Goal: Task Accomplishment & Management: Manage account settings

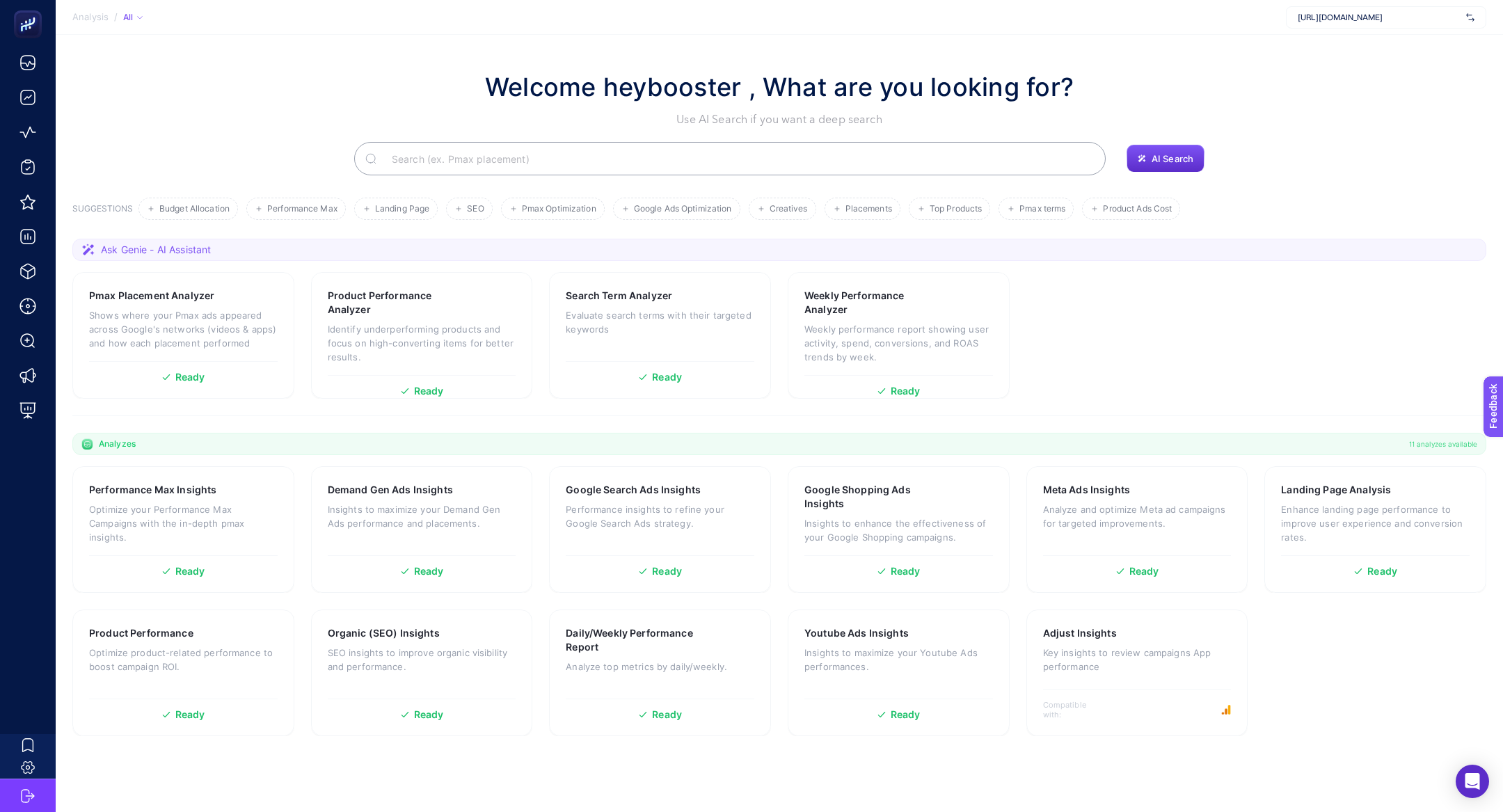
click at [1379, 18] on span "https://www.hatemoglu.com/" at bounding box center [1379, 17] width 163 height 11
type input "özdile"
click at [1388, 66] on div "Özdilekteyim - ADV" at bounding box center [1386, 68] width 199 height 22
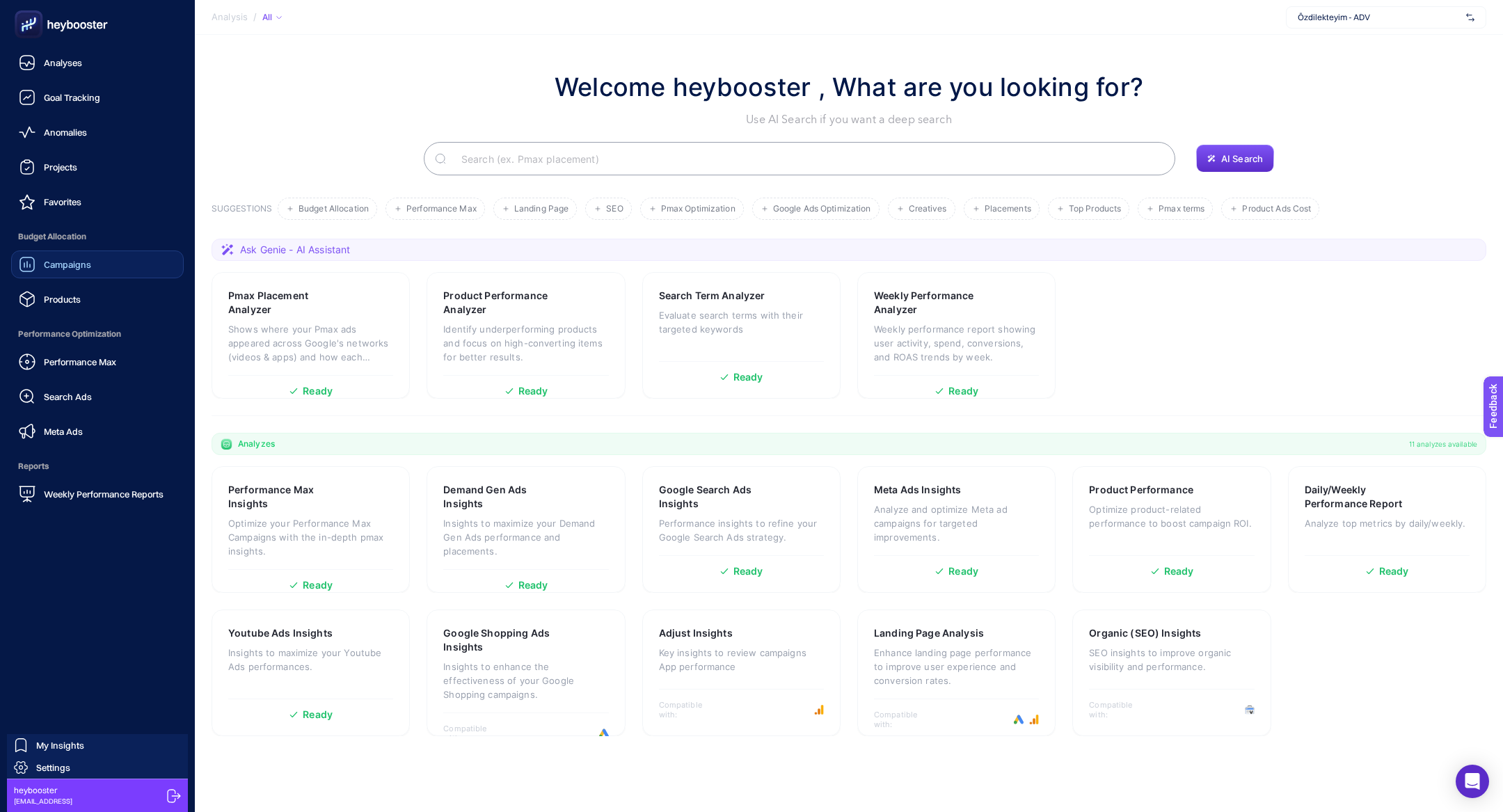
click at [64, 275] on link "Campaigns" at bounding box center [97, 264] width 173 height 28
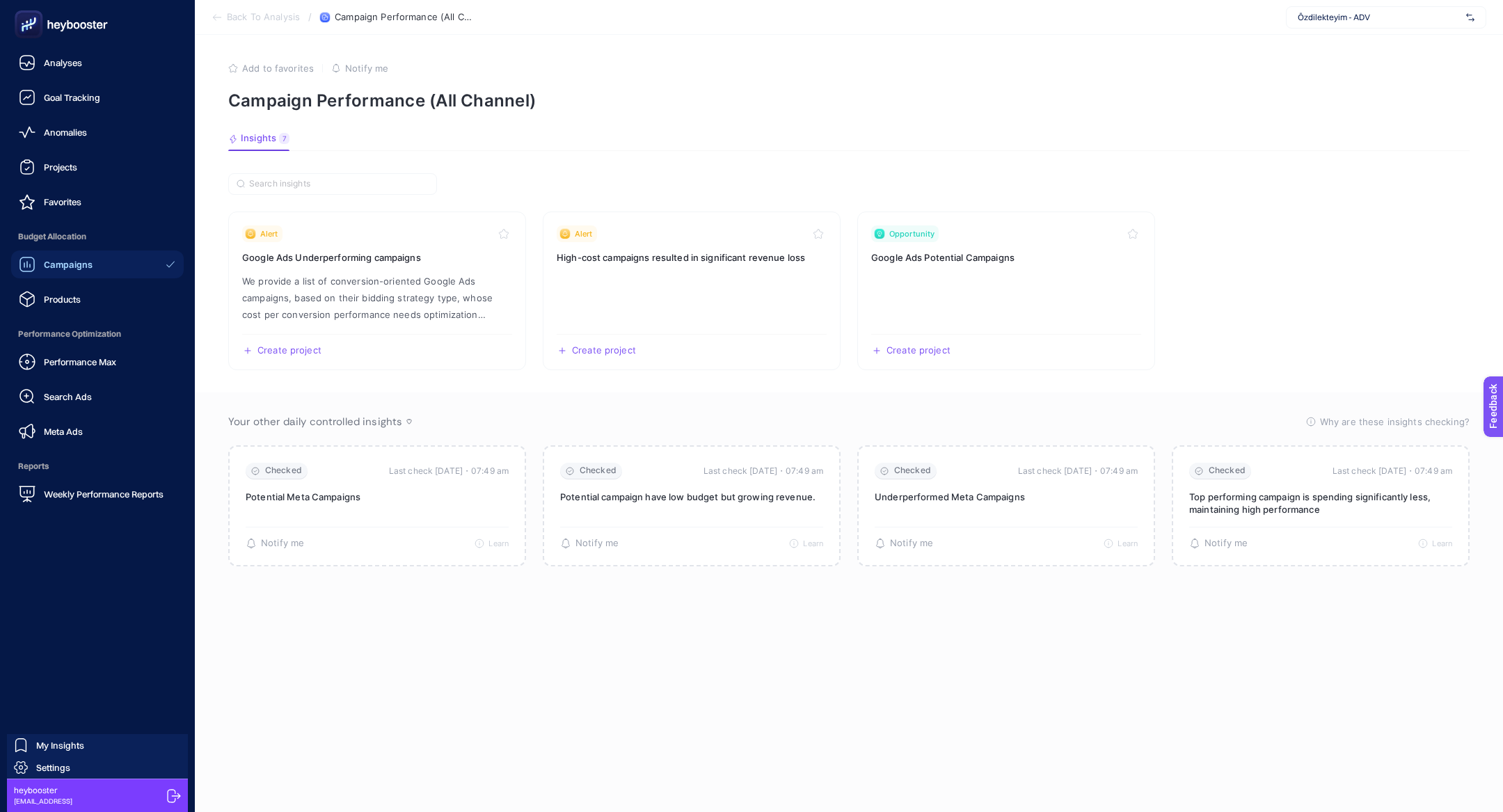
click at [37, 33] on rect at bounding box center [28, 24] width 23 height 23
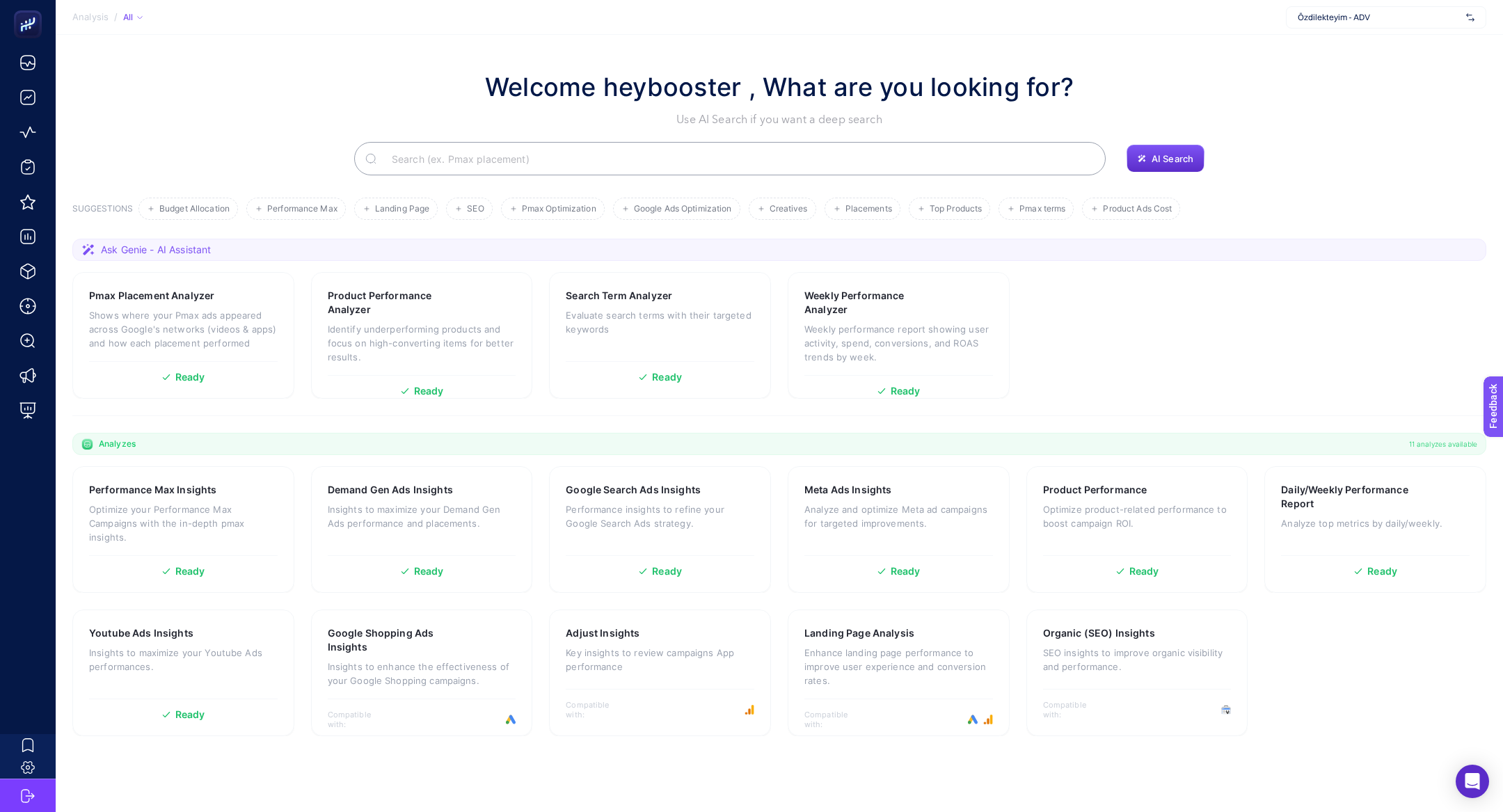
click at [497, 156] on input "Search" at bounding box center [737, 159] width 714 height 39
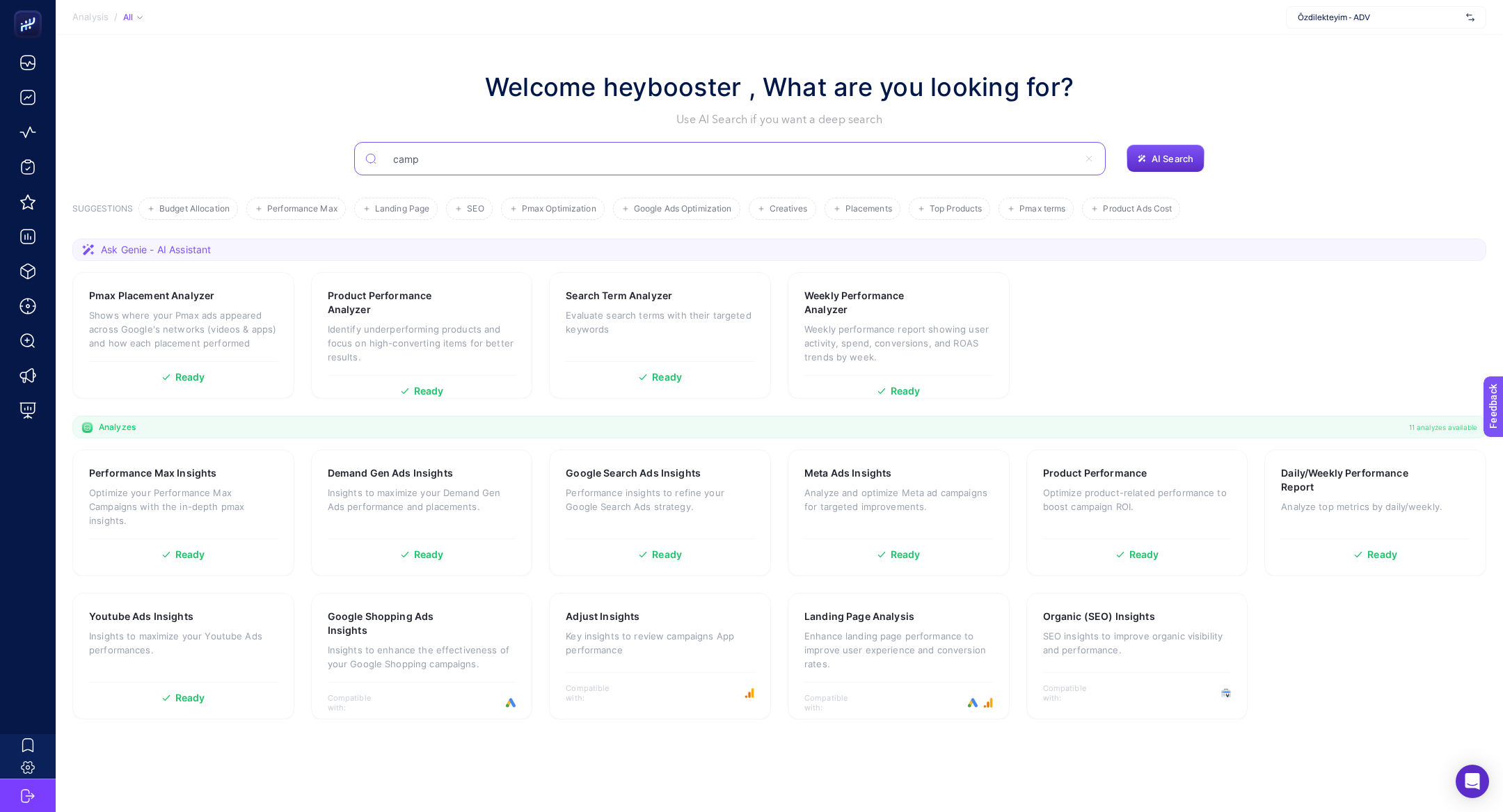
type input "camp"
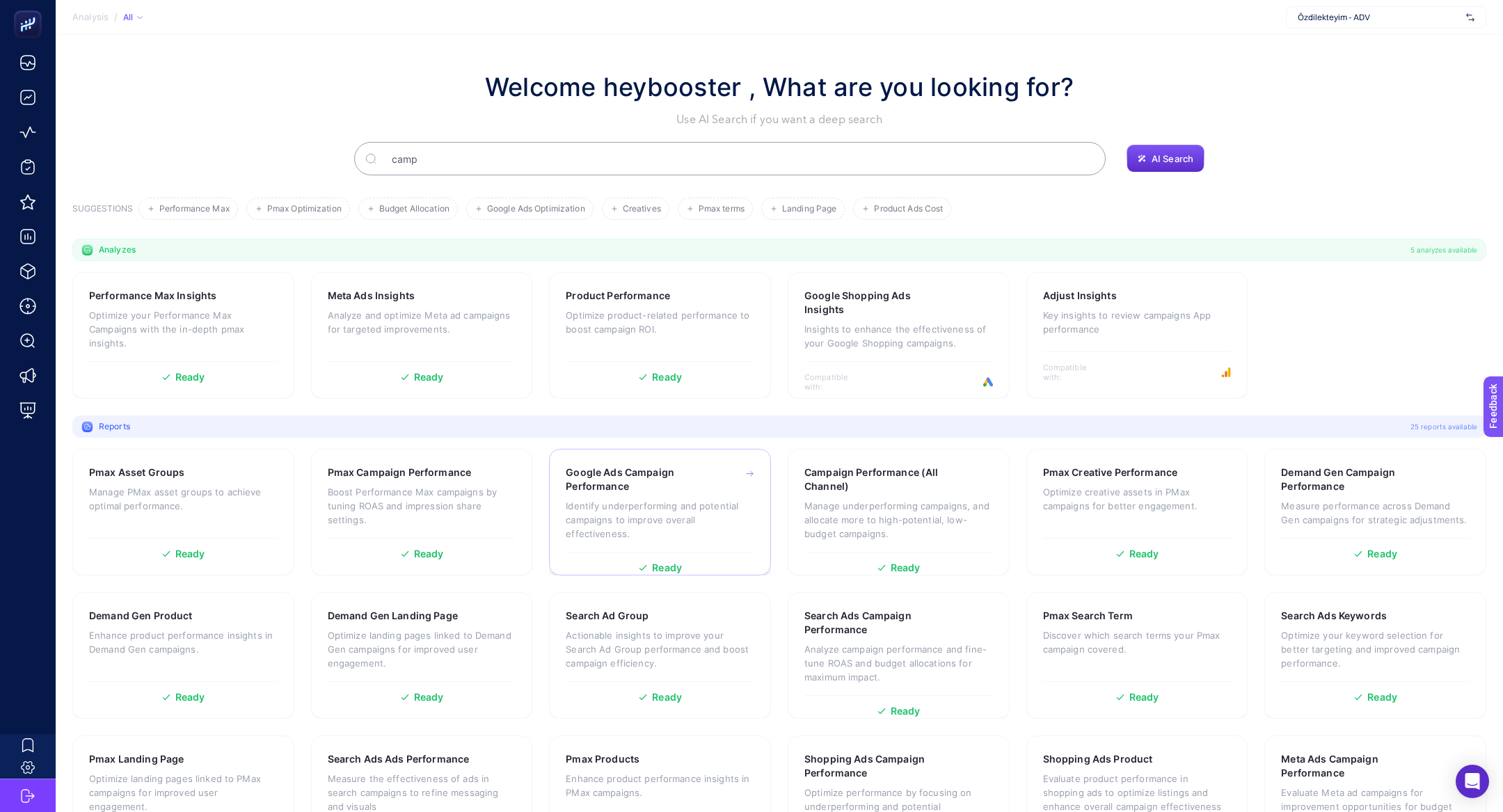
click at [608, 485] on h3 "Google Ads Campaign Performance" at bounding box center [639, 479] width 145 height 28
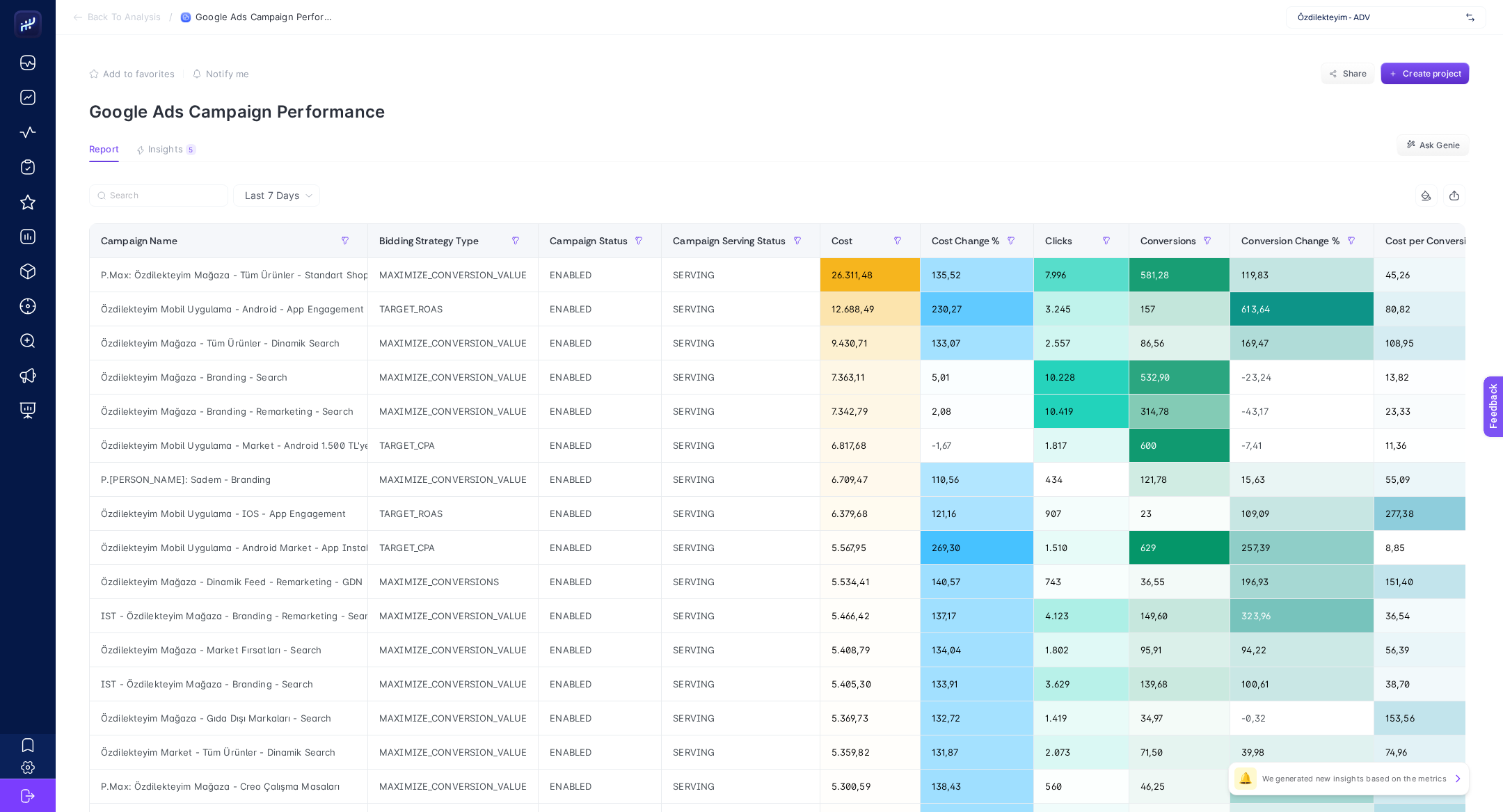
click at [185, 162] on article "Add to favorites false Notify me Share Create project Google Ads Campaign Perfo…" at bounding box center [779, 578] width 1447 height 1087
click at [178, 152] on span "Insights" at bounding box center [166, 149] width 34 height 11
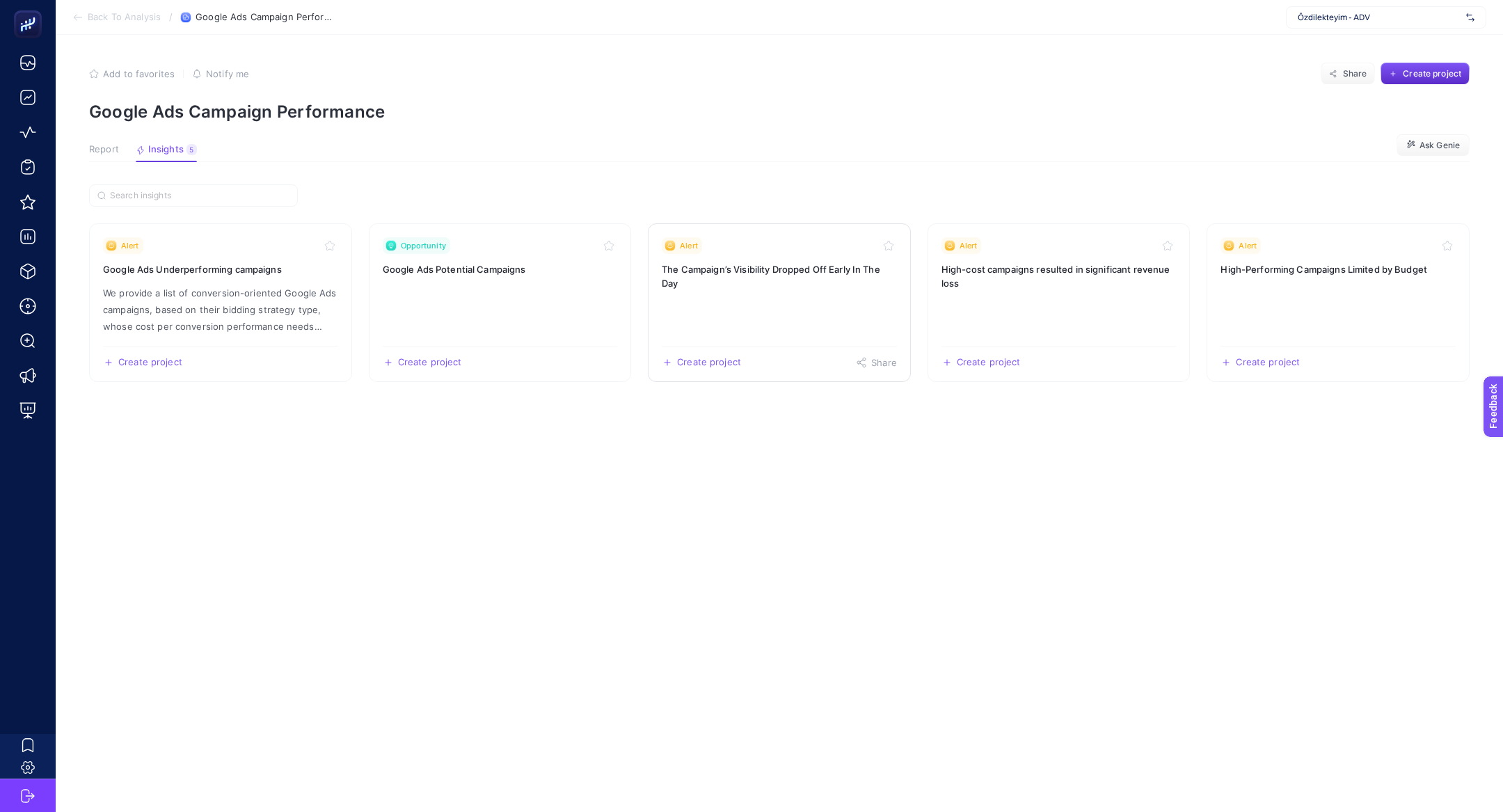
click at [848, 305] on link "Alert The Campaign’s Visibility Dropped Off Early In The Day Create project Sha…" at bounding box center [780, 302] width 263 height 159
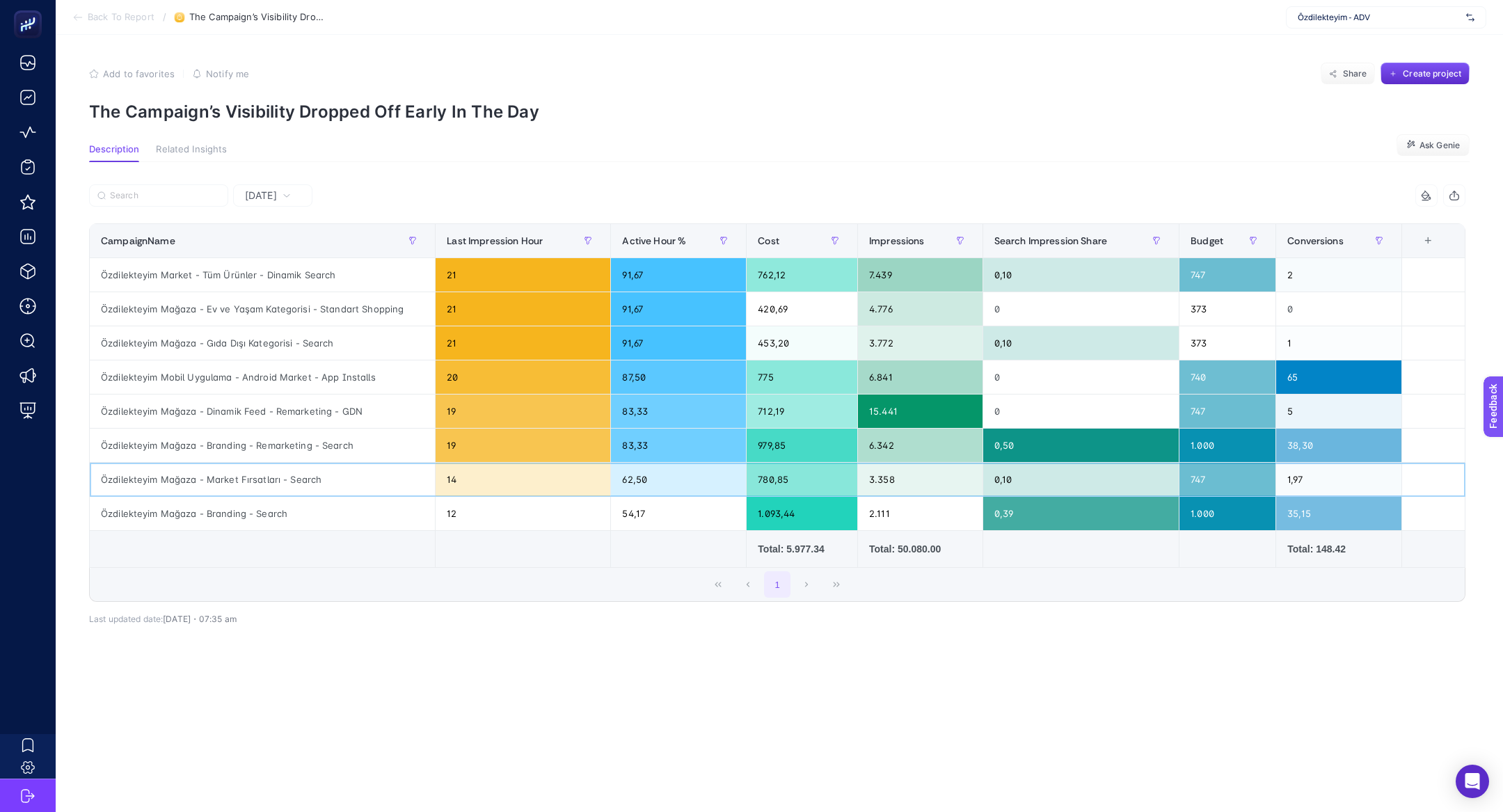
click at [253, 482] on div "Özdilekteyim Mağaza - Market Fırsatları - Search" at bounding box center [262, 479] width 345 height 34
click at [250, 511] on div "Özdilekteyim Mağaza - Branding - Search" at bounding box center [262, 513] width 345 height 34
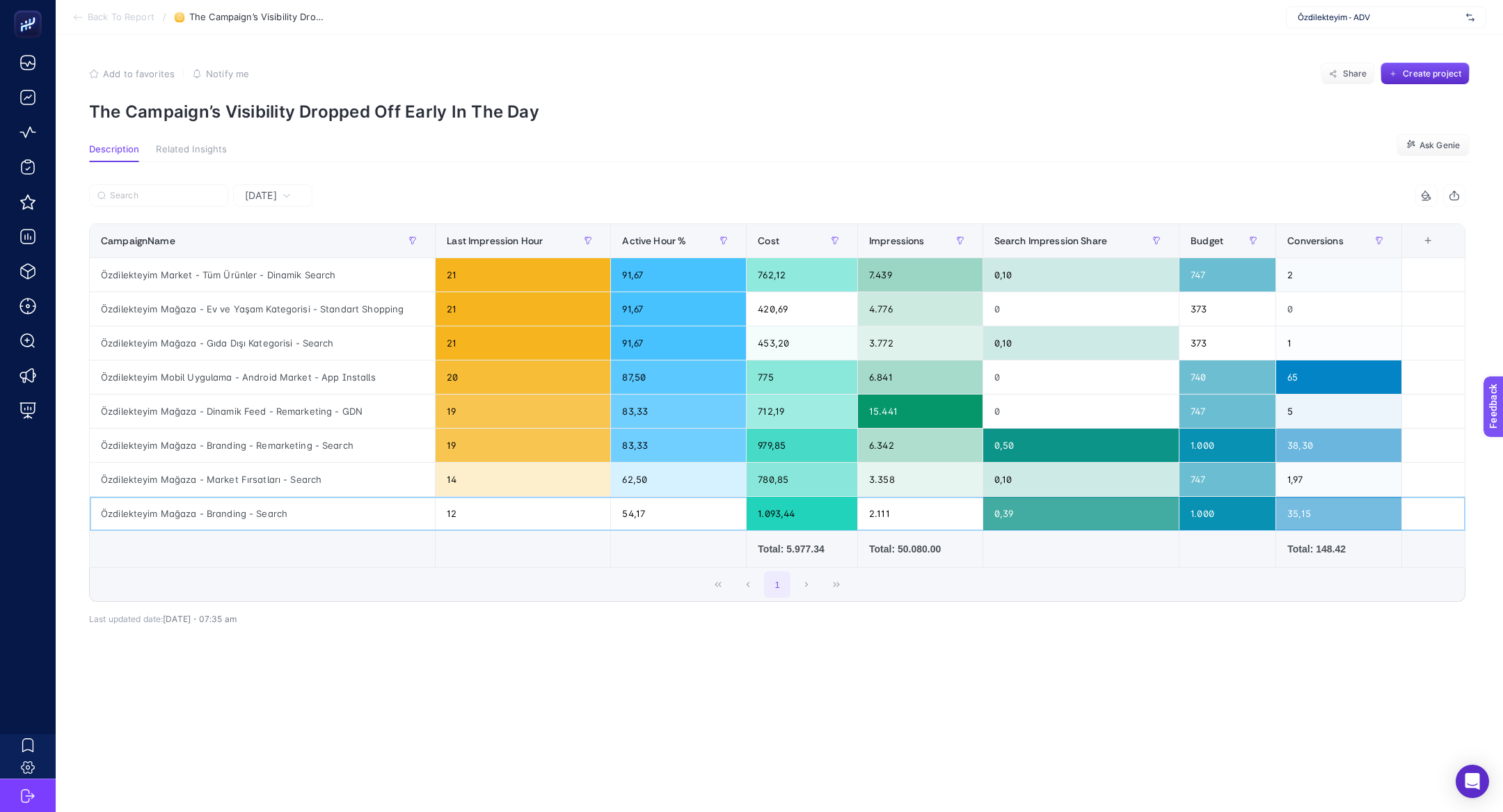
click at [250, 511] on div "Özdilekteyim Mağaza - Branding - Search" at bounding box center [262, 513] width 345 height 34
copy tr "Özdilekteyim Mağaza - Branding - Search"
click at [163, 207] on div at bounding box center [433, 199] width 688 height 30
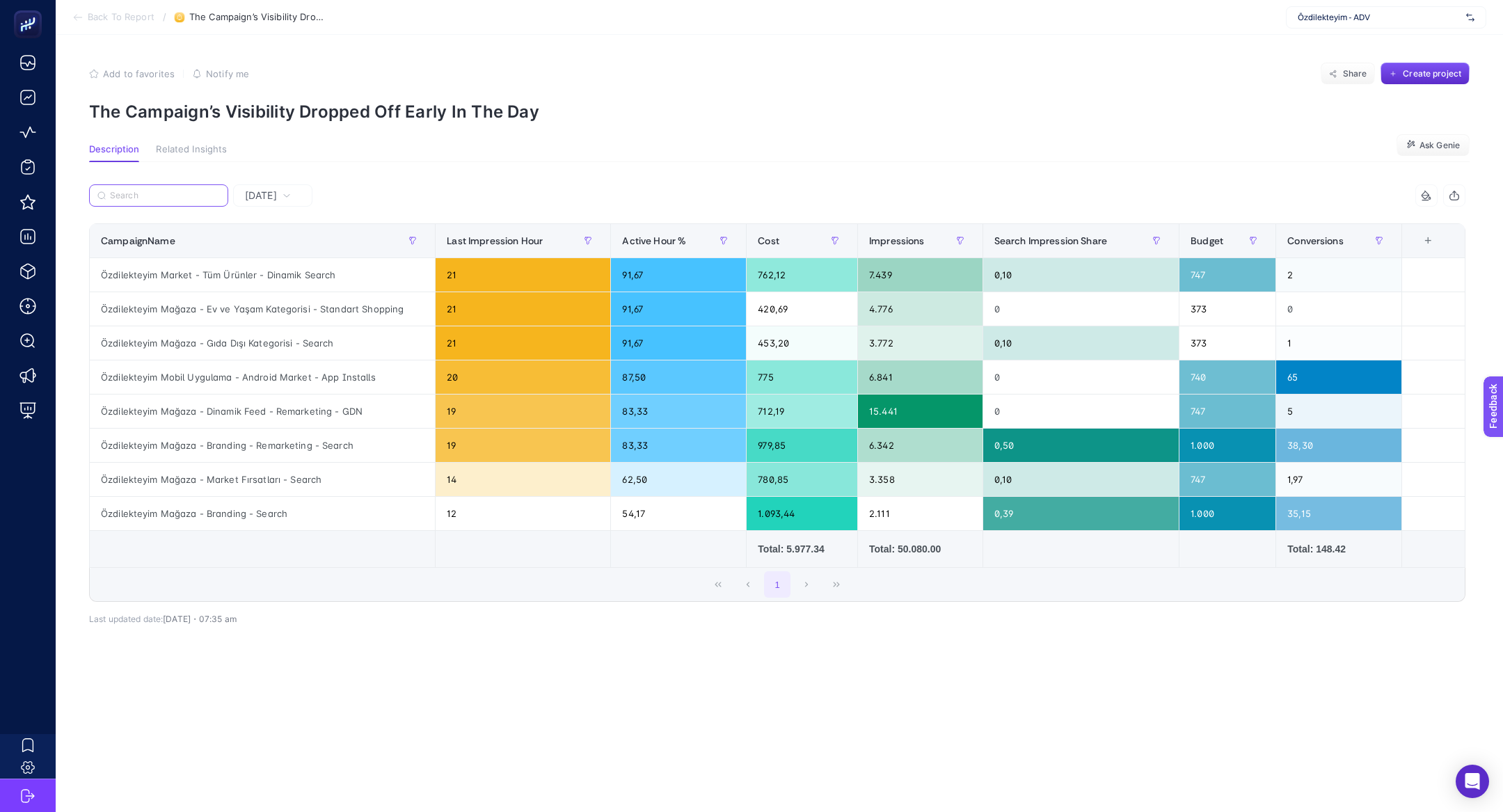
click at [151, 195] on input "Search" at bounding box center [165, 195] width 110 height 10
paste input "Özdilekteyim Mağaza - Branding - Search"
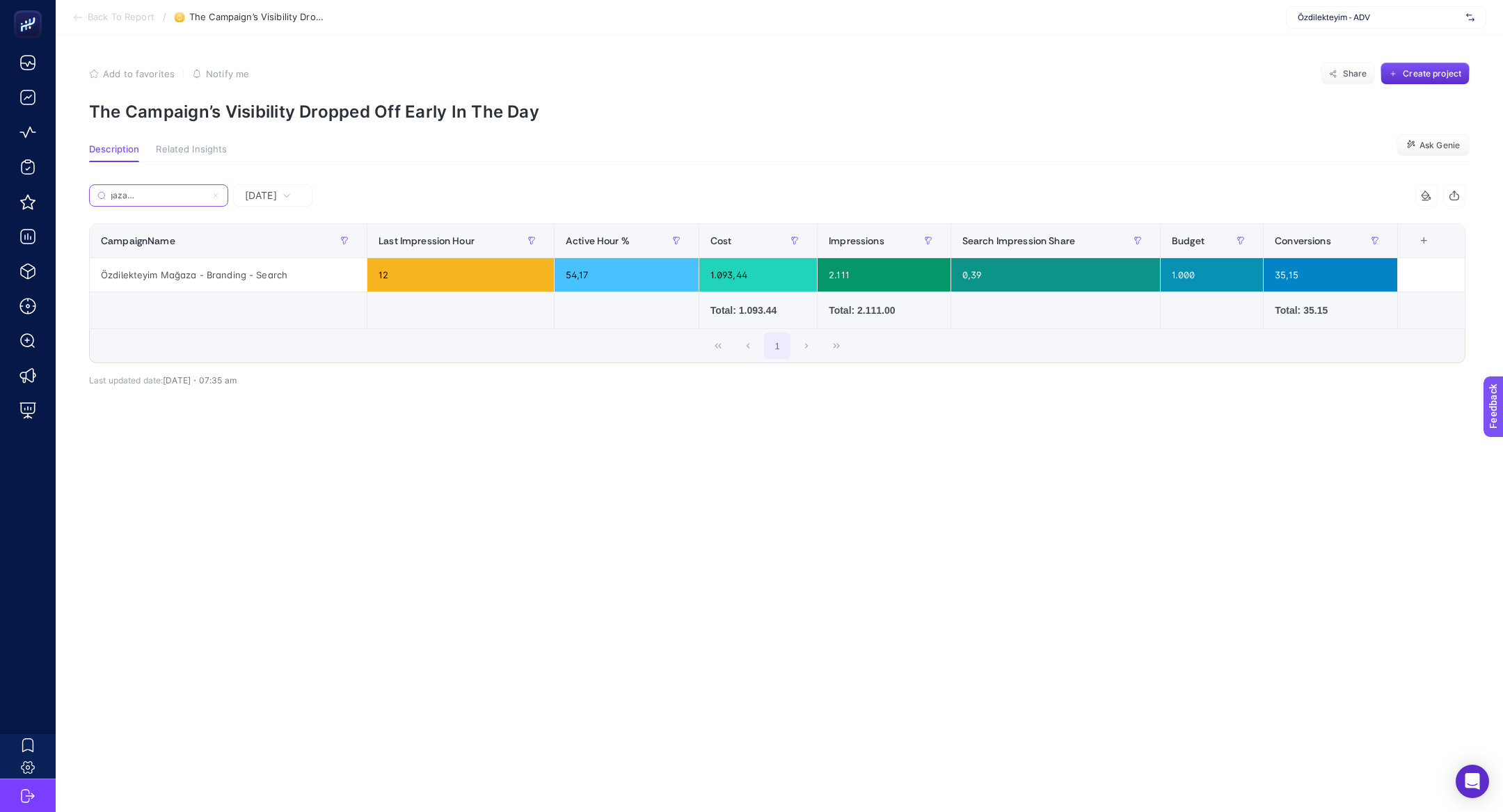
type input "Özdilekteyim Mağaza - Branding - Search"
click at [322, 205] on div "Özdilekteyim Mağaza - Branding - Search" at bounding box center [433, 199] width 688 height 30
click at [315, 205] on div "Özdilekteyim Mağaza - Branding - Search" at bounding box center [433, 199] width 688 height 30
click at [295, 197] on div "Yesterday" at bounding box center [267, 195] width 57 height 9
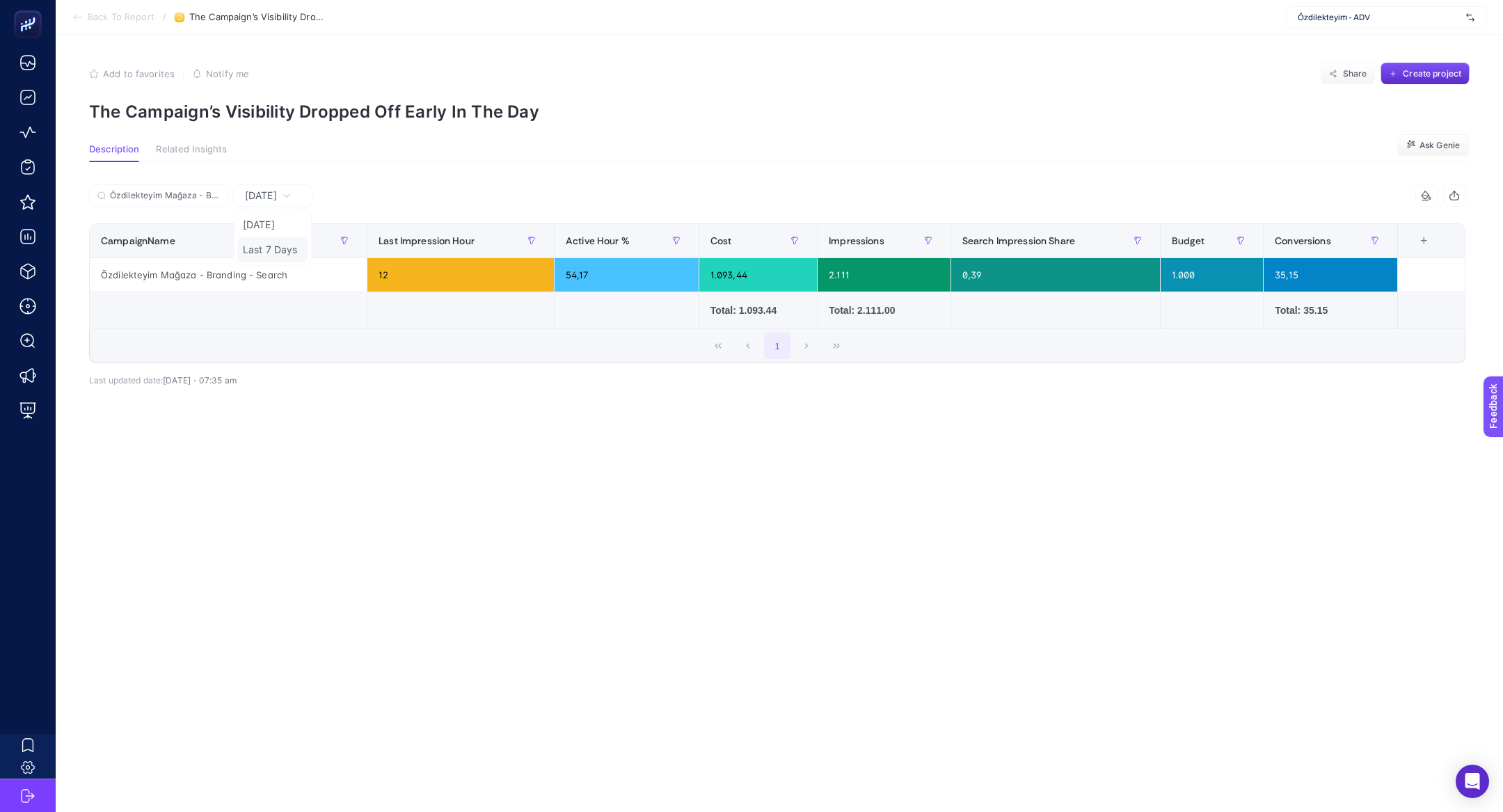
click at [269, 249] on li "Last 7 Days" at bounding box center [272, 249] width 71 height 25
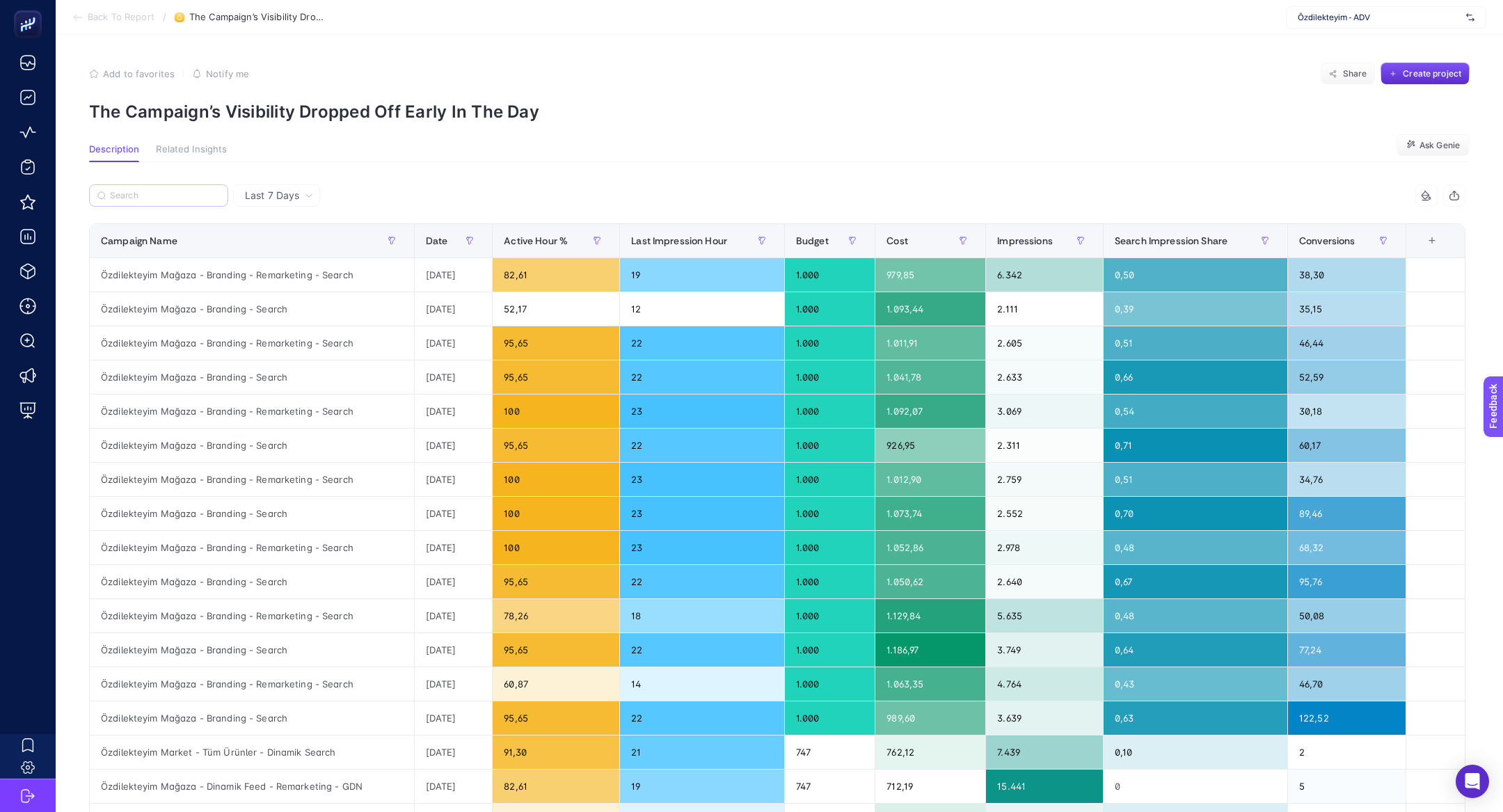
click at [164, 185] on label at bounding box center [159, 195] width 139 height 22
click at [0, 0] on input "Özdilekteyim Mağaza - Branding - Search" at bounding box center [0, 0] width 0 height 0
click at [172, 196] on input "Search" at bounding box center [165, 195] width 110 height 10
paste input "Özdilekteyim Mağaza - Branding - Search"
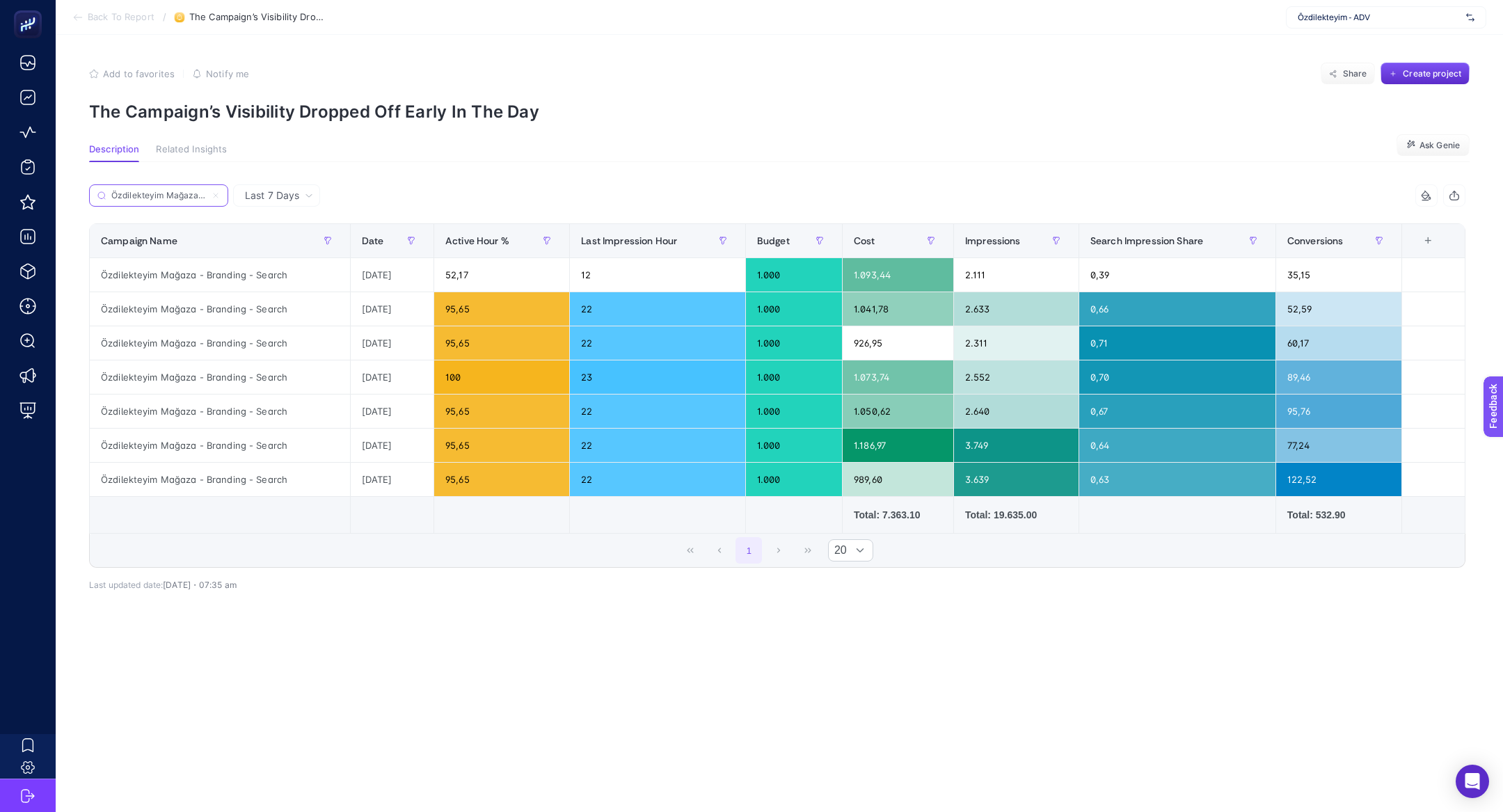
scroll to position [0, 72]
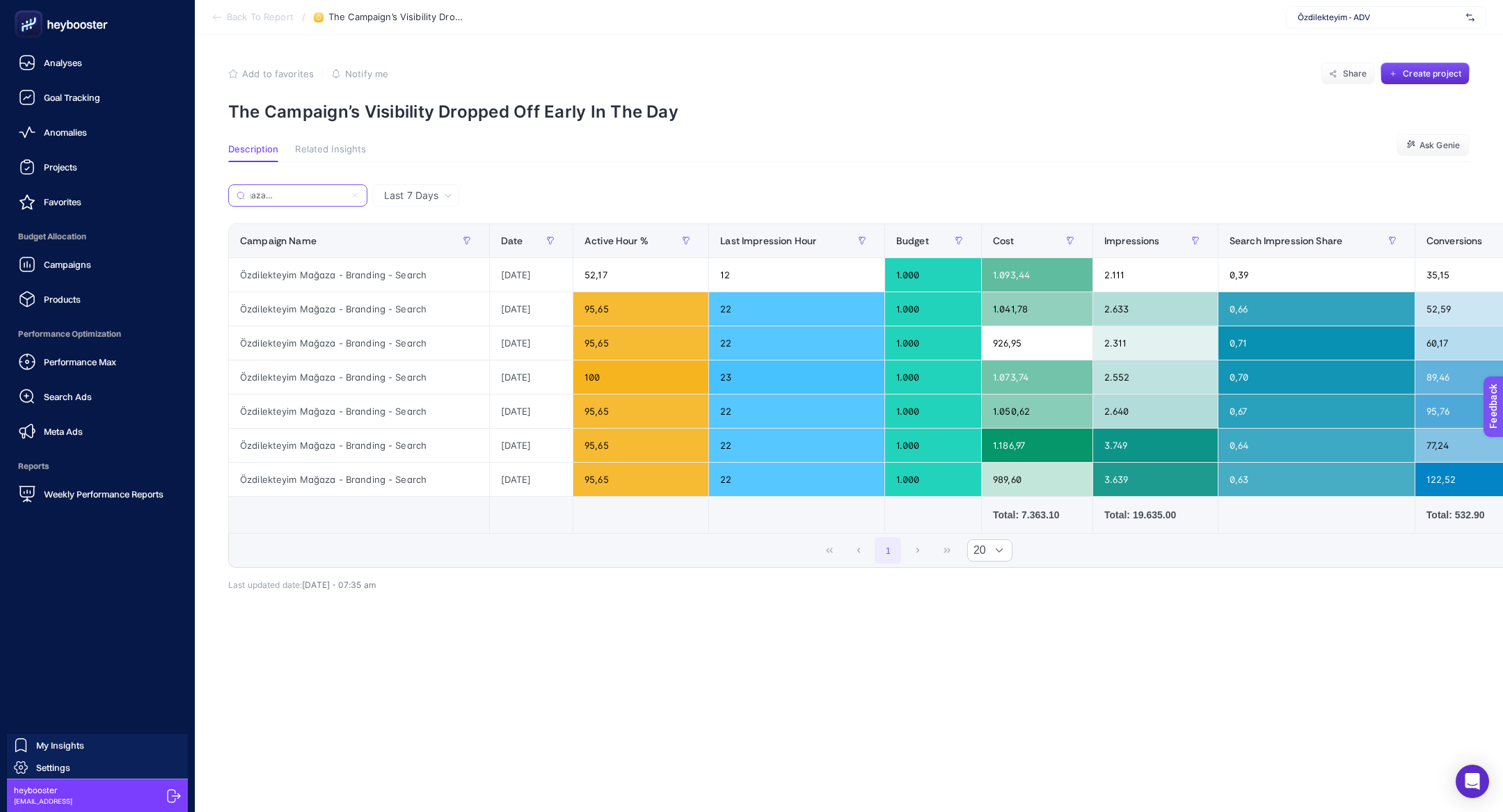
type input "Özdilekteyim Mağaza - Branding - Search"
click at [95, 376] on div "Performance Max Search Ads Meta Ads" at bounding box center [97, 396] width 173 height 98
click at [91, 364] on span "Performance Max" at bounding box center [80, 362] width 73 height 11
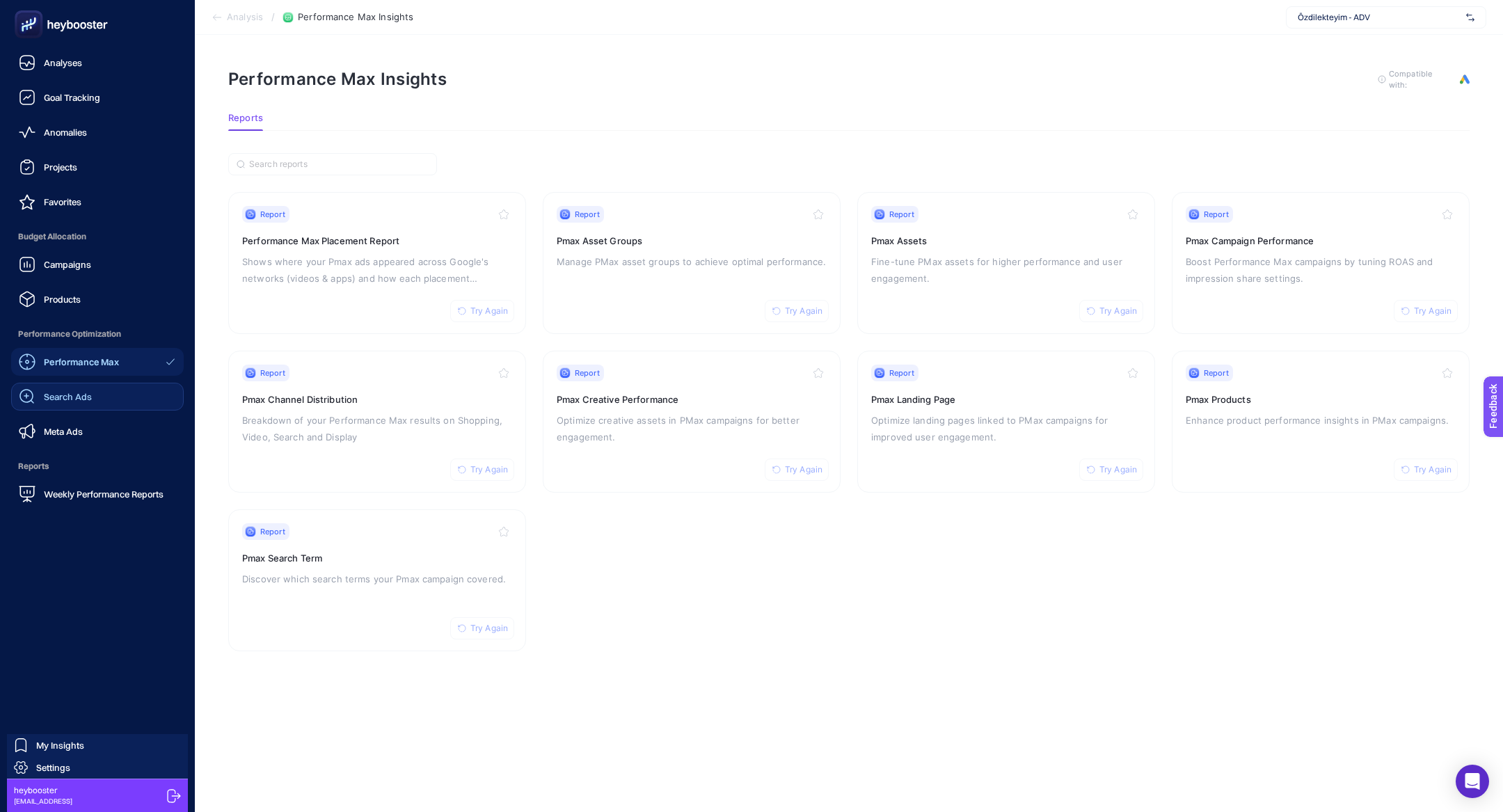
click at [98, 389] on link "Search Ads" at bounding box center [97, 396] width 173 height 28
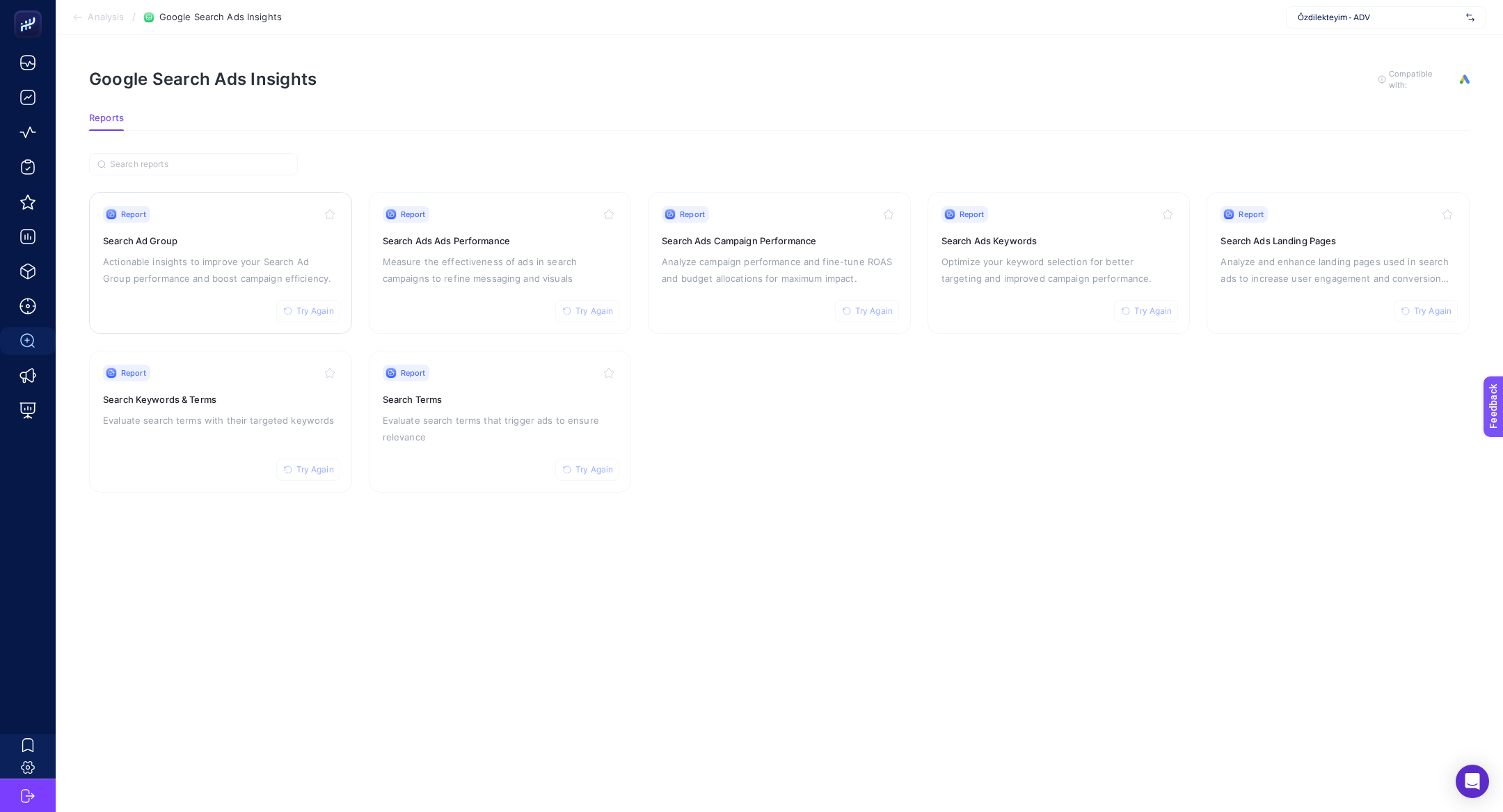
click at [195, 216] on div "Report Try Again" at bounding box center [221, 213] width 235 height 16
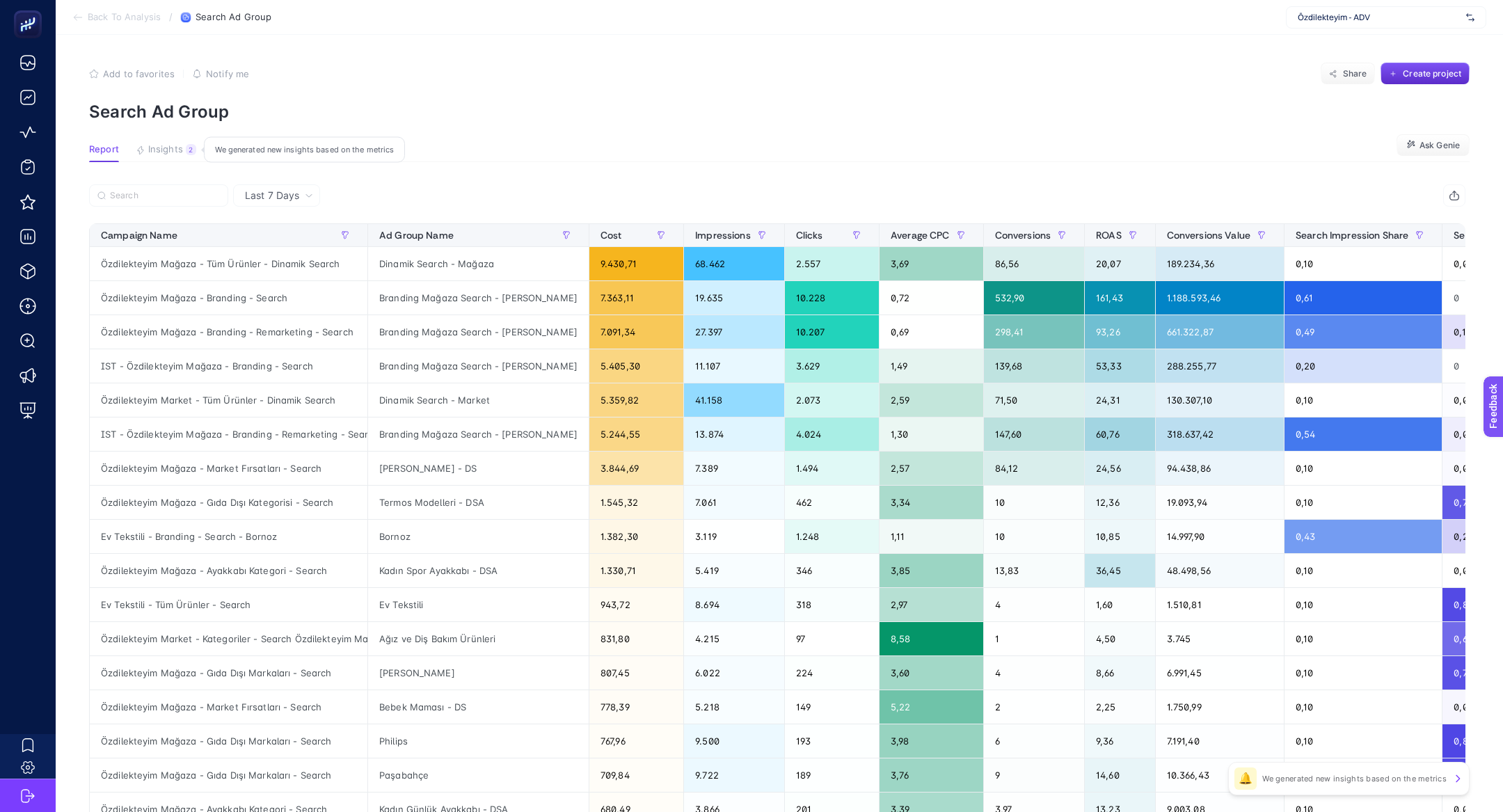
click at [152, 148] on span "Insights" at bounding box center [166, 149] width 34 height 11
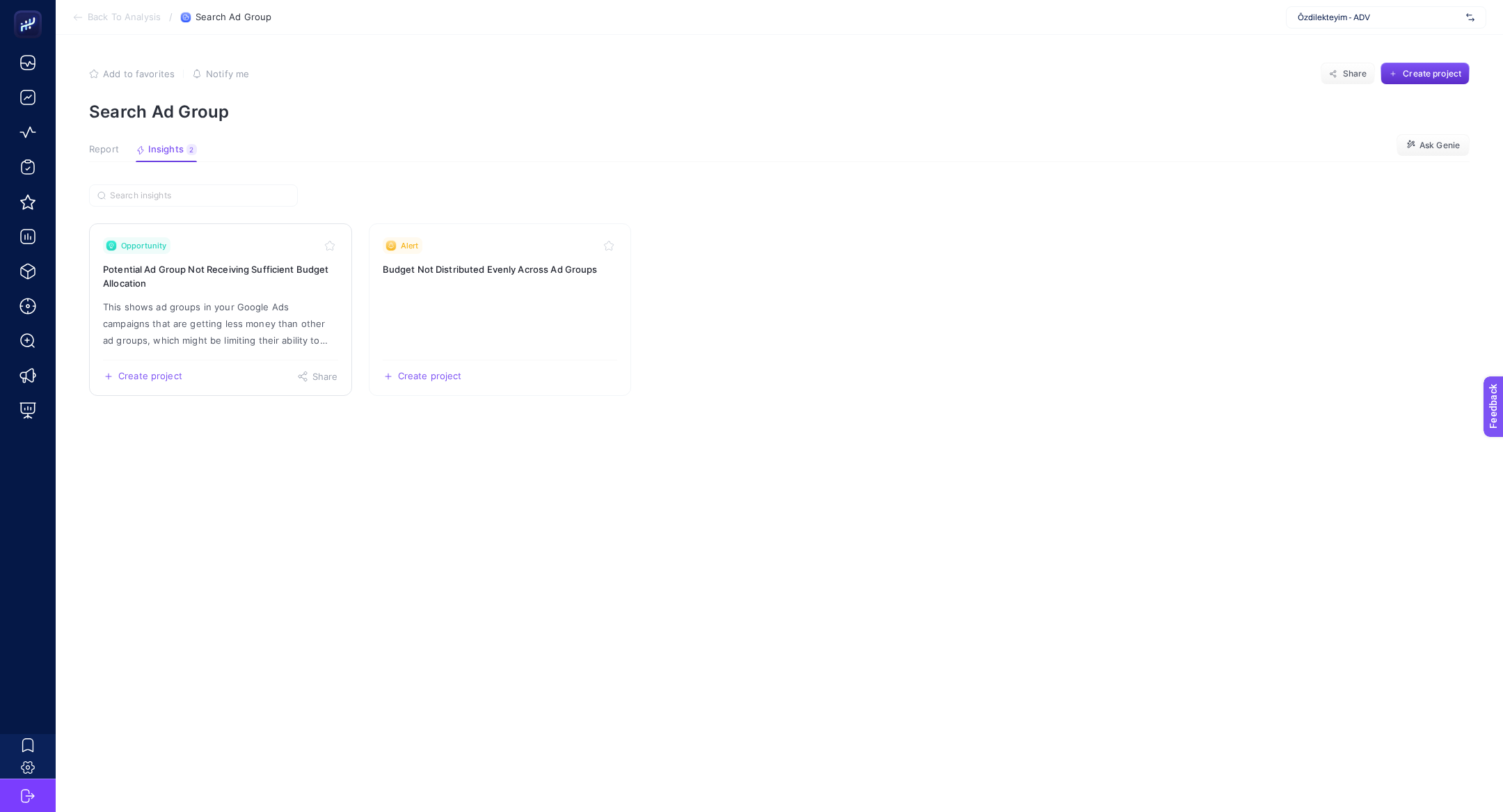
click at [246, 266] on h3 "Potential Ad Group Not Receiving Sufficient Budget Allocation" at bounding box center [221, 277] width 235 height 28
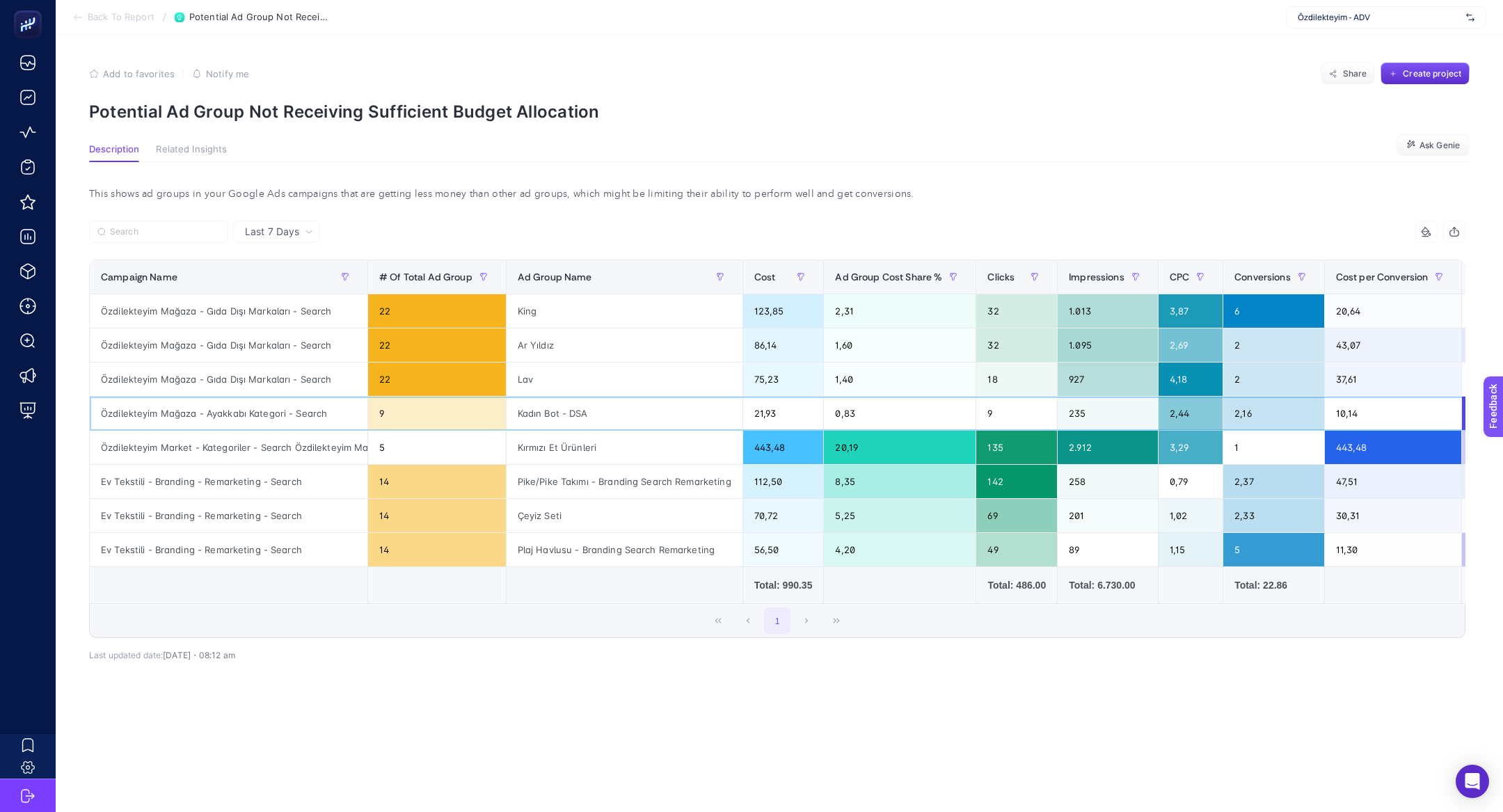
click at [297, 404] on div "Özdilekteyim Mağaza - Ayakkabı Kategori - Search" at bounding box center [228, 413] width 278 height 34
click at [221, 306] on div "Özdilekteyim Mağaza - Gıda Dışı Markaları - Search" at bounding box center [228, 310] width 278 height 34
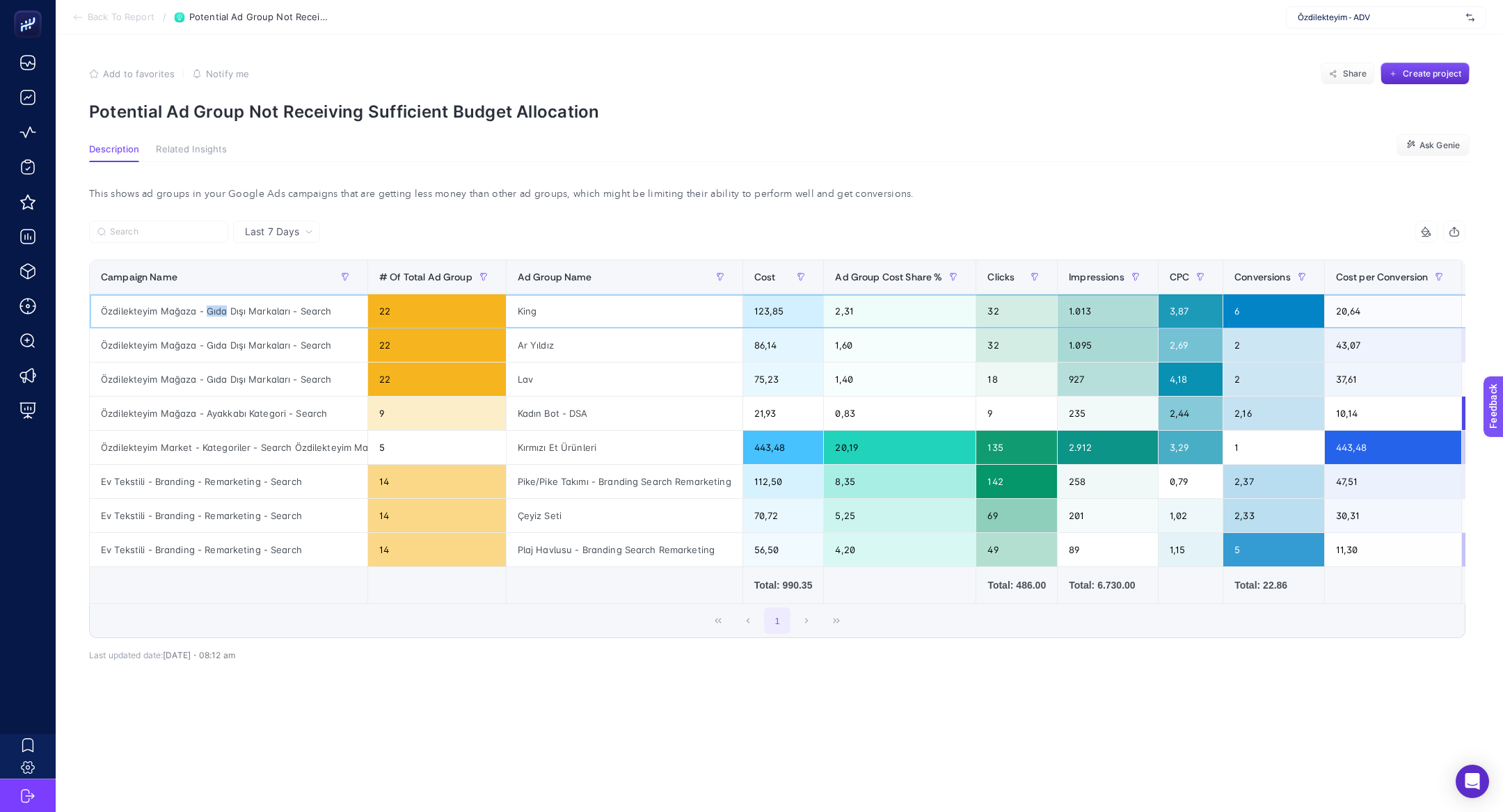
click at [221, 306] on div "Özdilekteyim Mağaza - Gıda Dışı Markaları - Search" at bounding box center [228, 310] width 278 height 34
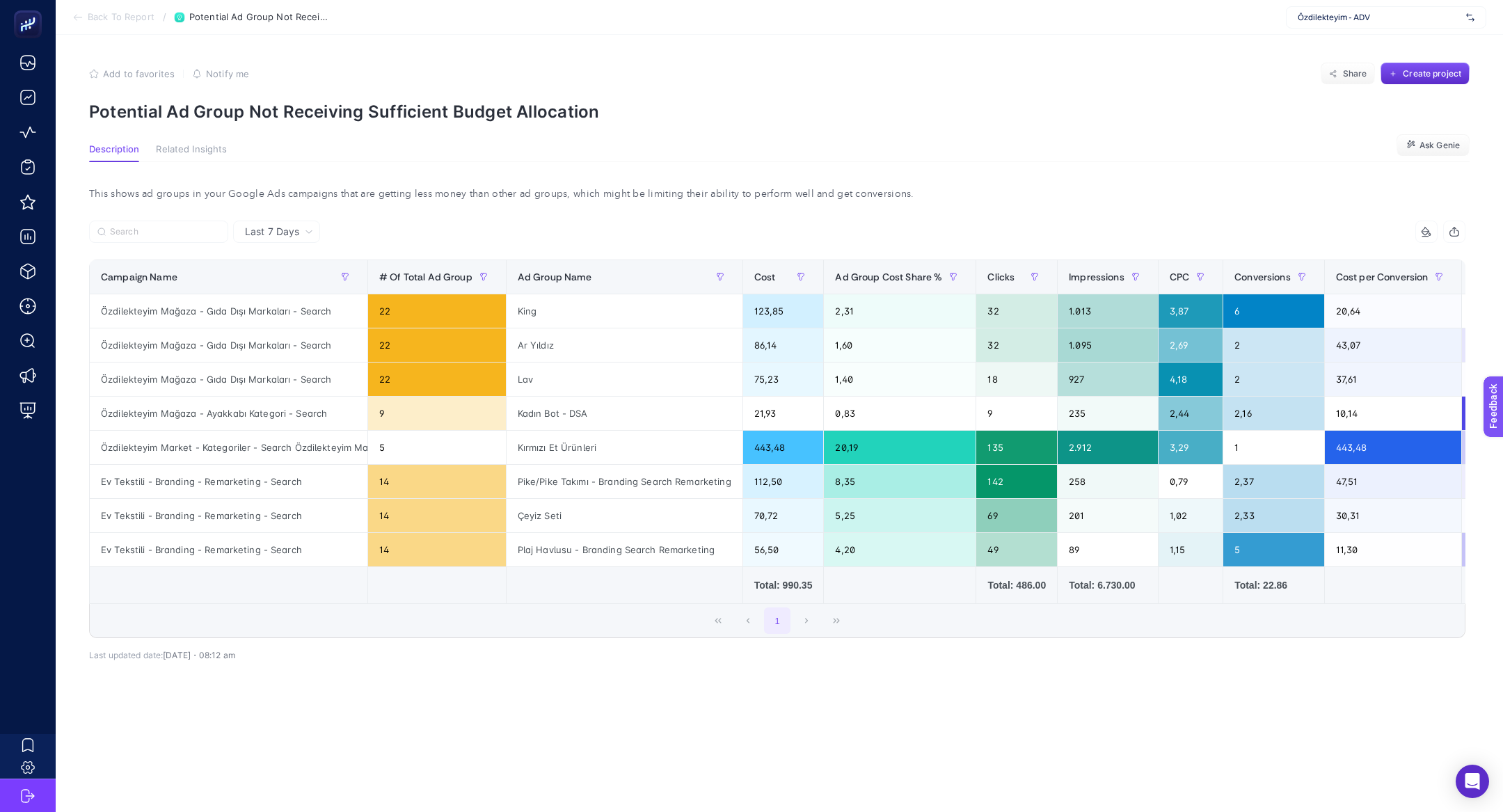
click at [90, 14] on span "Back To Report" at bounding box center [120, 17] width 66 height 11
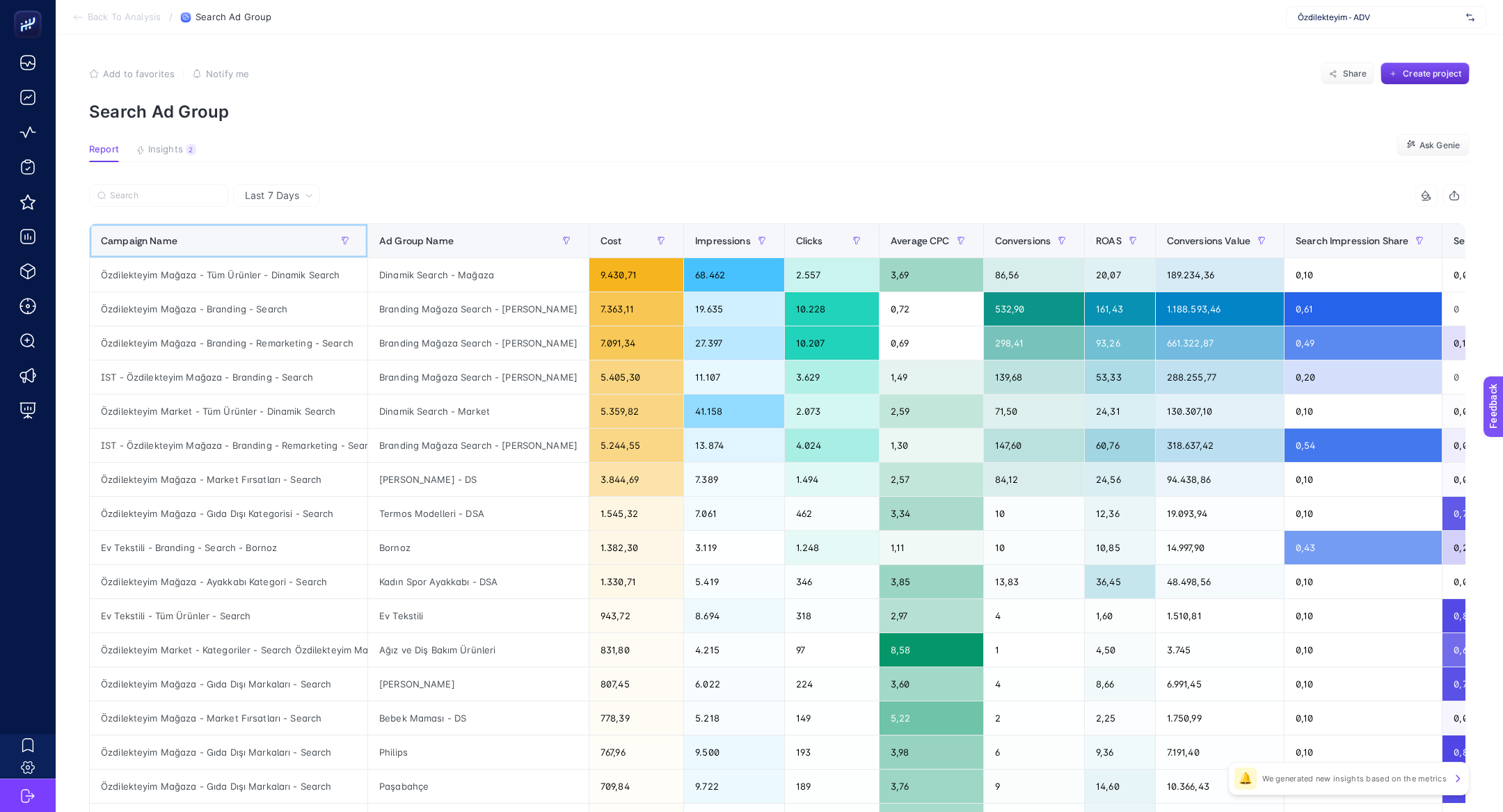
click at [158, 250] on div "Campaign Name" at bounding box center [228, 241] width 256 height 22
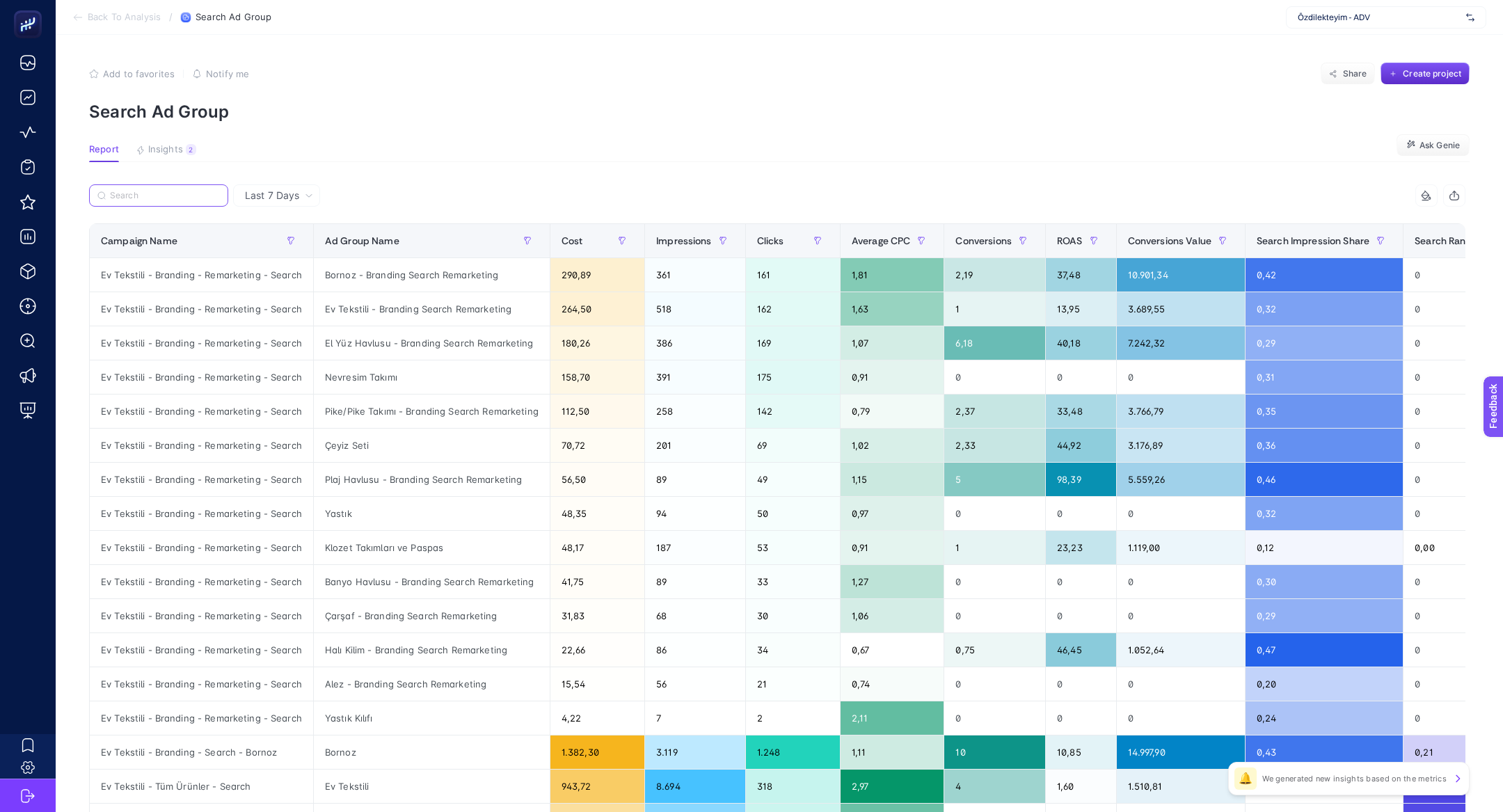
click at [142, 195] on input "Search" at bounding box center [165, 195] width 110 height 10
click at [1154, 230] on div "Conversions Value" at bounding box center [1181, 241] width 106 height 22
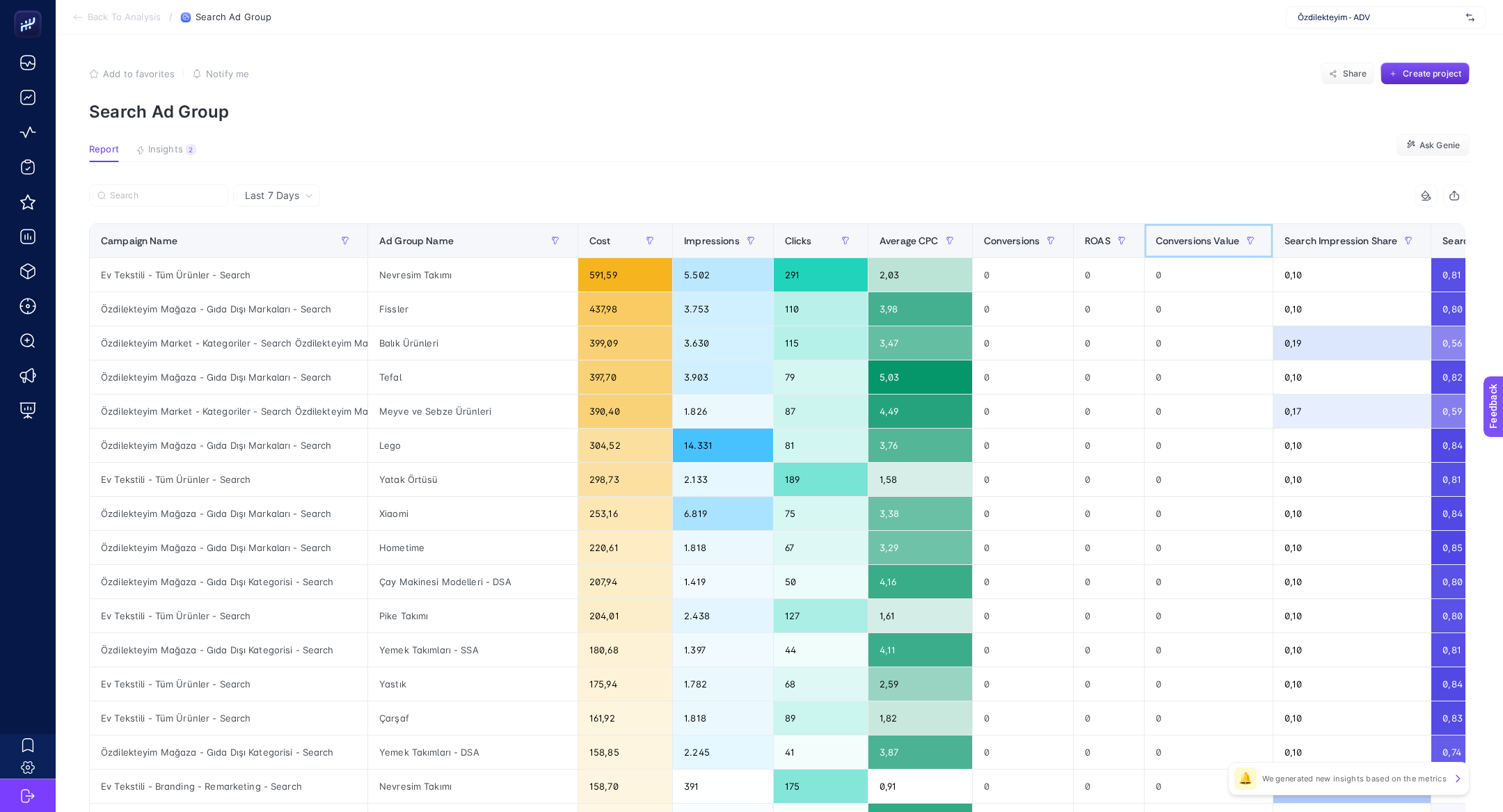
click at [1192, 238] on span "Conversions Value" at bounding box center [1197, 241] width 84 height 11
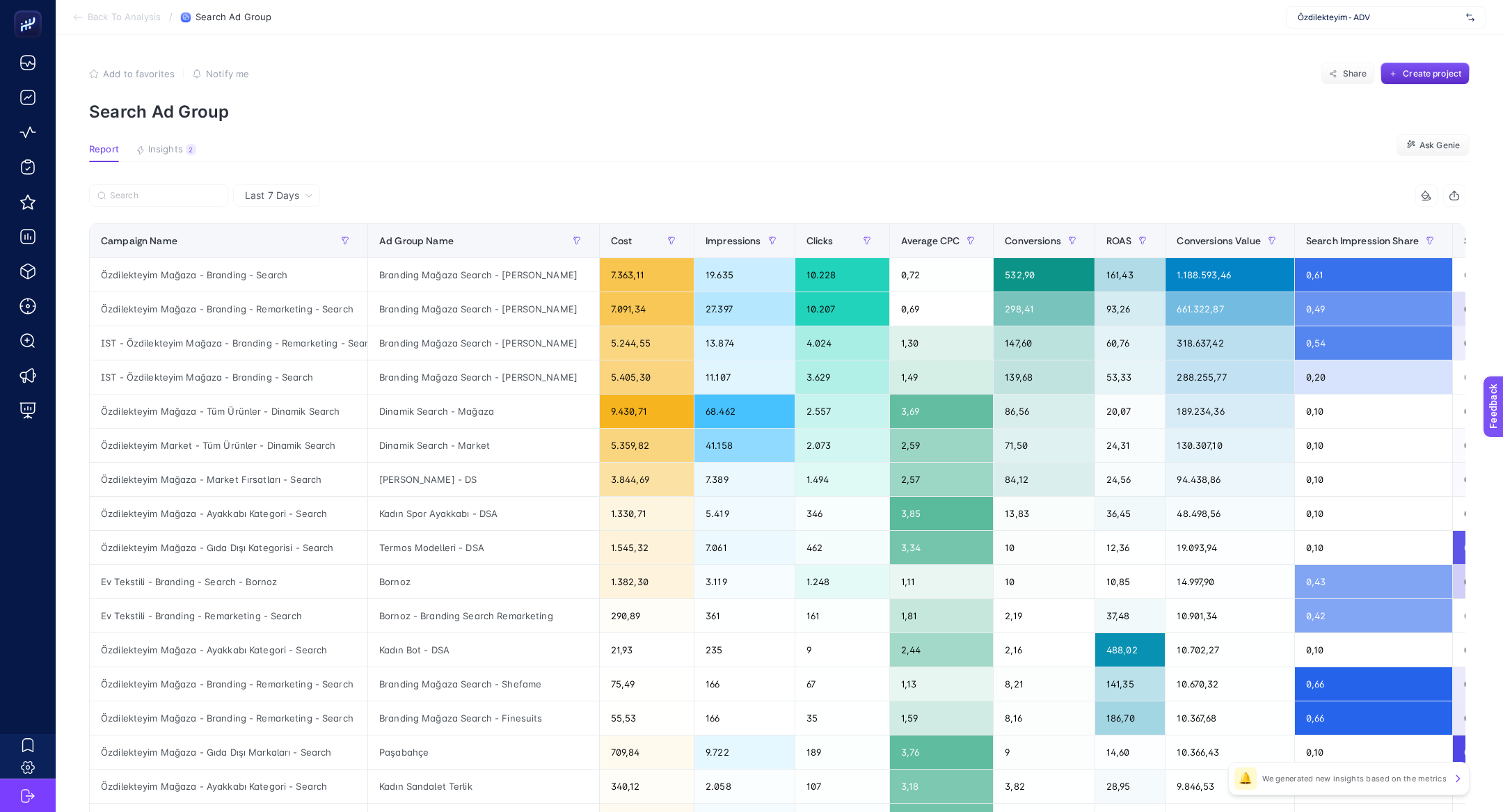
click at [156, 128] on article "Add to favorites false Notify me Share Create project Search Ad Group Report In…" at bounding box center [779, 578] width 1447 height 1087
click at [161, 141] on article "Add to favorites false Notify me Share Create project Search Ad Group Report In…" at bounding box center [779, 578] width 1447 height 1087
click at [163, 144] on span "Insights" at bounding box center [166, 149] width 34 height 11
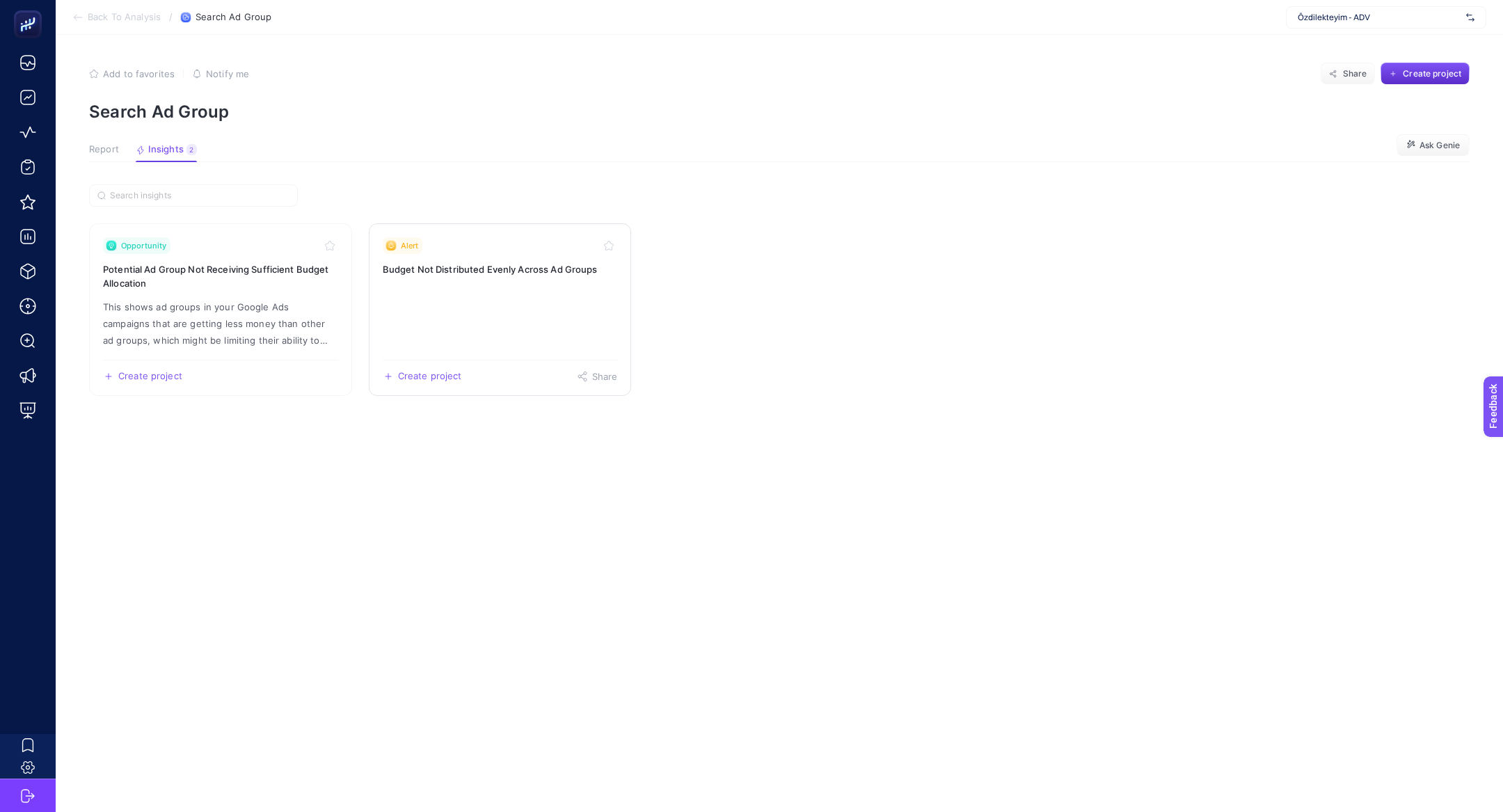
click at [484, 265] on h3 "Budget Not Distributed Evenly Across Ad Groups" at bounding box center [500, 270] width 235 height 14
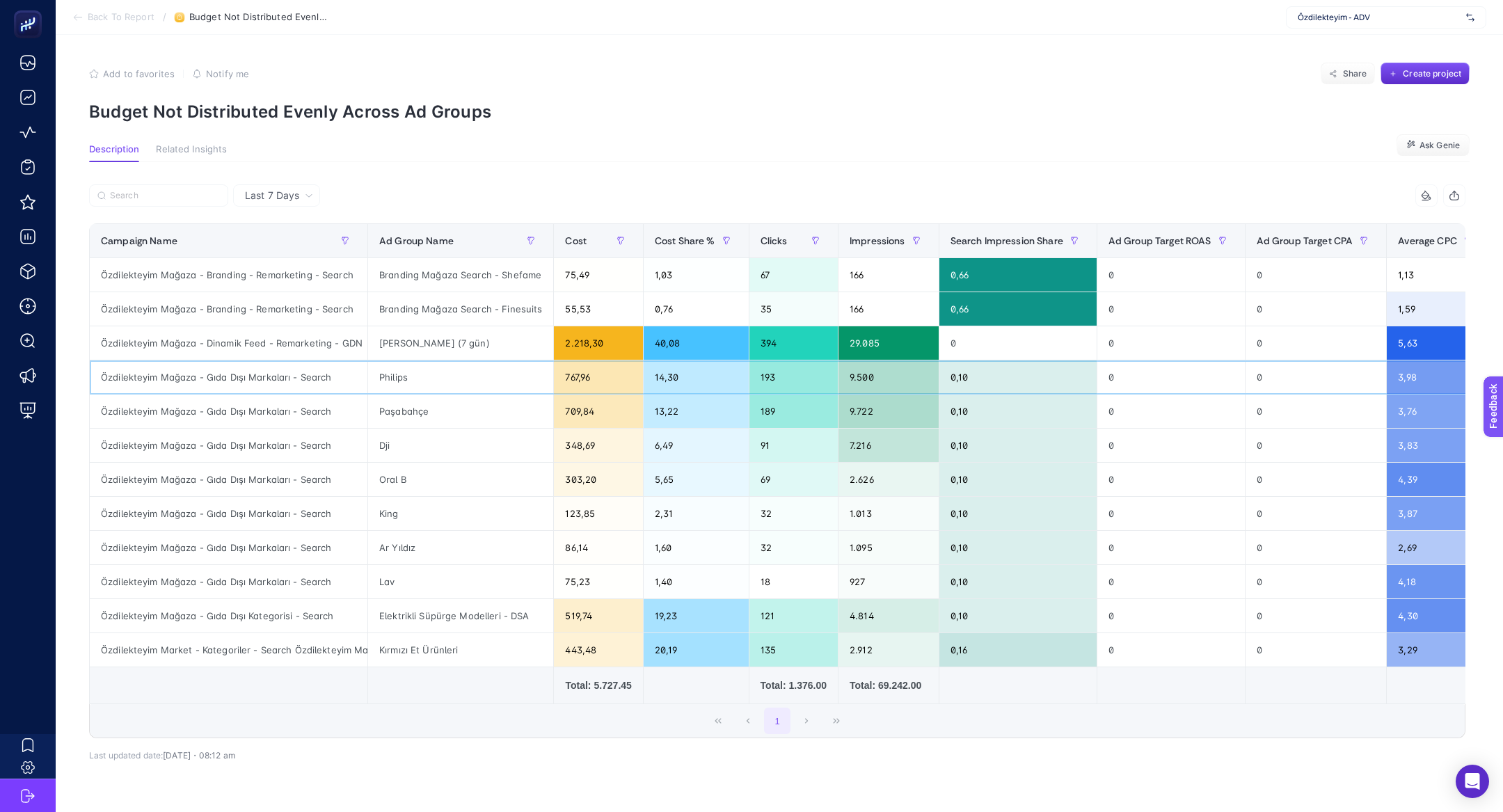
click at [217, 365] on div "Özdilekteyim Mağaza - Gıda Dışı Markaları - Search" at bounding box center [228, 377] width 278 height 34
copy tr "Özdilekteyim Mağaza - Gıda Dışı Markaları - Search"
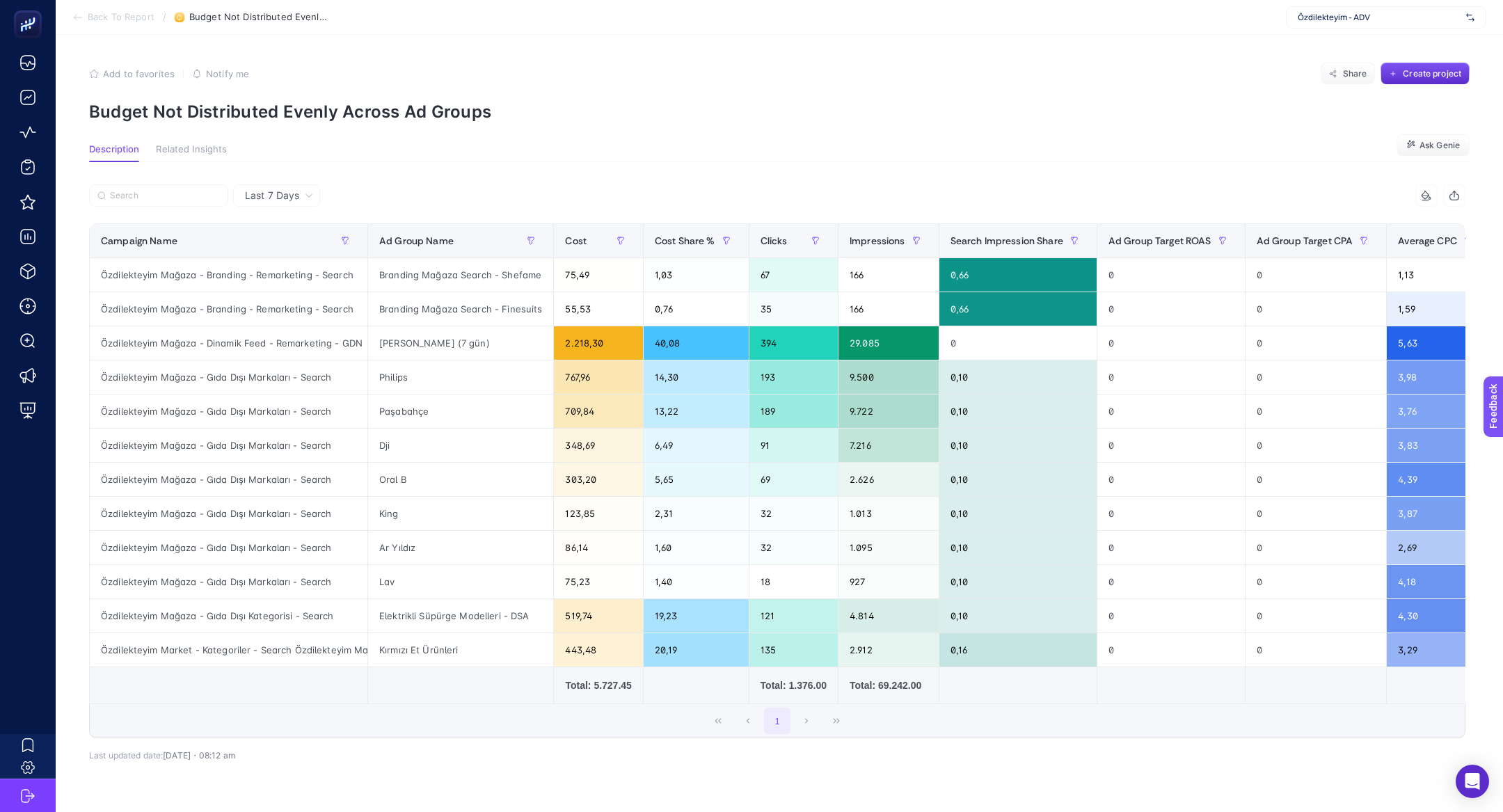
click at [103, 21] on span "Back To Report" at bounding box center [120, 17] width 66 height 11
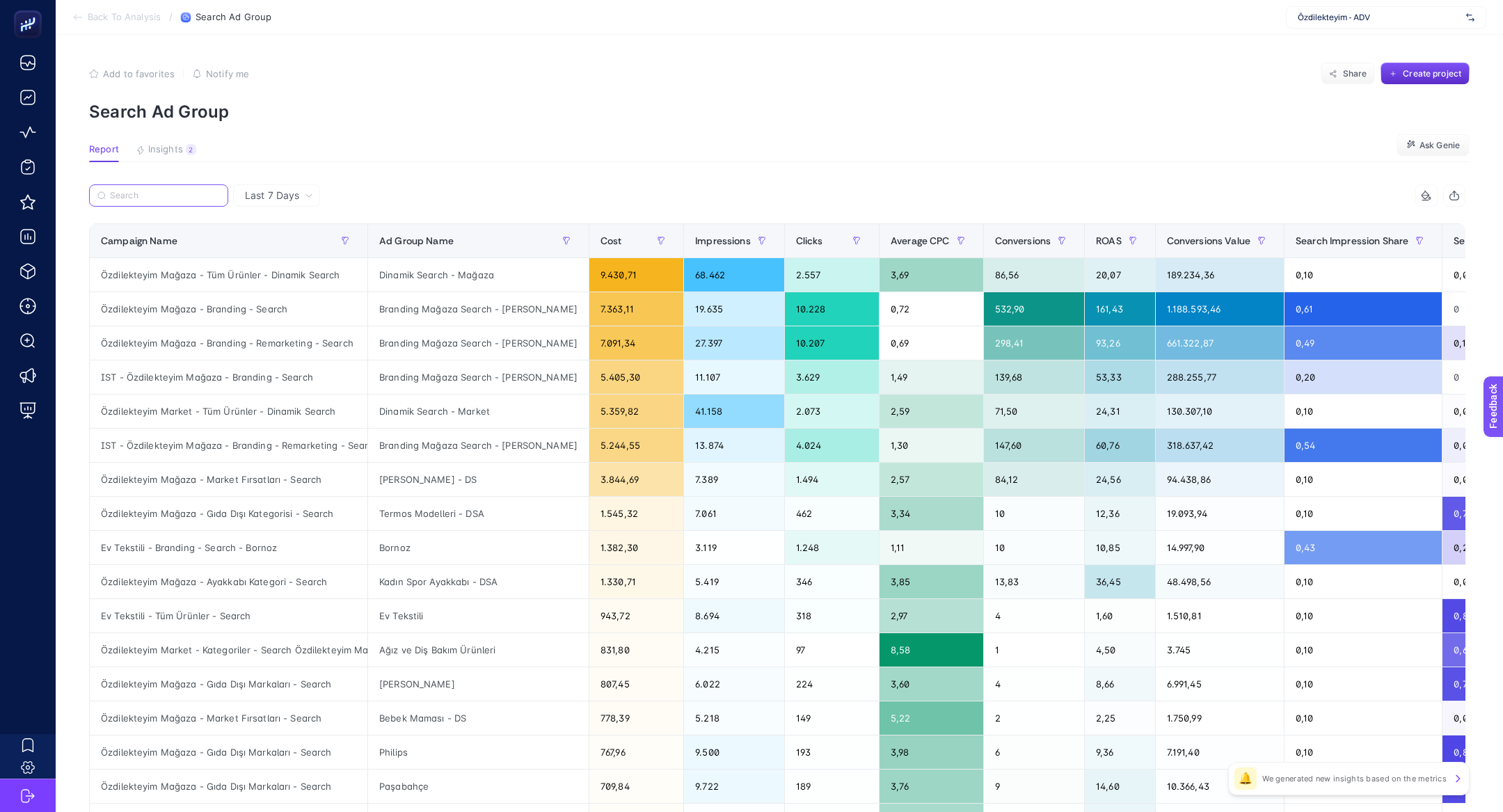
click at [142, 193] on input "Search" at bounding box center [165, 195] width 110 height 10
paste input "Özdilekteyim Mağaza - Gıda Dışı Markaları - Search"
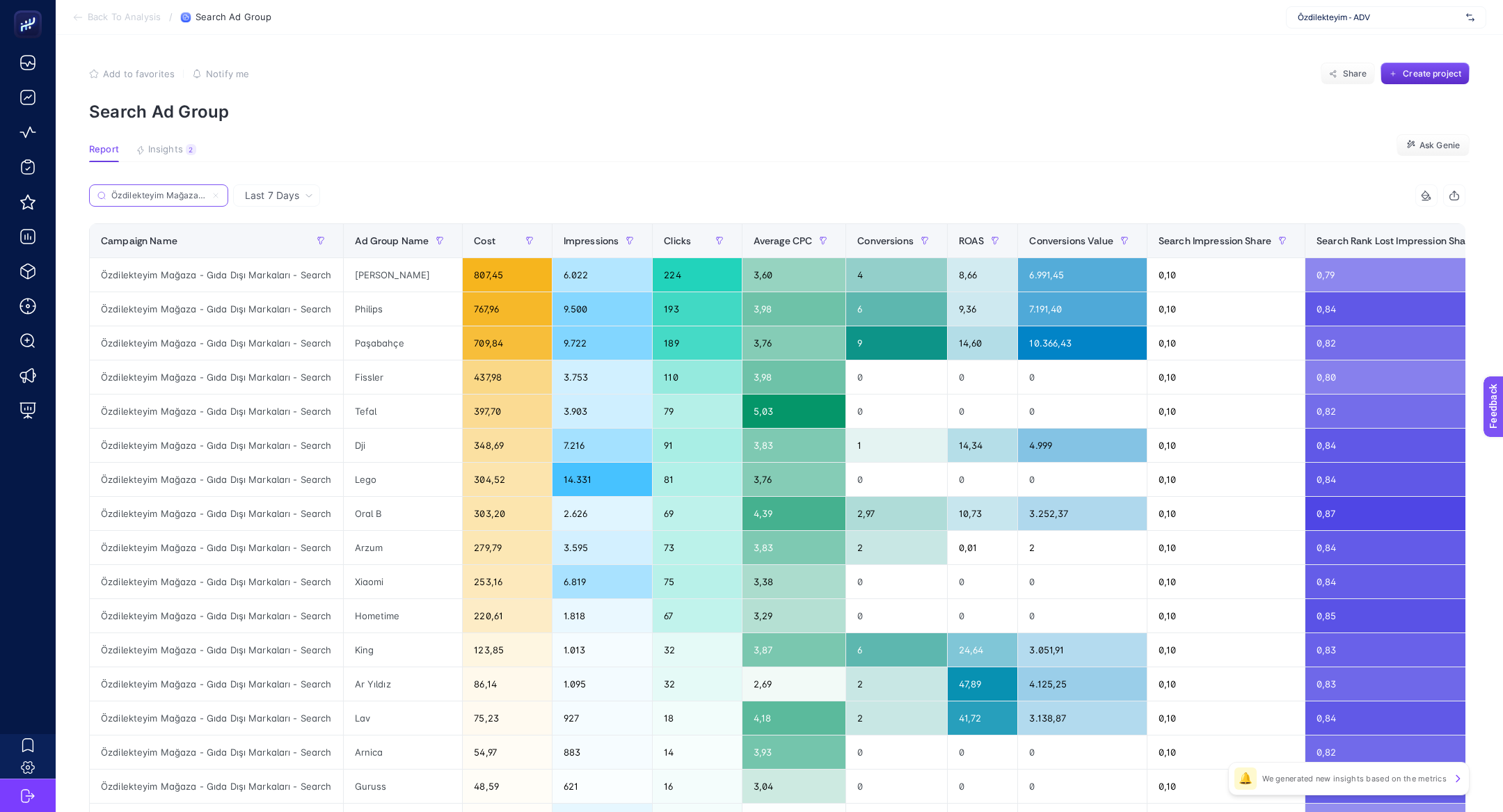
scroll to position [0, 111]
type input "Özdilekteyim Mağaza - Gıda Dışı Markaları - Search"
click at [985, 177] on article "Add to favorites false Notify me Share Create project Search Ad Group Report In…" at bounding box center [779, 578] width 1447 height 1087
click at [1404, 65] on button "Create project" at bounding box center [1426, 73] width 89 height 22
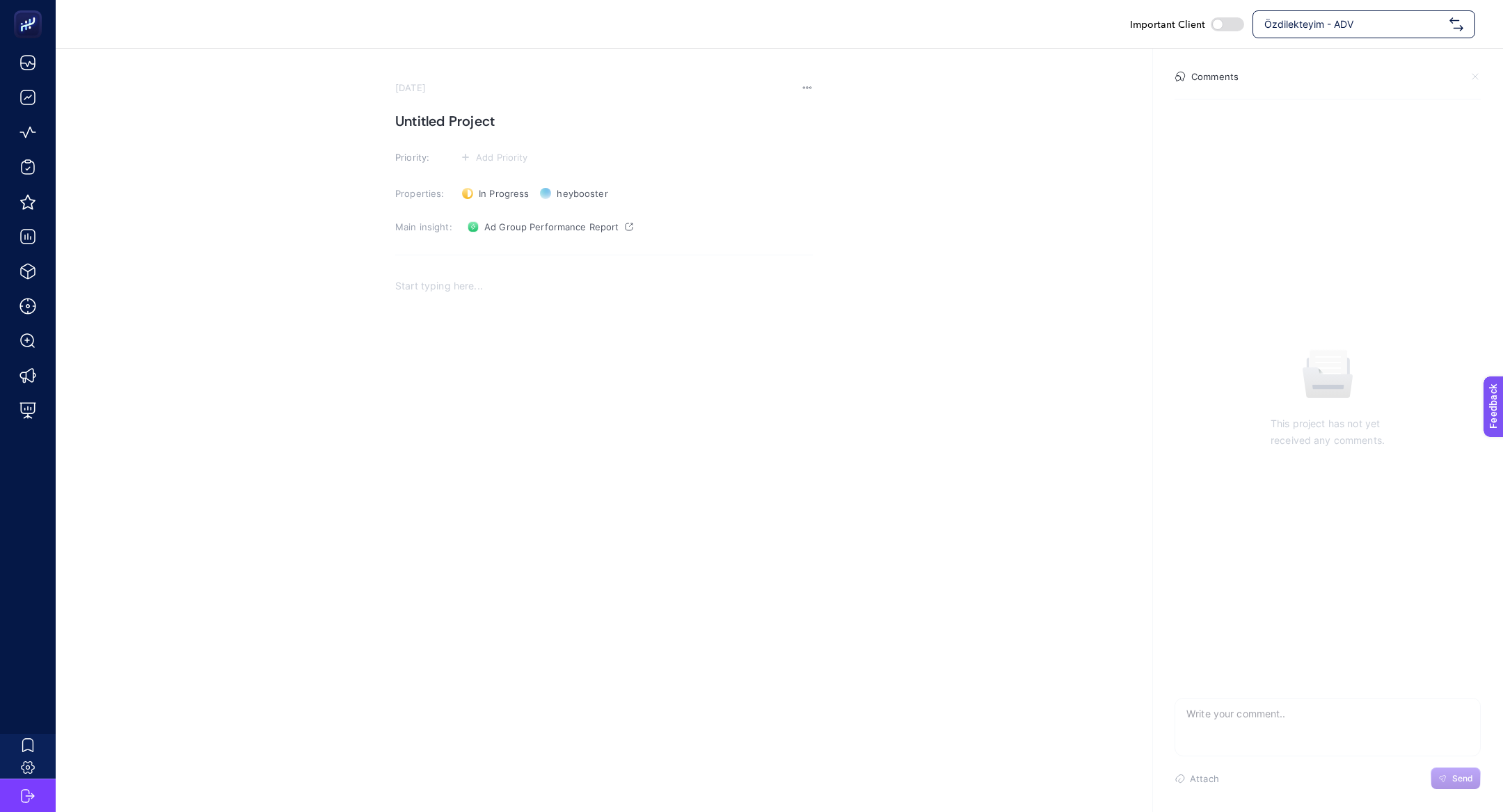
click at [423, 102] on section "August 22, 2025 Untitled Project Priority: Add Priority Properties: In Progress…" at bounding box center [604, 314] width 418 height 465
click at [447, 121] on h1 "Untitled Project" at bounding box center [604, 121] width 418 height 22
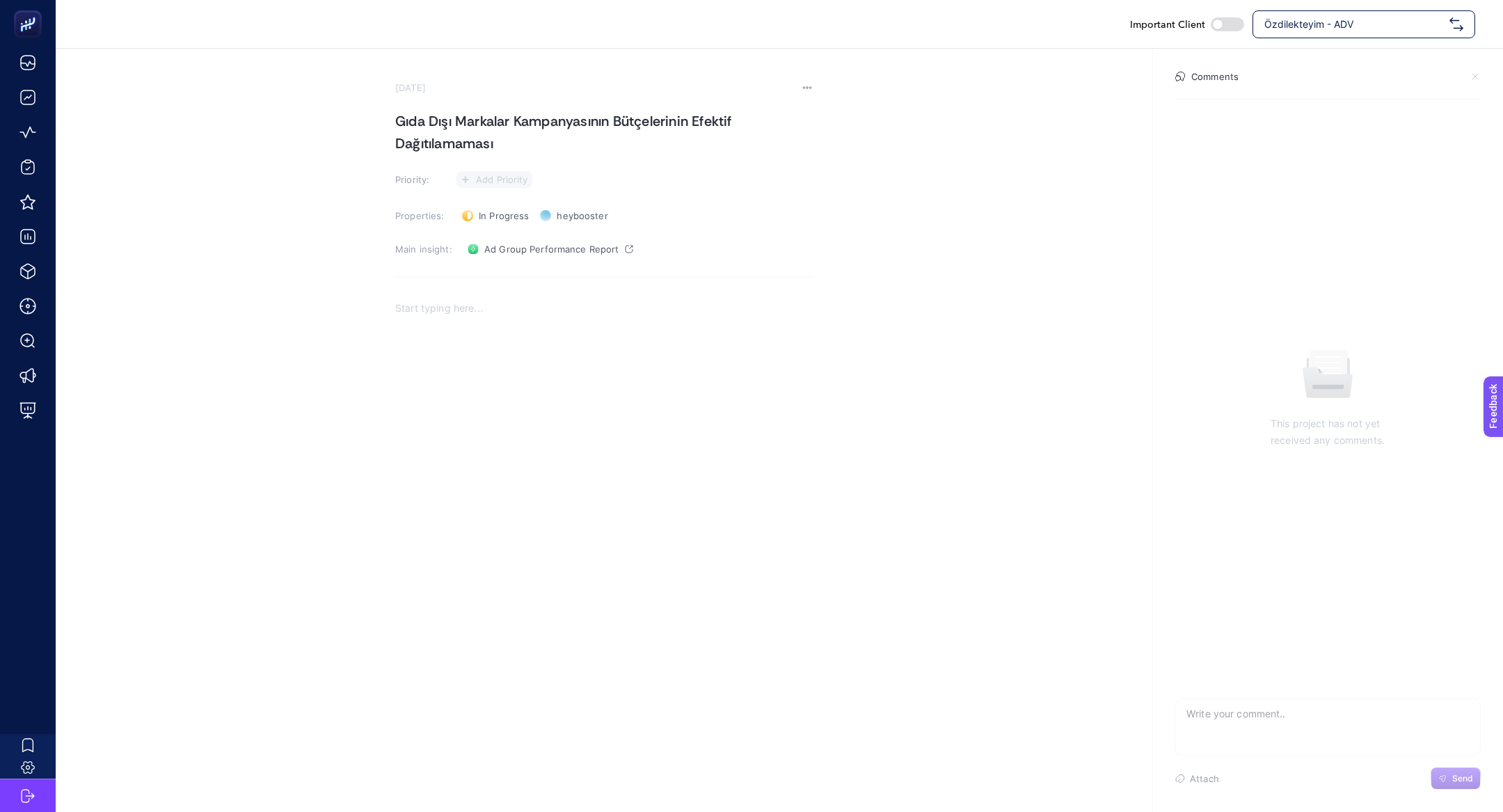
click at [504, 181] on span "Add Priority" at bounding box center [502, 179] width 52 height 11
click at [493, 219] on li at bounding box center [493, 231] width 67 height 25
click at [475, 273] on section "August 22, 2025 Gıda Dışı Markalar Kampanyasının Bütçelerinin Efektif Dağıtılam…" at bounding box center [604, 328] width 418 height 492
click at [475, 312] on p "Rich Text Editor. Editing area: main" at bounding box center [604, 313] width 418 height 16
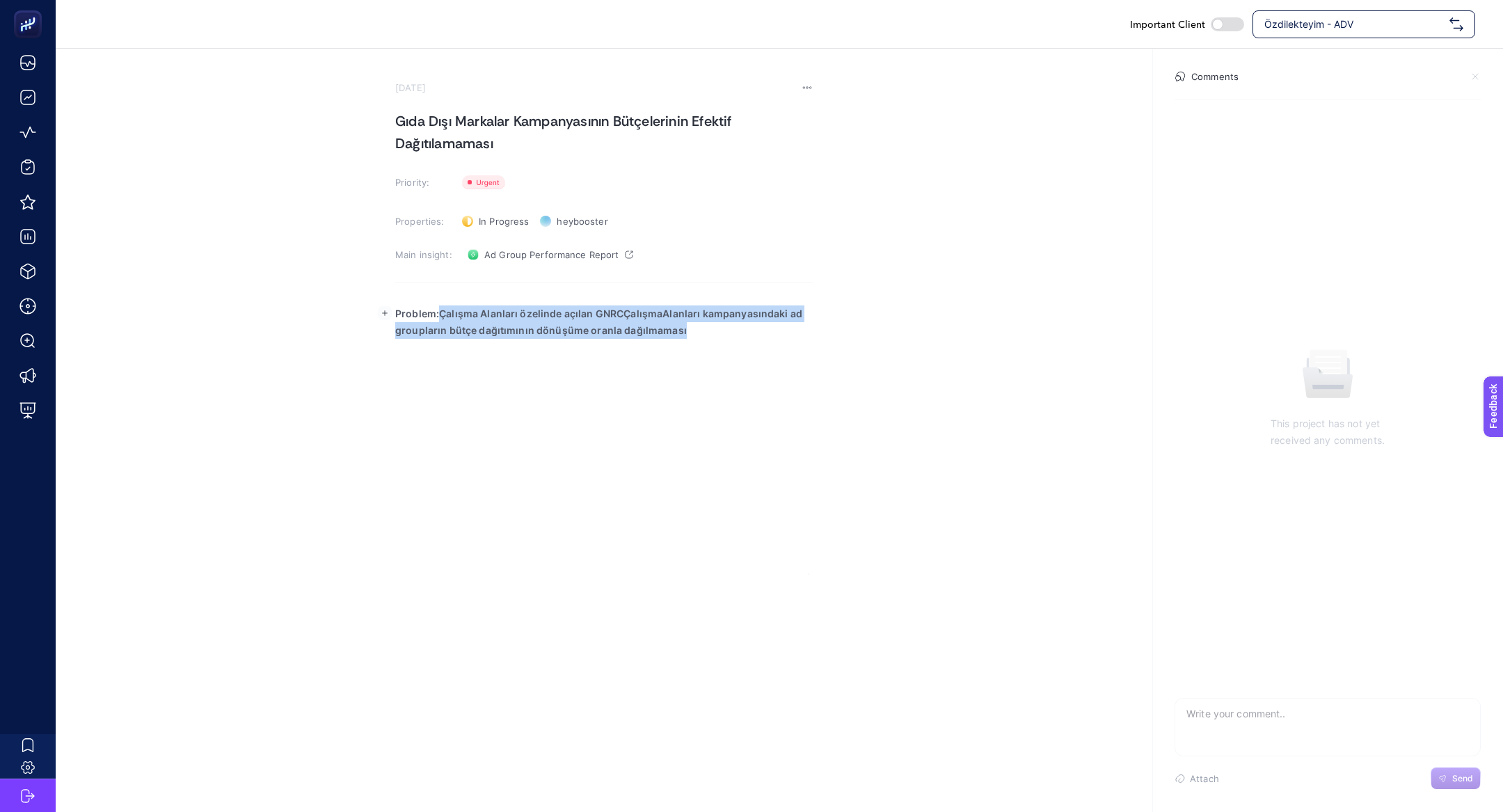
drag, startPoint x: 440, startPoint y: 315, endPoint x: 795, endPoint y: 410, distance: 367.5
click at [795, 410] on div "Problem:Çalışma Alanları özelinde açılan GNRCÇalışmaAlanları kampanyasındaki ad…" at bounding box center [604, 435] width 418 height 278
click at [441, 314] on strong "Problem:Gıda Dışı Markalar Kampanyasında ki Ad group sayısının yüksek olması ne…" at bounding box center [590, 321] width 389 height 28
drag, startPoint x: 439, startPoint y: 313, endPoint x: 901, endPoint y: 352, distance: 463.6
click at [902, 354] on section "August 22, 2025 Gıda Dışı Markalar Kampanyasının Bütçelerinin Efektif Dağıtılam…" at bounding box center [779, 311] width 1447 height 526
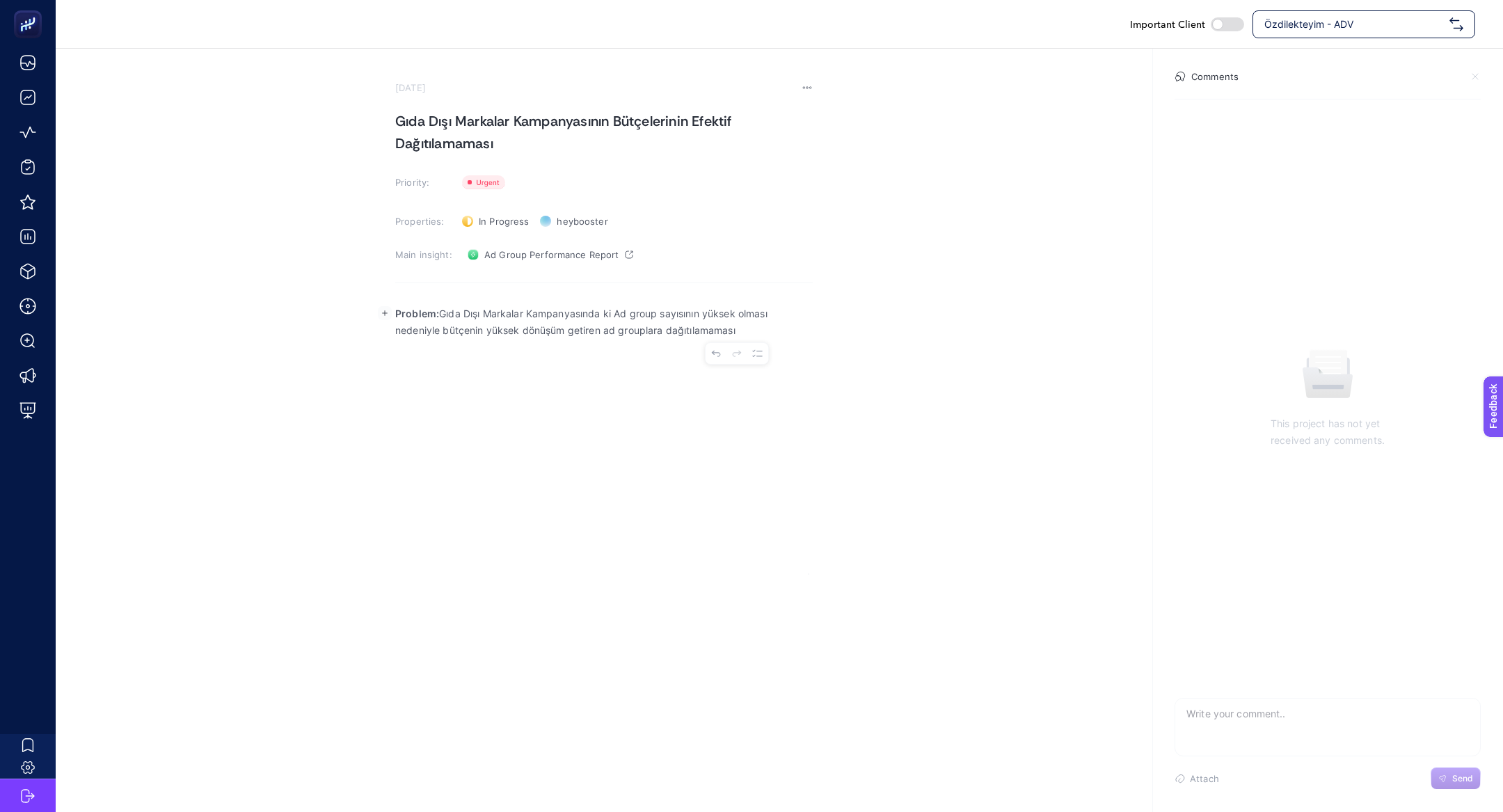
click at [591, 456] on div "Problem: Gıda Dışı Markalar Kampanyasında ki Ad group sayısının yüksek olması n…" at bounding box center [604, 435] width 418 height 278
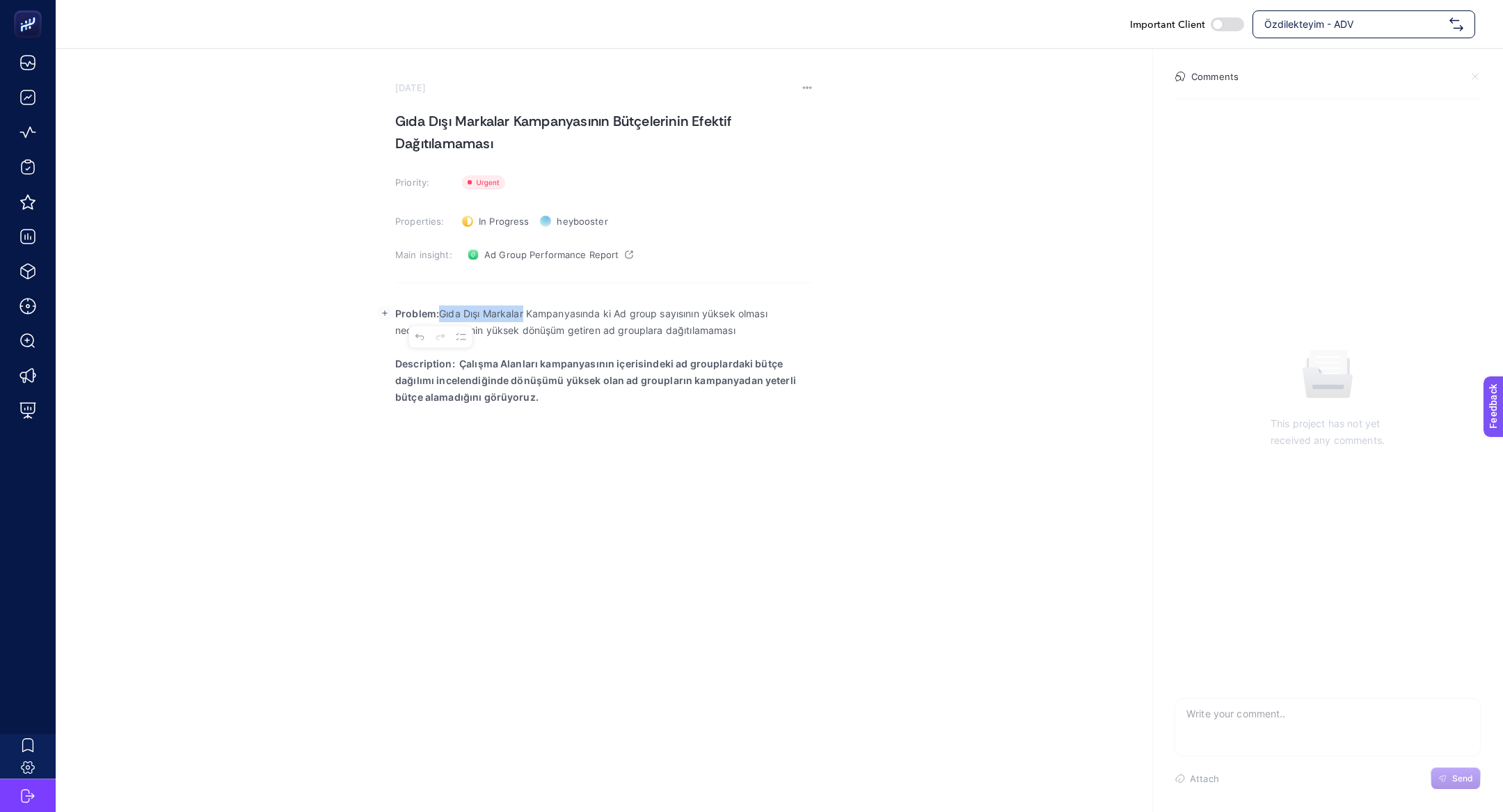
drag, startPoint x: 527, startPoint y: 313, endPoint x: 441, endPoint y: 314, distance: 86.0
click at [441, 314] on p "Problem: Gıda Dışı Markalar Kampanyasında ki Ad group sayısının yüksek olması n…" at bounding box center [604, 322] width 418 height 34
copy p "Gıda Dışı Markalar"
click at [481, 363] on strong "Description: Çalışma Alanları kampanyasının içerisindeki ad grouplardaki bütçe …" at bounding box center [596, 380] width 401 height 45
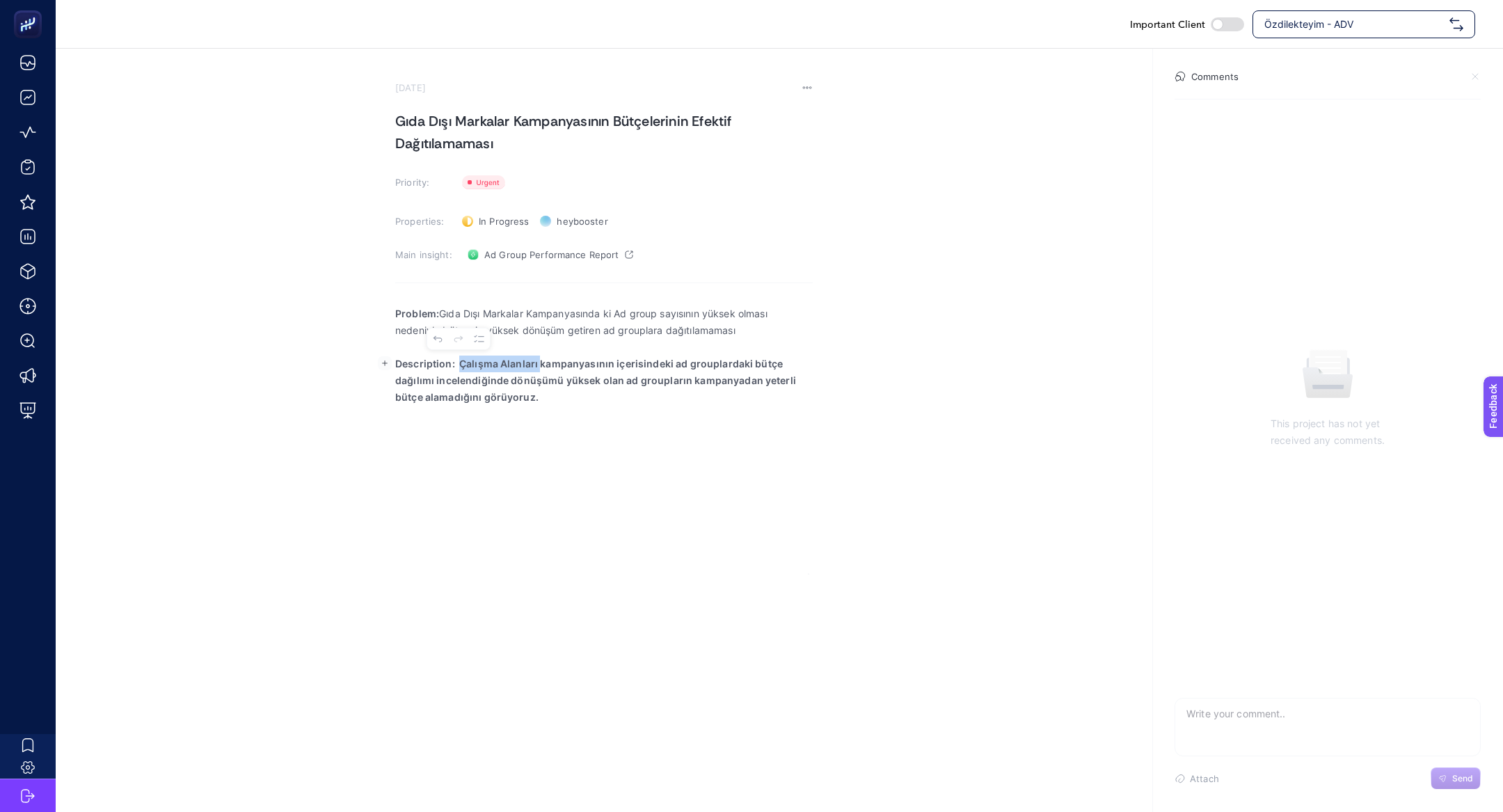
drag, startPoint x: 539, startPoint y: 365, endPoint x: 461, endPoint y: 367, distance: 78.0
click at [460, 367] on strong "Description: Çalışma Alanları kampanyasının içerisindeki ad grouplardaki bütçe …" at bounding box center [596, 380] width 401 height 45
drag, startPoint x: 546, startPoint y: 362, endPoint x: 594, endPoint y: 452, distance: 102.0
click at [594, 452] on div "Problem: Gıda Dışı Markalar Kampanyasında ki Ad group sayısının yüksek olması n…" at bounding box center [604, 435] width 418 height 278
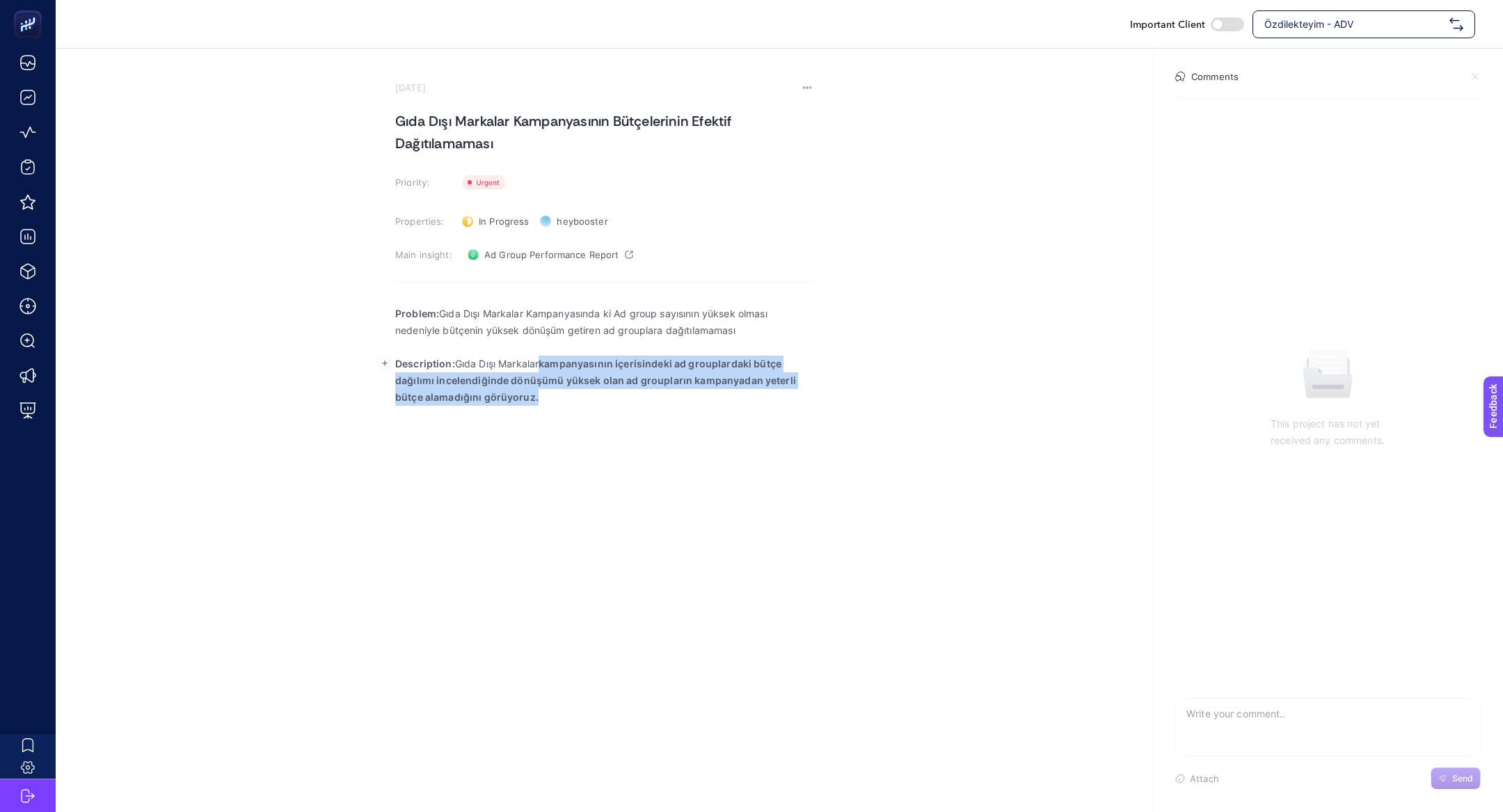
drag, startPoint x: 547, startPoint y: 363, endPoint x: 583, endPoint y: 414, distance: 62.4
click at [583, 414] on div "Problem: Gıda Dışı Markalar Kampanyasında ki Ad group sayısının yüksek olması n…" at bounding box center [604, 435] width 418 height 278
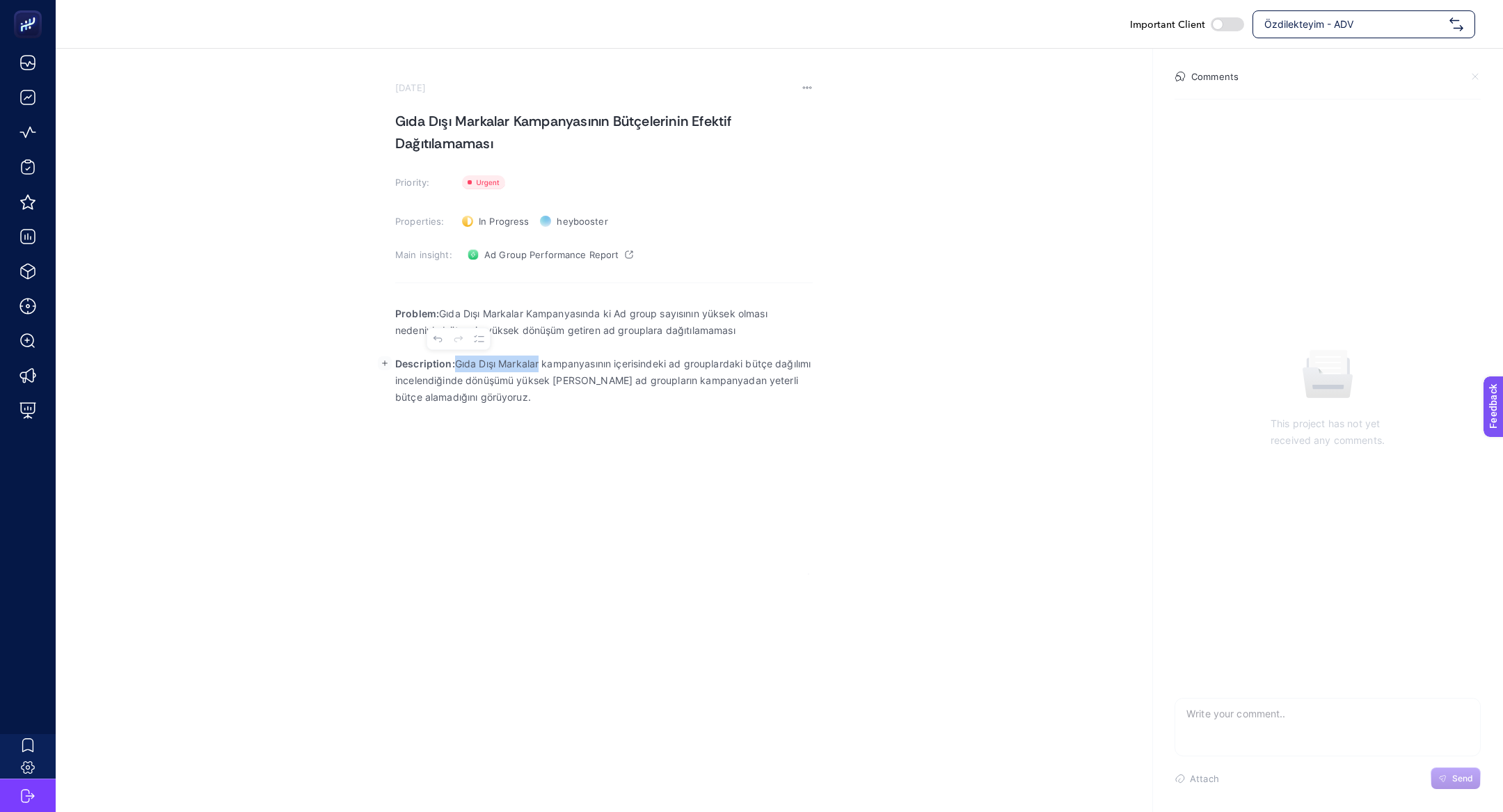
drag, startPoint x: 545, startPoint y: 356, endPoint x: 460, endPoint y: 358, distance: 85.0
click at [460, 358] on p "Description: Gıda Dışı Markalar kampanyasının içerisindeki ad grouplardaki bütç…" at bounding box center [604, 381] width 418 height 50
click at [528, 474] on div "Problem: Gıda Dışı Markalar Kampanyasında ki Ad group sayısının yüksek olması n…" at bounding box center [604, 435] width 418 height 278
click at [387, 413] on rect "button" at bounding box center [385, 413] width 14 height 14
click at [384, 435] on button "Upload image from computer" at bounding box center [381, 442] width 21 height 21
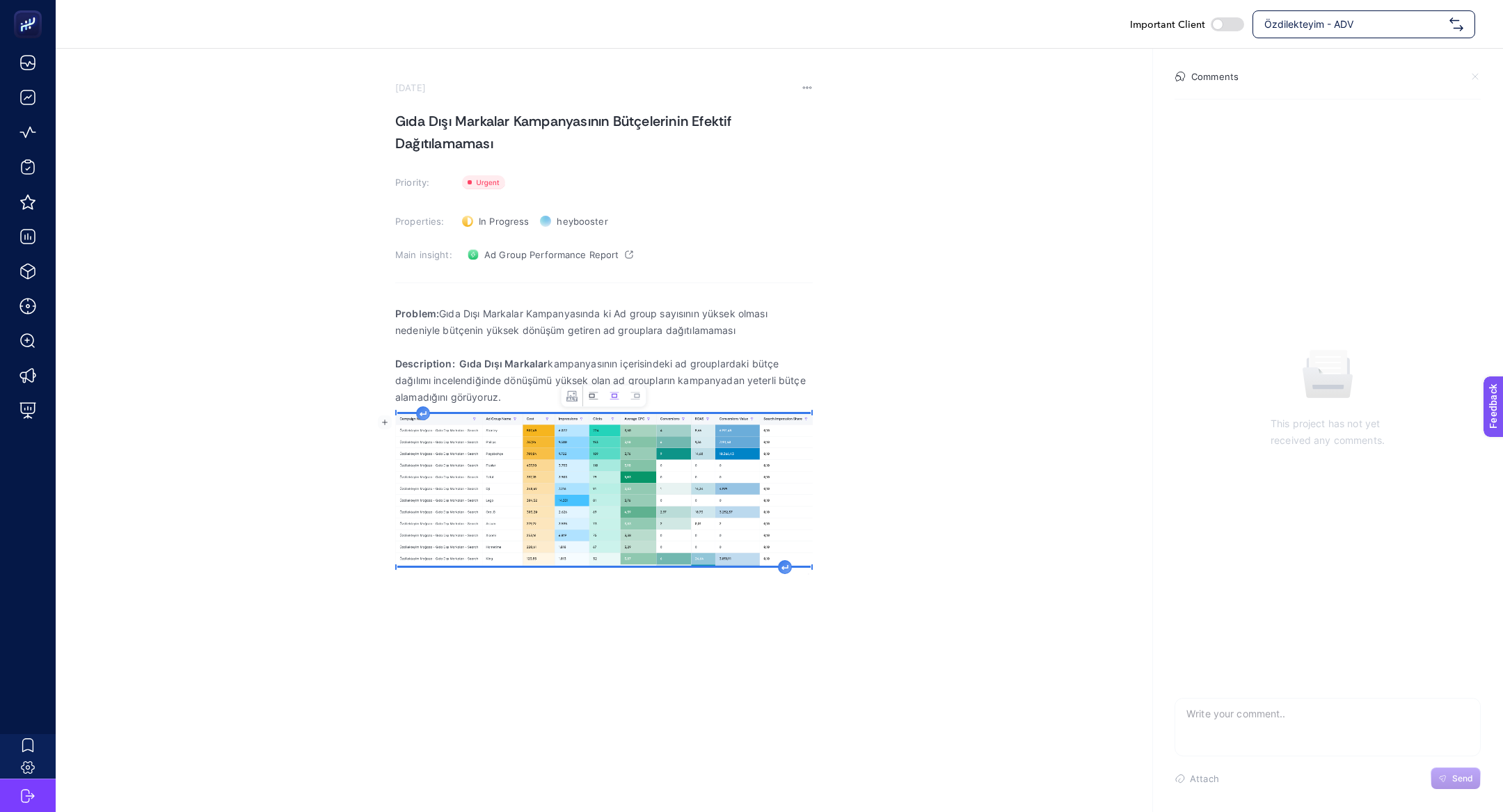
click at [590, 400] on icon "Image toolbar" at bounding box center [594, 395] width 11 height 11
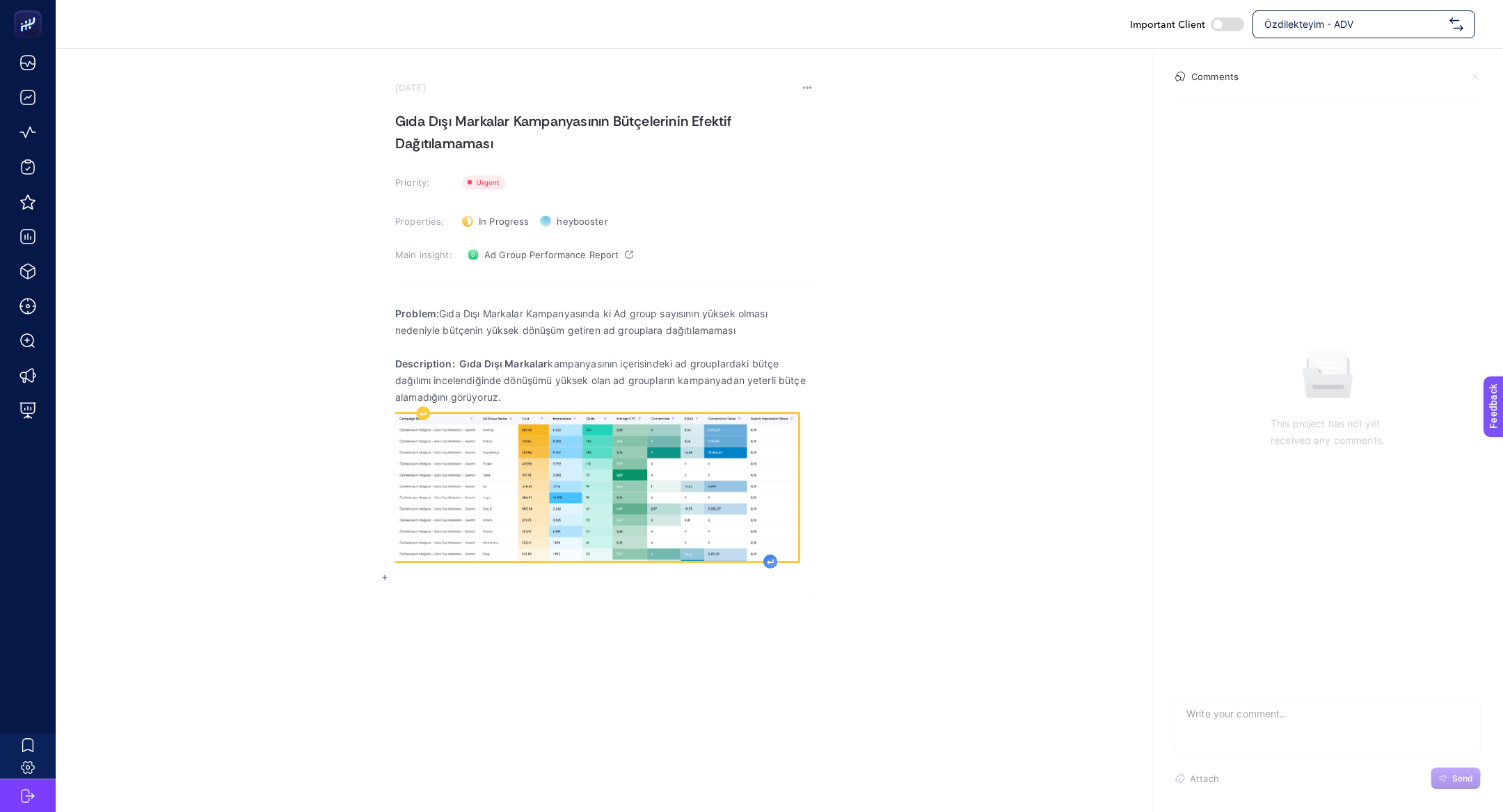
click at [773, 554] on div "Rich Text Editor. Editing area: main" at bounding box center [770, 561] width 14 height 14
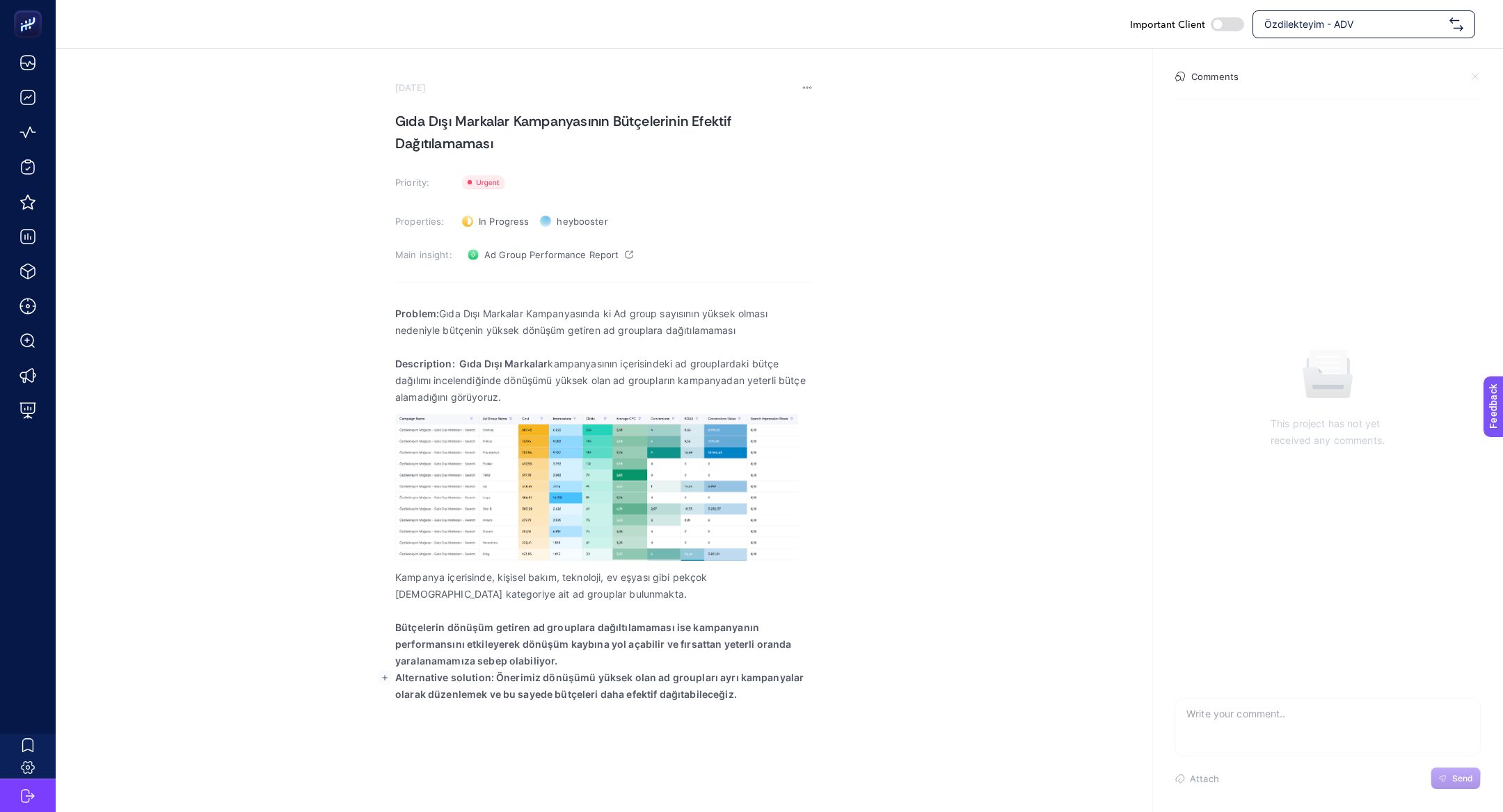
click at [569, 675] on strong "Alternative solution: Önerimiz dönüşümü yüksek olan ad groupları ayrı kampanyal…" at bounding box center [600, 685] width 408 height 28
click at [569, 664] on p "Bütçelerin dönüşüm getiren ad grouplara dağıltılamaması ise kampanyanın perform…" at bounding box center [604, 644] width 418 height 50
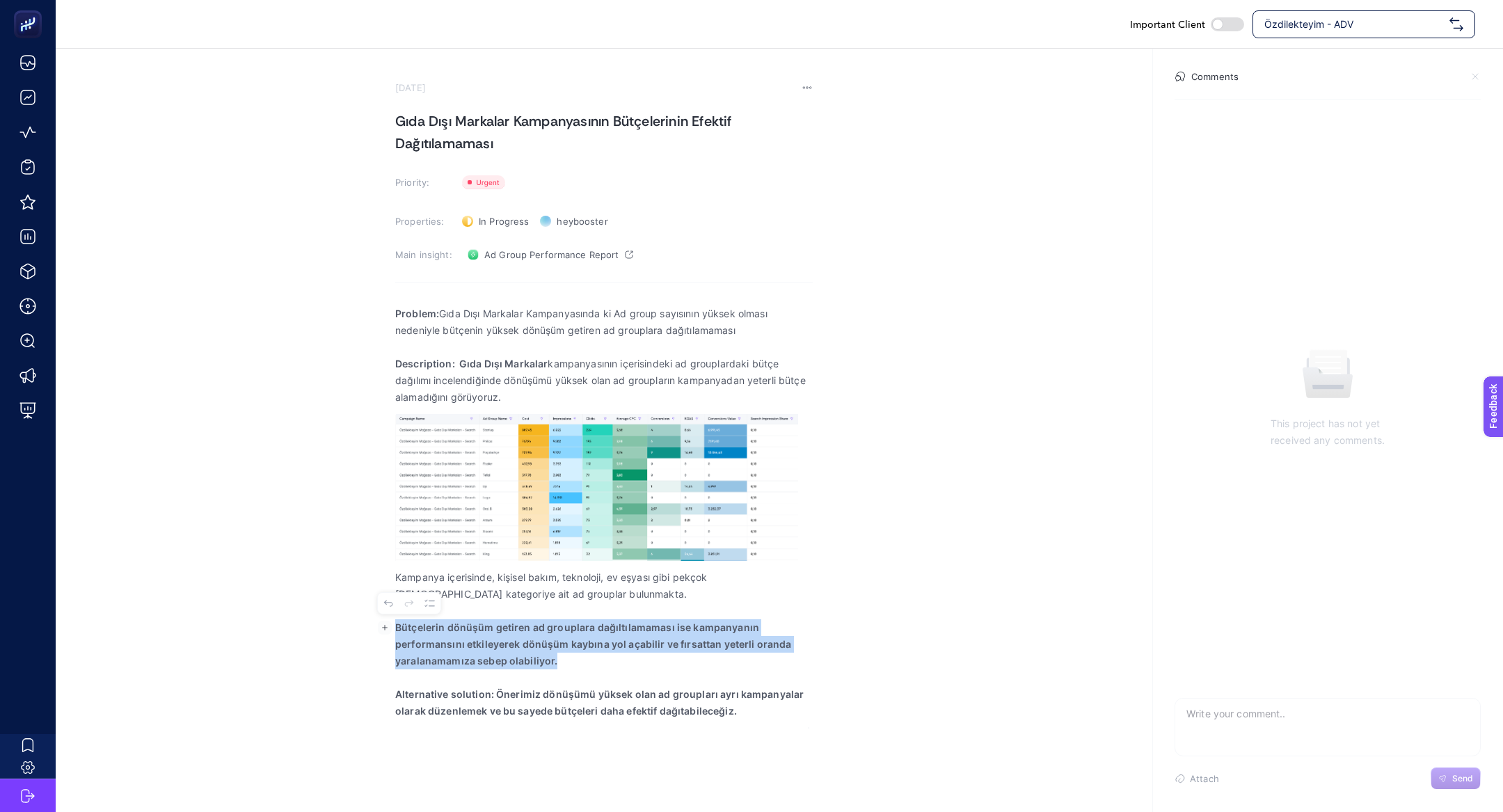
drag, startPoint x: 569, startPoint y: 664, endPoint x: 393, endPoint y: 627, distance: 179.8
click at [393, 627] on body "Important Client Özdilekteyim - ADV August 22, 2025 Gıda Dışı Markalar Kampanya…" at bounding box center [752, 406] width 1503 height 812
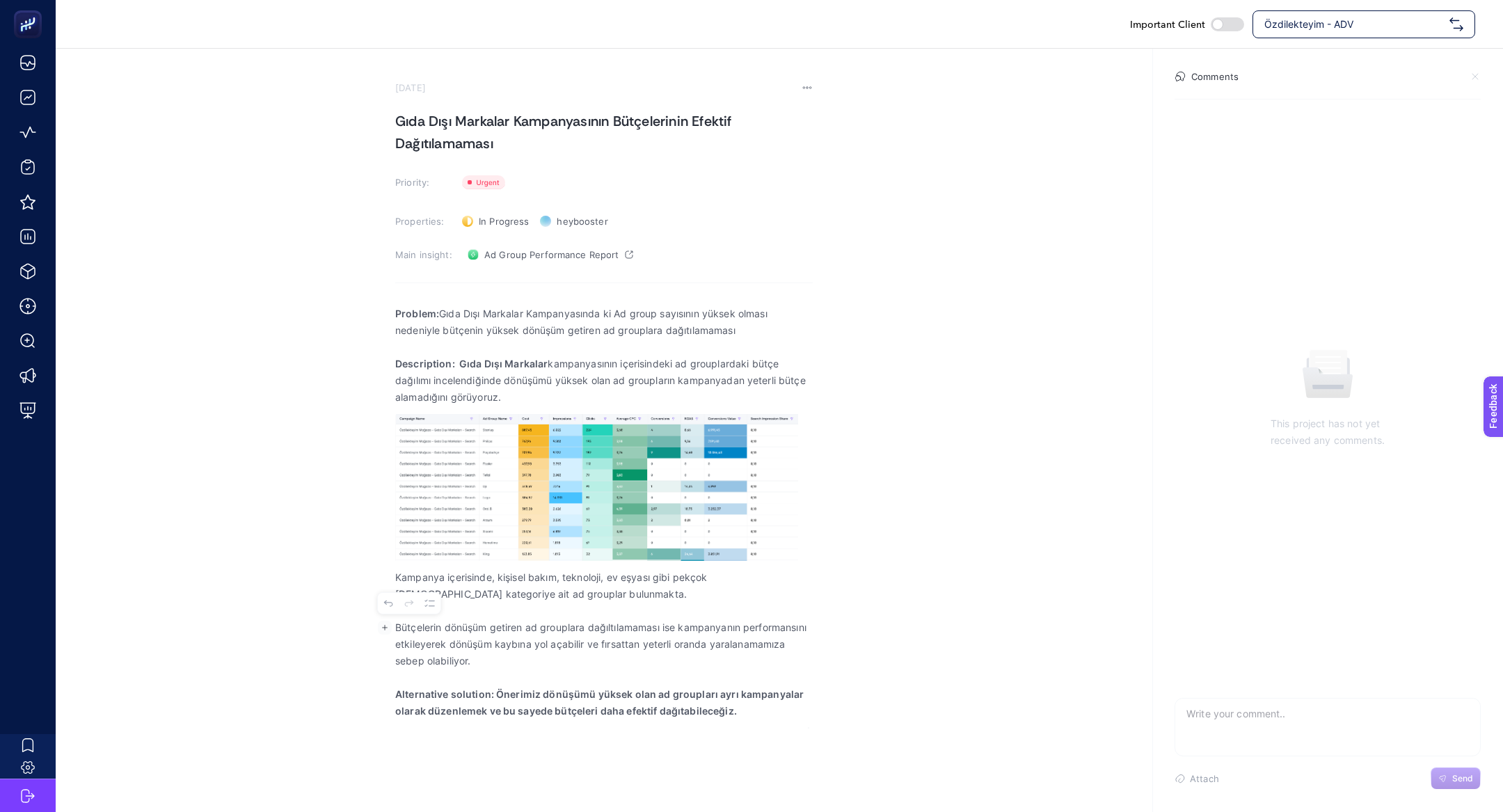
click at [501, 714] on strong "Alternative solution: Önerimiz dönüşümü yüksek olan ad groupları ayrı kampanyal…" at bounding box center [600, 702] width 408 height 28
click at [565, 733] on strong "Alternative solution: Önerimiz dönüşümü yüksek olan ad groupları ayrı kampanyal…" at bounding box center [598, 718] width 406 height 62
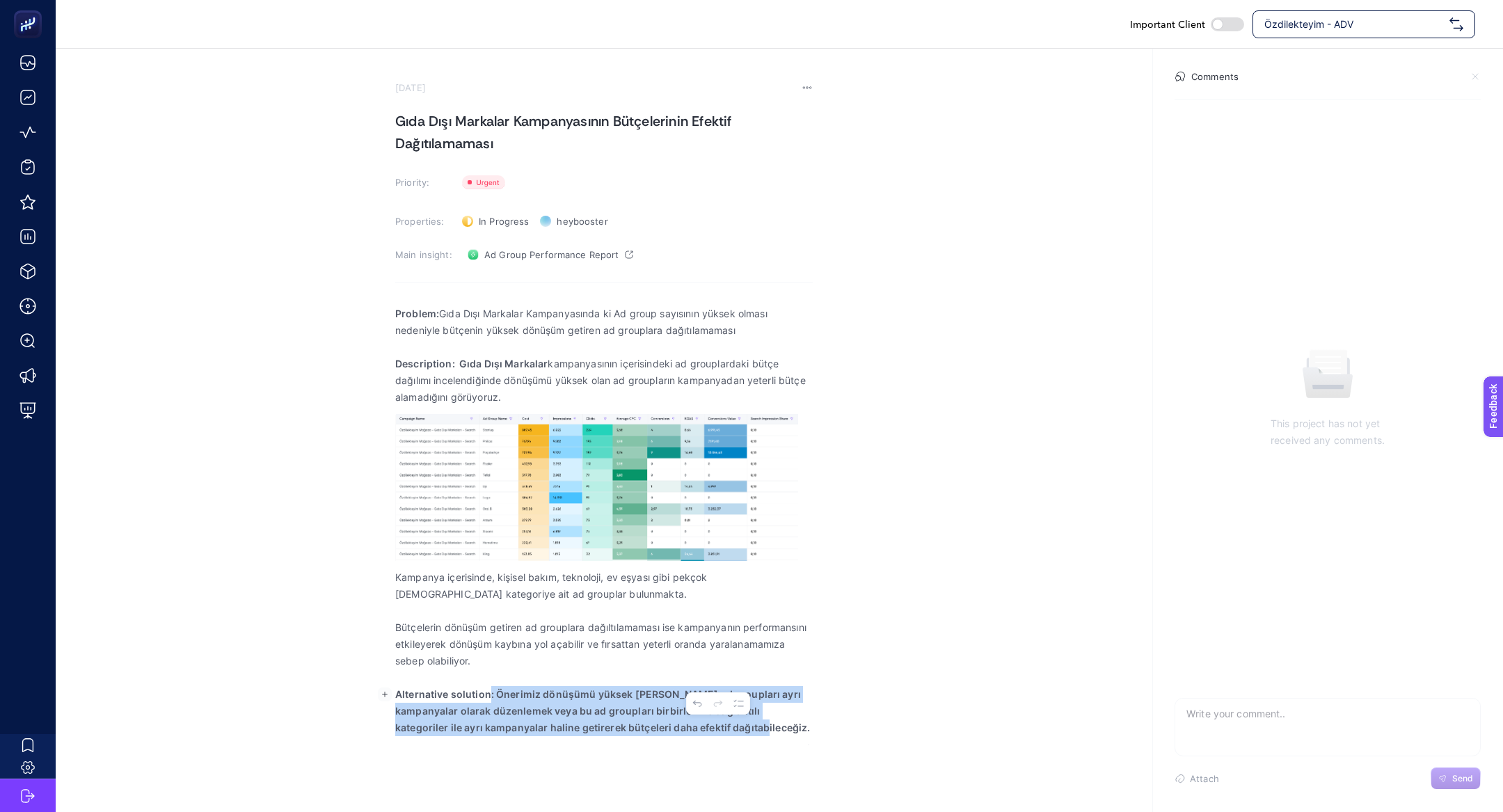
drag, startPoint x: 490, startPoint y: 695, endPoint x: 805, endPoint y: 738, distance: 317.9
click at [805, 738] on div "Problem: Gıda Dışı Markalar Kampanyasında ki Ad group sayısının yüksek olması n…" at bounding box center [604, 520] width 418 height 449
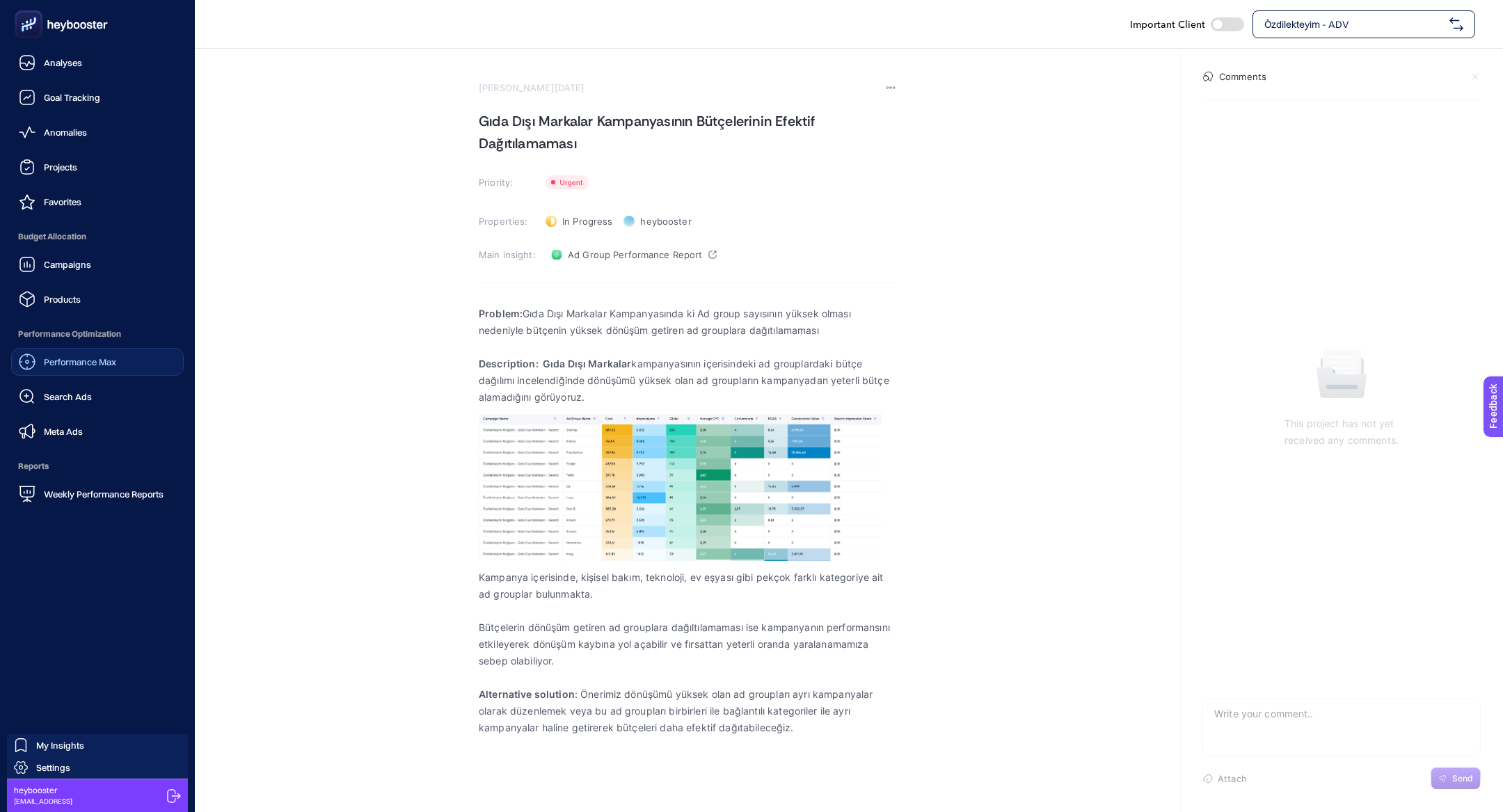
click at [130, 352] on link "Performance Max" at bounding box center [97, 362] width 173 height 28
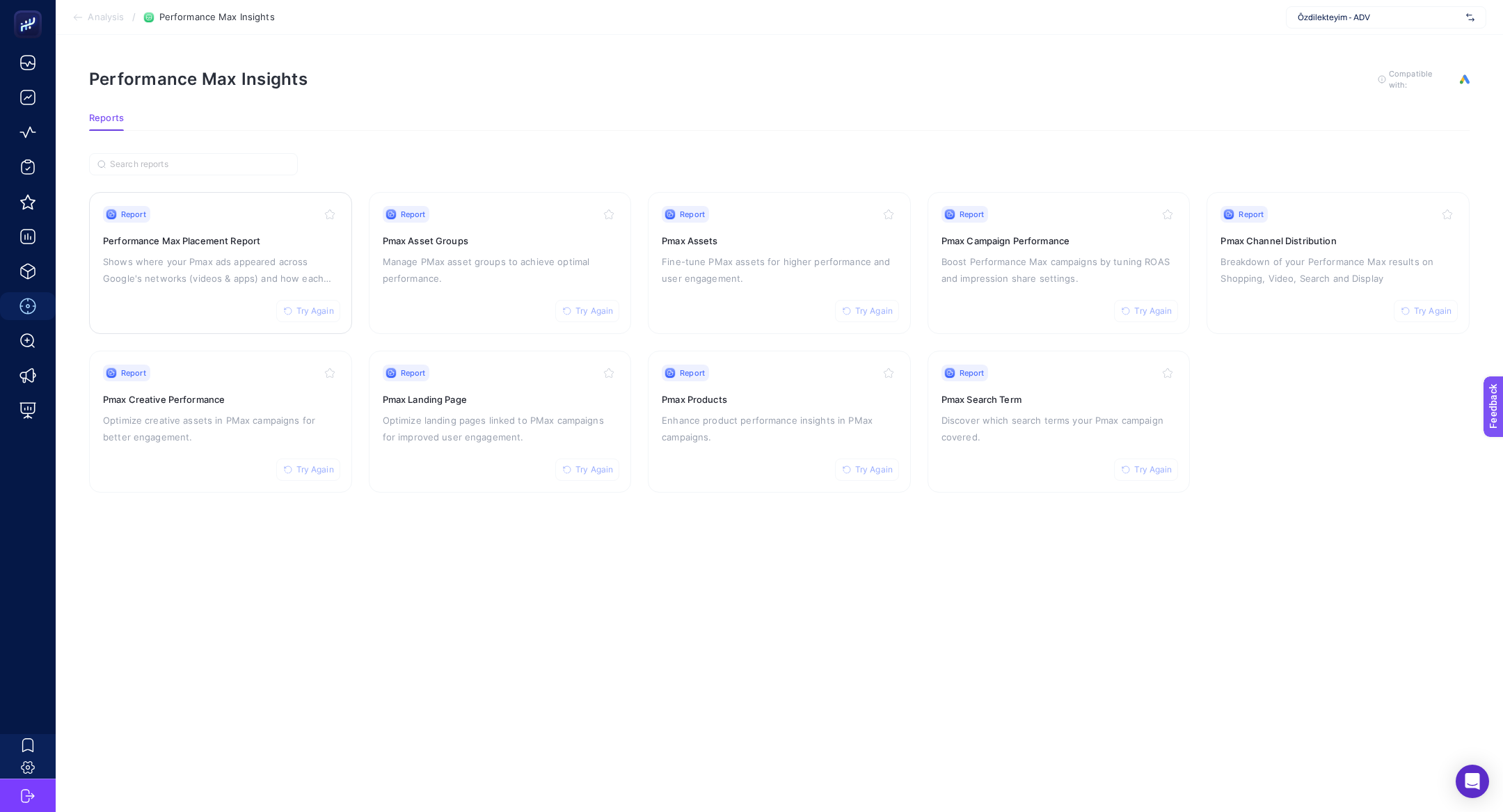
click at [184, 253] on p "Shows where your Pmax ads appeared across Google's networks (videos & apps) and…" at bounding box center [221, 270] width 235 height 34
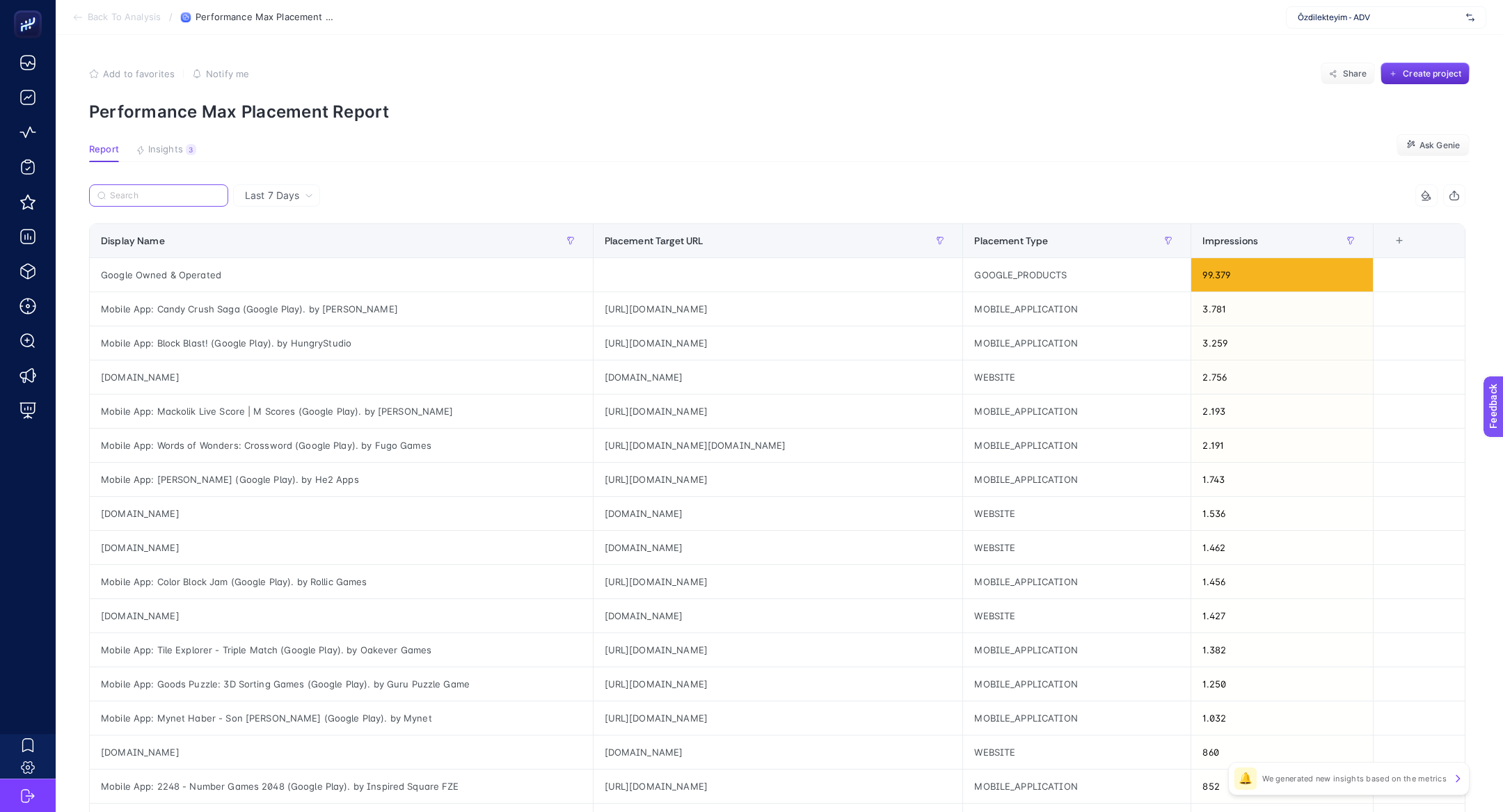
click at [174, 197] on input "Search" at bounding box center [165, 195] width 110 height 10
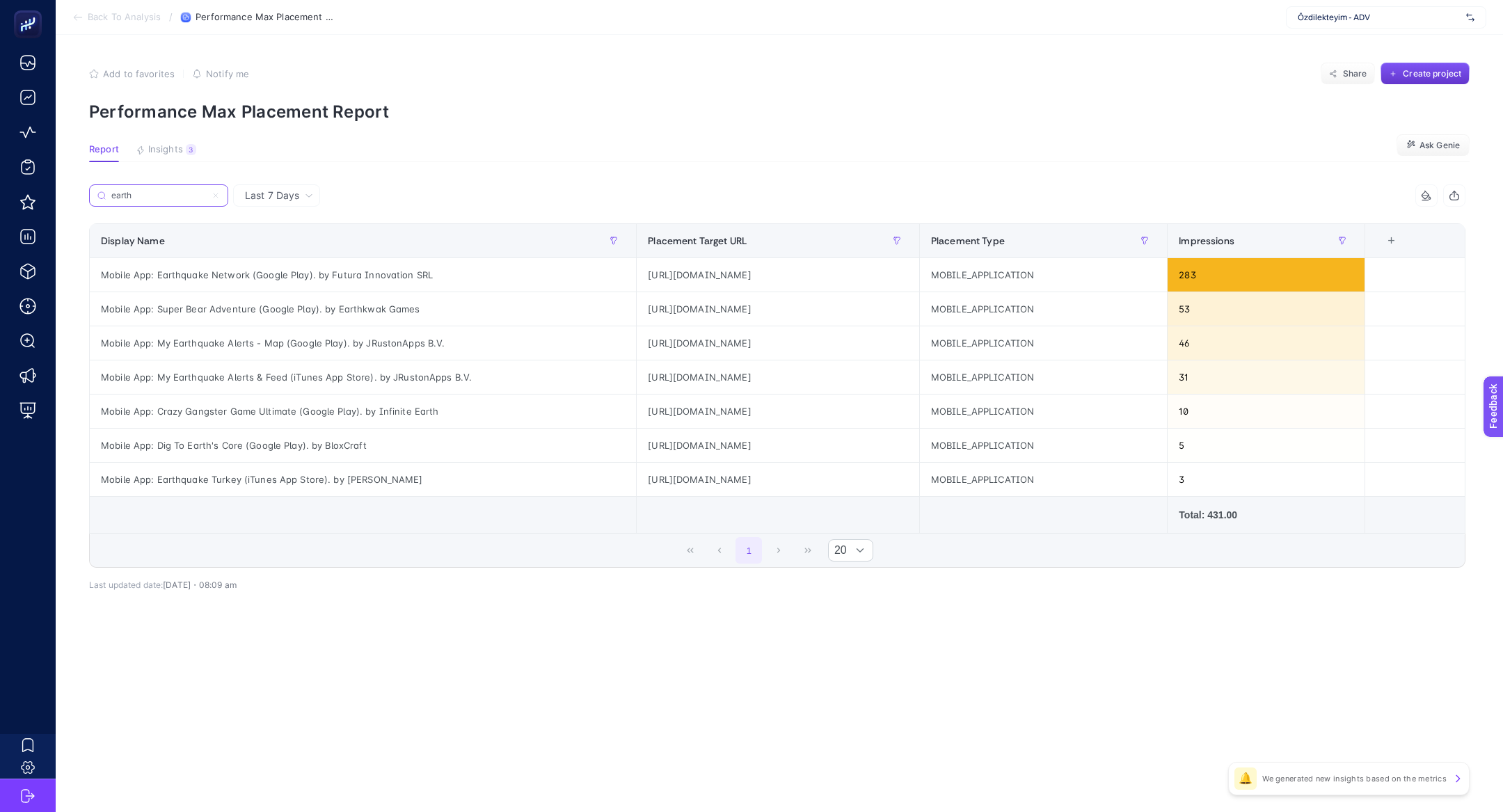
type input "earth"
click at [1435, 76] on span "Create project" at bounding box center [1432, 73] width 59 height 11
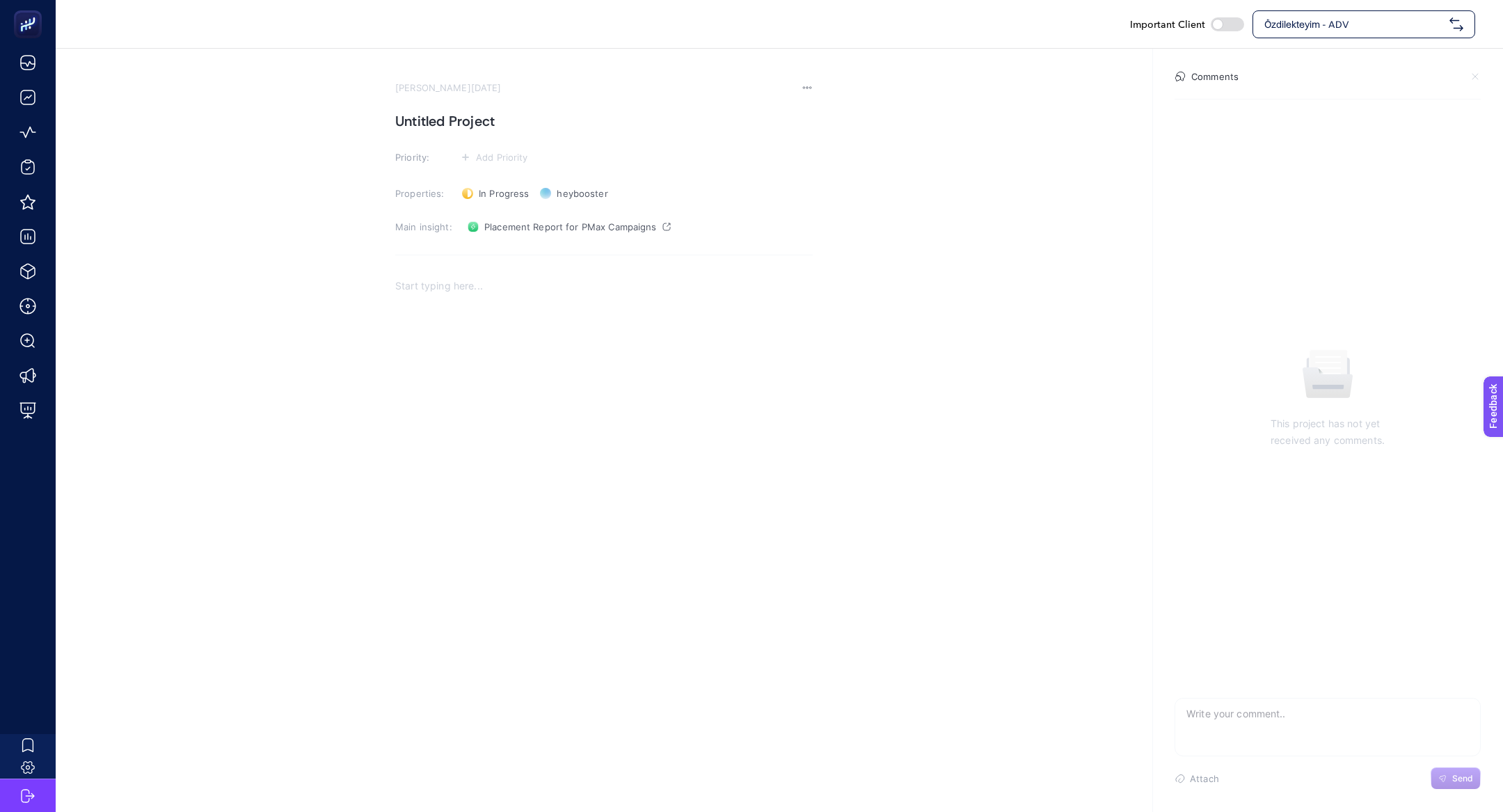
click at [458, 127] on h1 "Untitled Project" at bounding box center [604, 121] width 418 height 22
click at [569, 120] on h1 "Doğal Afet Dönemi Sonrası Applerin Kul" at bounding box center [604, 121] width 418 height 22
drag, startPoint x: 569, startPoint y: 124, endPoint x: 766, endPoint y: 126, distance: 197.0
click at [766, 126] on h1 "Doğal Afet Dönemi Sonrası Applerin Kul" at bounding box center [604, 121] width 418 height 22
drag, startPoint x: 572, startPoint y: 127, endPoint x: 846, endPoint y: 136, distance: 274.1
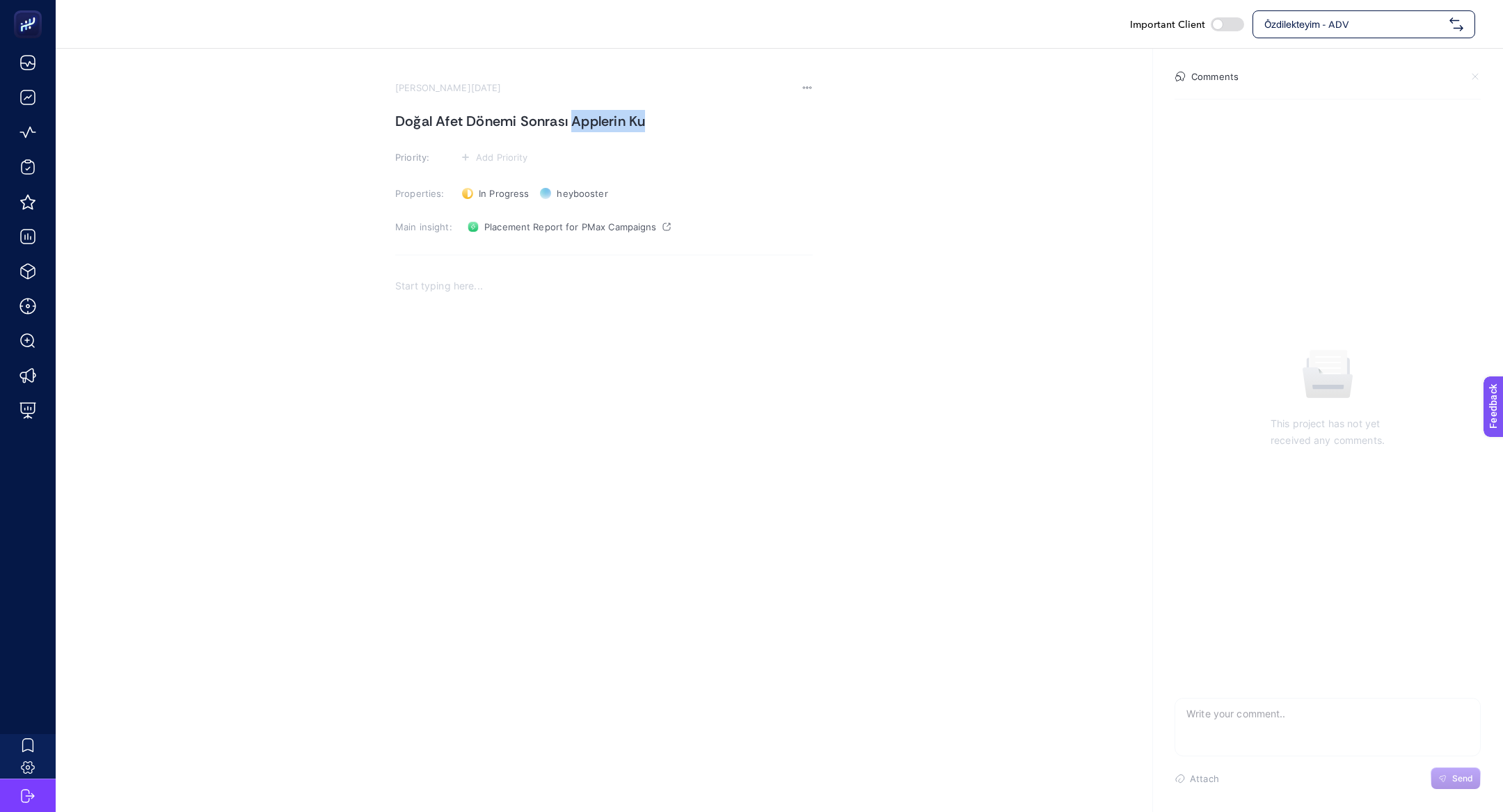
click at [846, 136] on section "August 22, 2025 Doğal Afet Dönemi Sonrası Applerin Ku Priority: Add Priority Pr…" at bounding box center [779, 297] width 1447 height 498
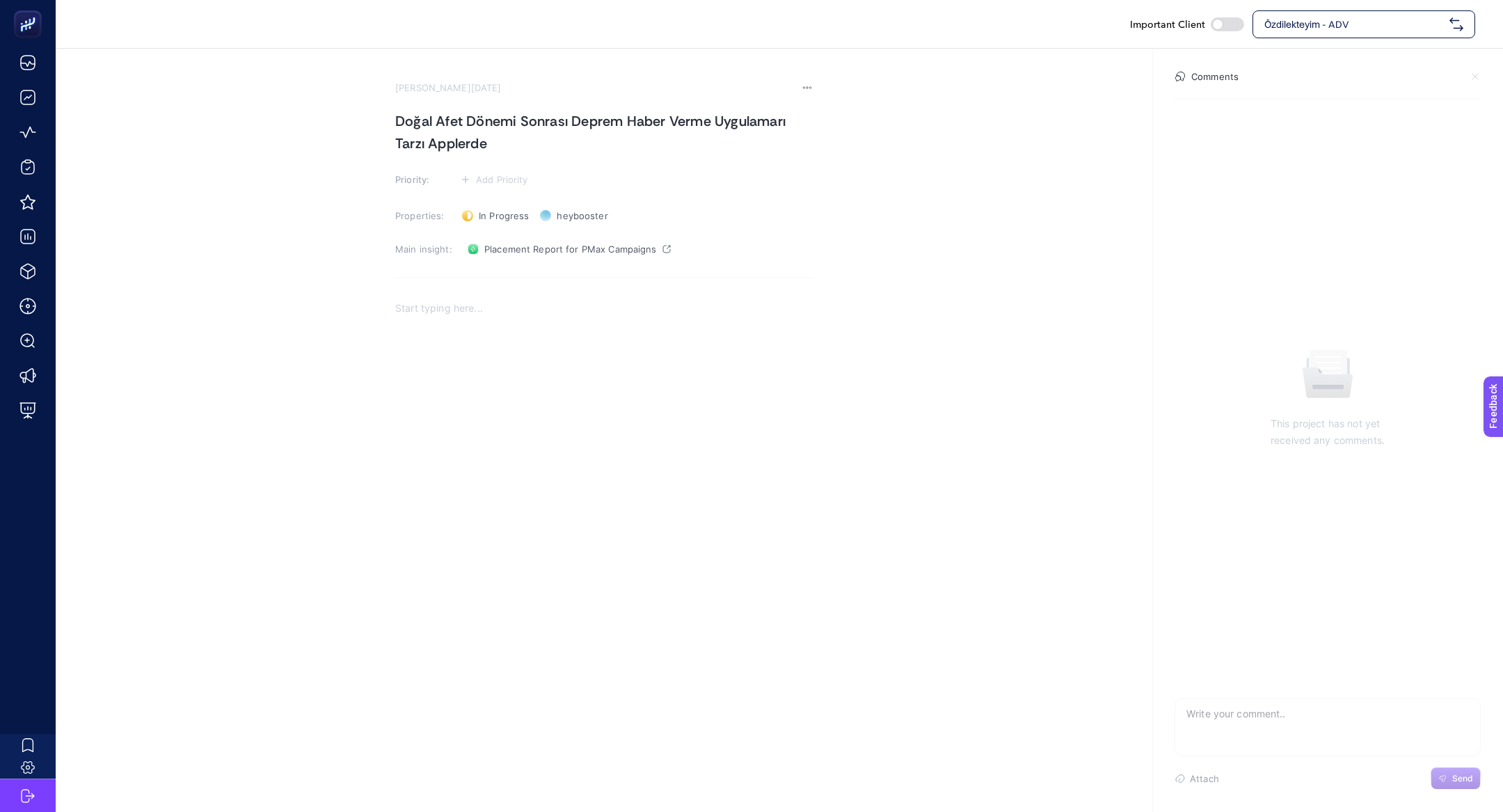
click at [767, 120] on h1 "Doğal Afet Dönemi Sonrası Deprem Haber Verme Uygulamarı Tarzı Applerde" at bounding box center [604, 132] width 418 height 45
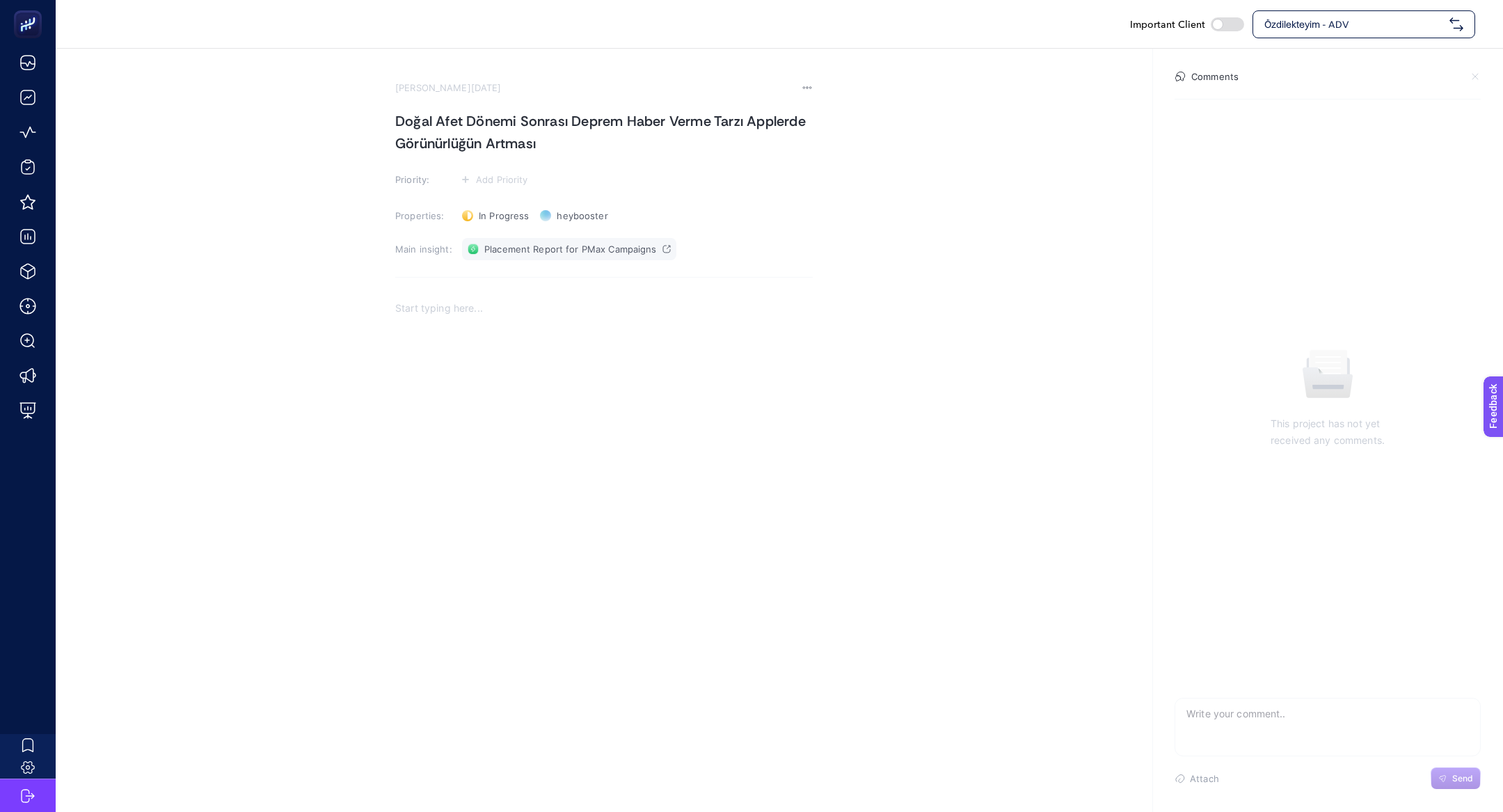
click at [553, 254] on span "Placement Report for PMax Campaigns" at bounding box center [570, 249] width 173 height 11
click at [523, 95] on section "August 22, 2025 Doğal Afet Dönemi Sonrası Deprem Haber Verme Tarzı Applerde Gör…" at bounding box center [604, 325] width 418 height 487
click at [523, 117] on h1 "Doğal Afet Dönemi Sonrası Deprem Haber Verme Tarzı Applerde Görünürlüğün Artması" at bounding box center [604, 132] width 418 height 45
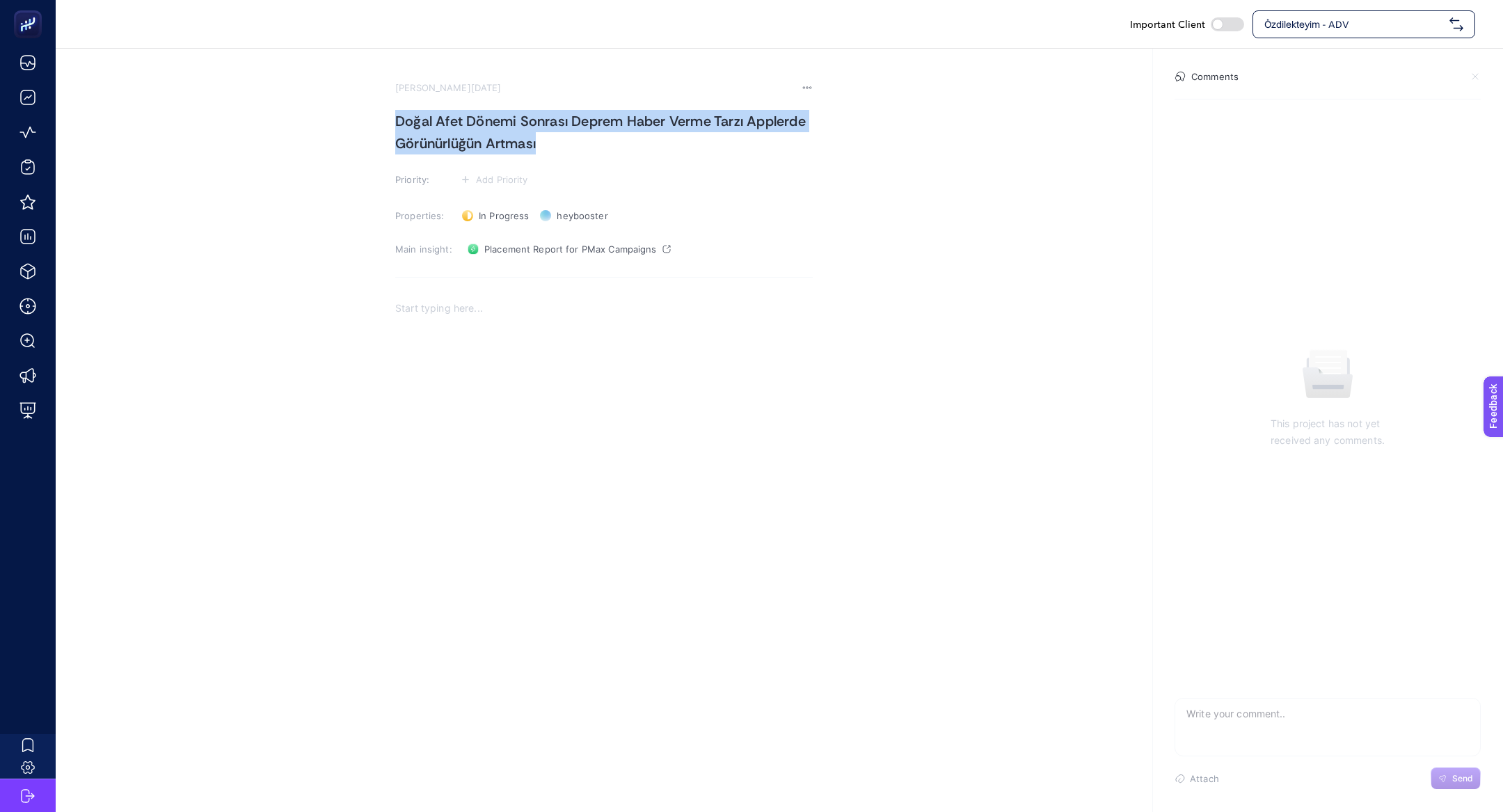
click at [523, 117] on h1 "Doğal Afet Dönemi Sonrası Deprem Haber Verme Tarzı Applerde Görünürlüğün Artması" at bounding box center [604, 132] width 418 height 45
copy h1 "Doğal Afet Dönemi Sonrası Deprem Haber Verme Tarzı Applerde Görünürlüğün Artması"
click at [486, 173] on span "Add Priority" at bounding box center [502, 179] width 52 height 11
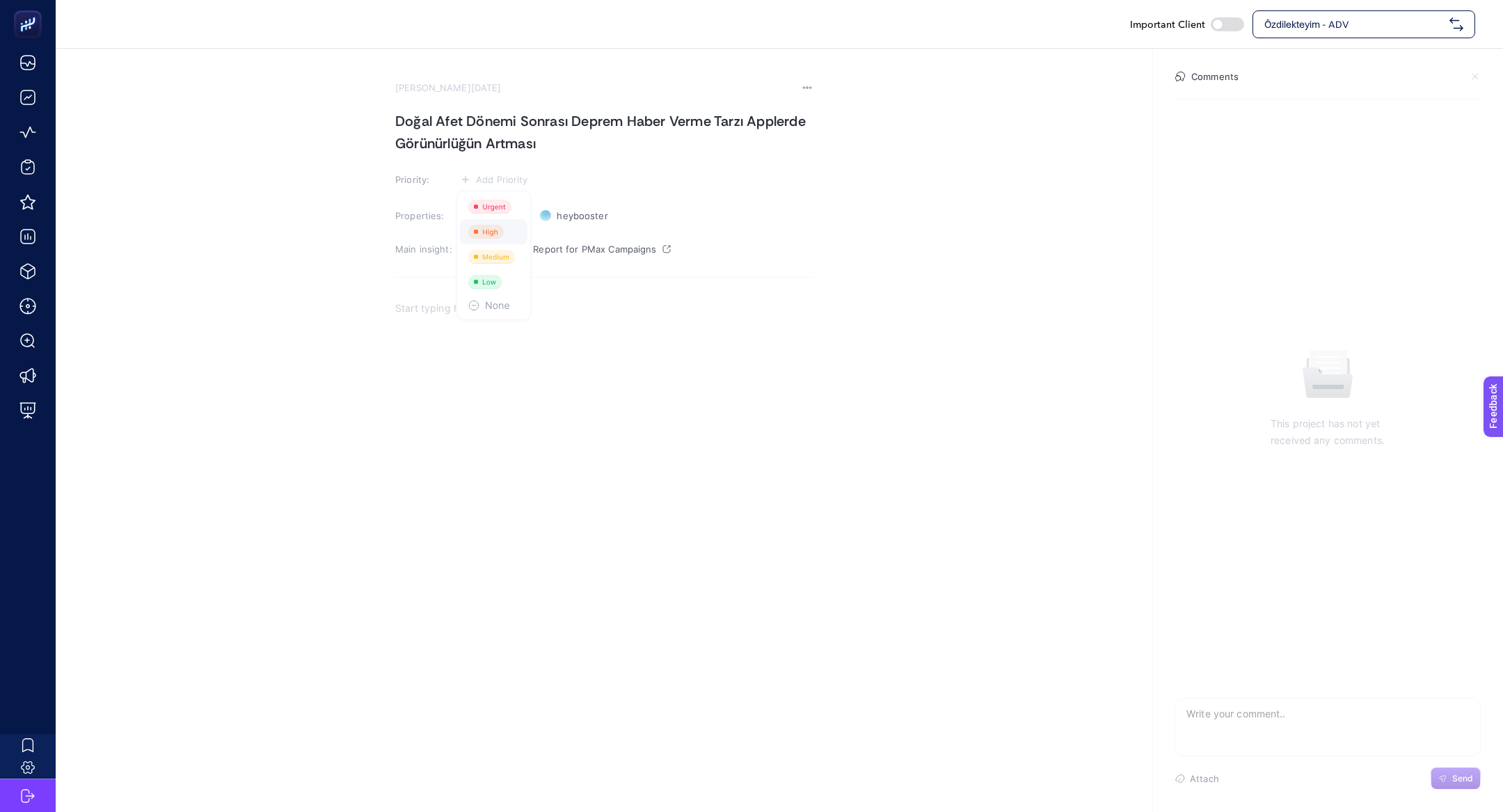
click at [487, 232] on rect at bounding box center [486, 231] width 35 height 14
click at [522, 340] on div "Rich Text Editor. Editing area: main" at bounding box center [604, 435] width 418 height 278
drag, startPoint x: 440, startPoint y: 313, endPoint x: 866, endPoint y: 345, distance: 427.2
click at [866, 345] on section "August 22, 2025 Doğal Afet Dönemi Sonrası Deprem Haber Verme Tarzı Applerde Gör…" at bounding box center [779, 311] width 1447 height 526
drag, startPoint x: 442, startPoint y: 315, endPoint x: 686, endPoint y: 337, distance: 245.0
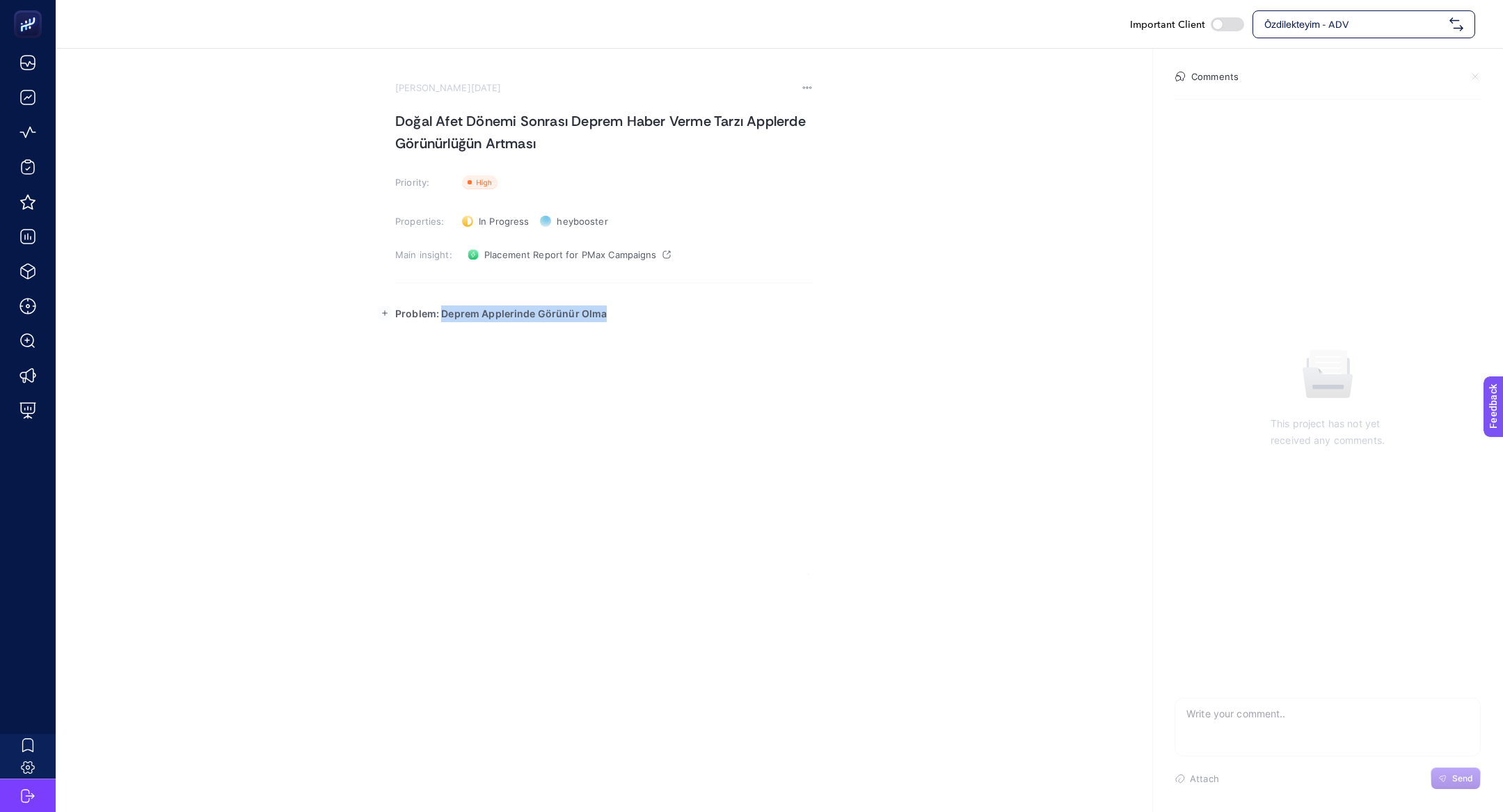
click at [686, 337] on div "Problem: Deprem Applerinde Görünür Olma" at bounding box center [604, 435] width 418 height 278
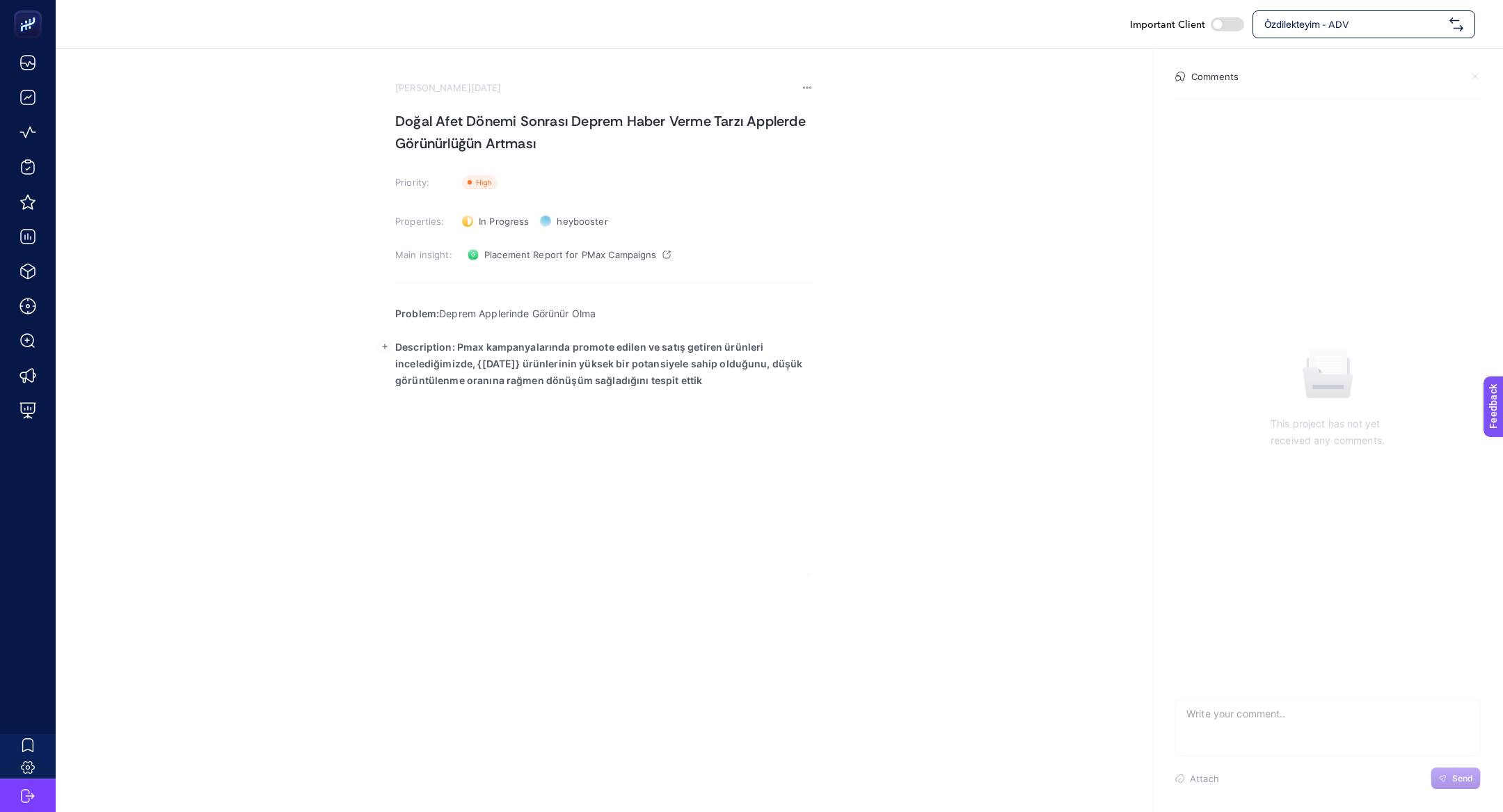
drag, startPoint x: 453, startPoint y: 342, endPoint x: 887, endPoint y: 417, distance: 440.4
click at [887, 417] on section "August 22, 2025 Doğal Afet Dönemi Sonrası Deprem Haber Verme Tarzı Applerde Gör…" at bounding box center [779, 311] width 1447 height 526
click at [458, 351] on strong "Description: Yaşanan Doğal Afetler sonrası bu uygulamaları kullanan kişilerin s…" at bounding box center [583, 355] width 375 height 28
click at [500, 342] on p "Description:" at bounding box center [604, 346] width 418 height 16
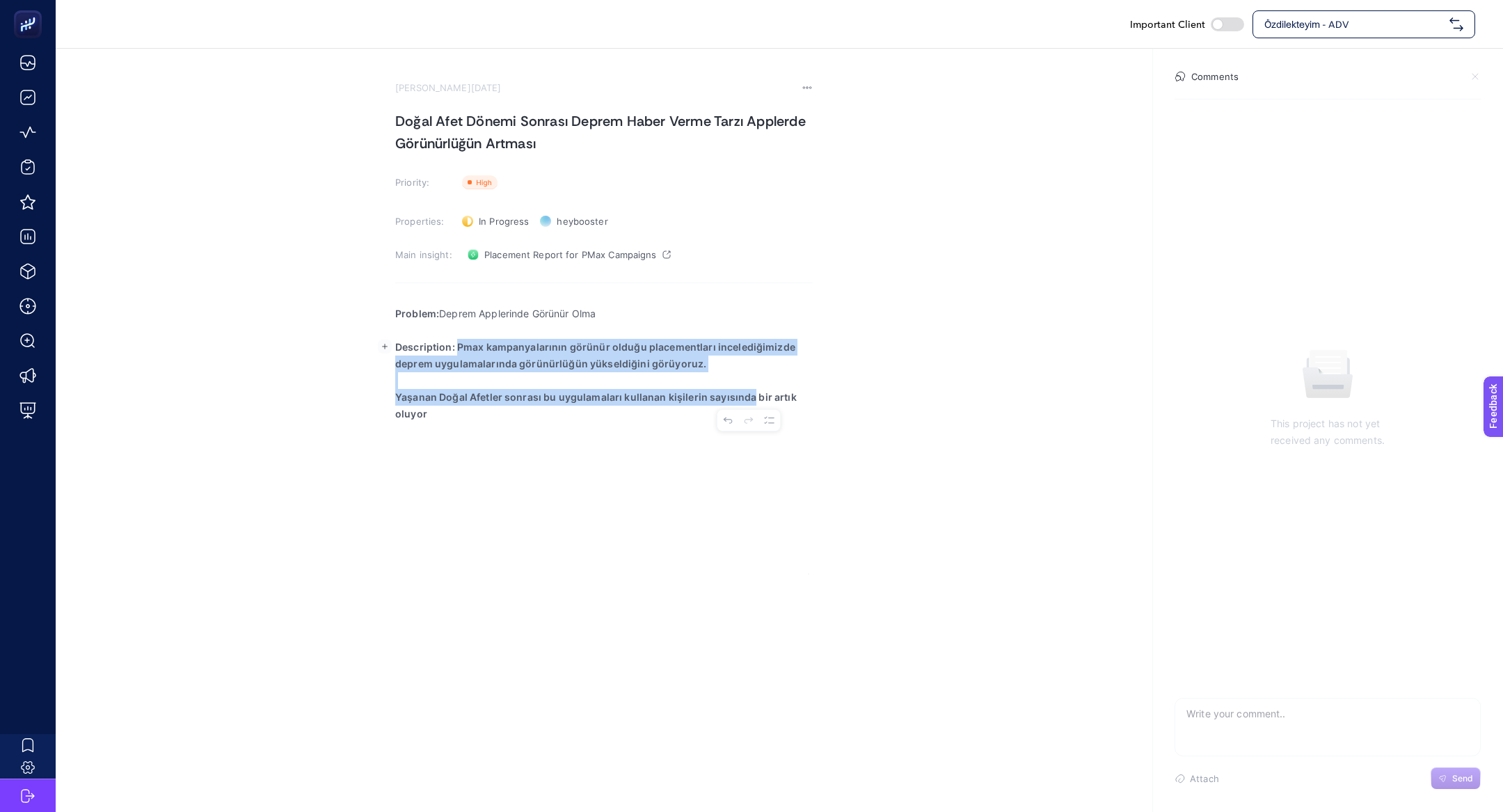
drag, startPoint x: 455, startPoint y: 345, endPoint x: 748, endPoint y: 402, distance: 298.5
click at [748, 402] on div "Problem: Deprem Applerinde Görünür Olma Description: Pmax kampanyalarının görün…" at bounding box center [604, 435] width 418 height 278
click at [621, 370] on p "Description: Pmax kampanyalarının görünür olduğu placementları incelediğimizde …" at bounding box center [604, 355] width 418 height 34
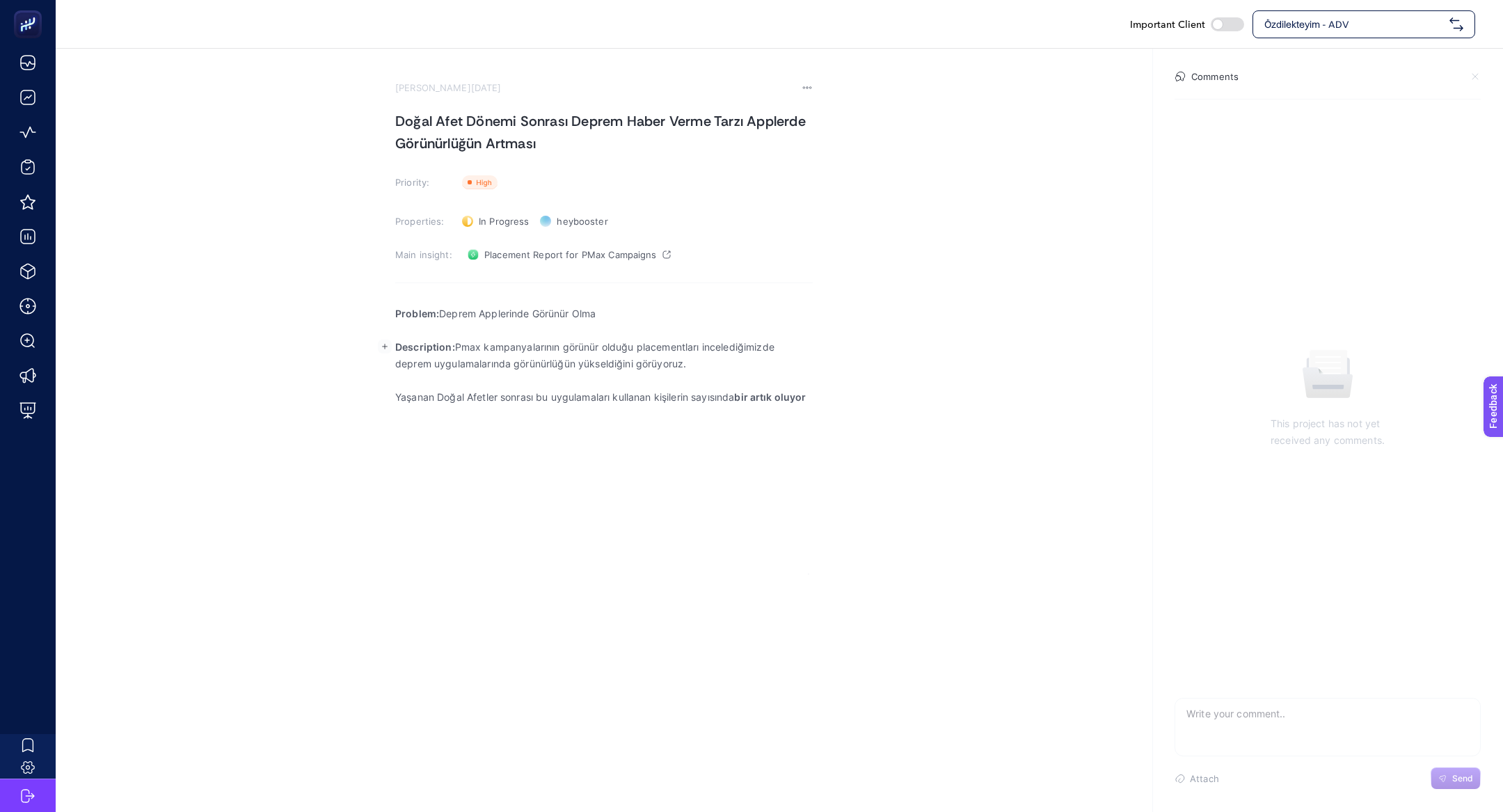
click at [452, 379] on p "Rich Text Editor. Editing area: main" at bounding box center [604, 380] width 418 height 16
click at [382, 382] on rect "button" at bounding box center [385, 380] width 14 height 14
click at [376, 408] on icon "Editor block content toolbar" at bounding box center [381, 408] width 9 height 9
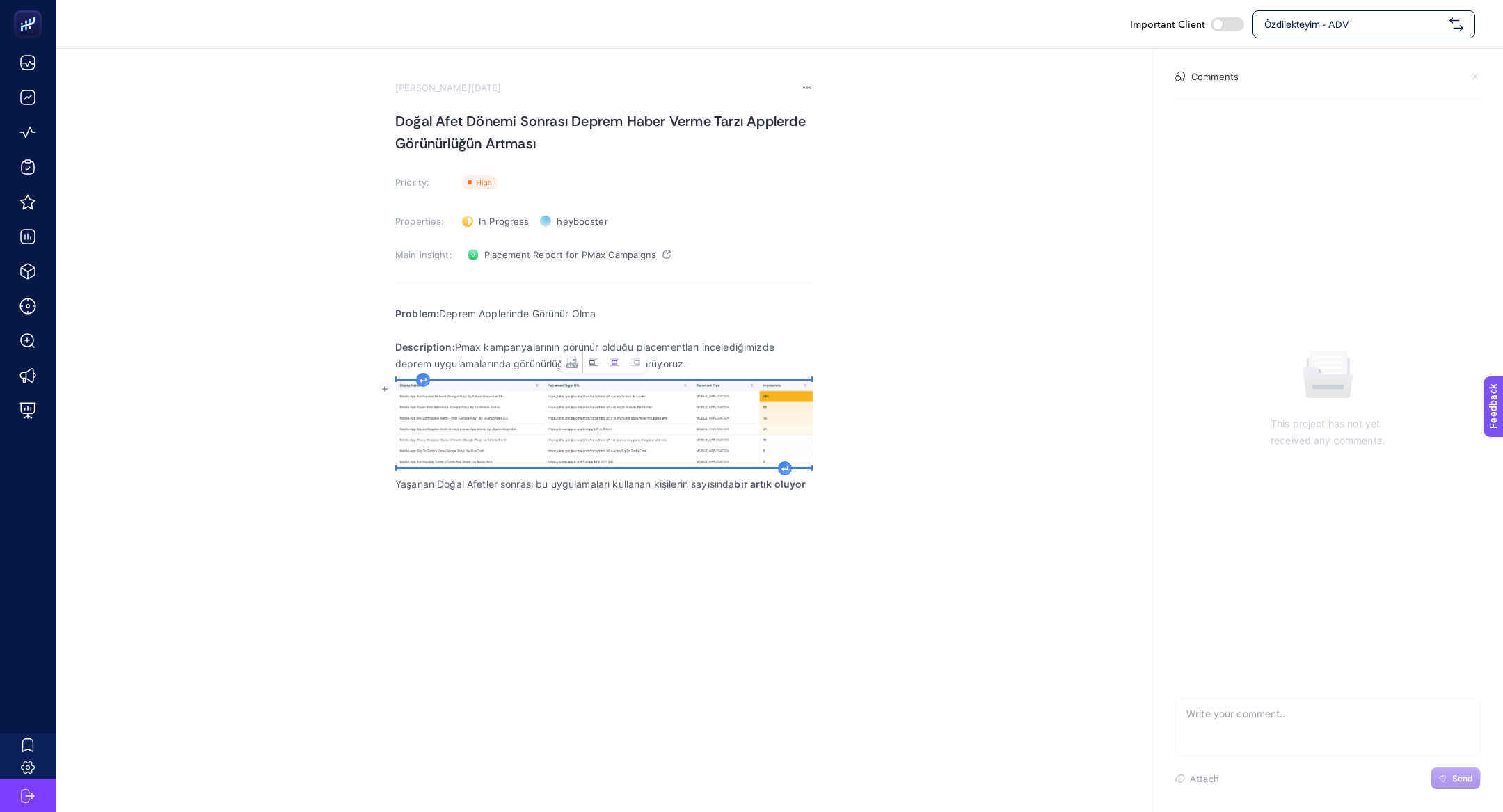
click at [595, 363] on icon "Image toolbar" at bounding box center [594, 363] width 11 height 11
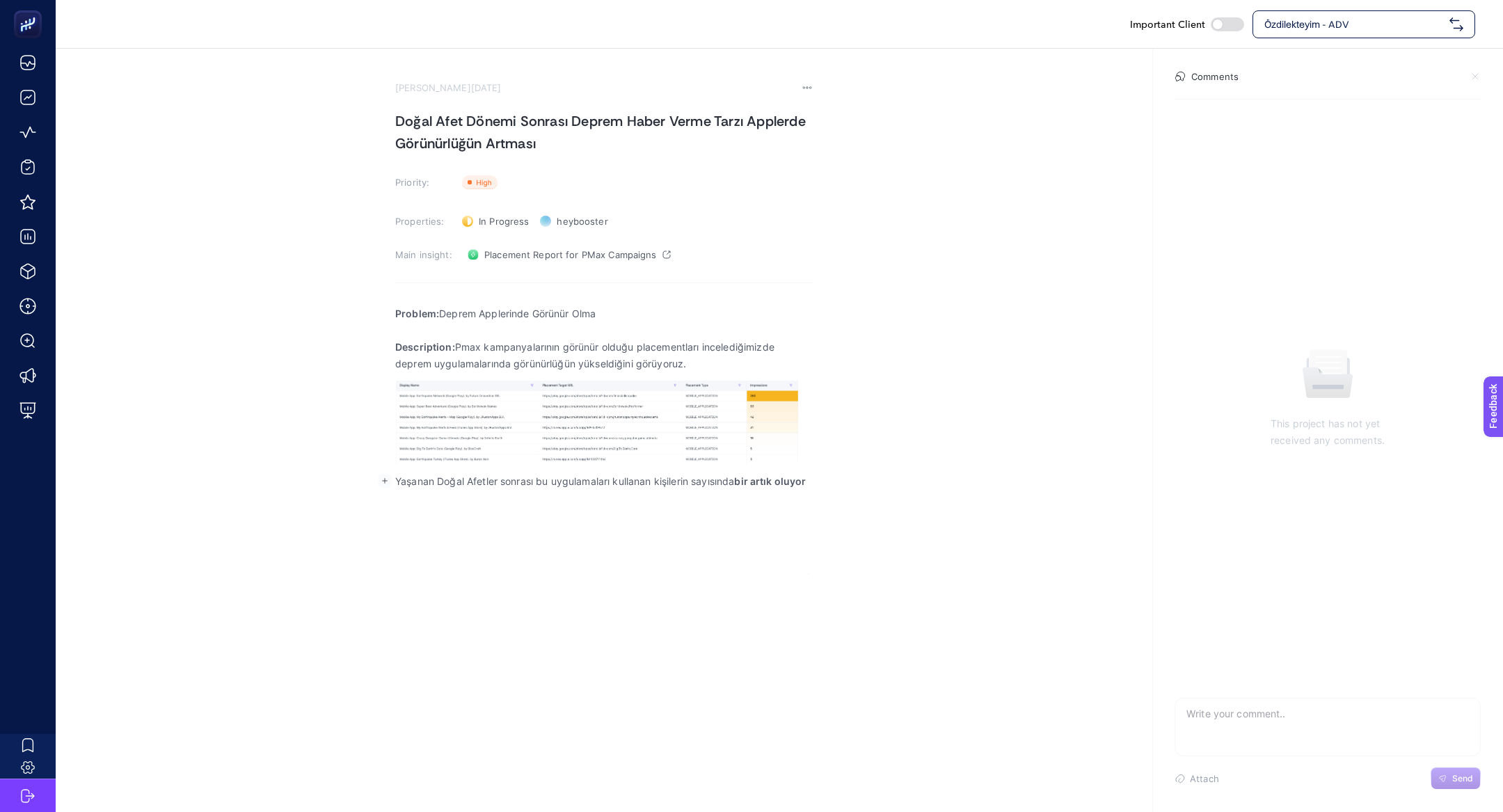
drag, startPoint x: 739, startPoint y: 480, endPoint x: 995, endPoint y: 503, distance: 257.0
click at [996, 503] on section "August 22, 2025 Doğal Afet Dönemi Sonrası Deprem Haber Verme Tarzı Applerde Gör…" at bounding box center [779, 311] width 1447 height 526
click at [781, 485] on p "Yaşanan Doğal Afetler sonrası bu uygulamaları kullanan kişilerin sayısında bir …" at bounding box center [604, 481] width 418 height 16
click at [825, 484] on section "August 22, 2025 Doğal Afet Dönemi Sonrası Deprem Haber Verme Tarzı Applerde Gör…" at bounding box center [779, 311] width 1447 height 526
click at [811, 481] on p "Yaşanan Doğal Afetler sonrası bu uygulamaları kullanan kişilerin sayısında bir …" at bounding box center [604, 481] width 418 height 16
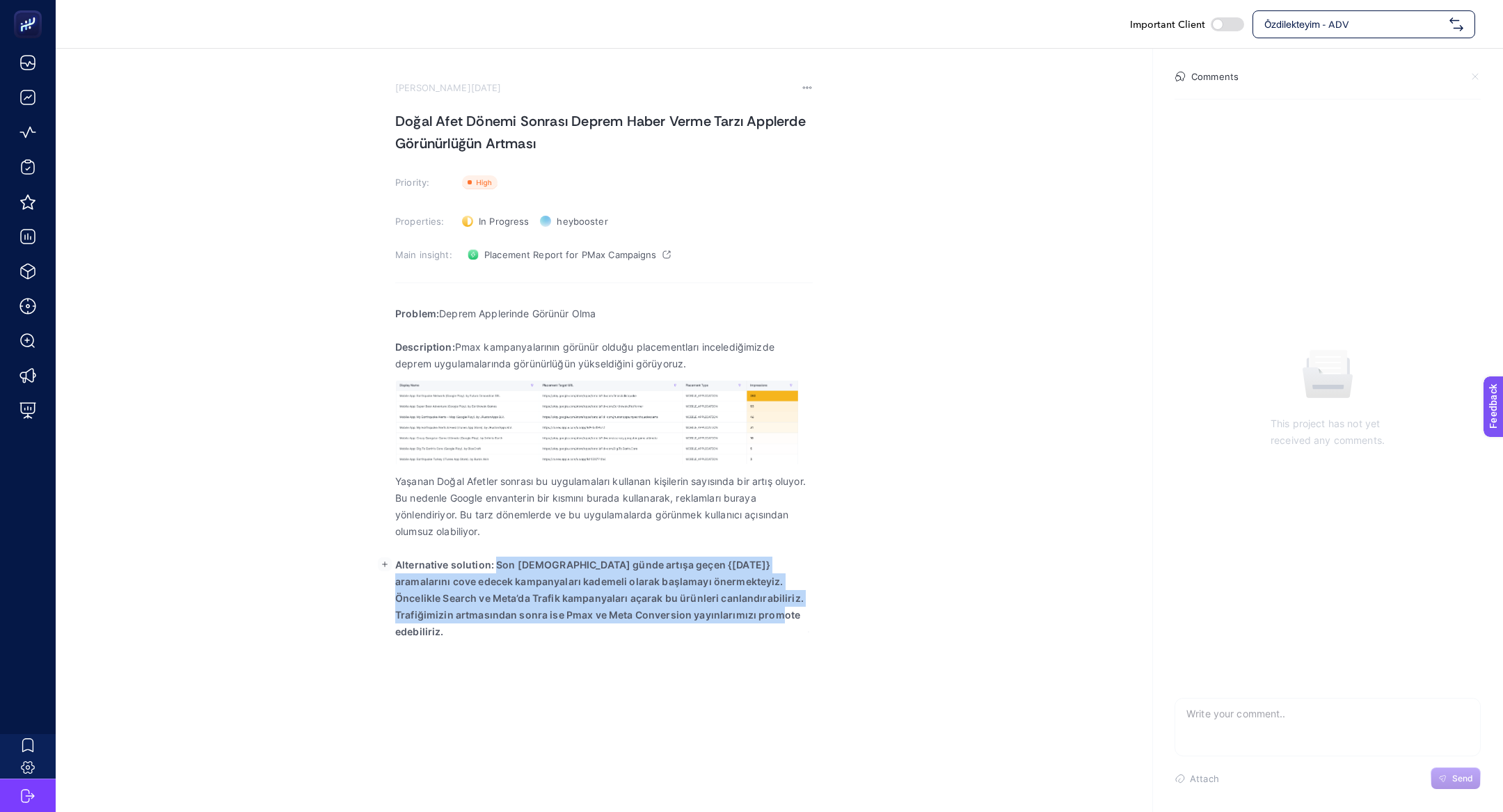
drag, startPoint x: 496, startPoint y: 562, endPoint x: 887, endPoint y: 678, distance: 407.8
click at [882, 675] on div "Important Client Özdilekteyim - ADV August 22, 2025 Doğal Afet Dönemi Sonrası D…" at bounding box center [752, 406] width 1503 height 812
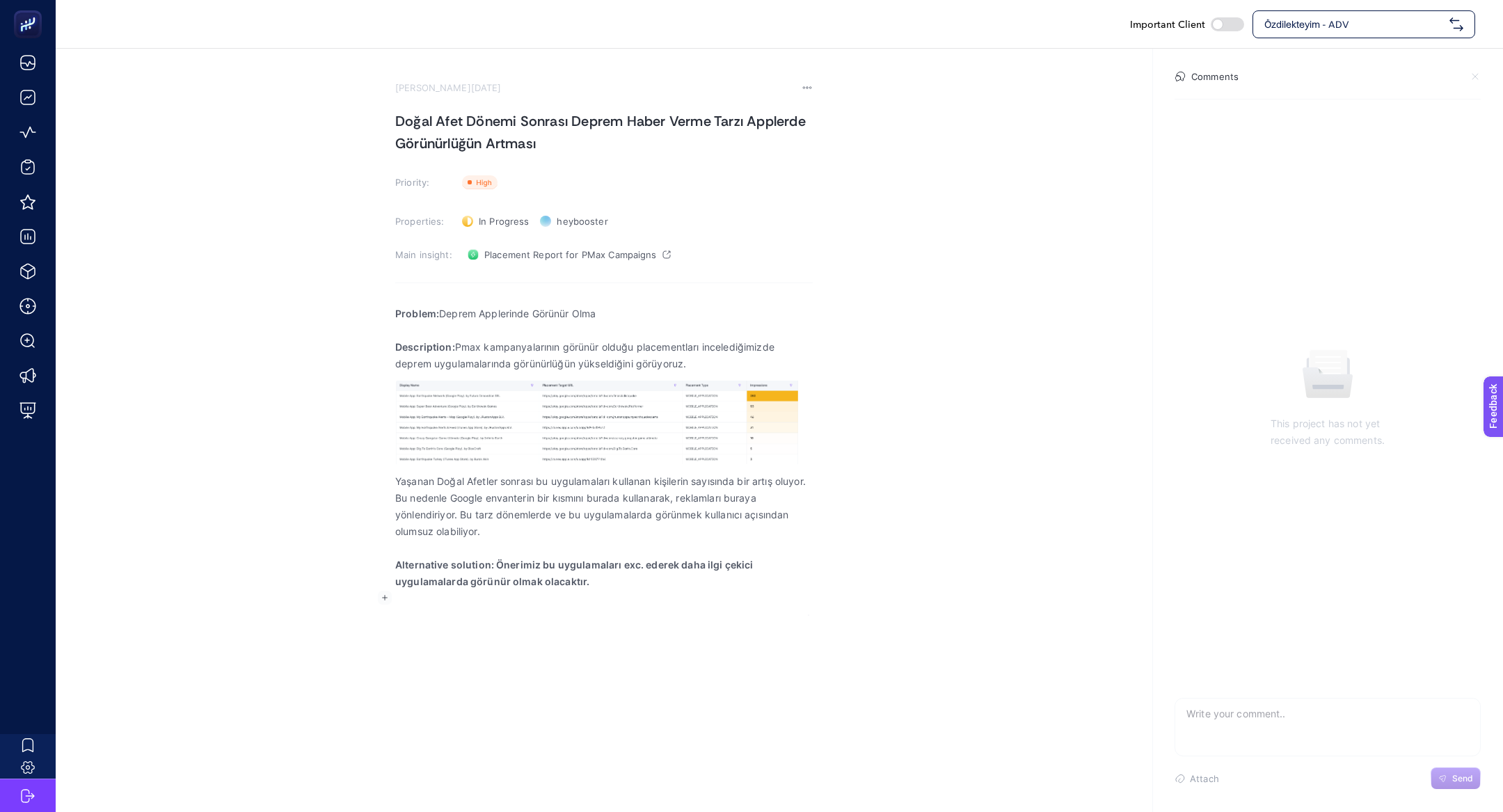
drag, startPoint x: 498, startPoint y: 559, endPoint x: 663, endPoint y: 623, distance: 177.0
click at [663, 623] on div "Important Client Özdilekteyim - ADV August 22, 2025 Doğal Afet Dönemi Sonrası D…" at bounding box center [752, 406] width 1503 height 812
drag, startPoint x: 492, startPoint y: 565, endPoint x: 787, endPoint y: 649, distance: 306.7
click at [787, 649] on div "Important Client Özdilekteyim - ADV August 22, 2025 Doğal Afet Dönemi Sonrası D…" at bounding box center [752, 406] width 1503 height 812
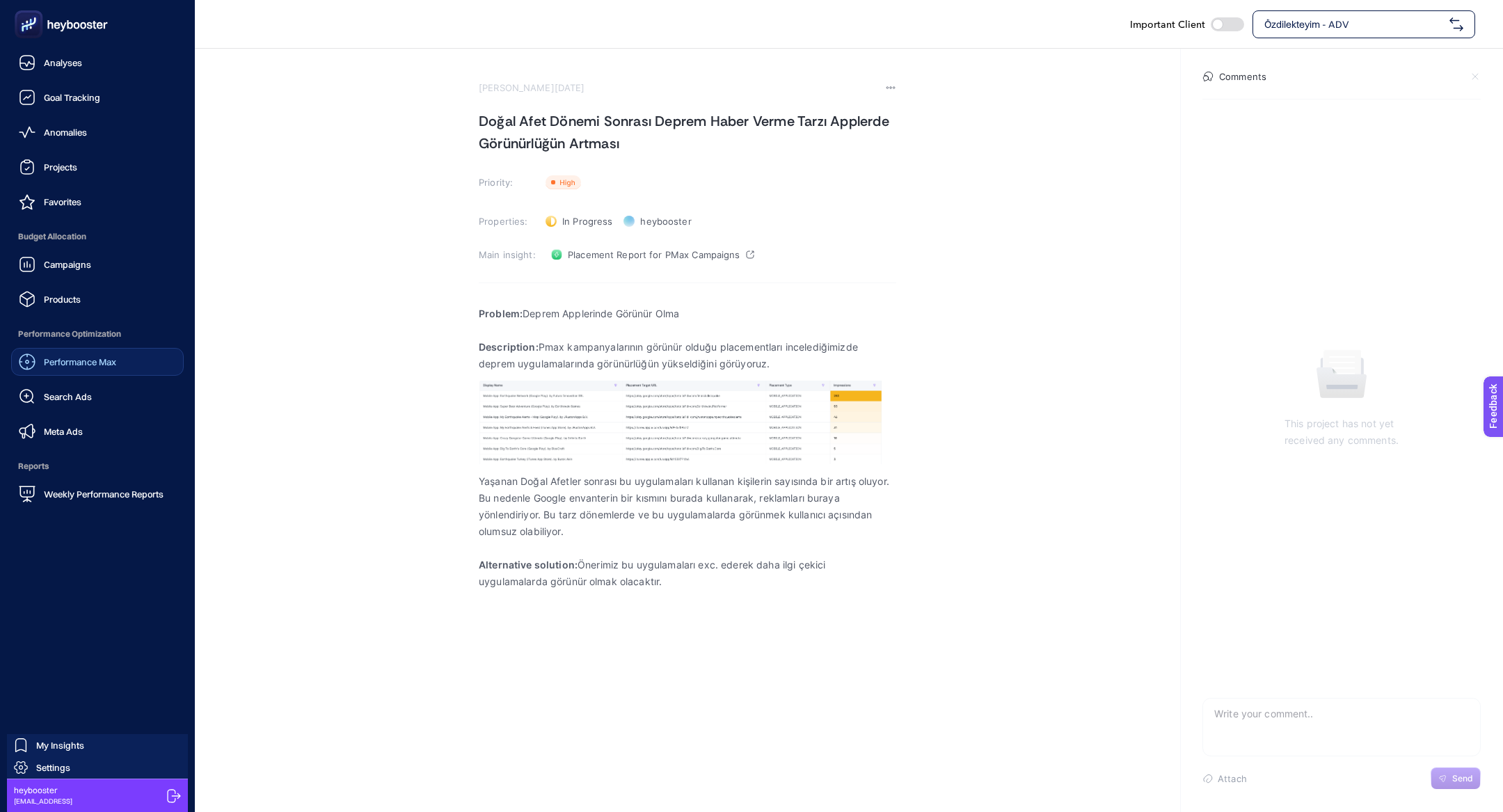
click at [62, 361] on span "Performance Max" at bounding box center [80, 362] width 73 height 11
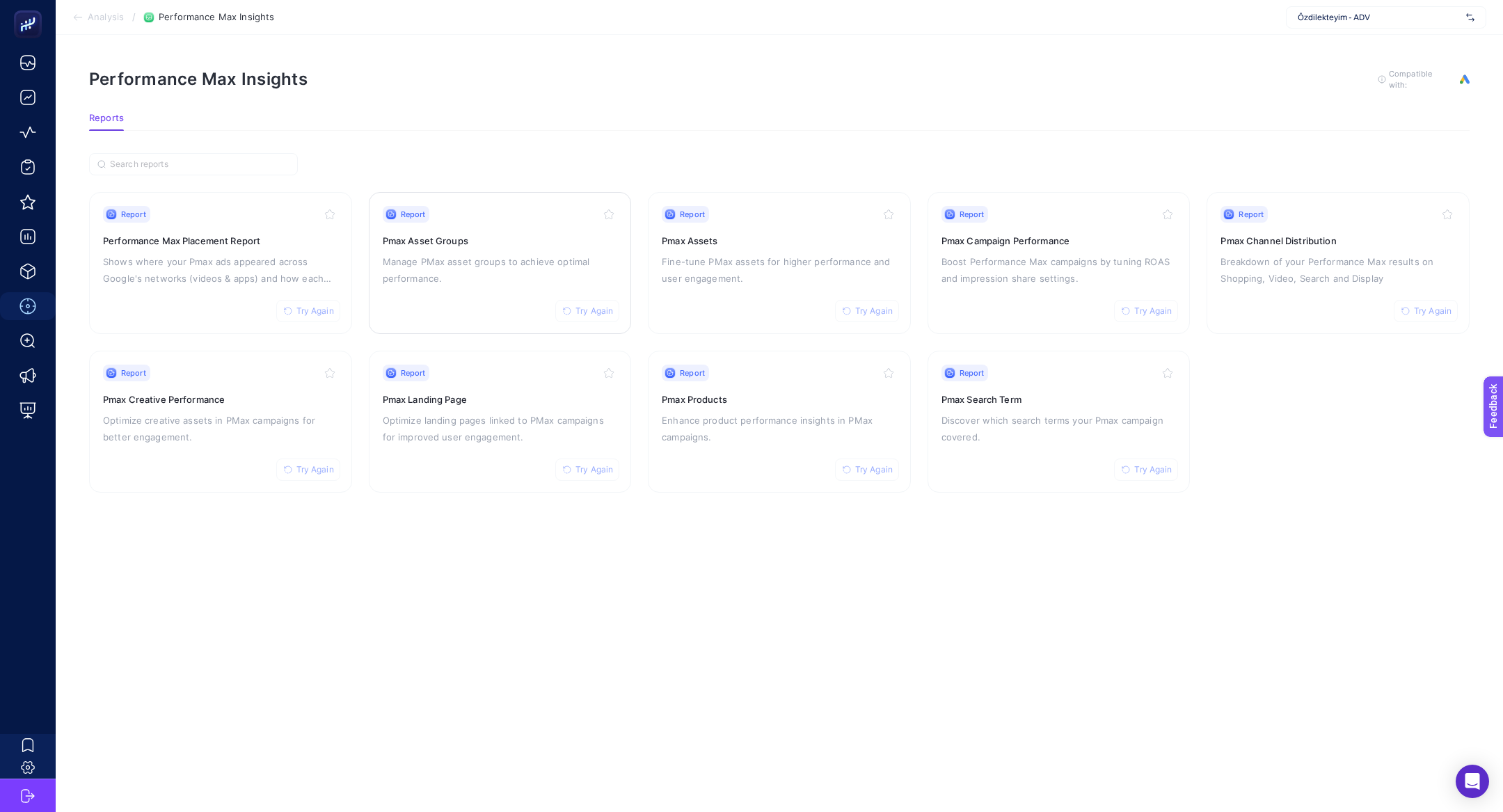
click at [493, 225] on div "Report Try Again Pmax Asset Groups Manage PMax asset groups to achieve optimal …" at bounding box center [500, 263] width 235 height 114
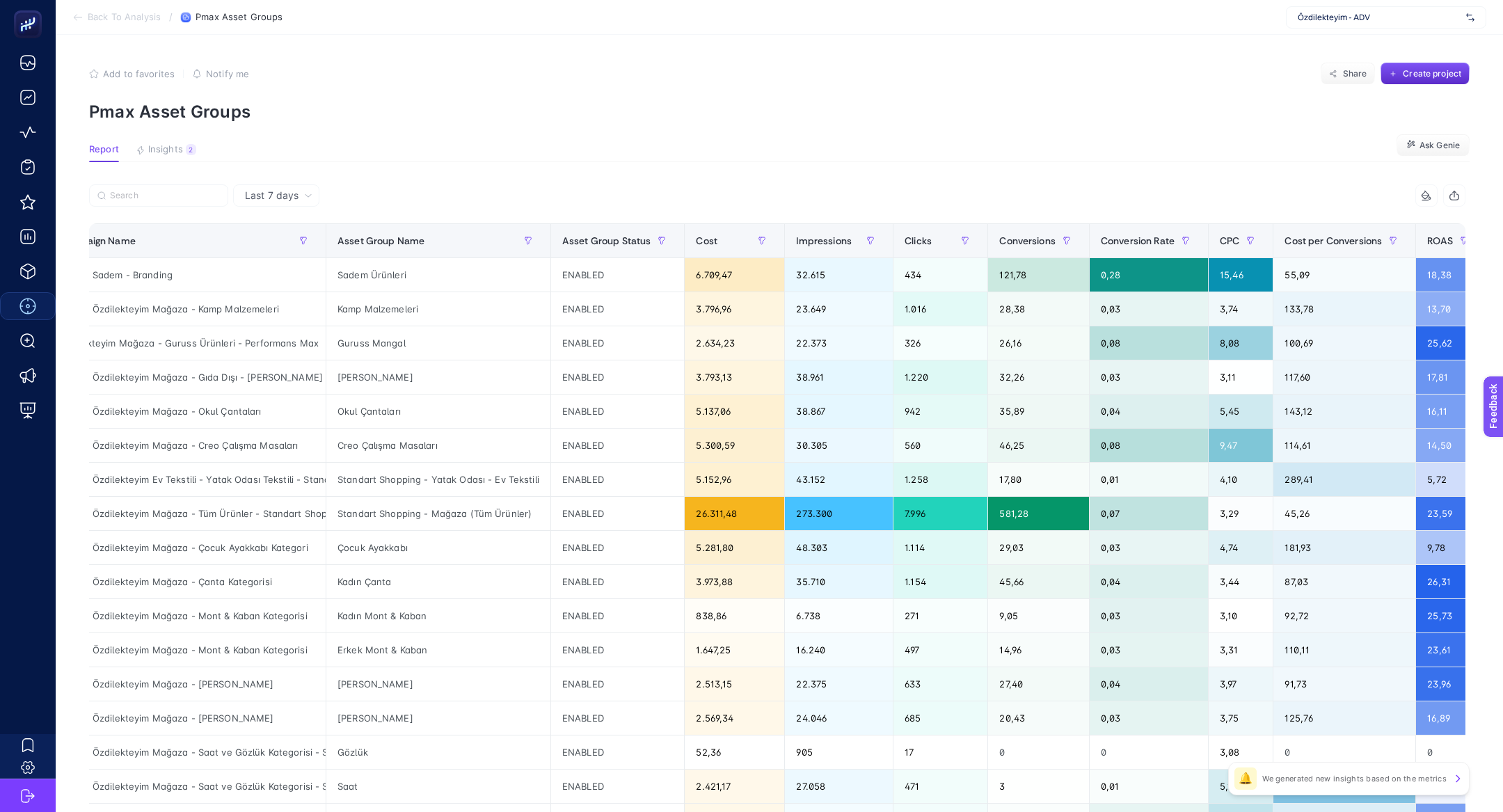
scroll to position [0, 121]
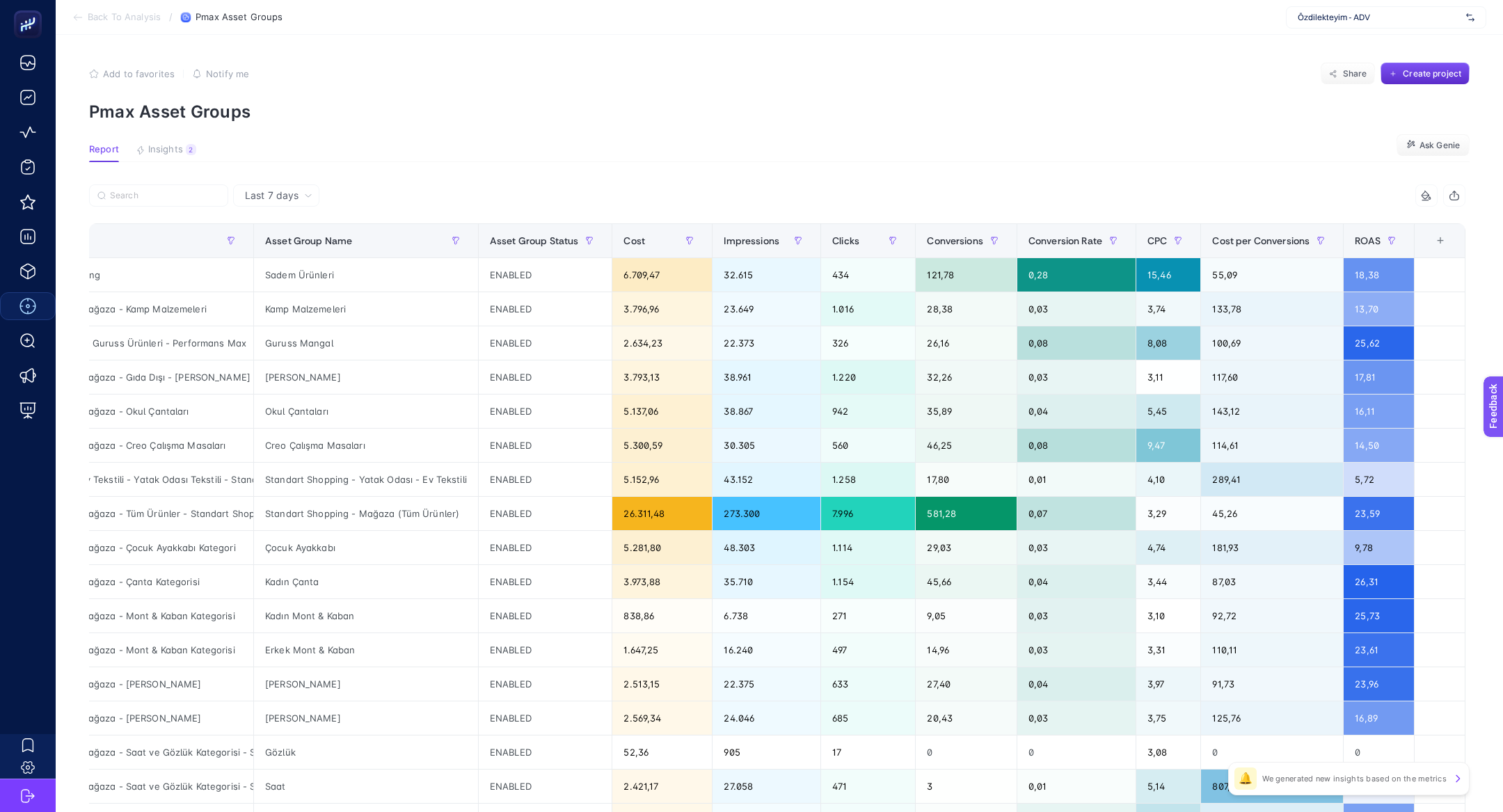
click at [1441, 242] on div "+" at bounding box center [1440, 241] width 27 height 11
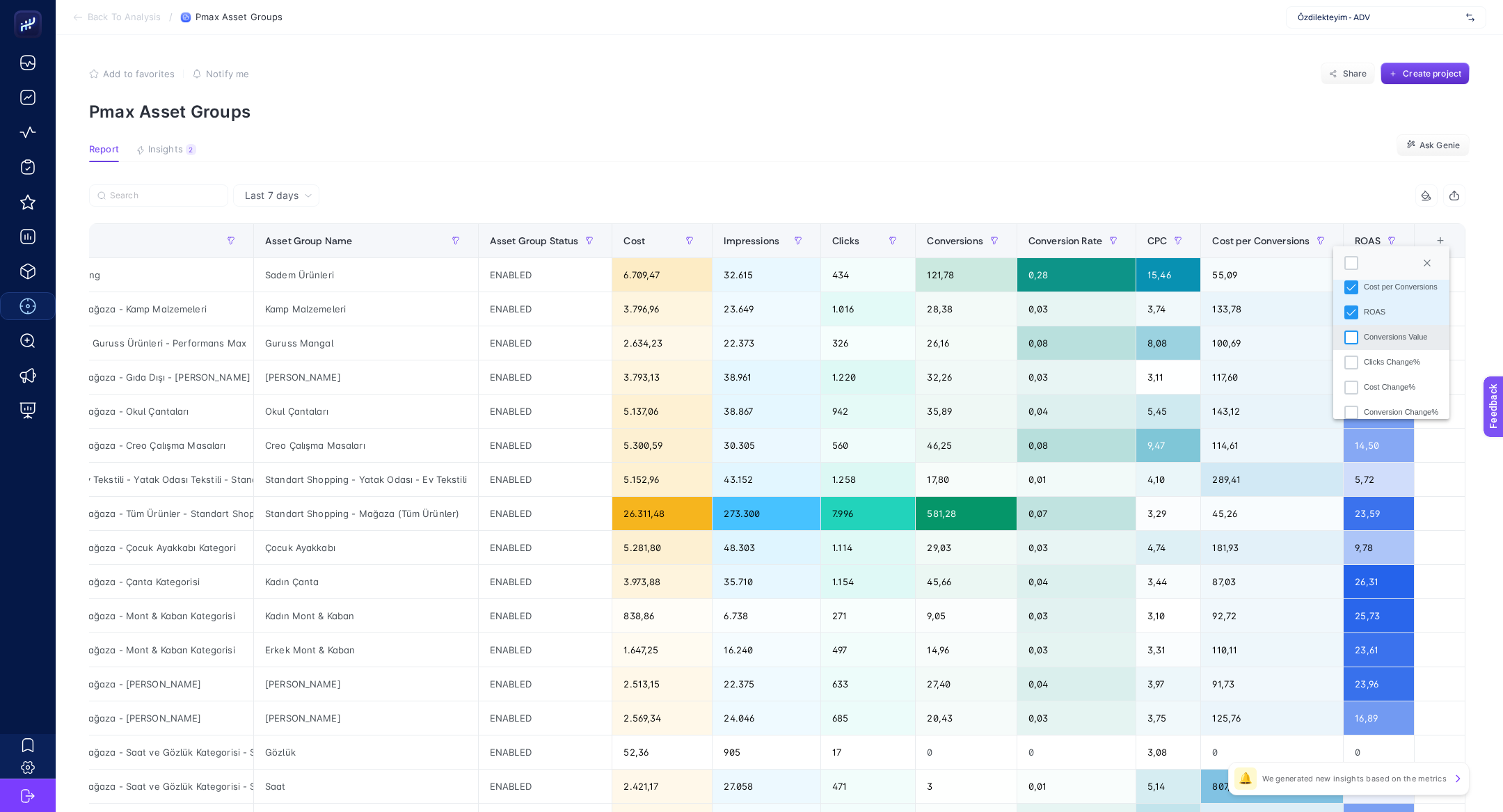
click at [1357, 333] on div "Conversions Value" at bounding box center [1351, 338] width 14 height 14
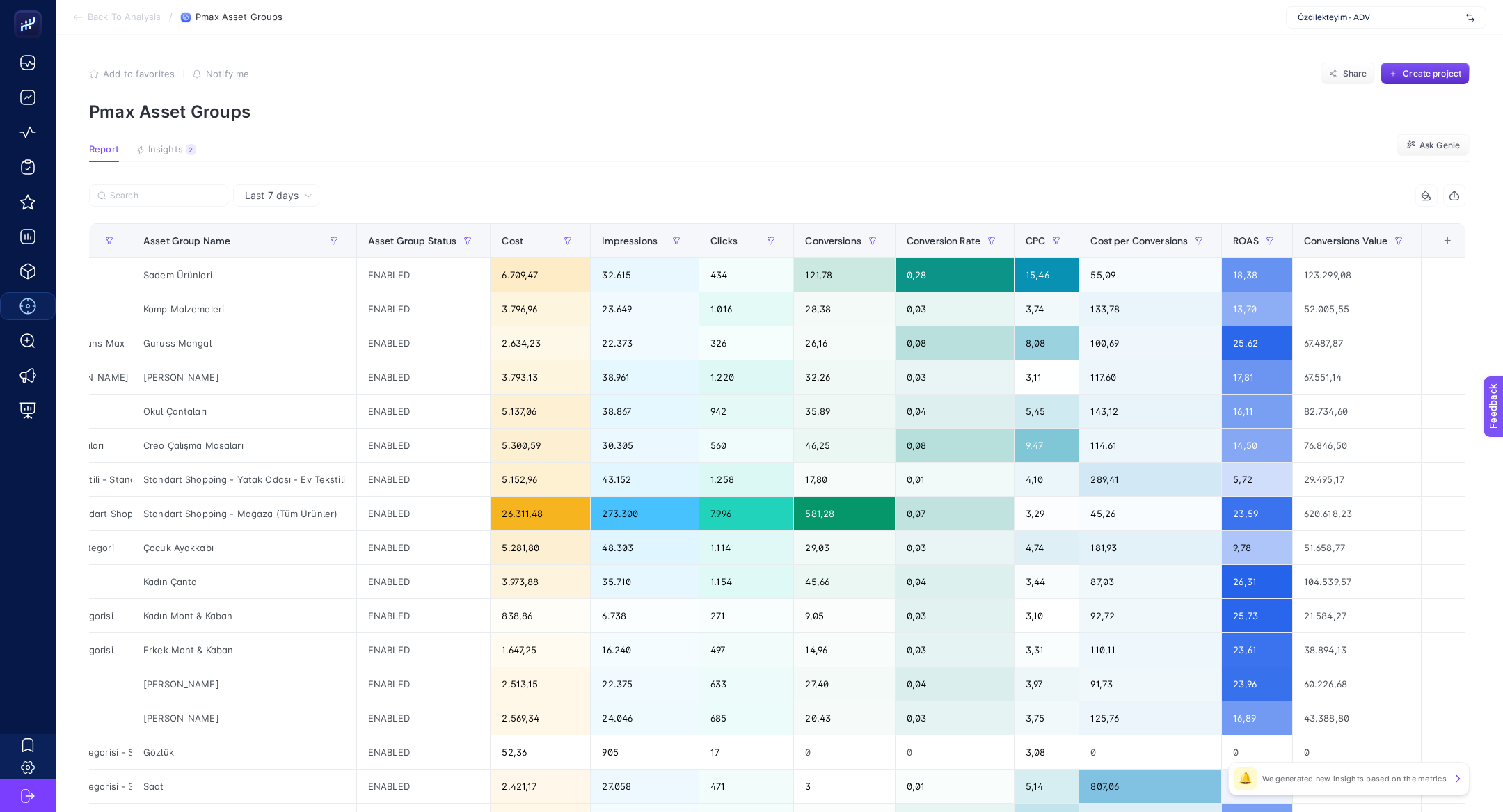
scroll to position [0, 250]
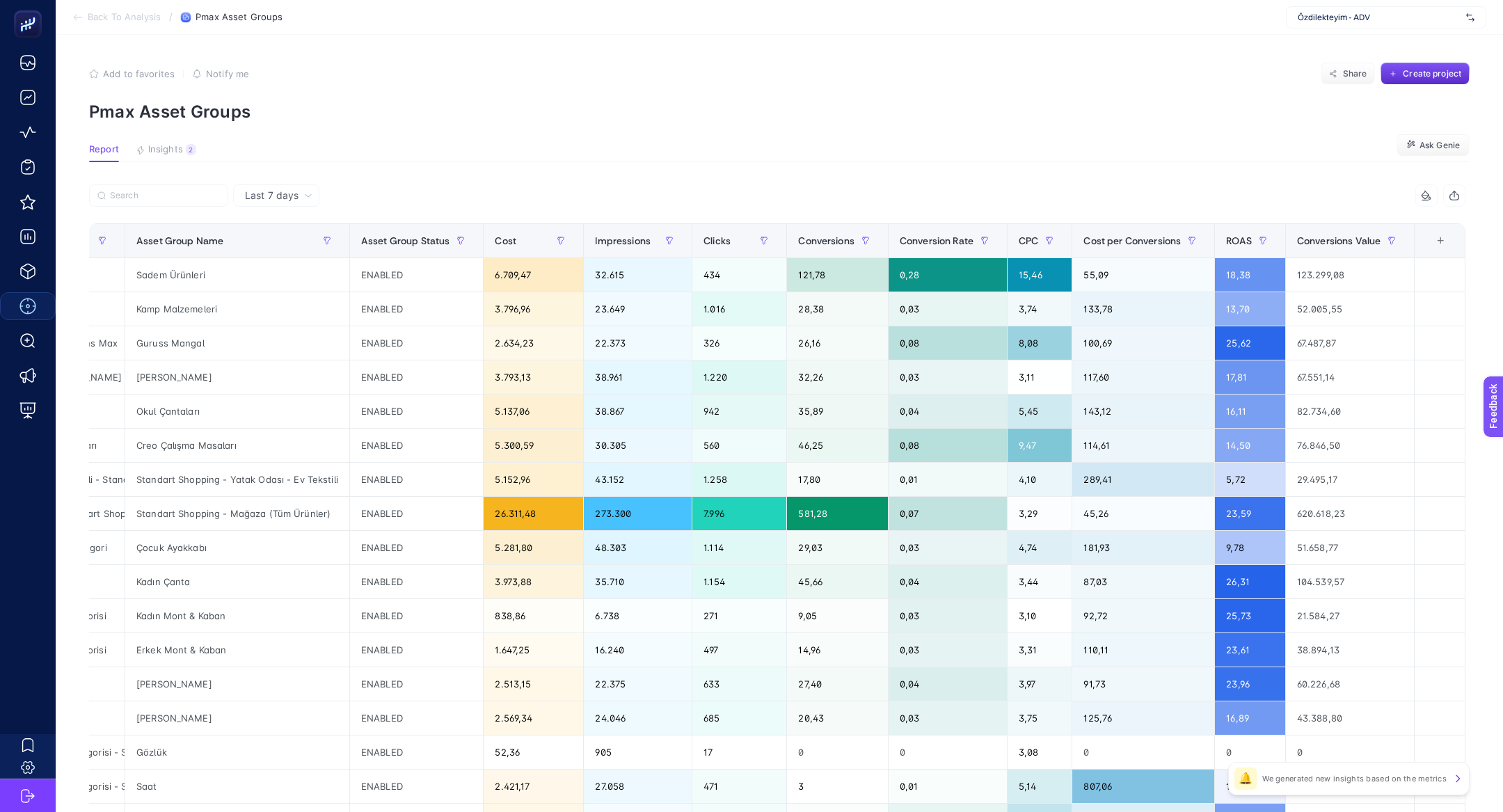
click at [1431, 193] on icon at bounding box center [1426, 195] width 11 height 11
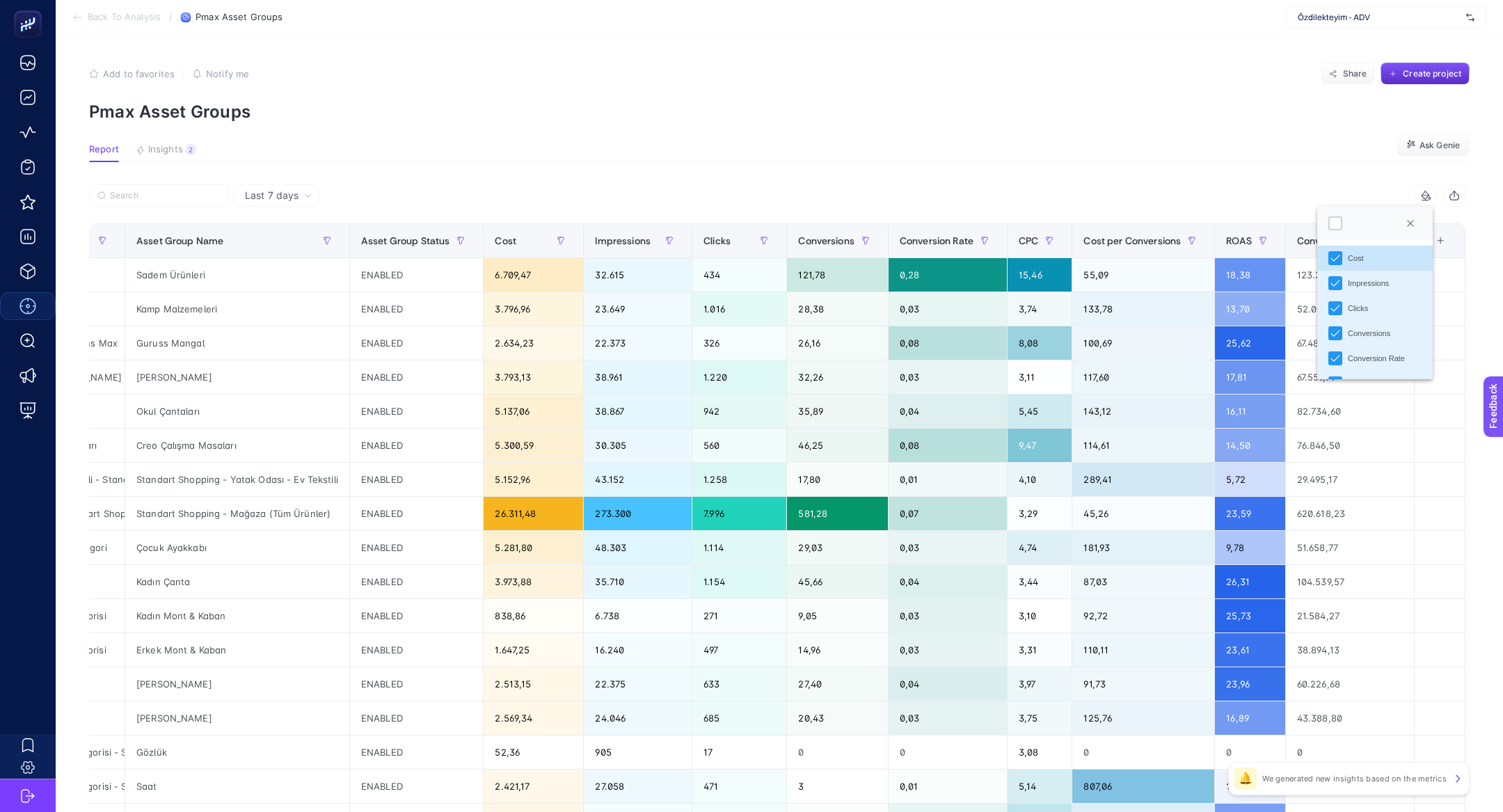
scroll to position [8, 60]
click at [1329, 222] on div at bounding box center [1336, 224] width 14 height 14
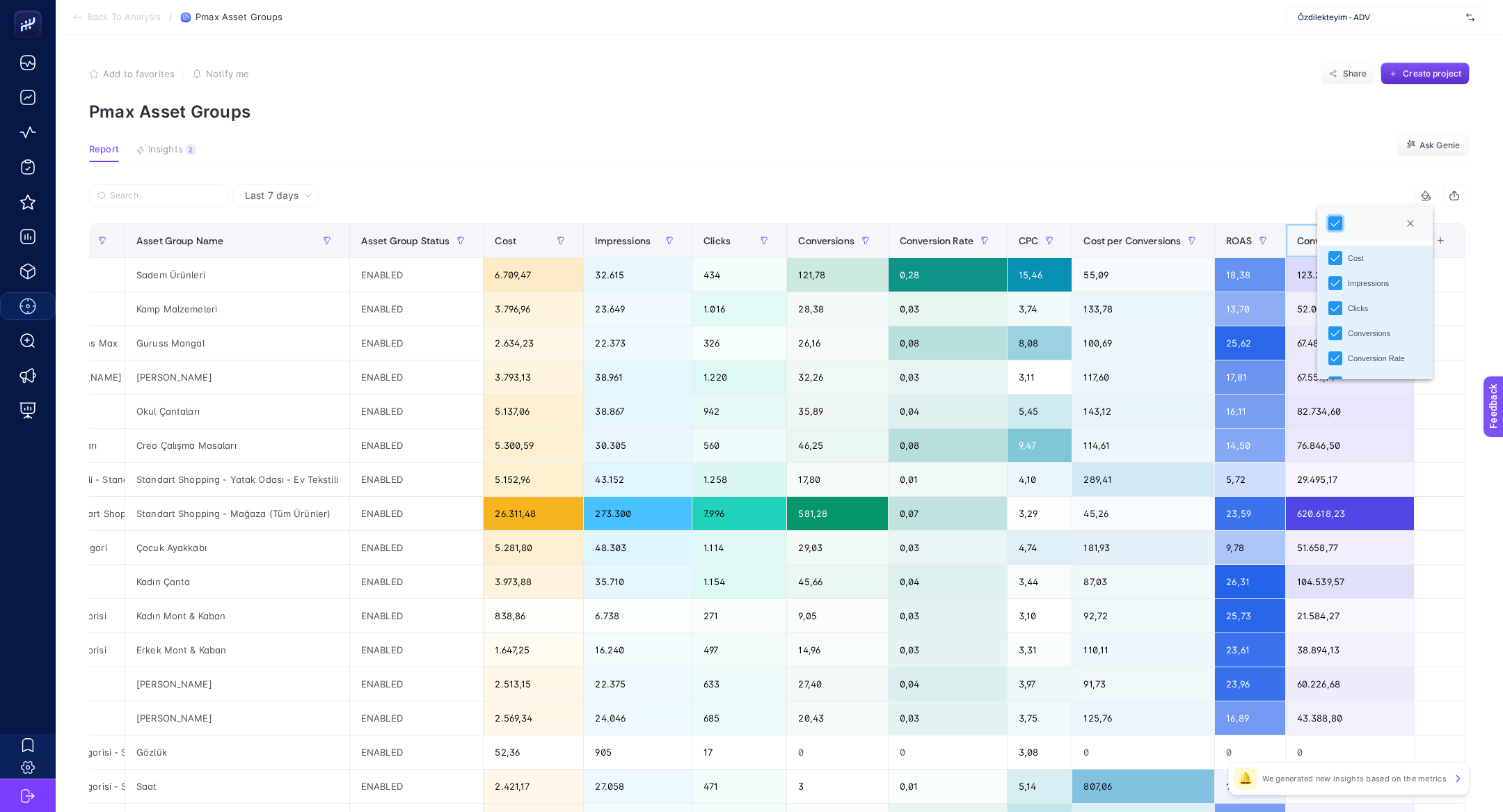
click at [1297, 231] on div "Conversions Value" at bounding box center [1350, 241] width 106 height 22
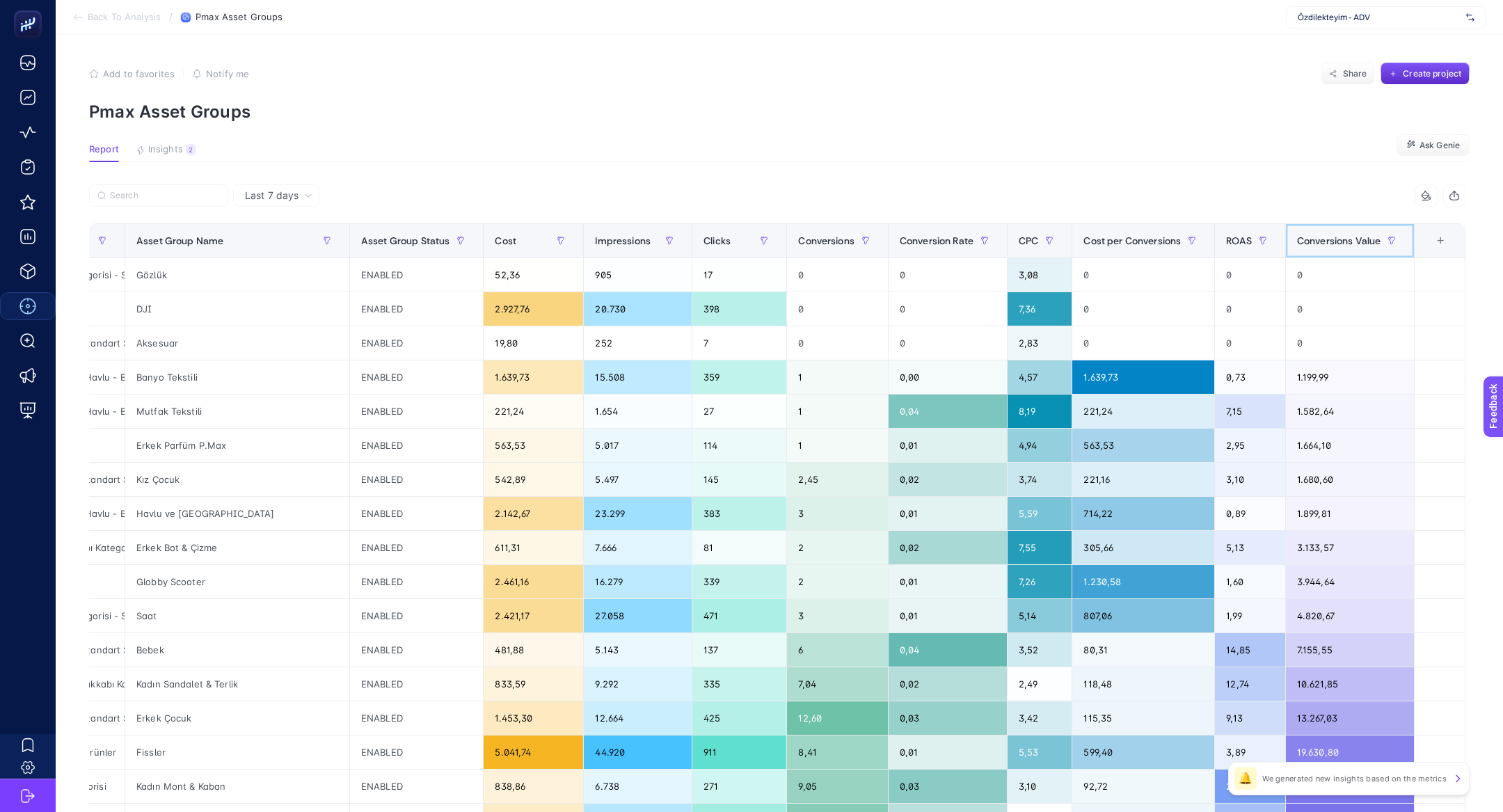
click at [1297, 231] on div "Conversions Value" at bounding box center [1350, 241] width 106 height 22
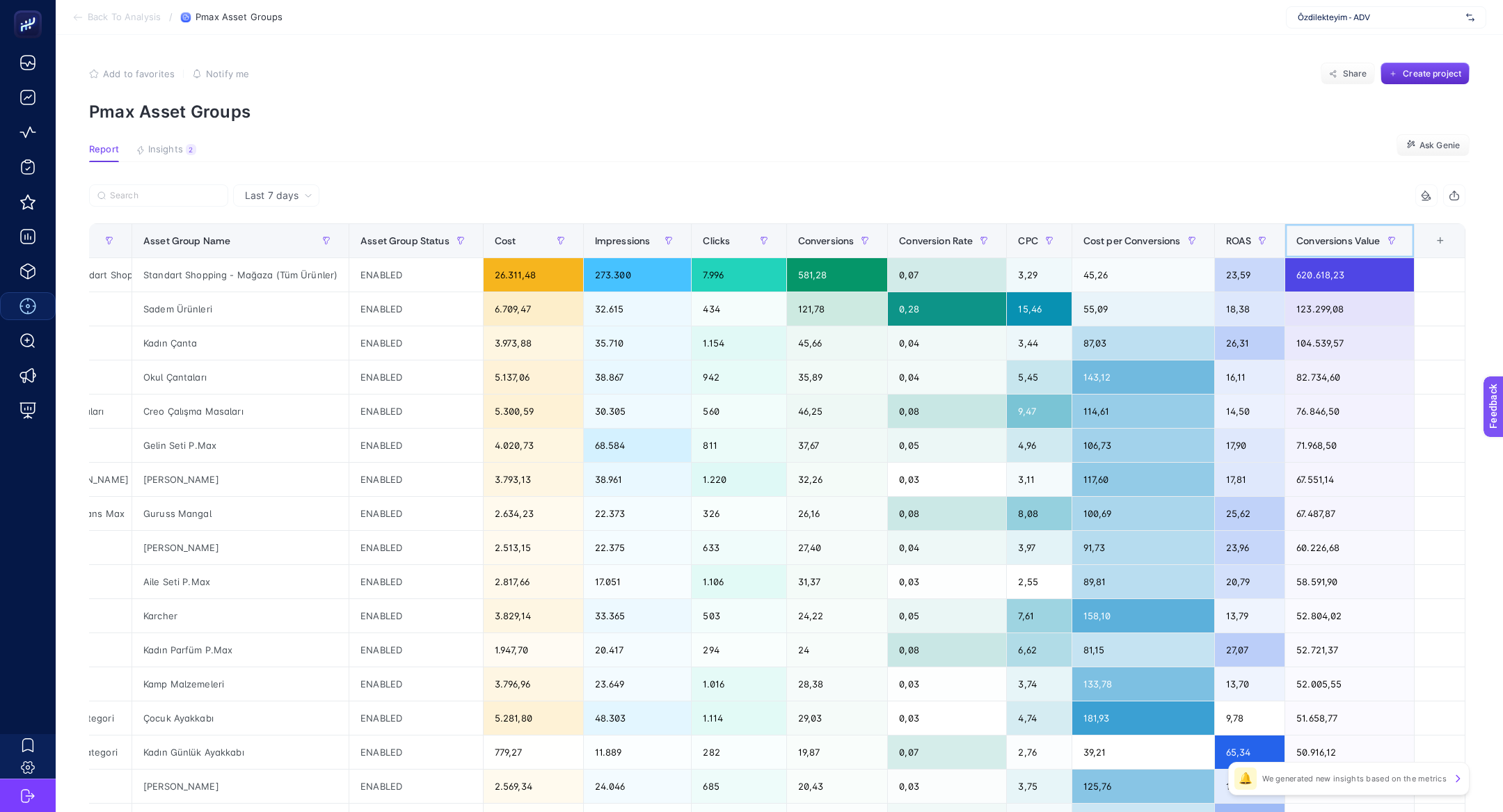
scroll to position [0, 0]
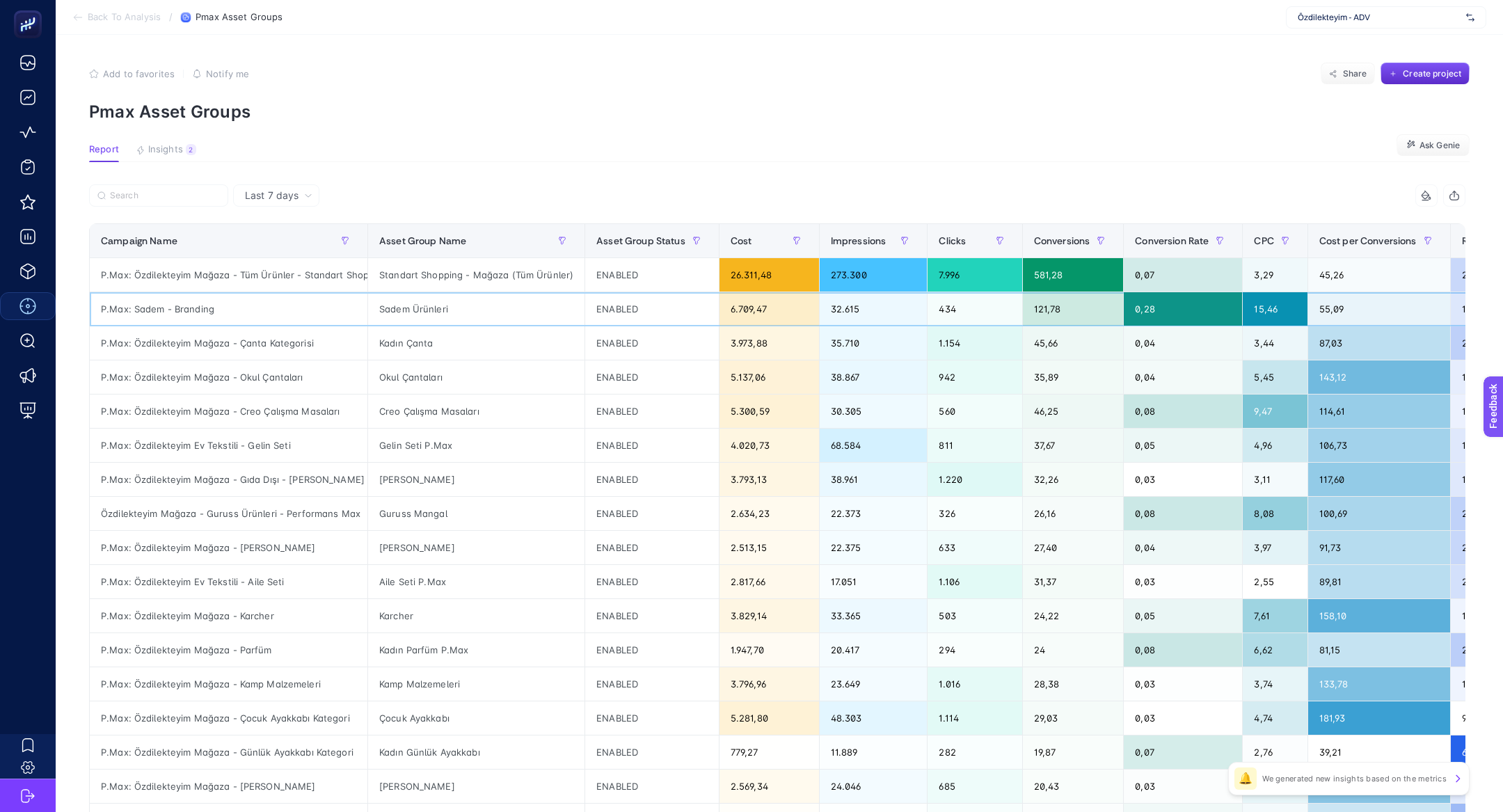
click at [454, 312] on div "Sadem Ürünleri" at bounding box center [476, 309] width 217 height 34
click at [440, 336] on div "Kadın Çanta" at bounding box center [476, 342] width 217 height 34
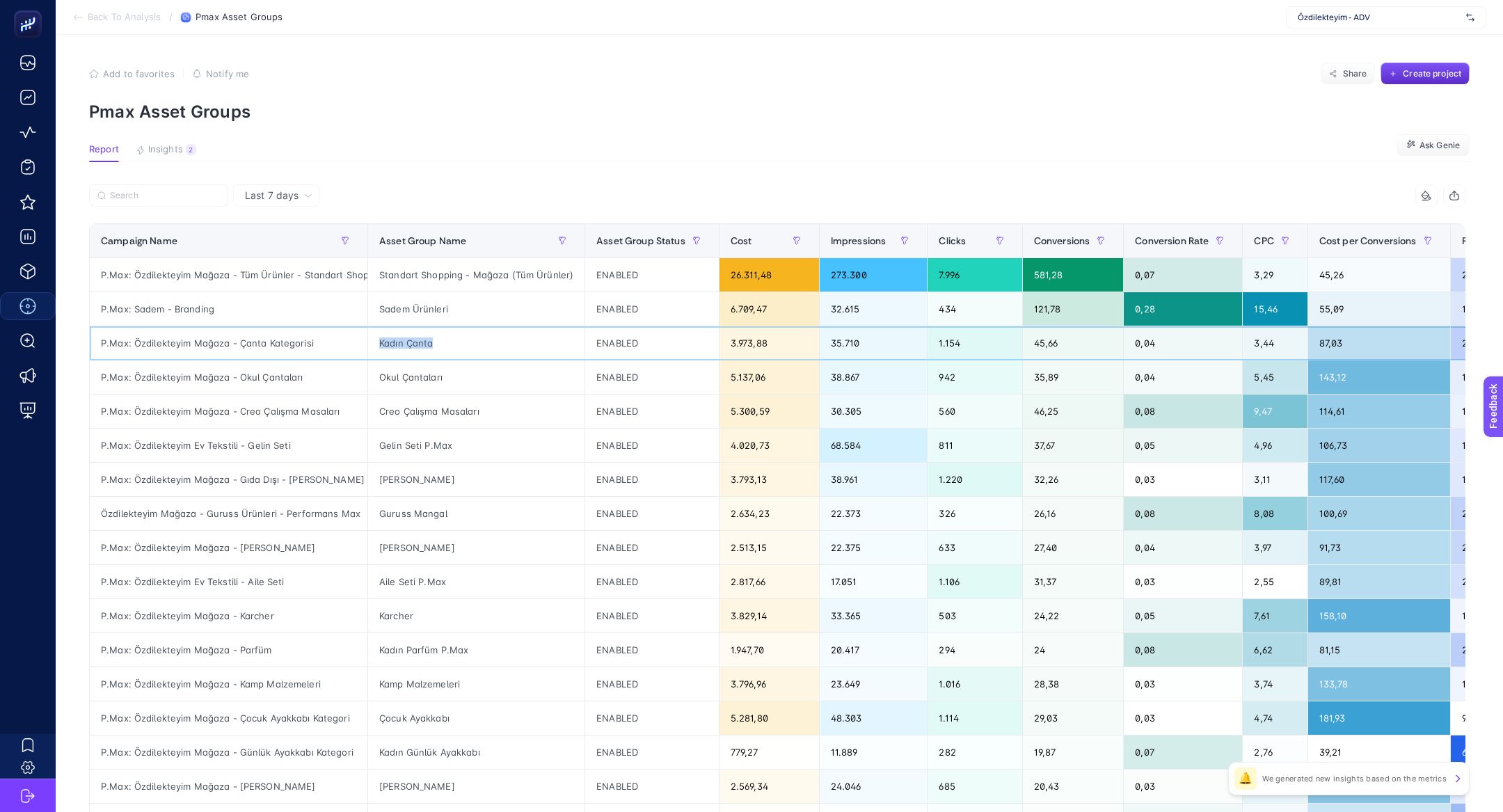
click at [440, 336] on div "Kadın Çanta" at bounding box center [476, 342] width 217 height 34
click at [277, 342] on div "P.Max: Özdilekteyim Mağaza - Çanta Kategorisi" at bounding box center [228, 342] width 278 height 34
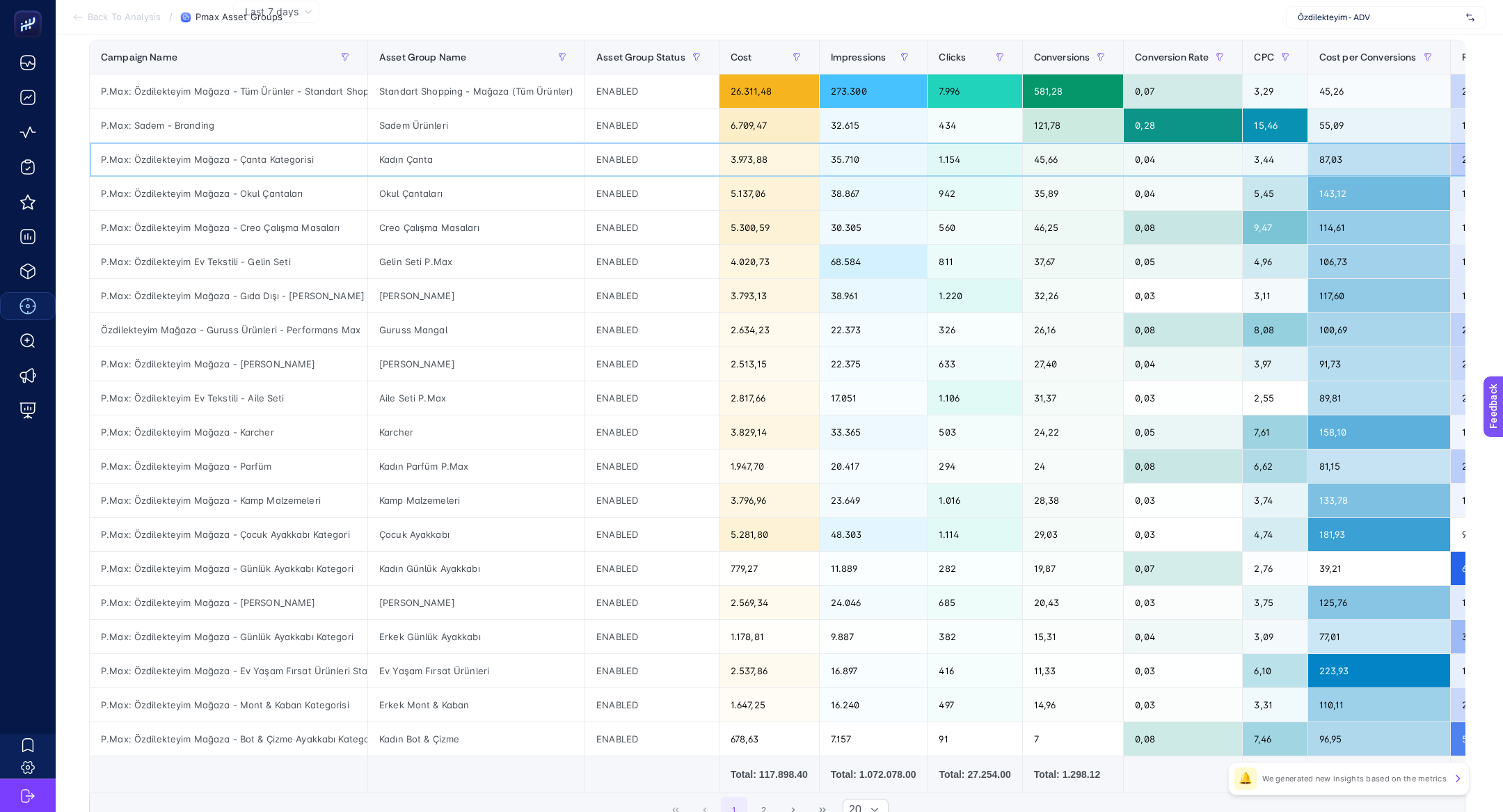
scroll to position [180, 0]
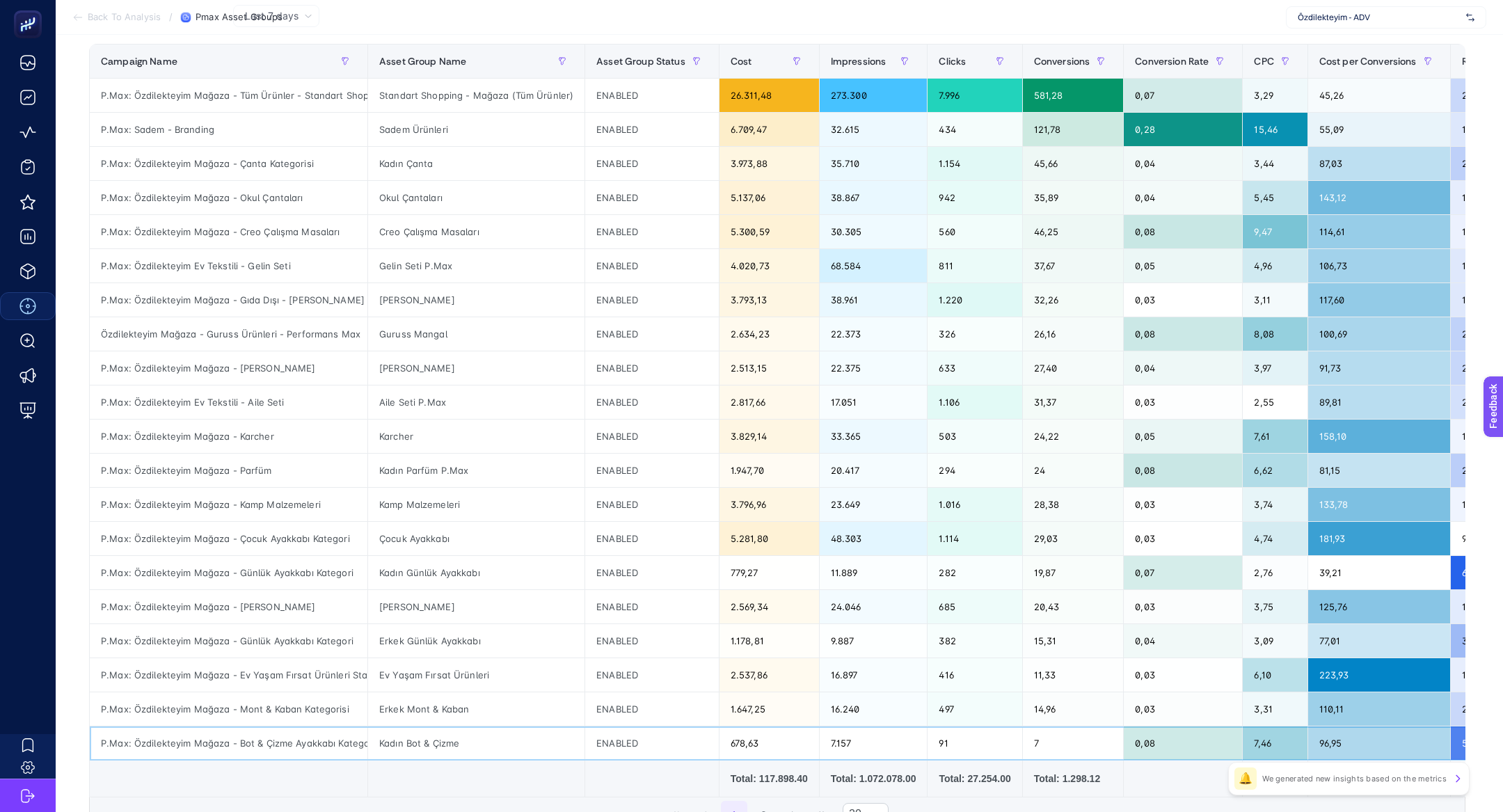
click at [283, 735] on div "P.Max: Özdilekteyim Mağaza - Bot & Çizme Ayakkabı Kategori" at bounding box center [228, 742] width 278 height 34
copy tr "P.Max: Özdilekteyim Mağaza - Bot & Çizme Ayakkabı Kategori"
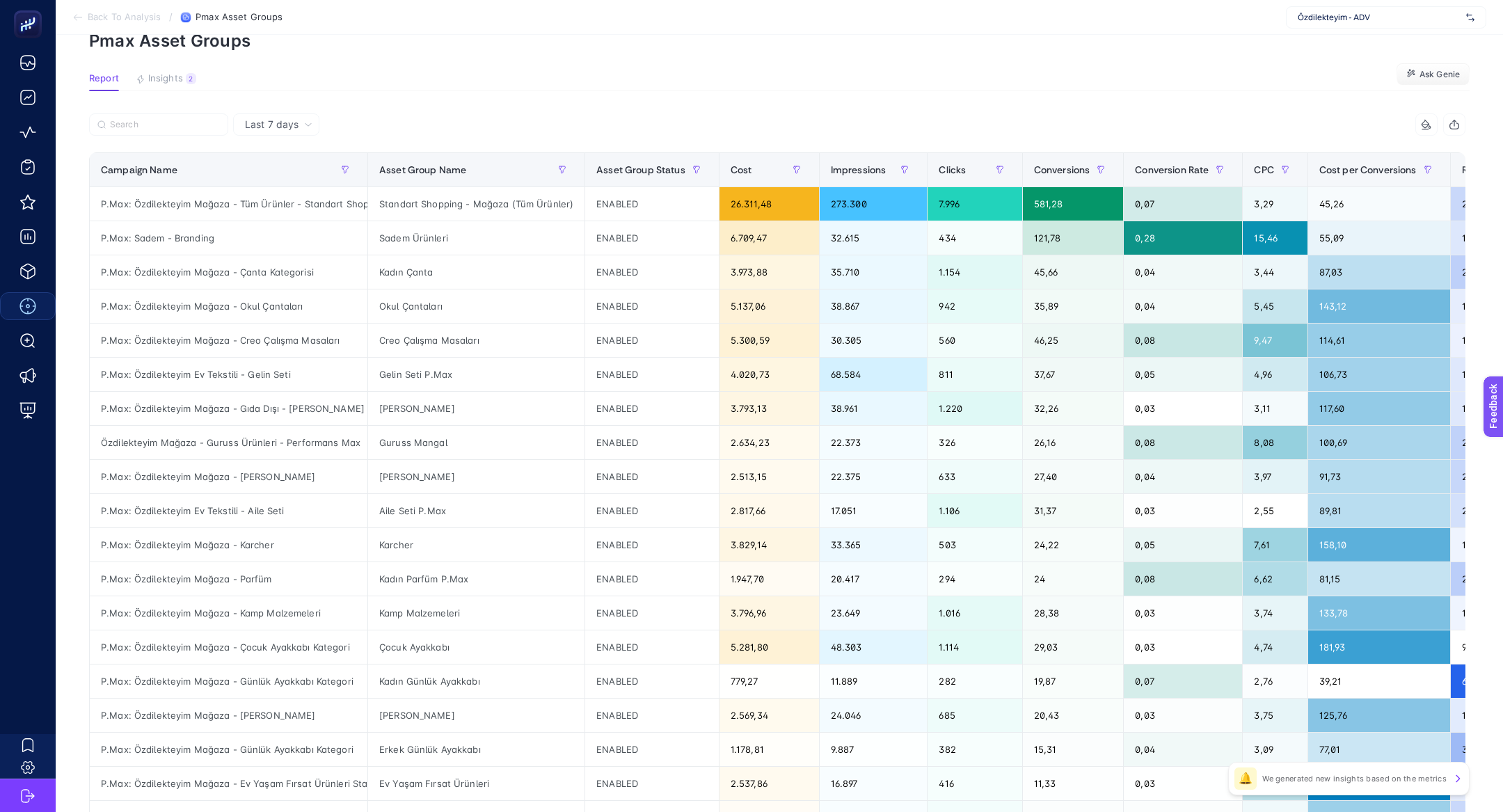
scroll to position [0, 0]
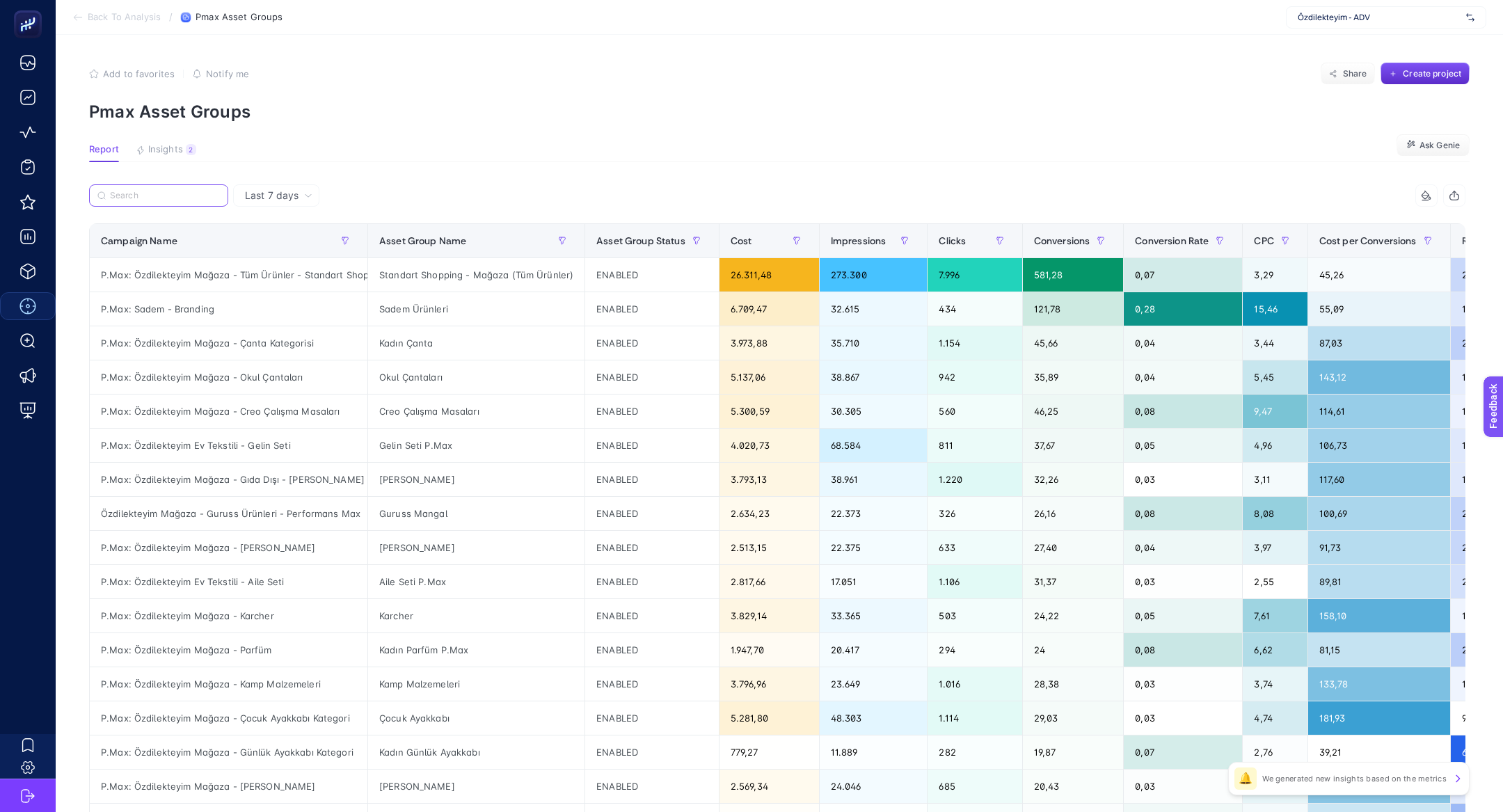
click at [181, 194] on input "Search" at bounding box center [165, 195] width 110 height 10
paste input "P.Max: Özdilekteyim Mağaza - Bot & Çizme Ayakkabı Kategori"
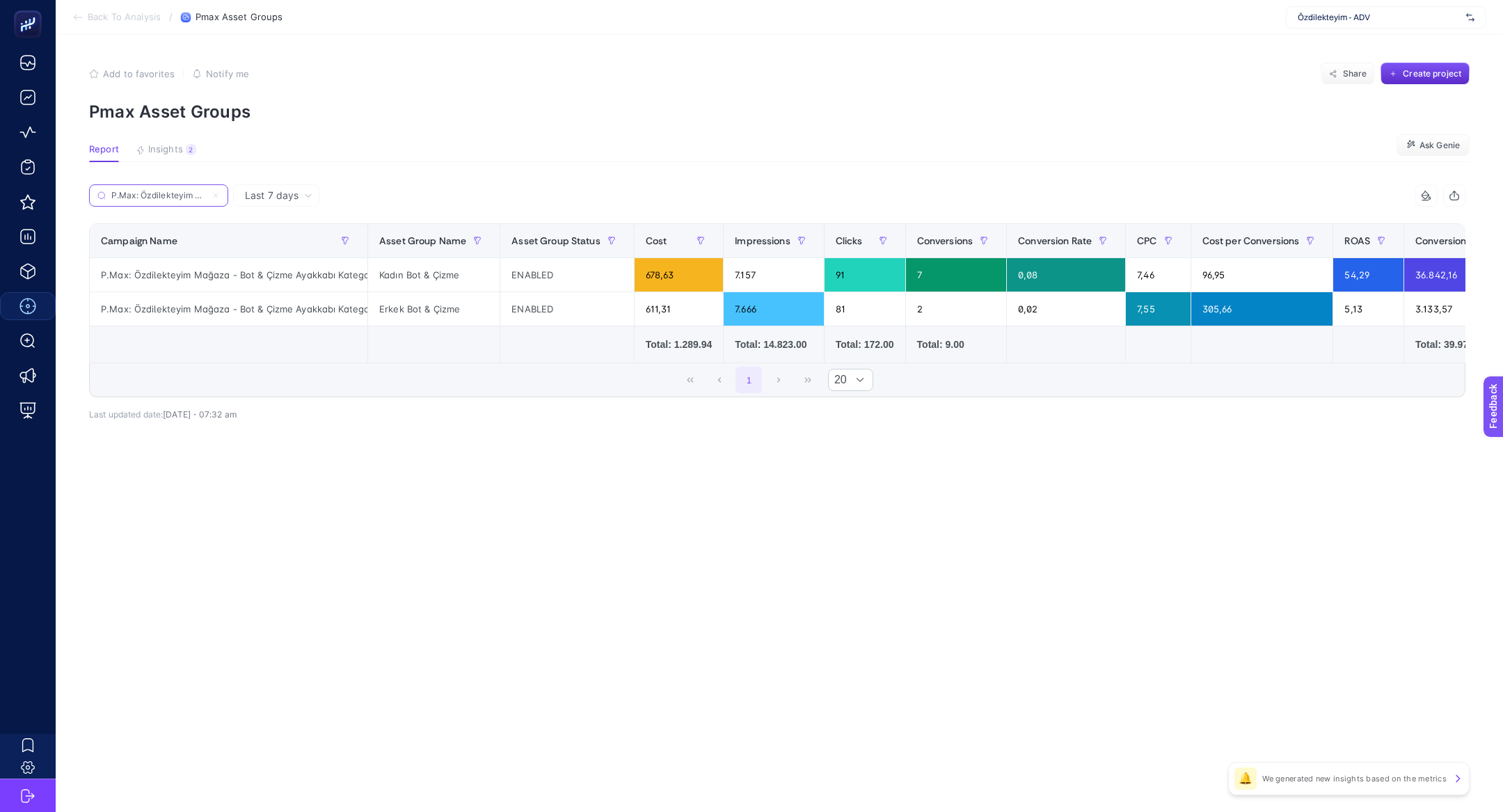
scroll to position [0, 152]
type input "P.Max: Özdilekteyim Mağaza - Bot & Çizme Ayakkabı Kategori"
click at [217, 196] on icon at bounding box center [216, 195] width 9 height 9
click at [206, 196] on input "P.Max: Özdilekteyim Mağaza - Bot & Çizme Ayakkabı Kategori" at bounding box center [158, 195] width 95 height 10
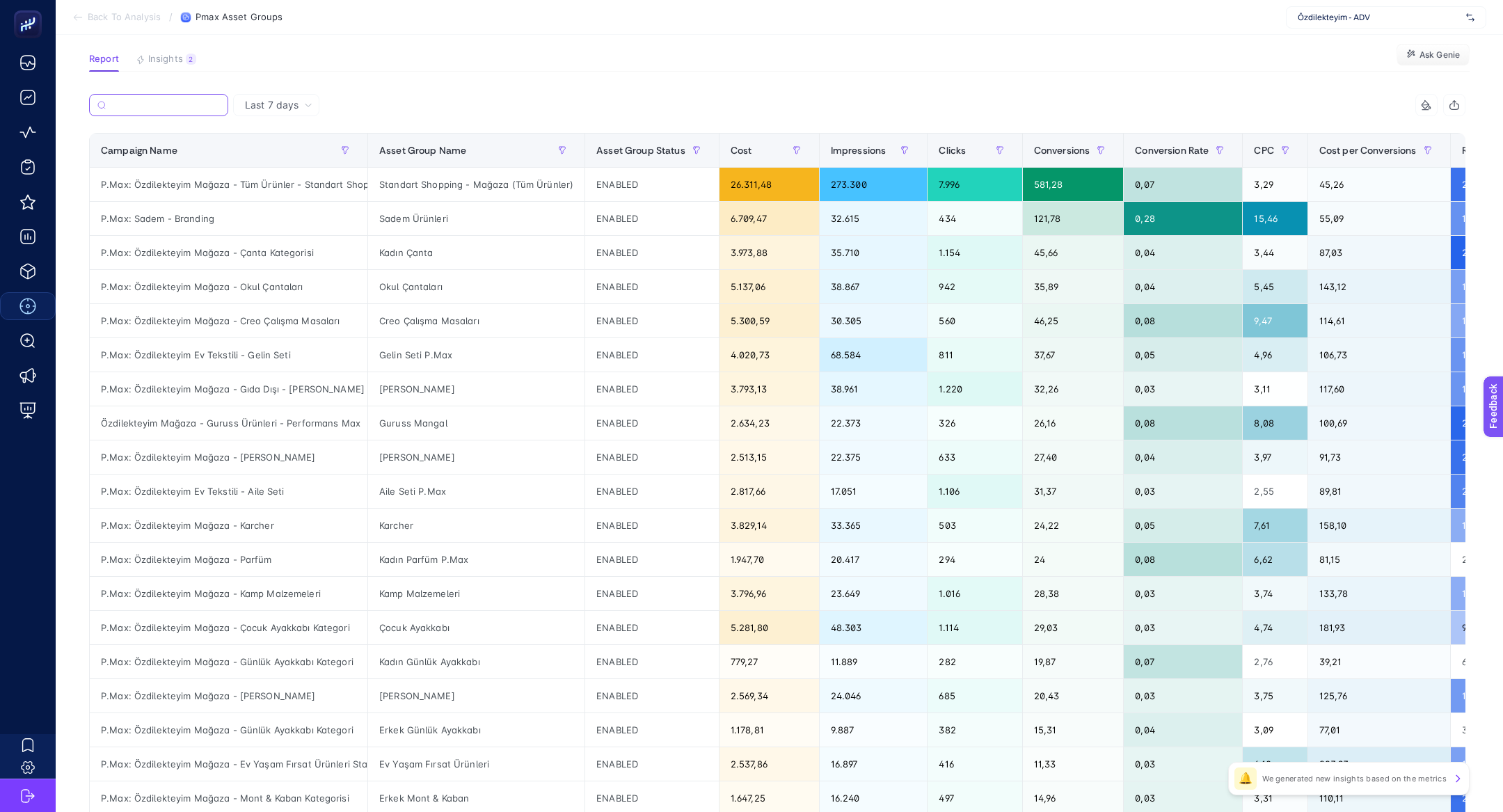
scroll to position [98, 0]
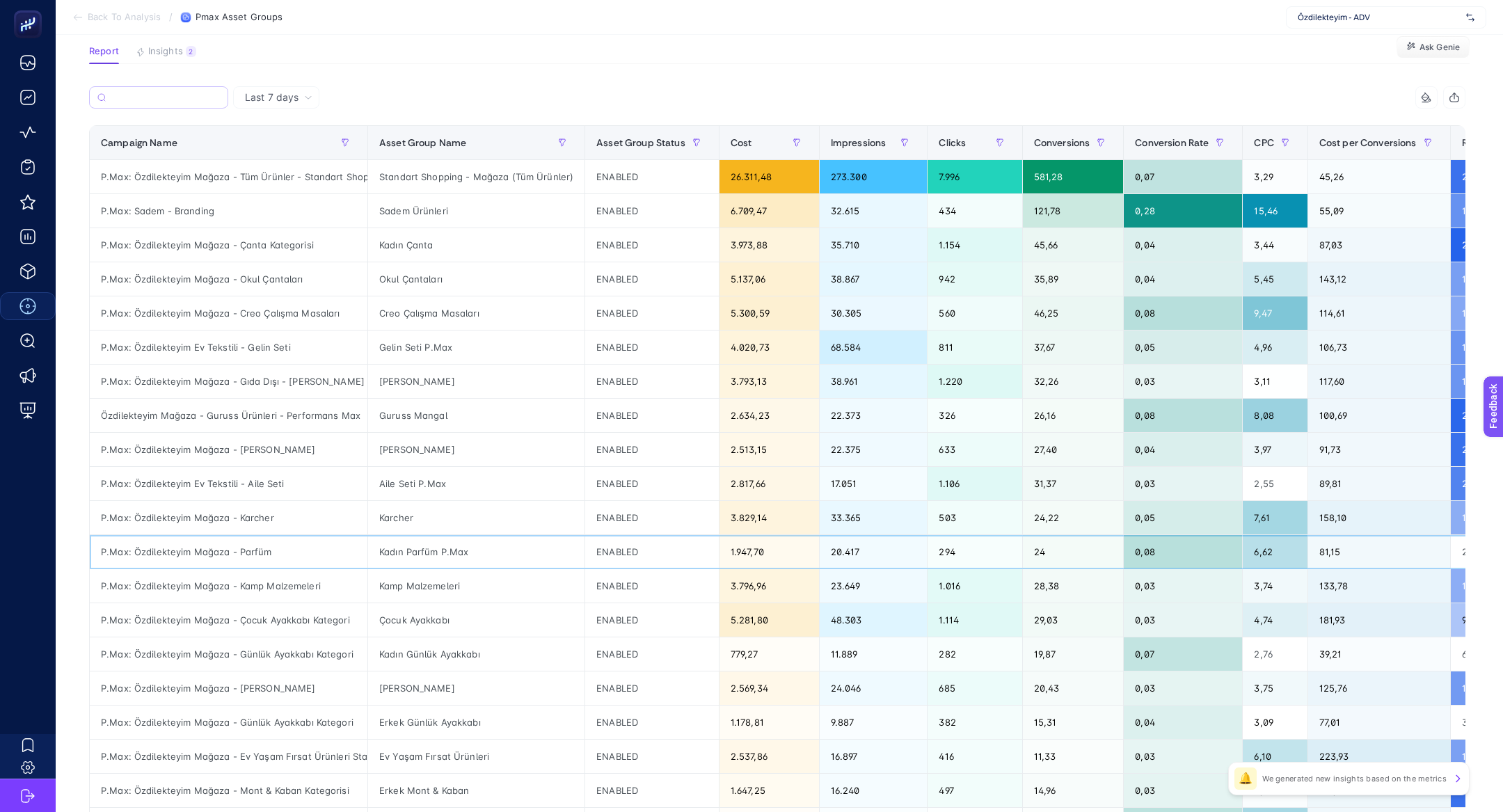
click at [241, 547] on div "P.Max: Özdilekteyim Mağaza - Parfüm" at bounding box center [228, 551] width 278 height 34
copy tr "P.Max: Özdilekteyim Mağaza - Parfüm"
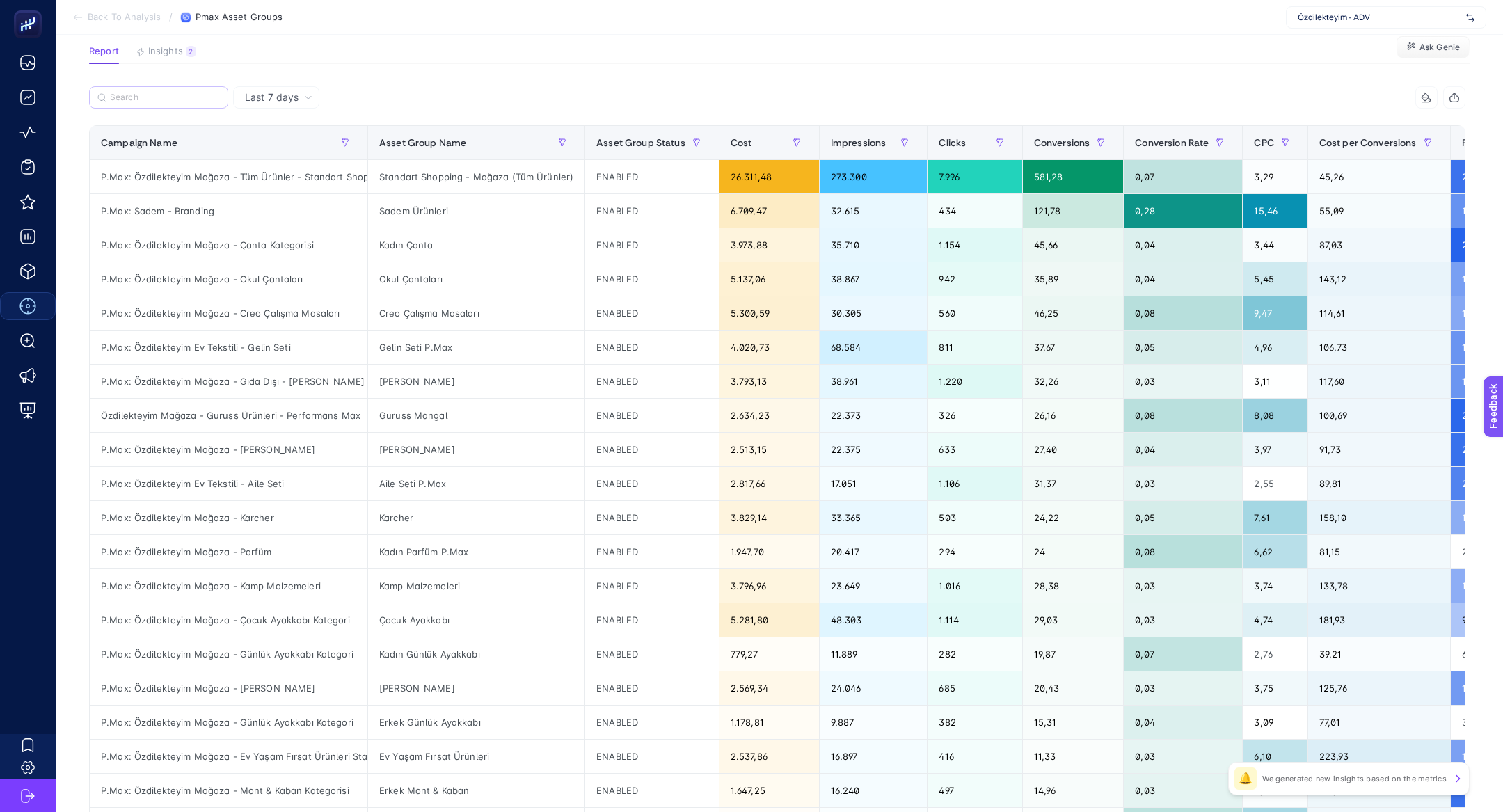
click at [175, 103] on label at bounding box center [159, 97] width 139 height 22
click at [175, 103] on input "Search" at bounding box center [165, 97] width 110 height 10
paste input "P.Max: Özdilekteyim Mağaza - Parfüm"
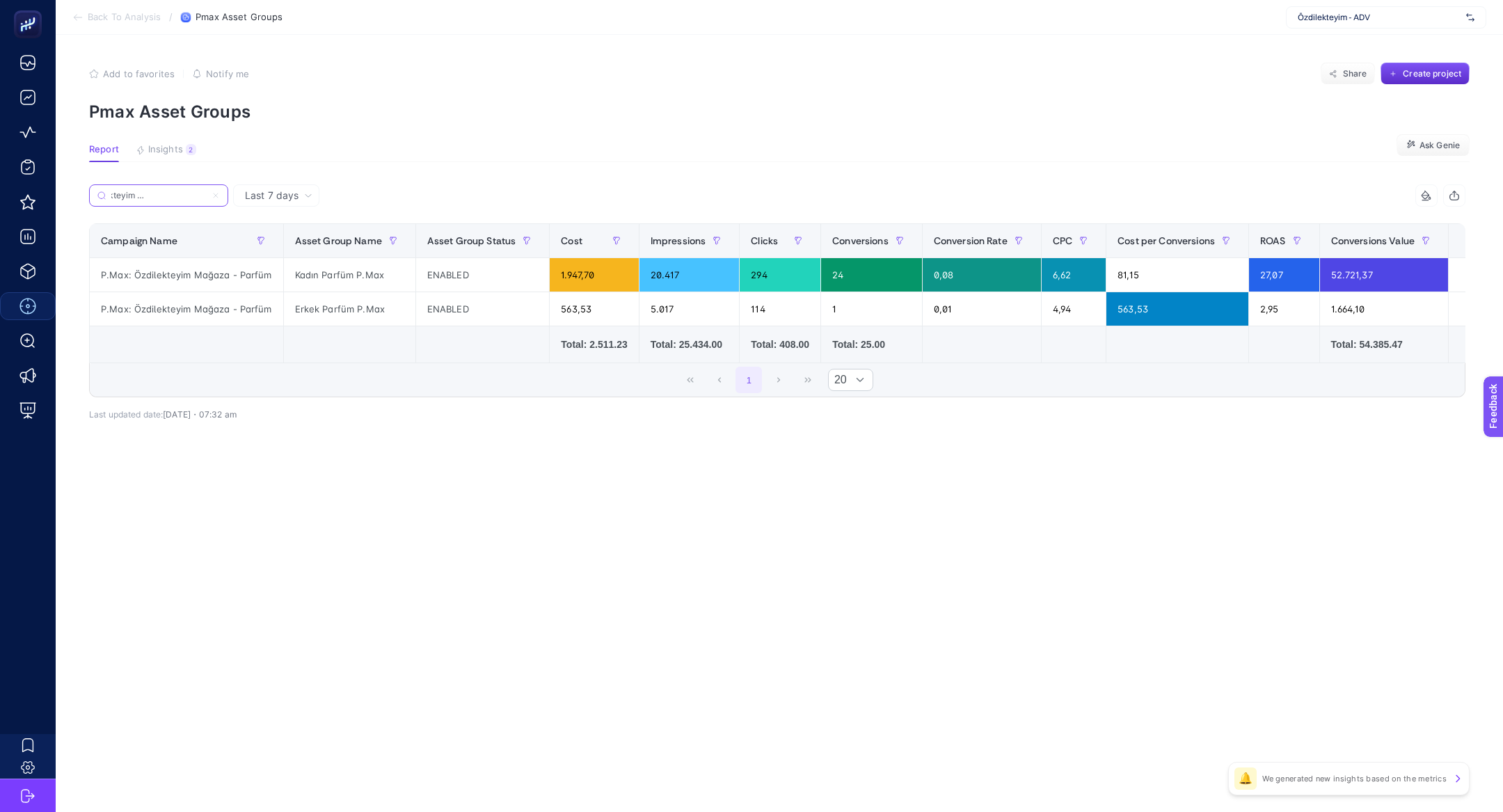
type input "P.Max: Özdilekteyim Mağaza - Parfüm"
click at [213, 195] on icon at bounding box center [216, 195] width 9 height 9
click at [206, 195] on input "P.Max: Özdilekteyim Mağaza - Parfüm" at bounding box center [158, 195] width 95 height 10
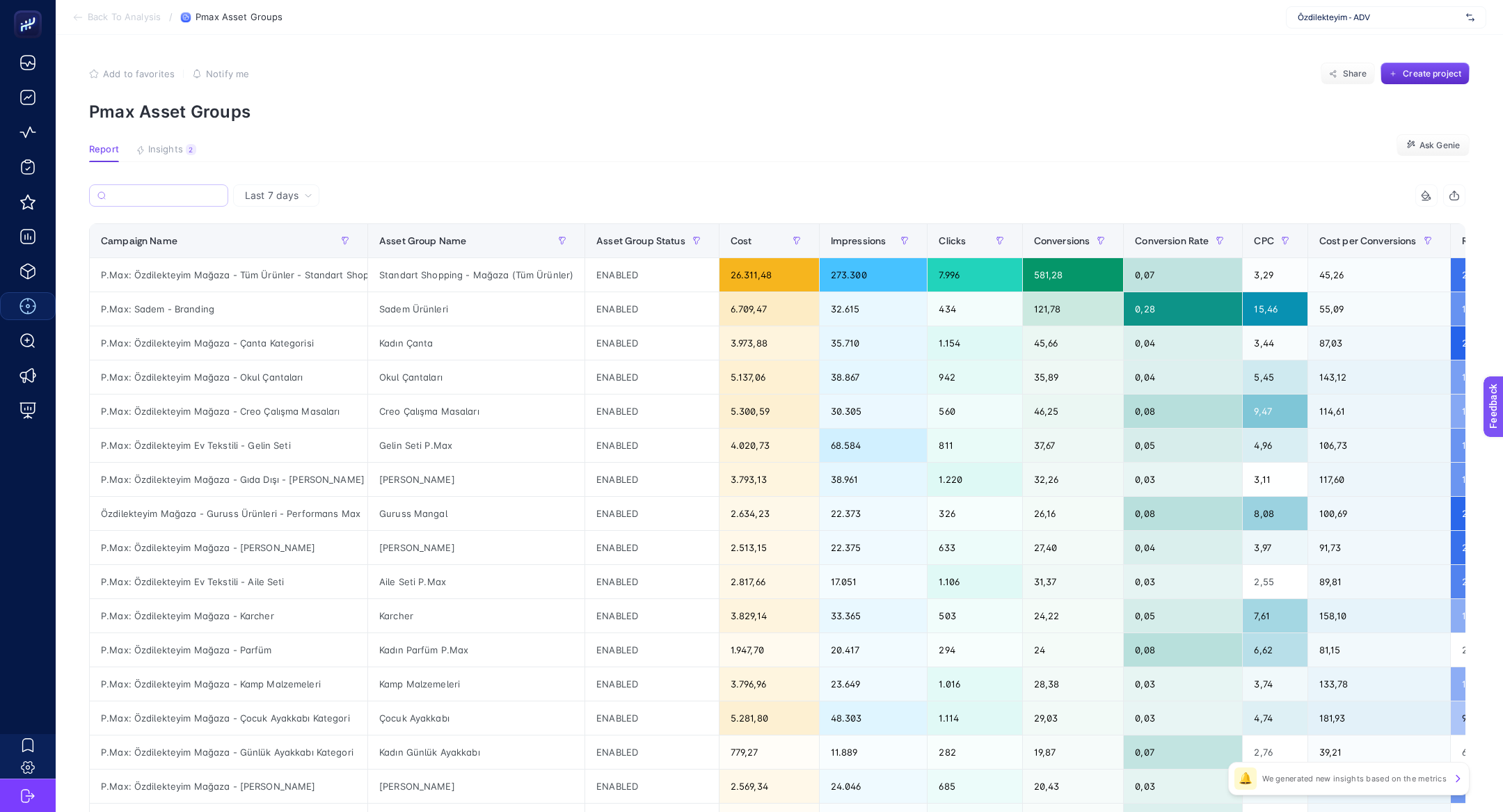
click at [157, 163] on article "Add to favorites false Notify me Share Create project Pmax Asset Groups Report …" at bounding box center [779, 578] width 1447 height 1087
click at [167, 312] on div "P.Max: Sadem - Branding" at bounding box center [228, 309] width 278 height 34
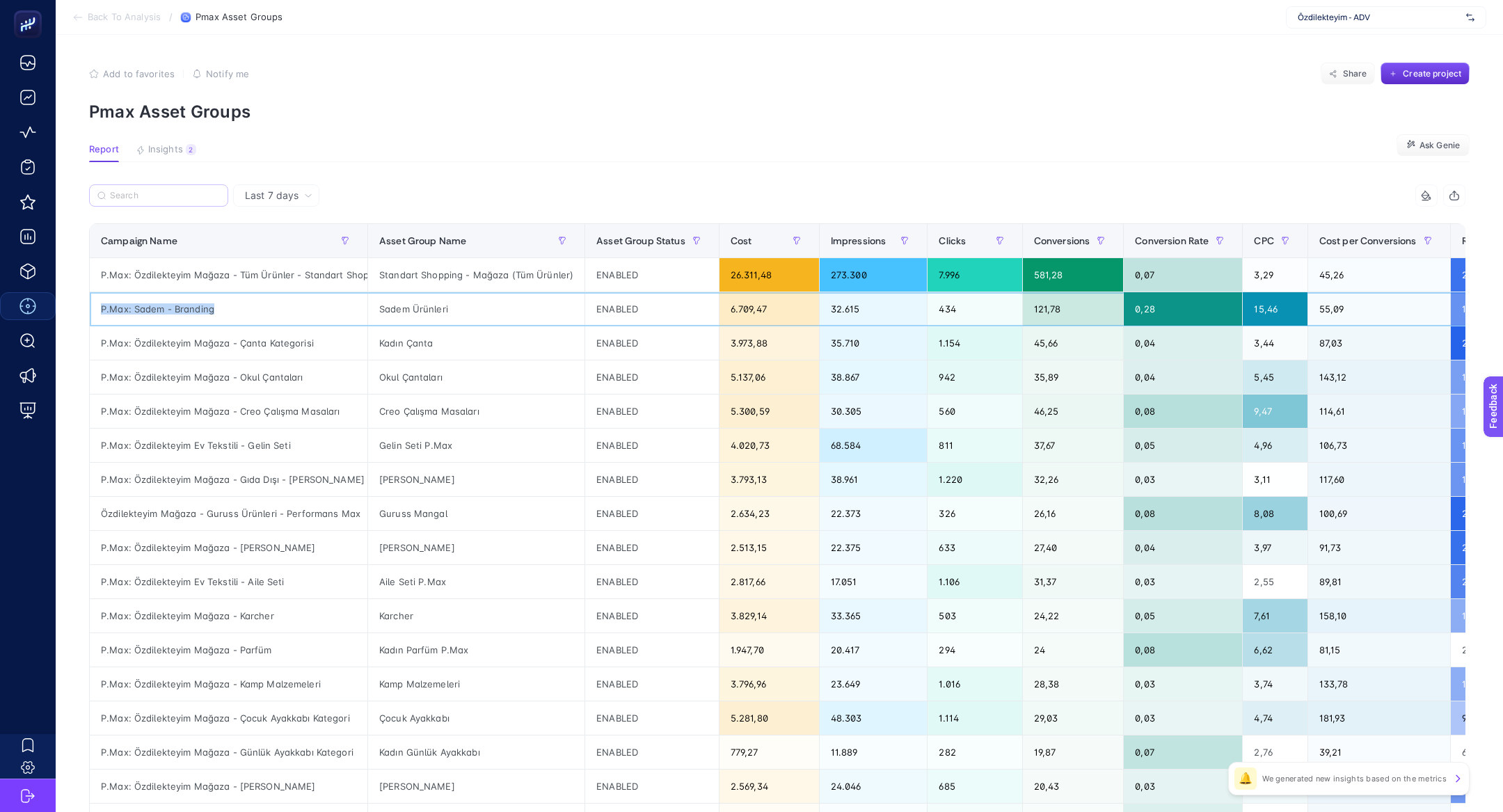
copy tr "P.Max: Sadem - Branding"
click at [155, 196] on input "Search" at bounding box center [165, 195] width 110 height 10
paste input "P.Max: Sadem - Branding"
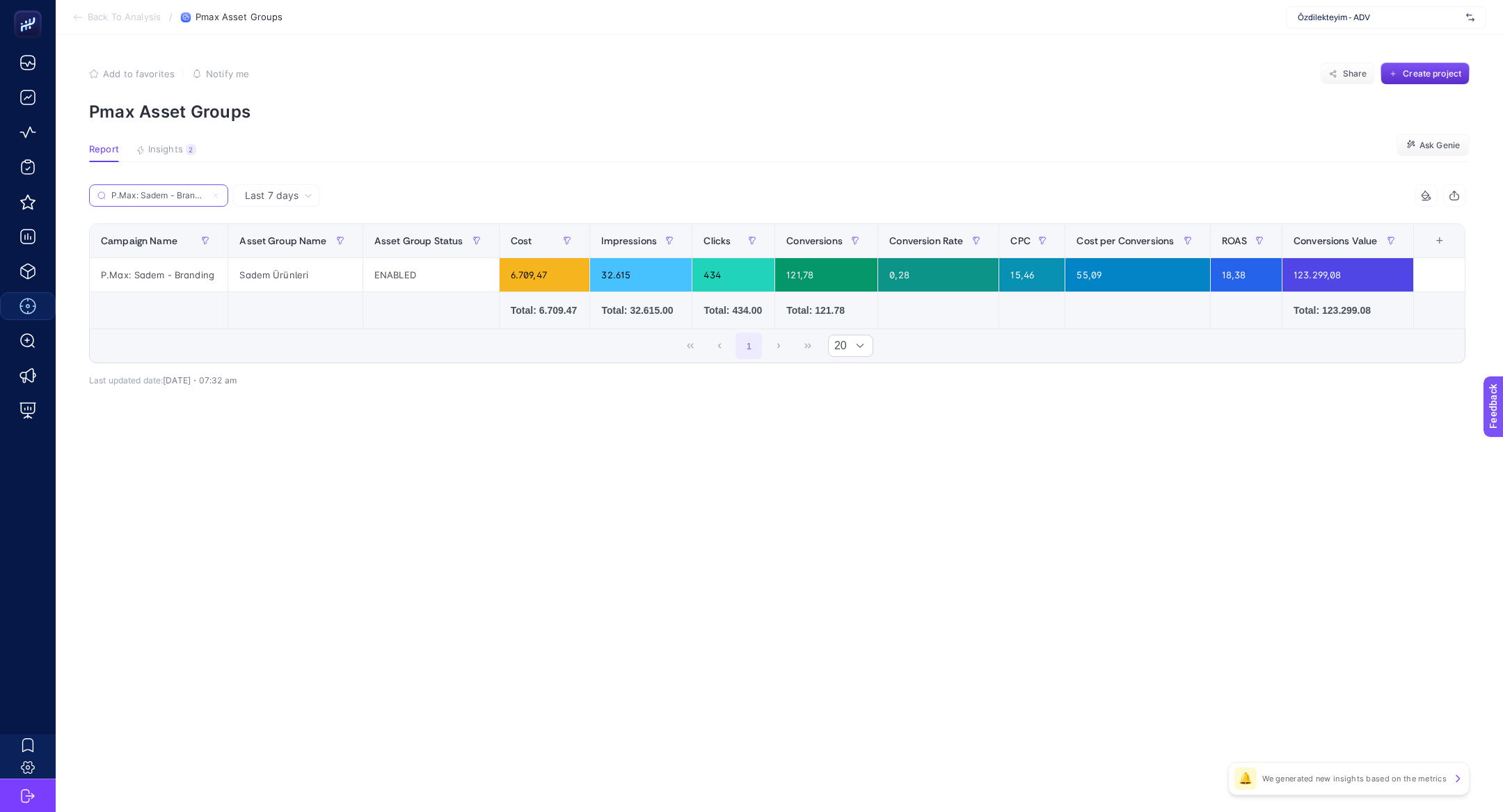
scroll to position [0, 6]
type input "P.Max: Sadem - Branding"
click at [218, 191] on icon at bounding box center [216, 195] width 9 height 9
click at [206, 191] on input "P.Max: Sadem - Branding" at bounding box center [158, 195] width 95 height 10
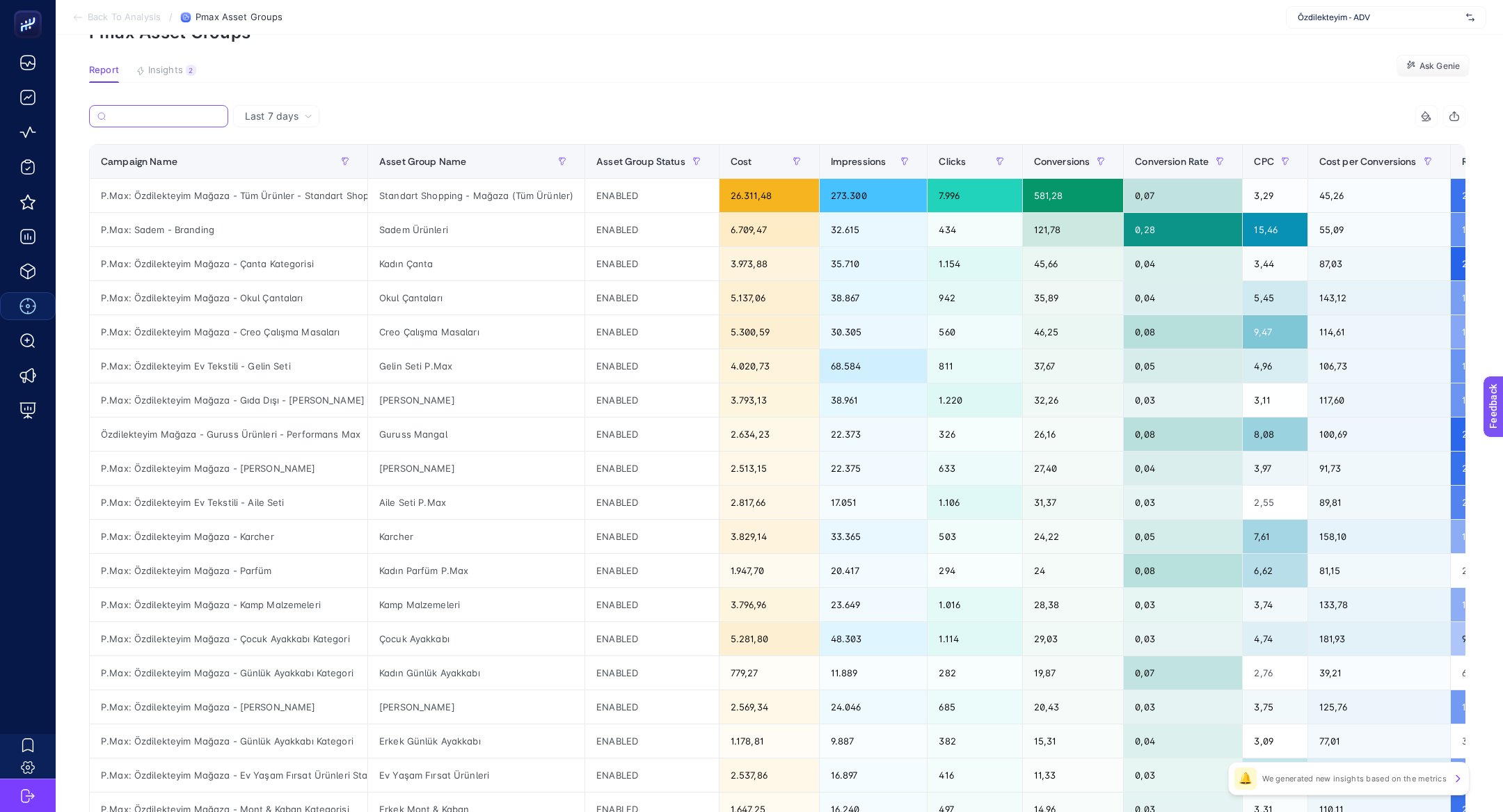
scroll to position [95, 0]
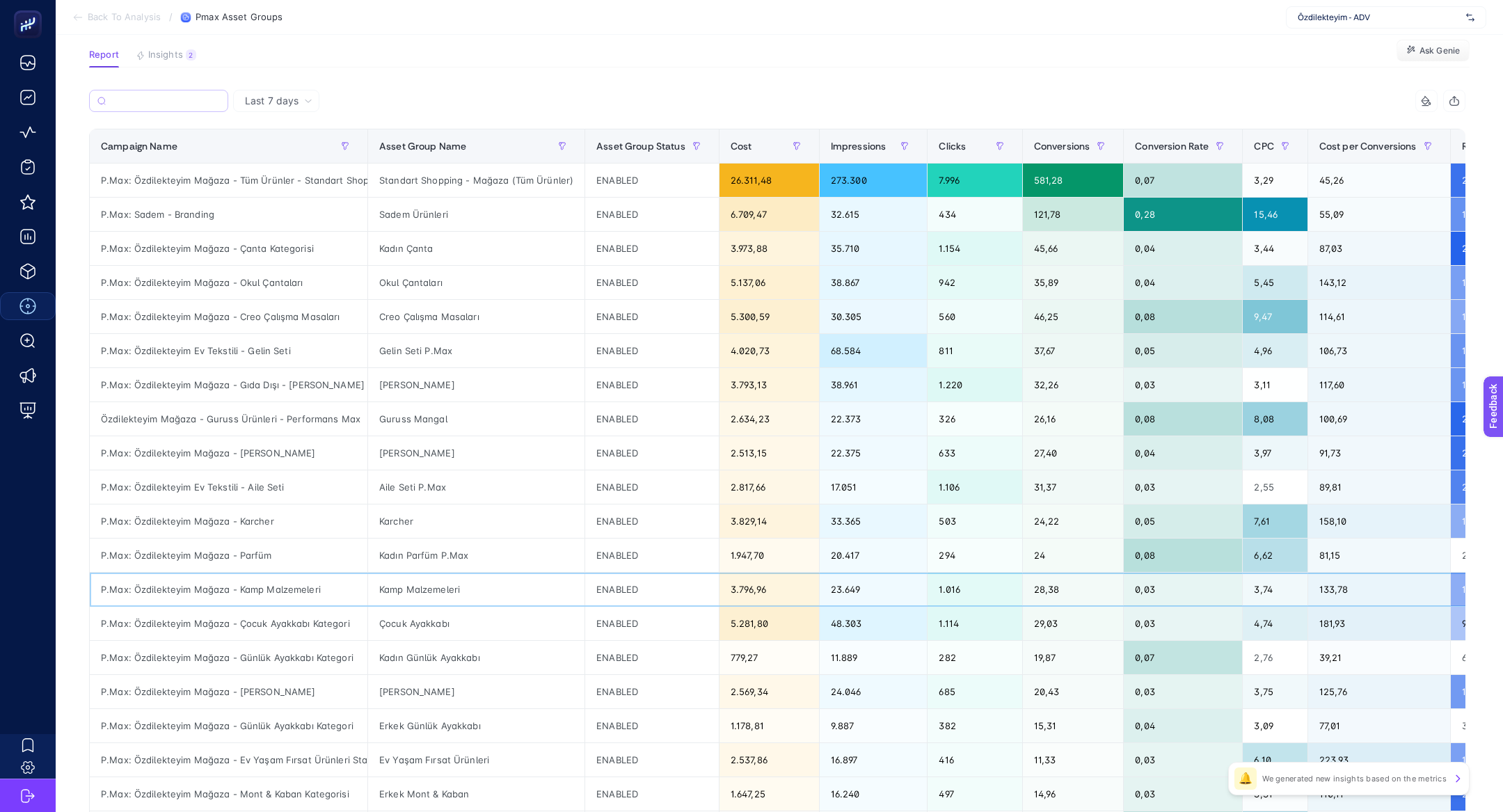
click at [227, 587] on div "P.Max: Özdilekteyim Mağaza - Kamp Malzemeleri" at bounding box center [228, 588] width 278 height 34
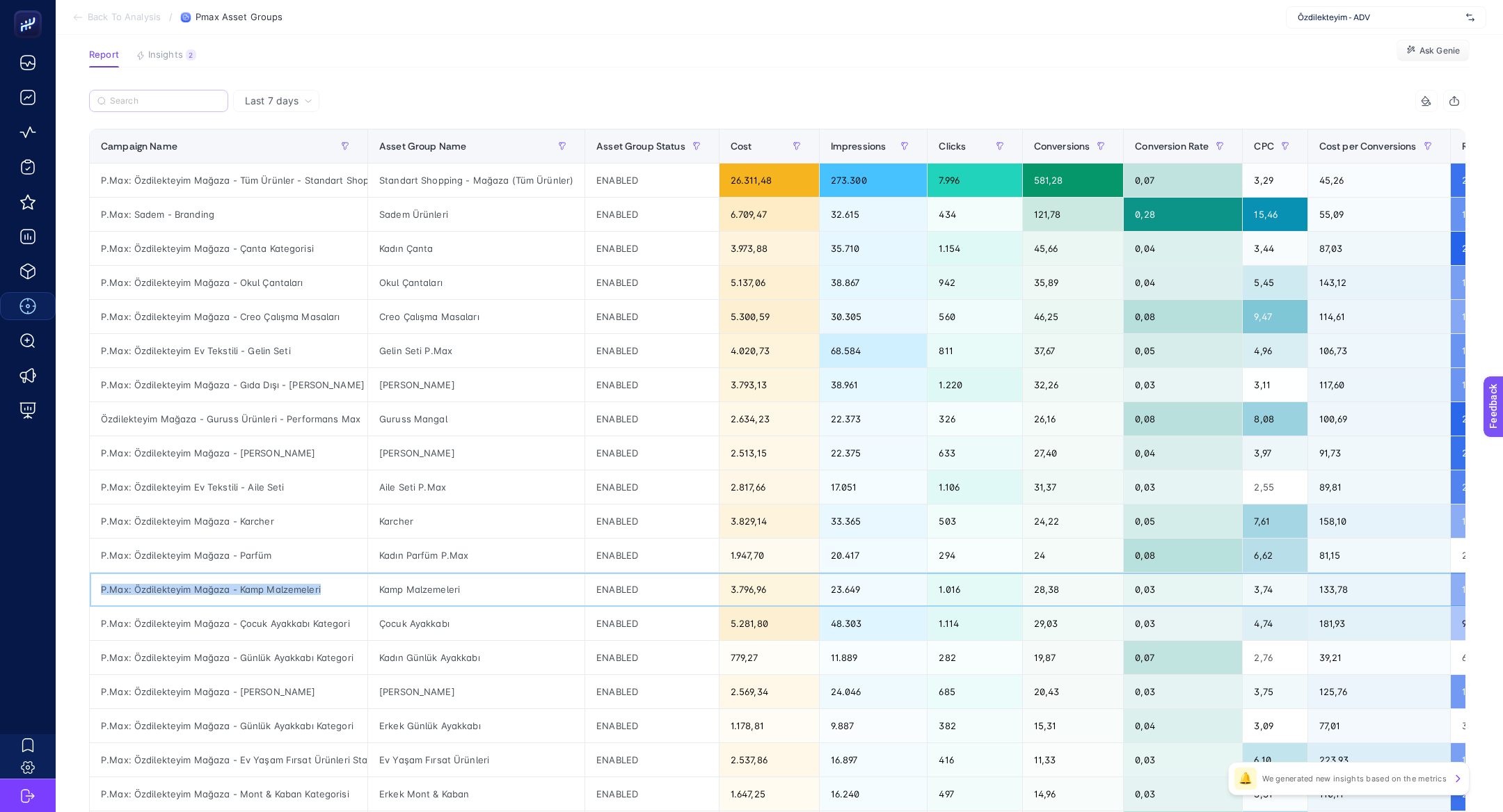
click at [227, 587] on div "P.Max: Özdilekteyim Mağaza - Kamp Malzemeleri" at bounding box center [228, 588] width 278 height 34
click at [161, 113] on div at bounding box center [433, 105] width 688 height 30
click at [152, 106] on label at bounding box center [159, 101] width 139 height 22
click at [152, 106] on input "Search" at bounding box center [165, 101] width 110 height 10
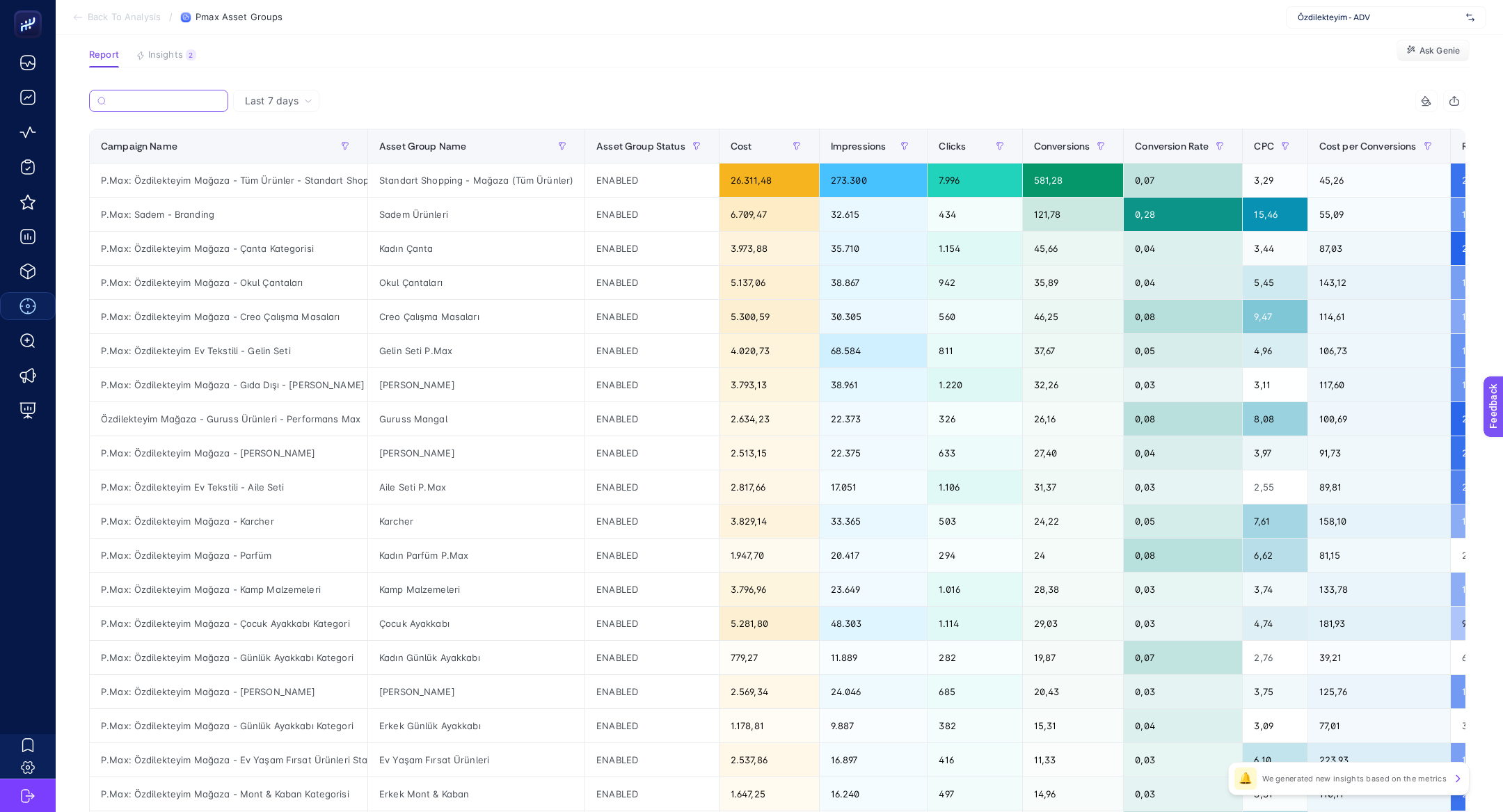
paste input "P.Max: Özdilekteyim Mağaza - Kamp Malzemeleri"
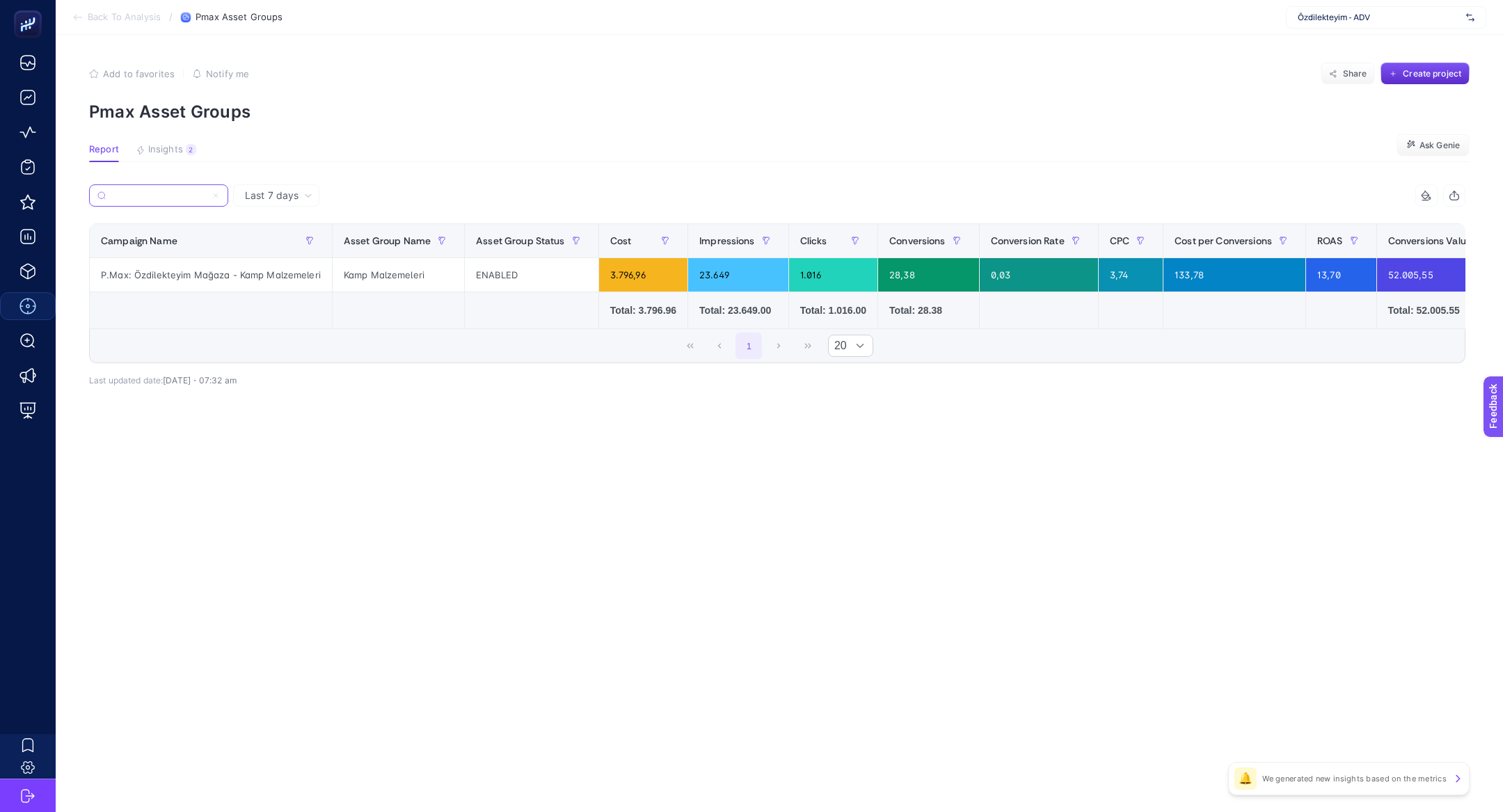
type input "P.Max: Özdilekteyim Mağaza - Kamp Malzemeleri"
click at [214, 192] on icon at bounding box center [216, 195] width 9 height 9
click at [206, 192] on input "P.Max: Özdilekteyim Mağaza - Kamp Malzemeleri" at bounding box center [158, 195] width 95 height 10
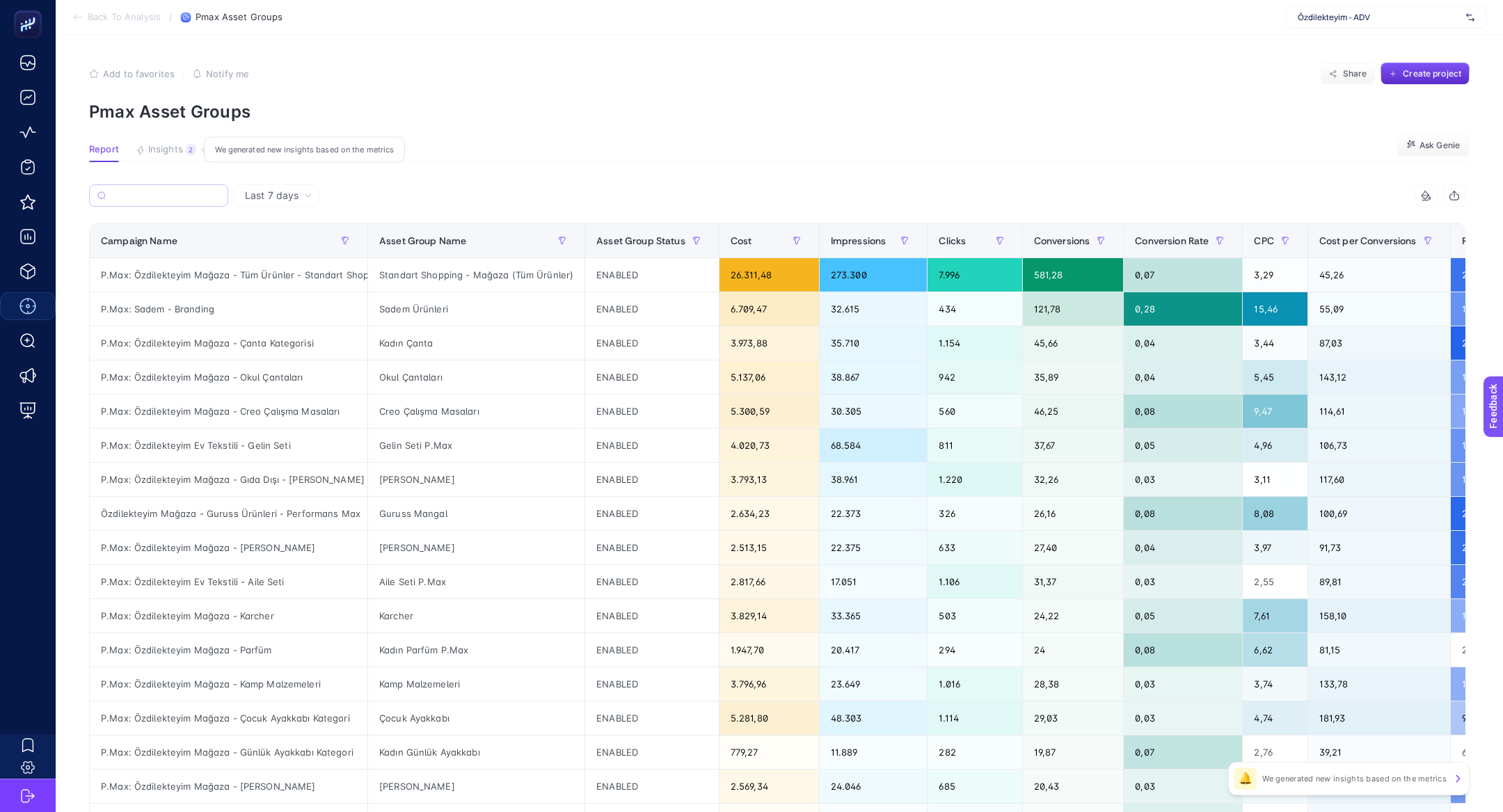
click at [175, 155] on span "Insights" at bounding box center [166, 149] width 34 height 11
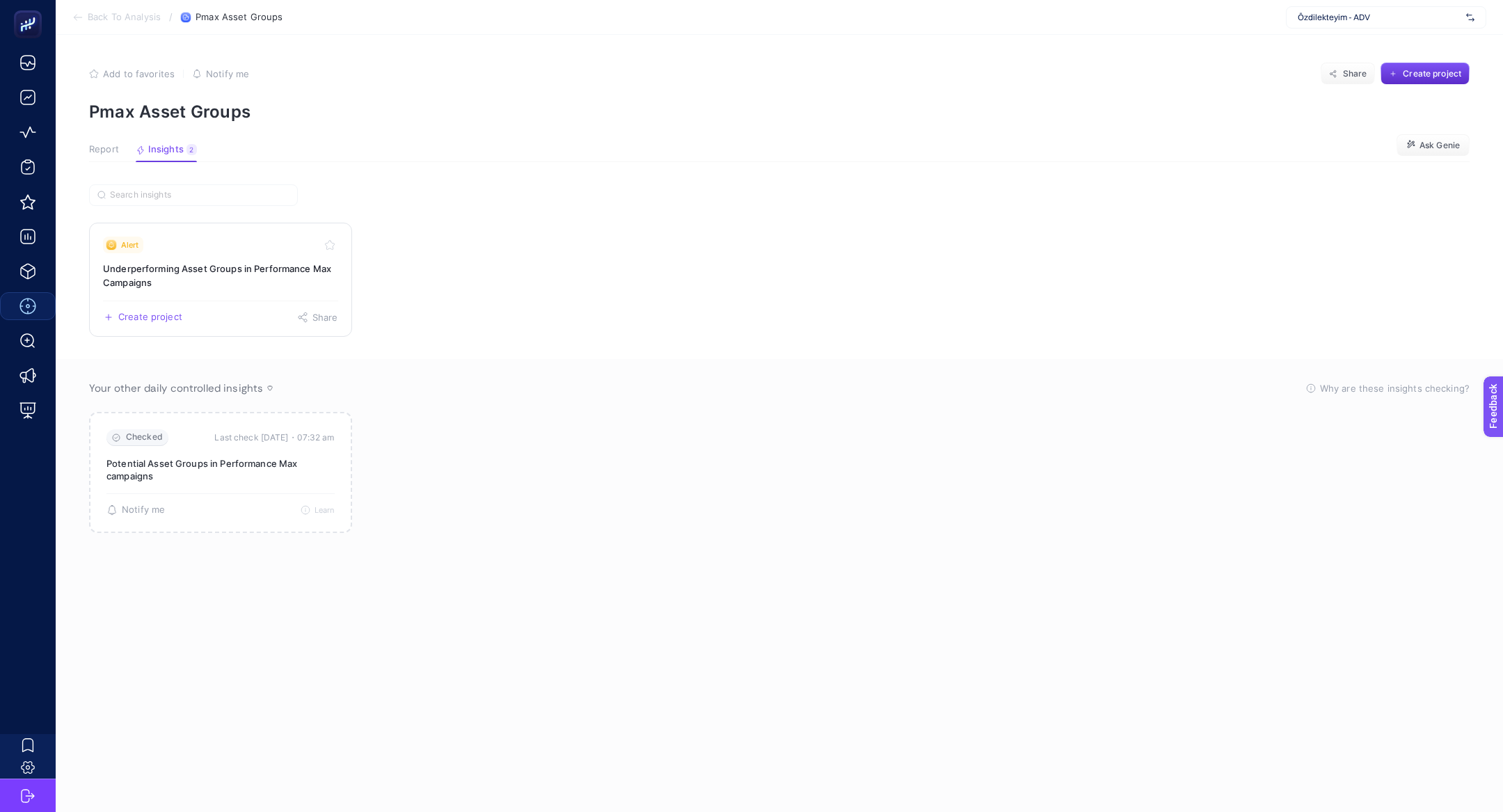
click at [174, 257] on link "Alert Underperforming Asset Groups in Performance Max Campaigns Create project …" at bounding box center [221, 280] width 263 height 114
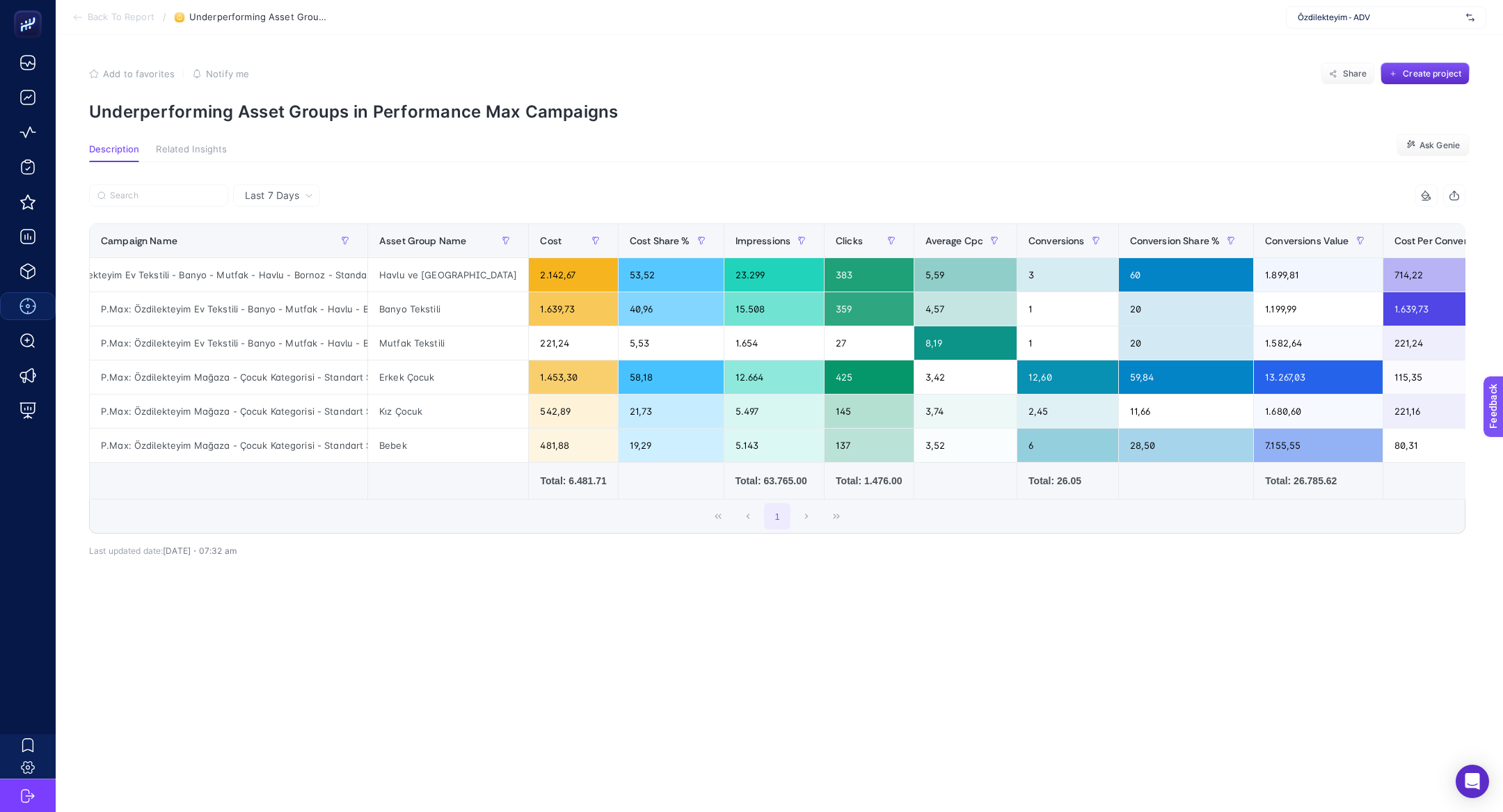
scroll to position [0, 124]
click at [112, 23] on section "Back To Report / Underperforming Asset Groups in Performance Max Campaigns Özdi…" at bounding box center [779, 17] width 1447 height 34
click at [99, 13] on span "Back To Report" at bounding box center [120, 17] width 66 height 11
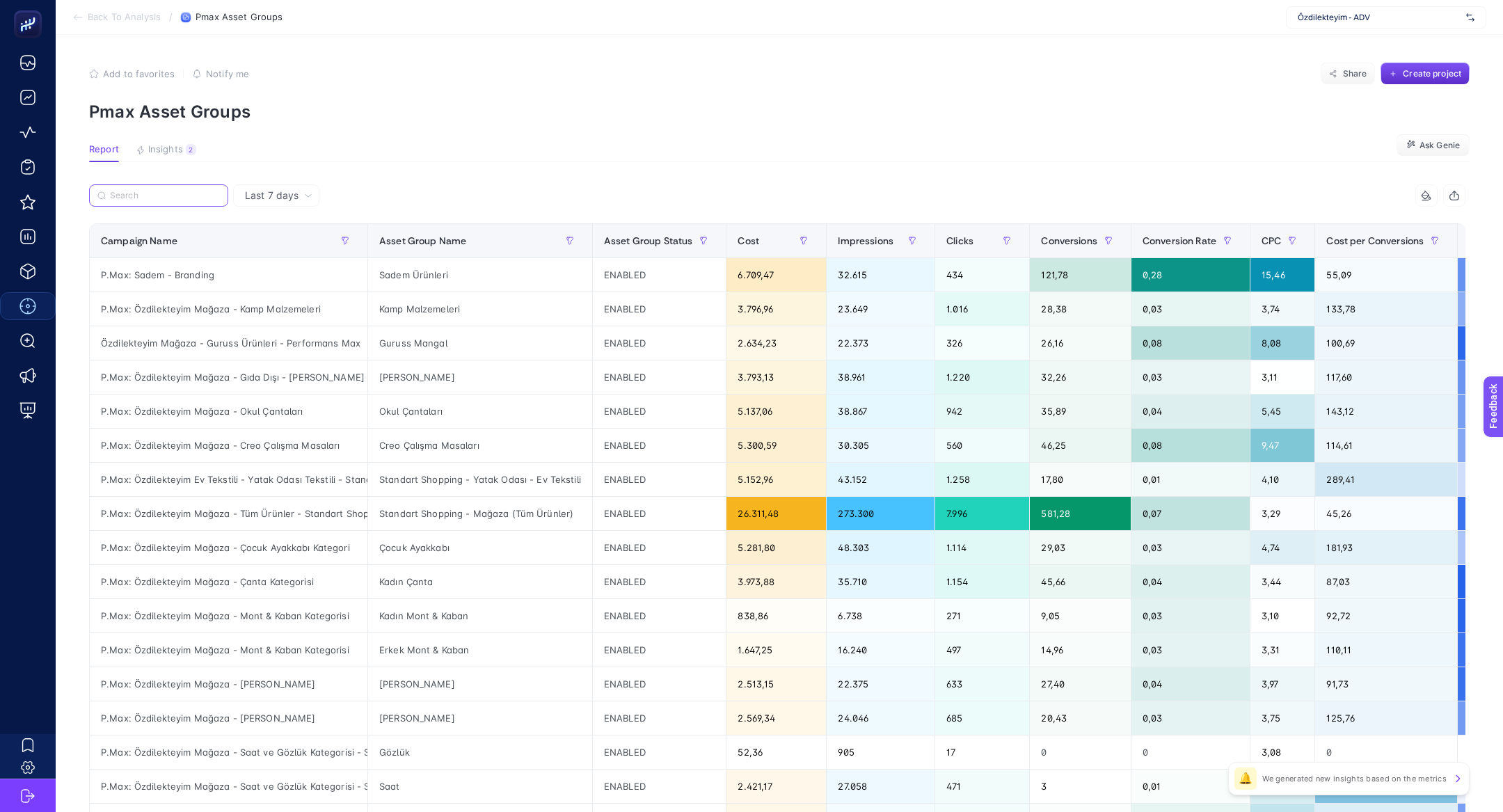
click at [164, 195] on input "Search" at bounding box center [165, 195] width 110 height 10
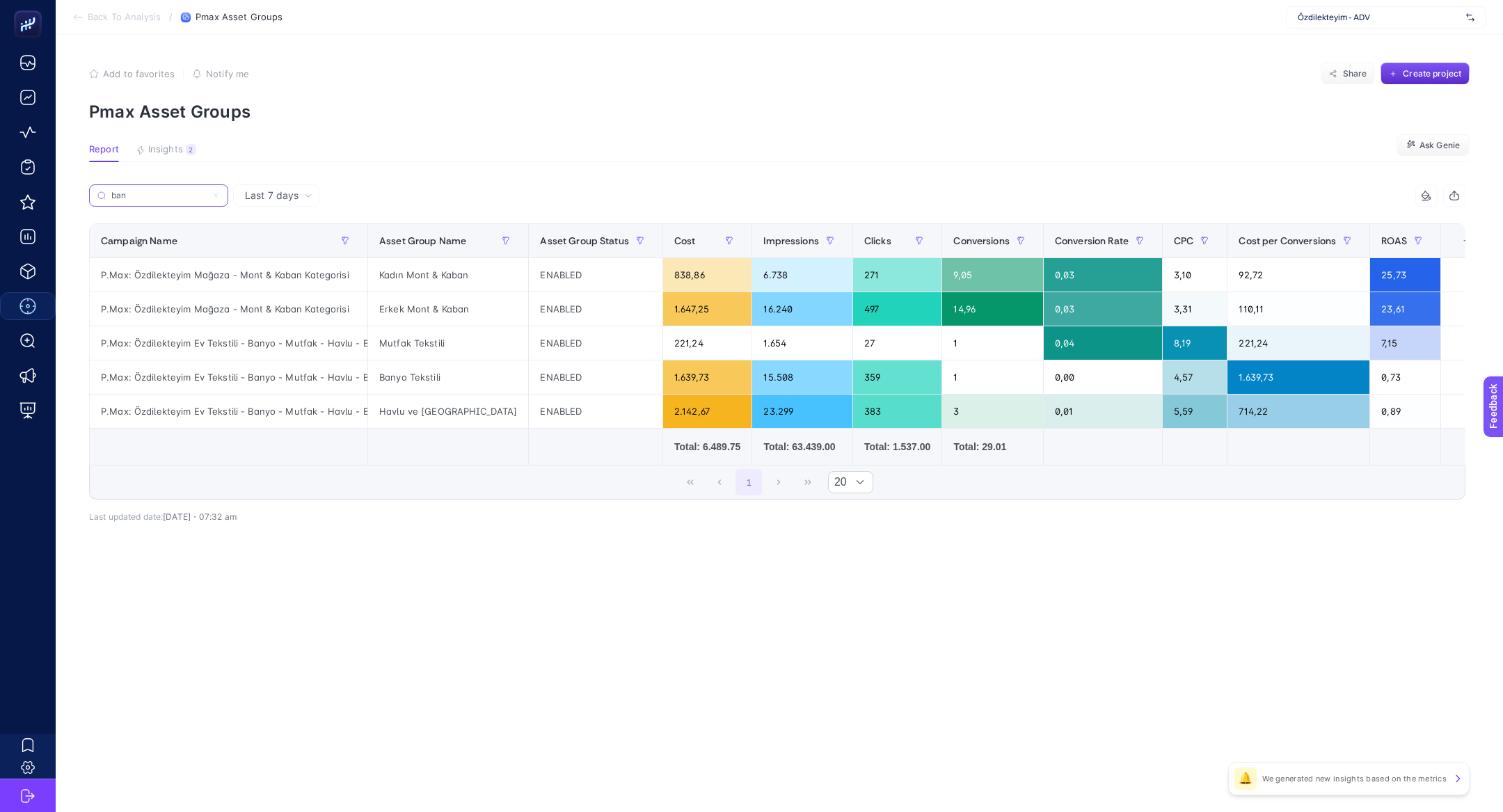
type input "ban"
click at [199, 343] on div "P.Max: Özdilekteyim Ev Tekstili - Banyo - Mutfak - Havlu - Bornoz - Standart Sh…" at bounding box center [228, 342] width 278 height 34
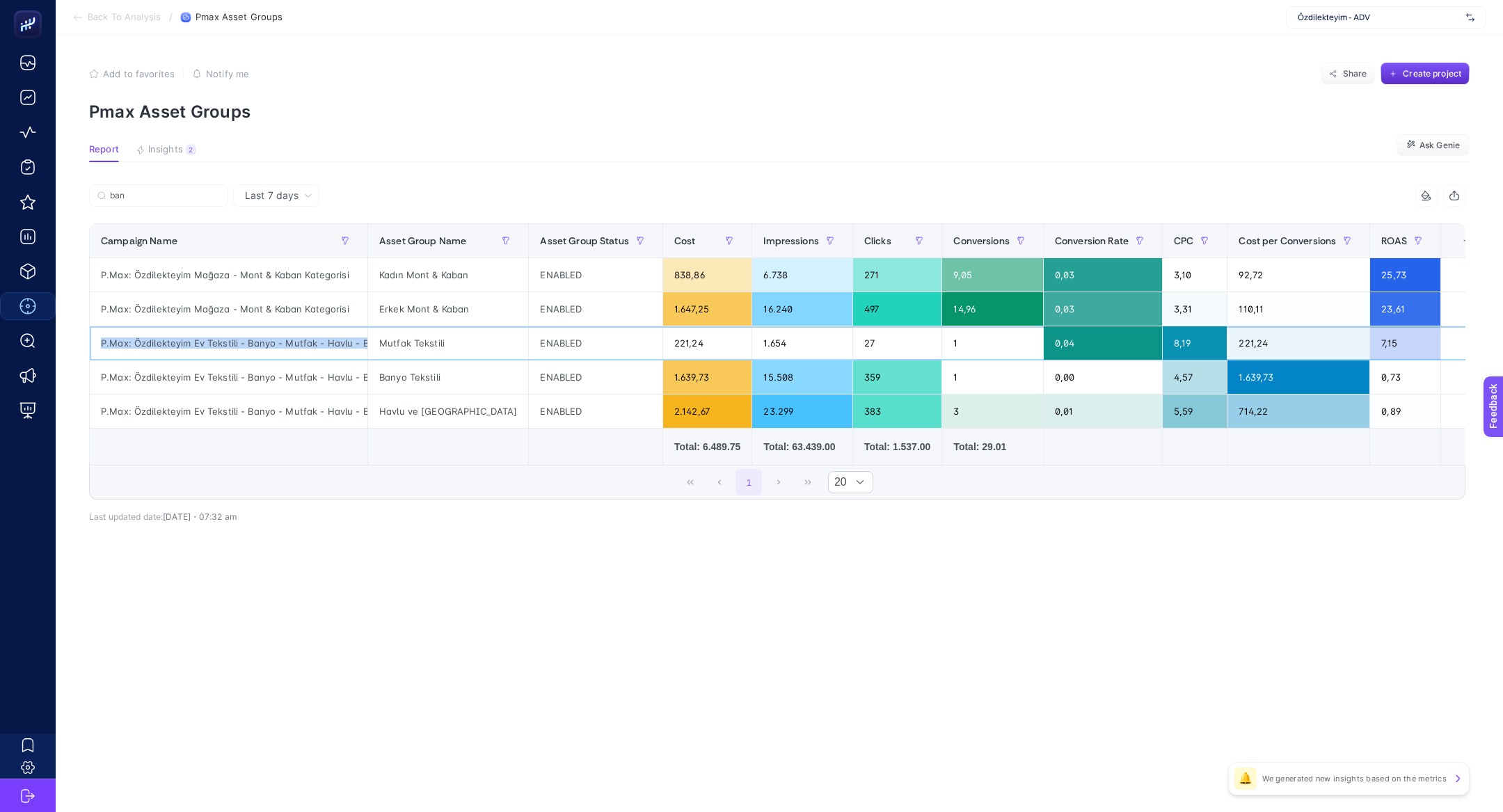
copy tr "P.Max: Özdilekteyim Ev Tekstili - Banyo - Mutfak - Havlu - Bornoz - Standart Sh…"
click at [212, 193] on input "ban" at bounding box center [165, 195] width 110 height 10
click at [219, 194] on icon at bounding box center [216, 195] width 9 height 9
click at [206, 194] on input "ban" at bounding box center [158, 195] width 95 height 10
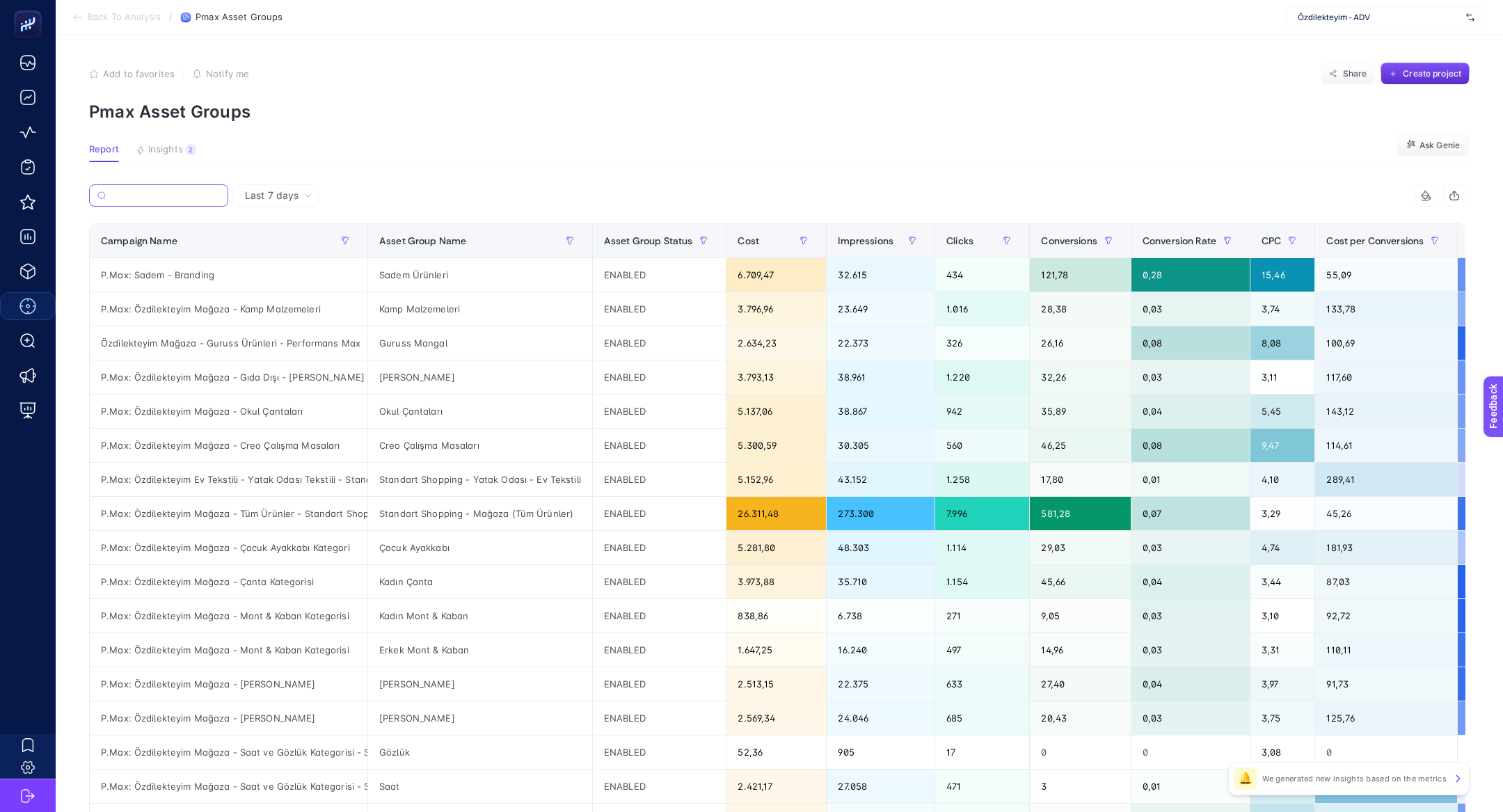
paste input "P.Max: Özdilekteyim Ev Tekstili - Banyo - Mutfak - Havlu - Bornoz - Standart Sh…"
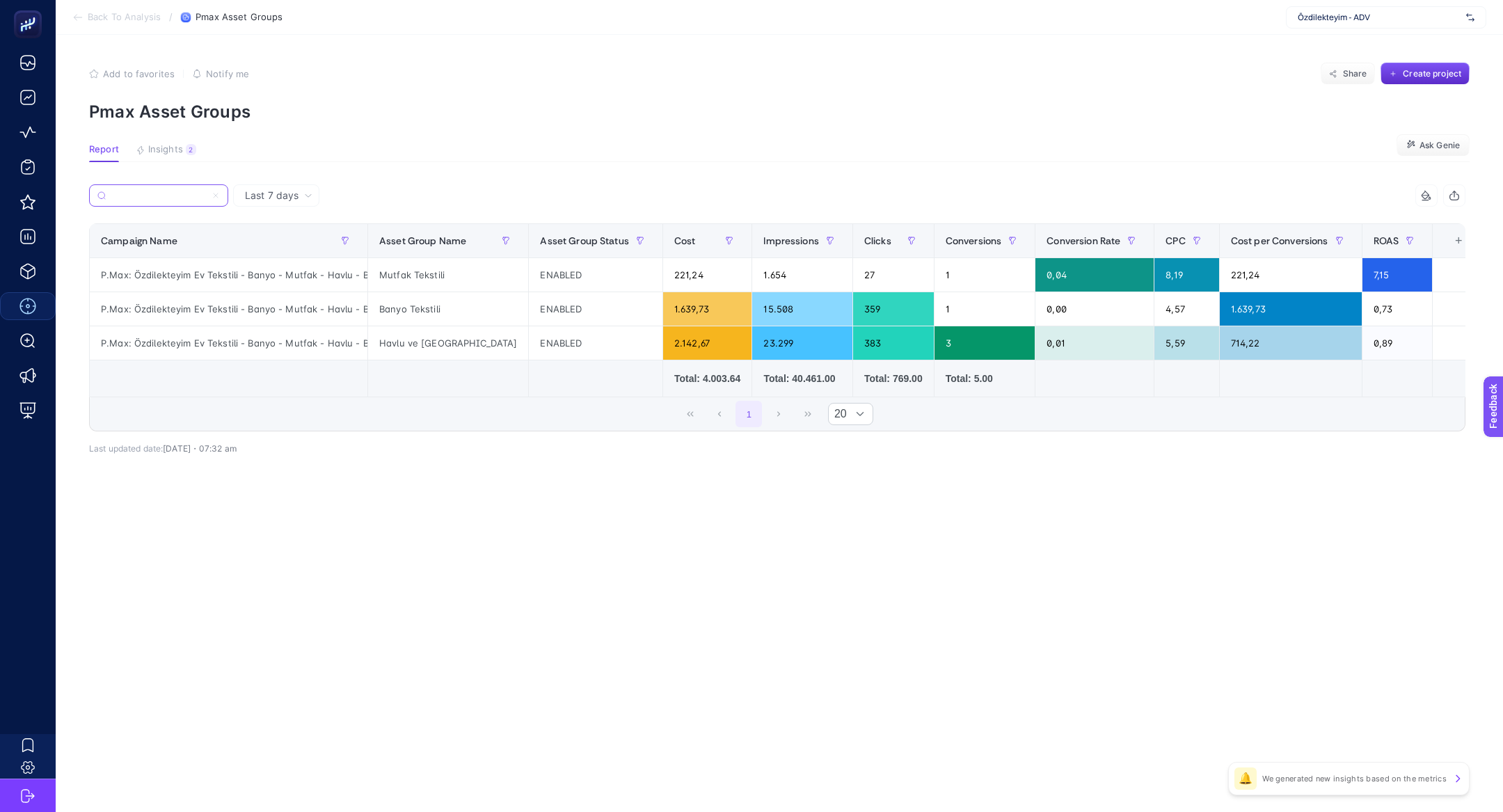
type input "P.Max: Özdilekteyim Ev Tekstili - Banyo - Mutfak - Havlu - Bornoz - Standart Sh…"
click at [1446, 241] on div "+" at bounding box center [1458, 241] width 27 height 11
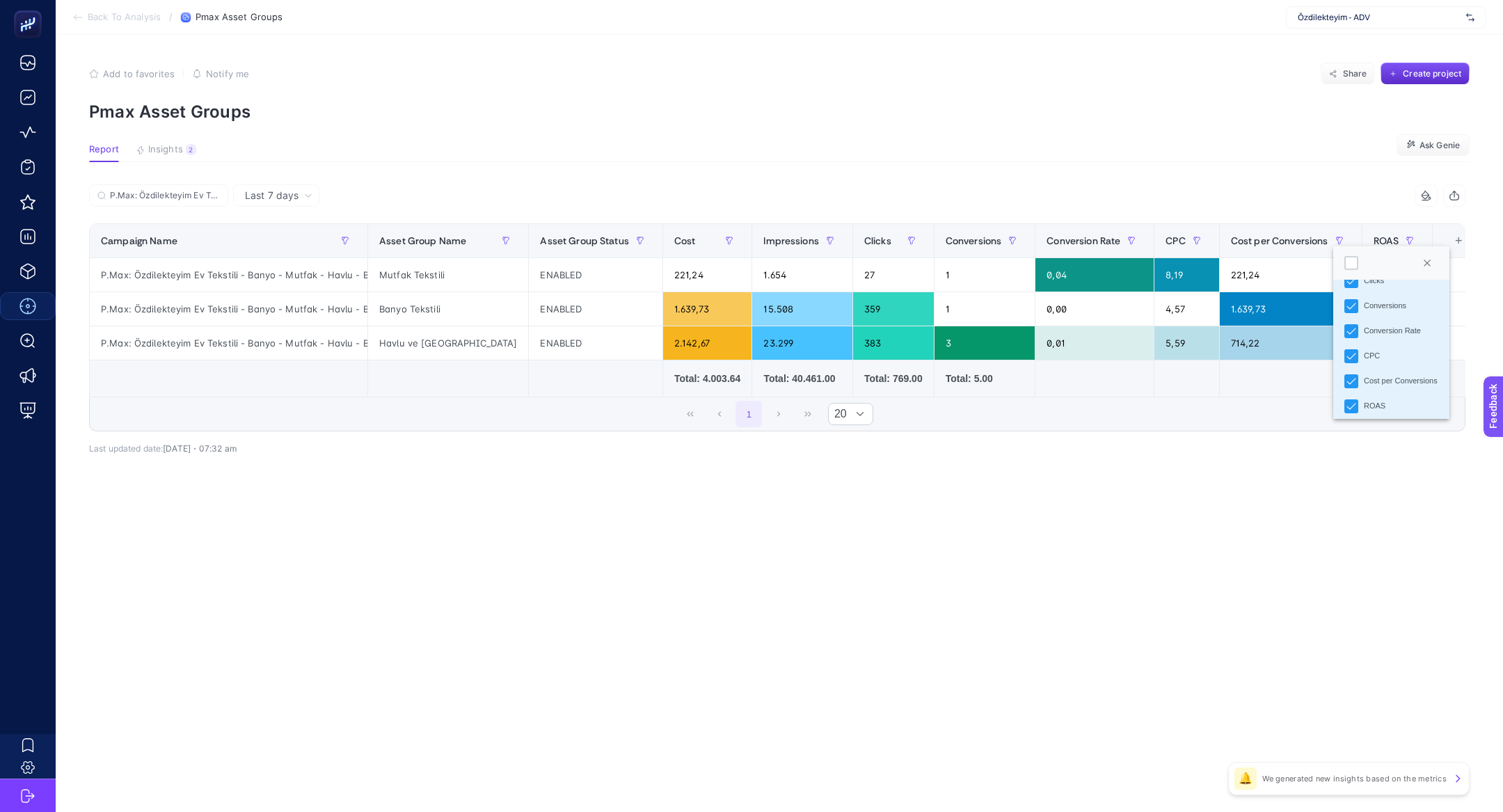
scroll to position [272, 0]
click at [1352, 307] on li "Conversions Value" at bounding box center [1391, 301] width 117 height 25
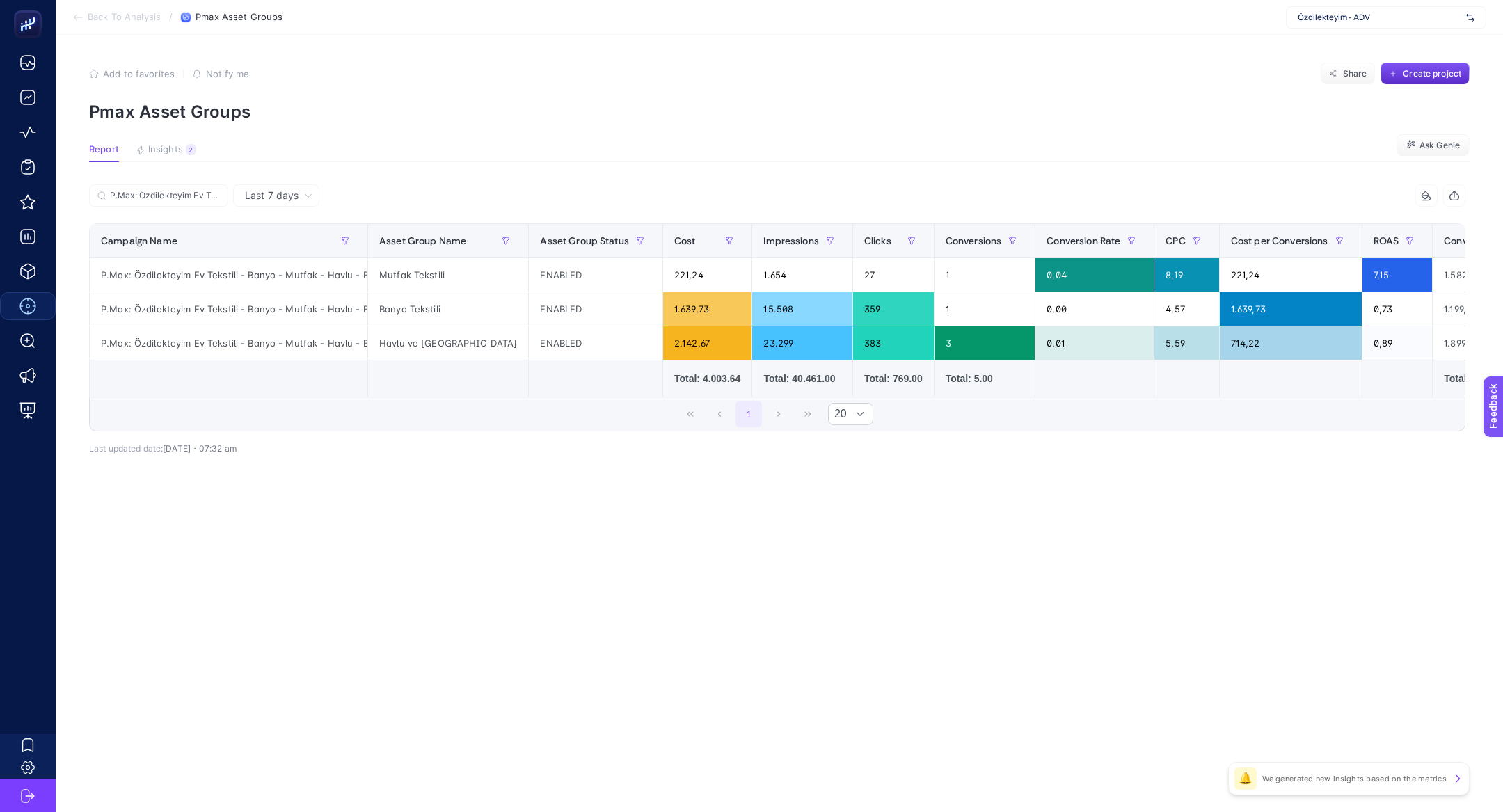
click at [1236, 596] on article "Add to favorites false Notify me Share Create project Pmax Asset Groups Report …" at bounding box center [779, 423] width 1447 height 777
click at [1421, 198] on icon at bounding box center [1426, 195] width 11 height 11
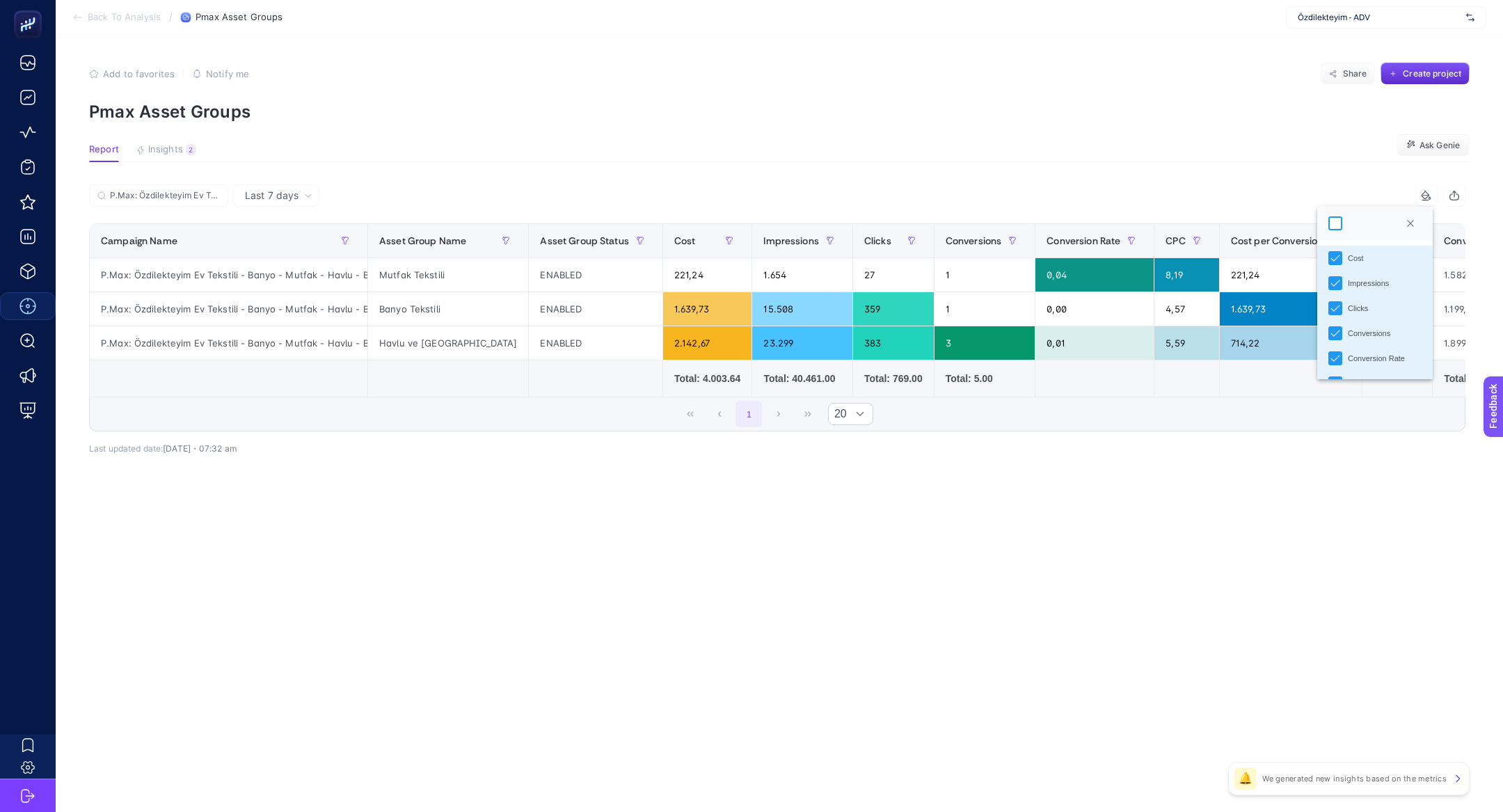
click at [1332, 224] on div at bounding box center [1336, 224] width 14 height 14
click at [1178, 488] on div "Last 7 days P.Max: Özdilekteyim Ev Tekstili - Banyo - Mutfak - Havlu - Bornoz -…" at bounding box center [777, 349] width 1399 height 331
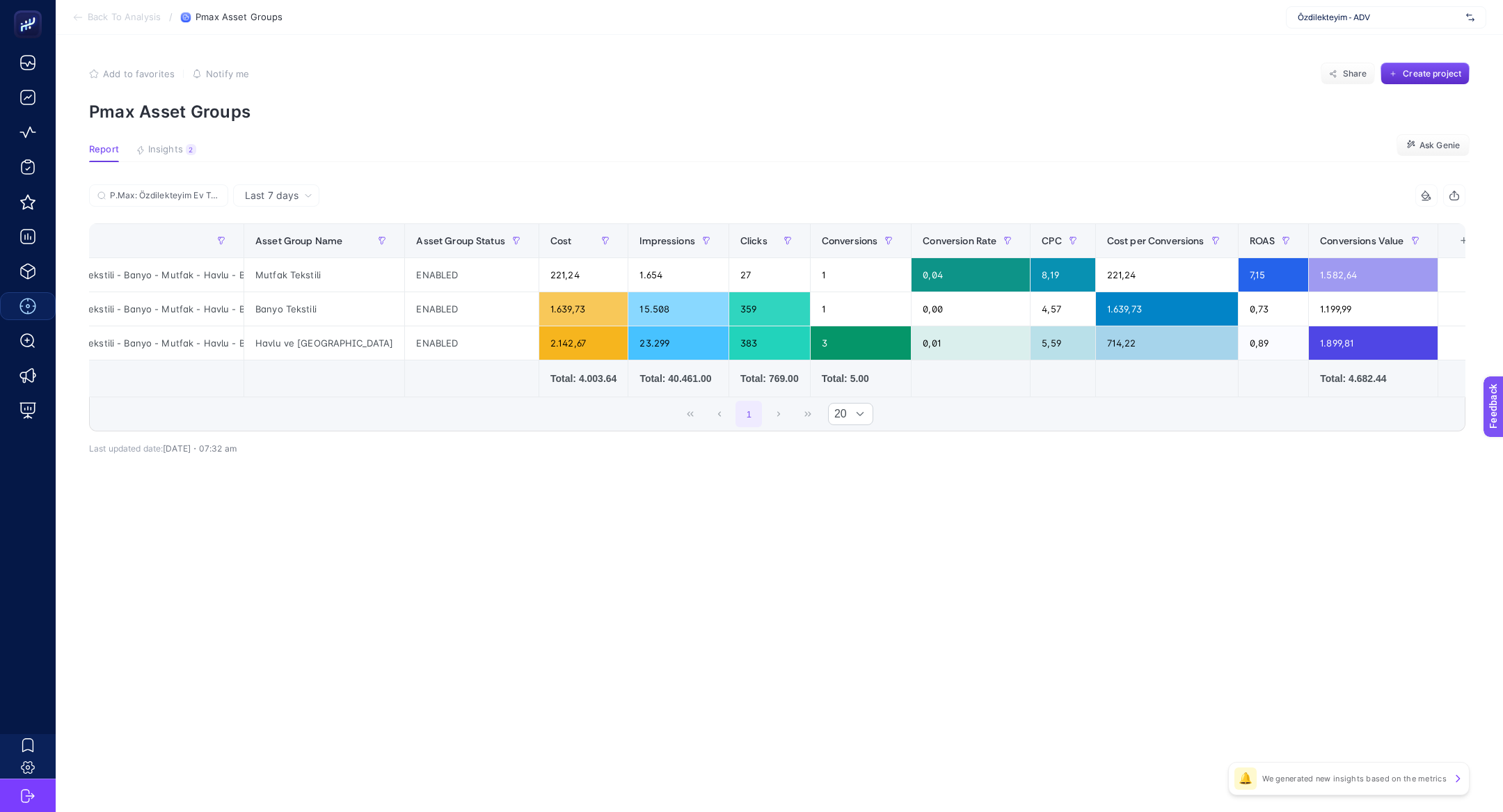
scroll to position [0, 0]
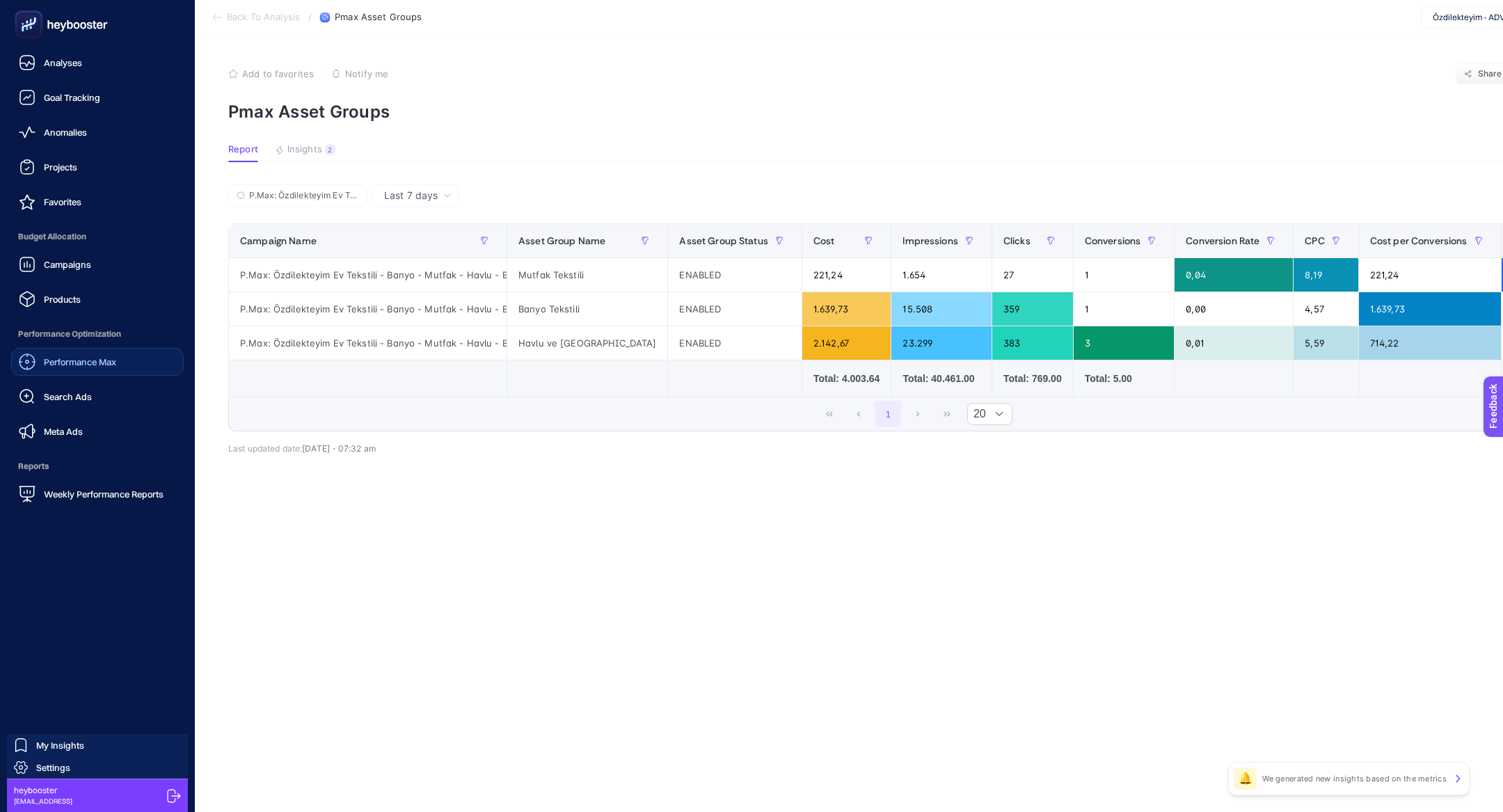
click at [98, 364] on span "Performance Max" at bounding box center [80, 362] width 73 height 11
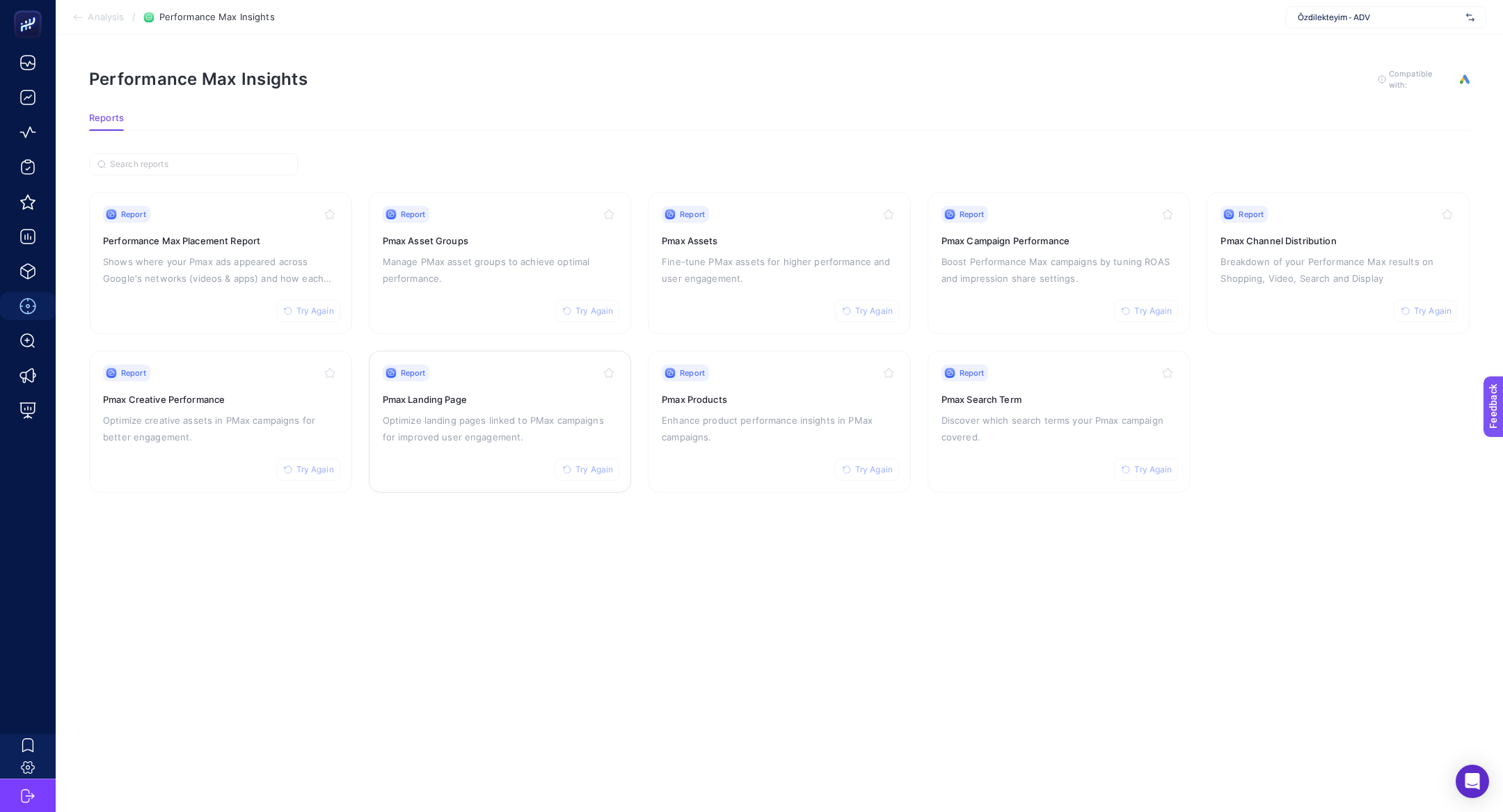
click at [505, 447] on div "Report Try Again Pmax Landing Page Optimize landing pages linked to PMax campai…" at bounding box center [500, 421] width 235 height 114
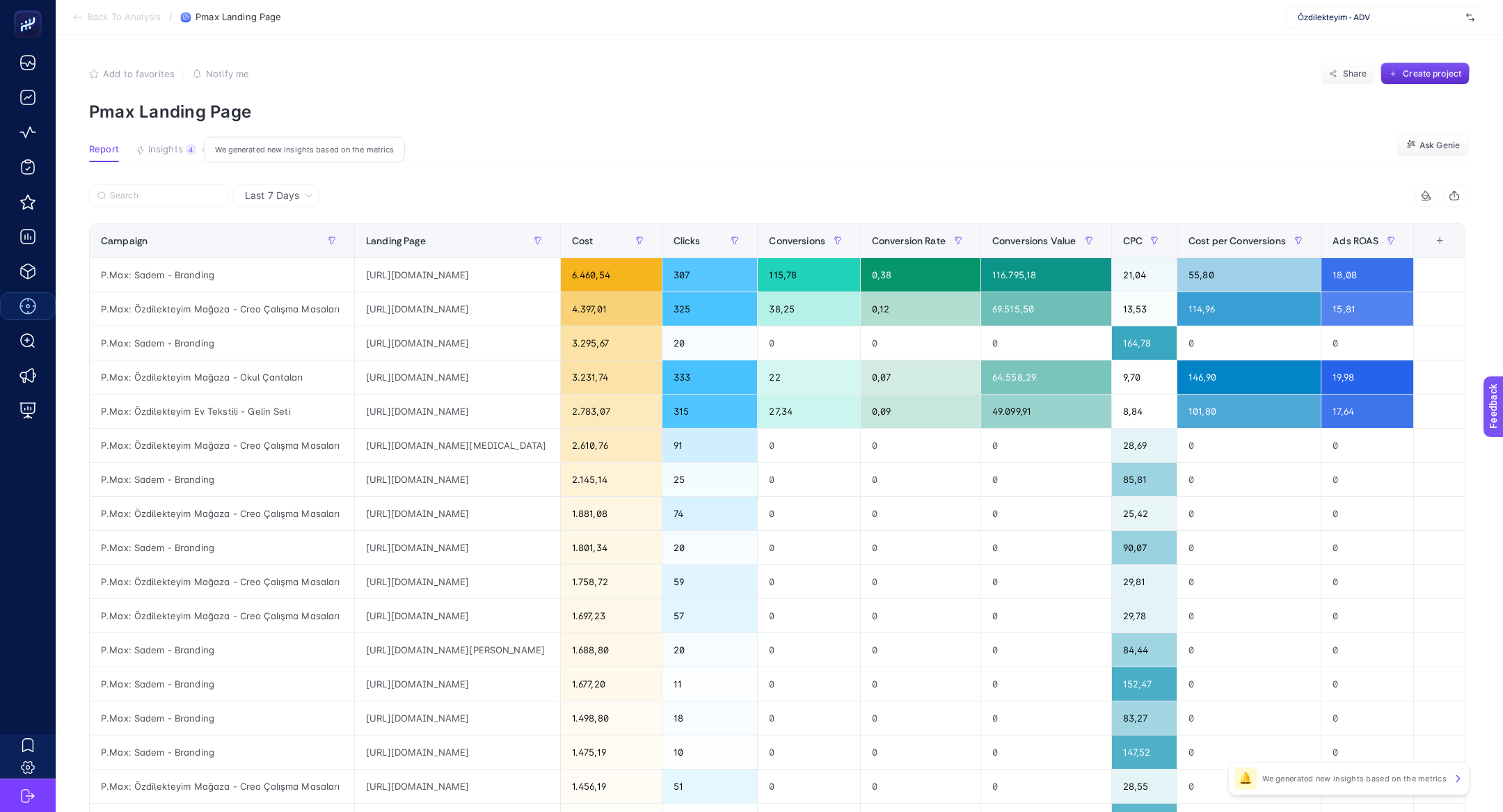
click at [181, 146] on span "Insights" at bounding box center [166, 149] width 34 height 11
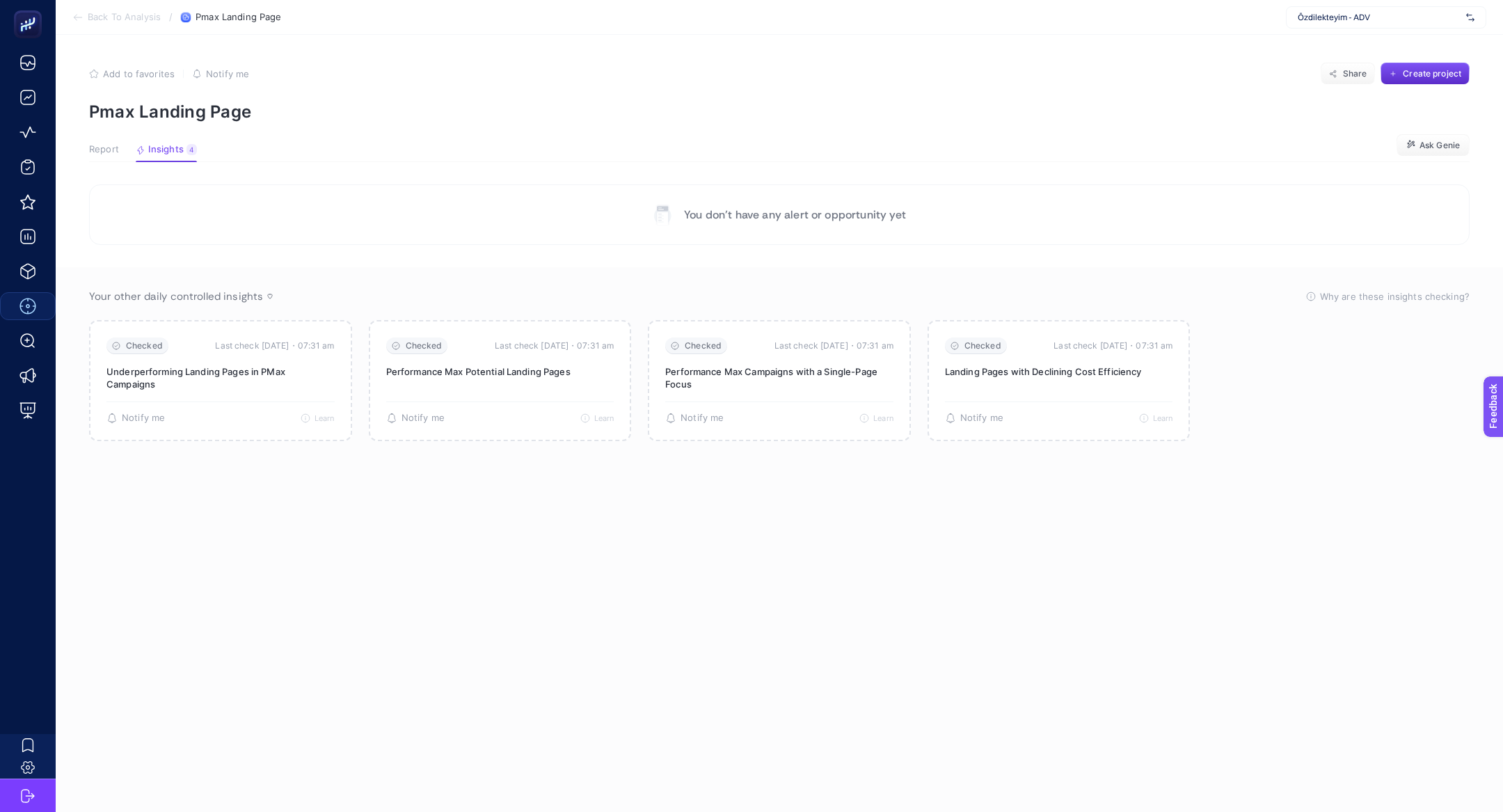
click at [109, 141] on article "Add to favorites false Notify me Share Create project Pmax Landing Page Report …" at bounding box center [779, 423] width 1447 height 777
click at [114, 154] on span "Report" at bounding box center [104, 149] width 30 height 11
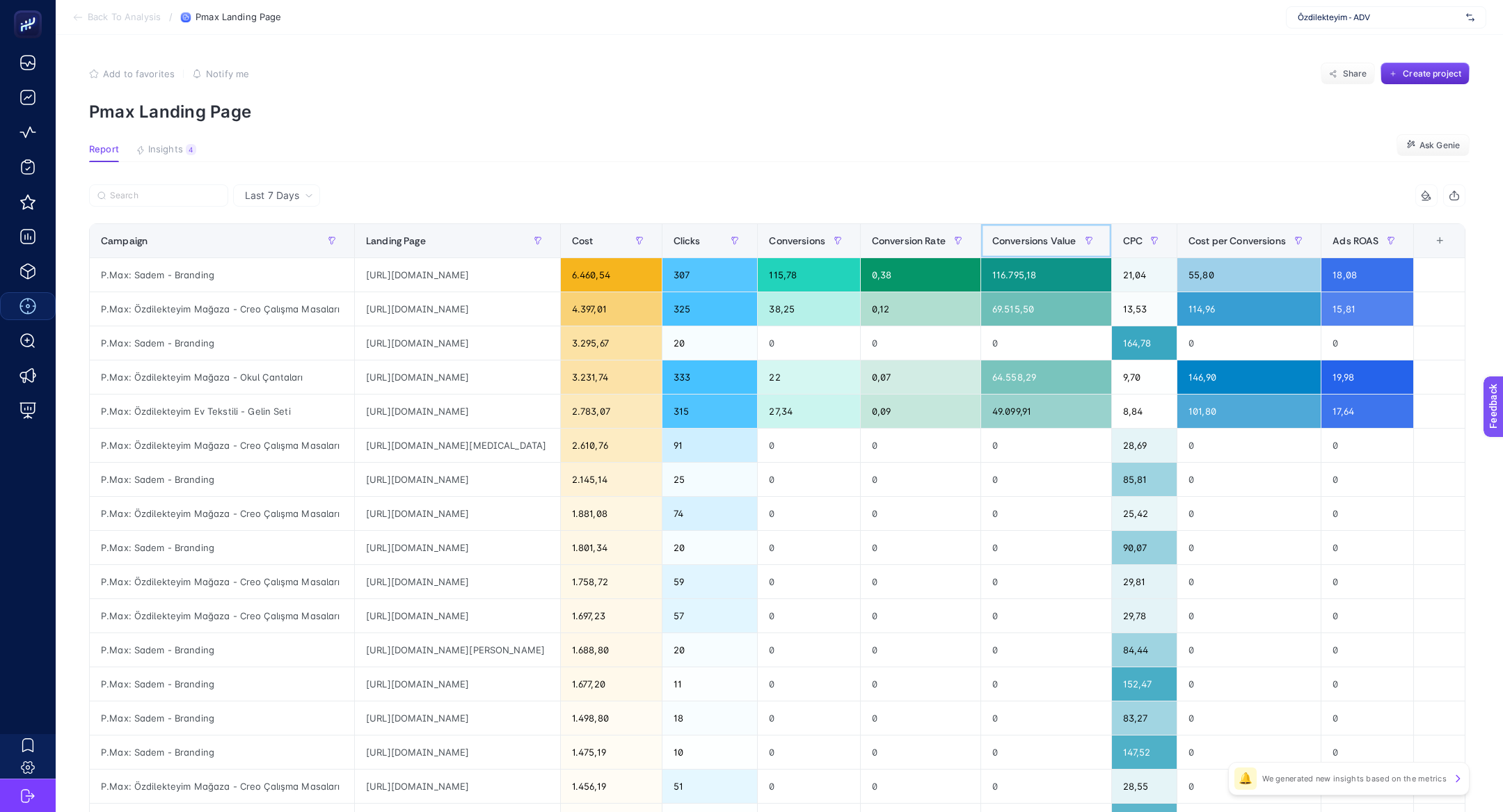
click at [1091, 249] on div "Conversions Value" at bounding box center [1046, 241] width 108 height 22
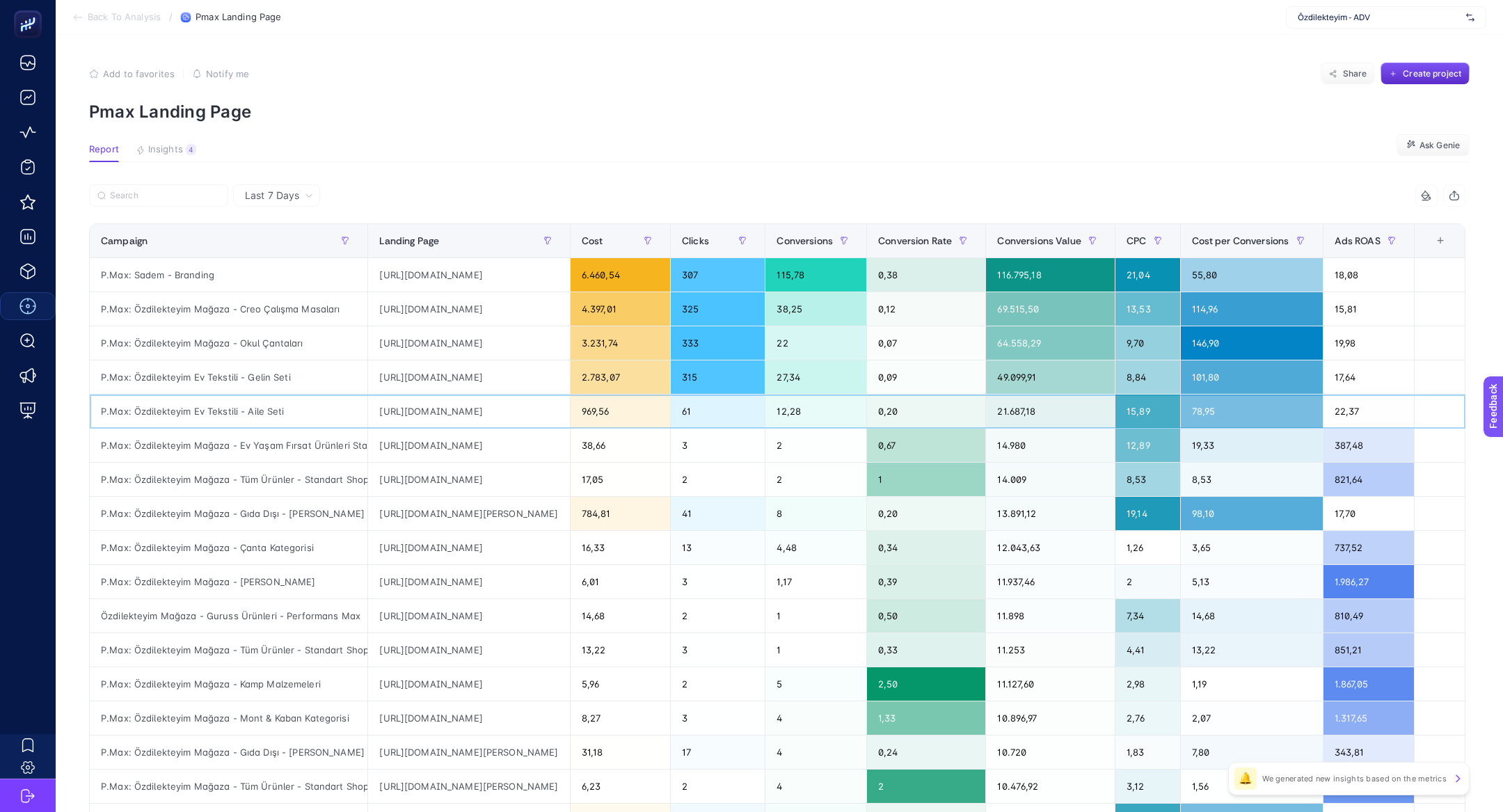
click at [484, 415] on div "https://www.ozdilekteyim.com/magaza/aile-setleri" at bounding box center [468, 411] width 201 height 34
copy tr "https://www.ozdilekteyim.com/magaza/aile-setleri"
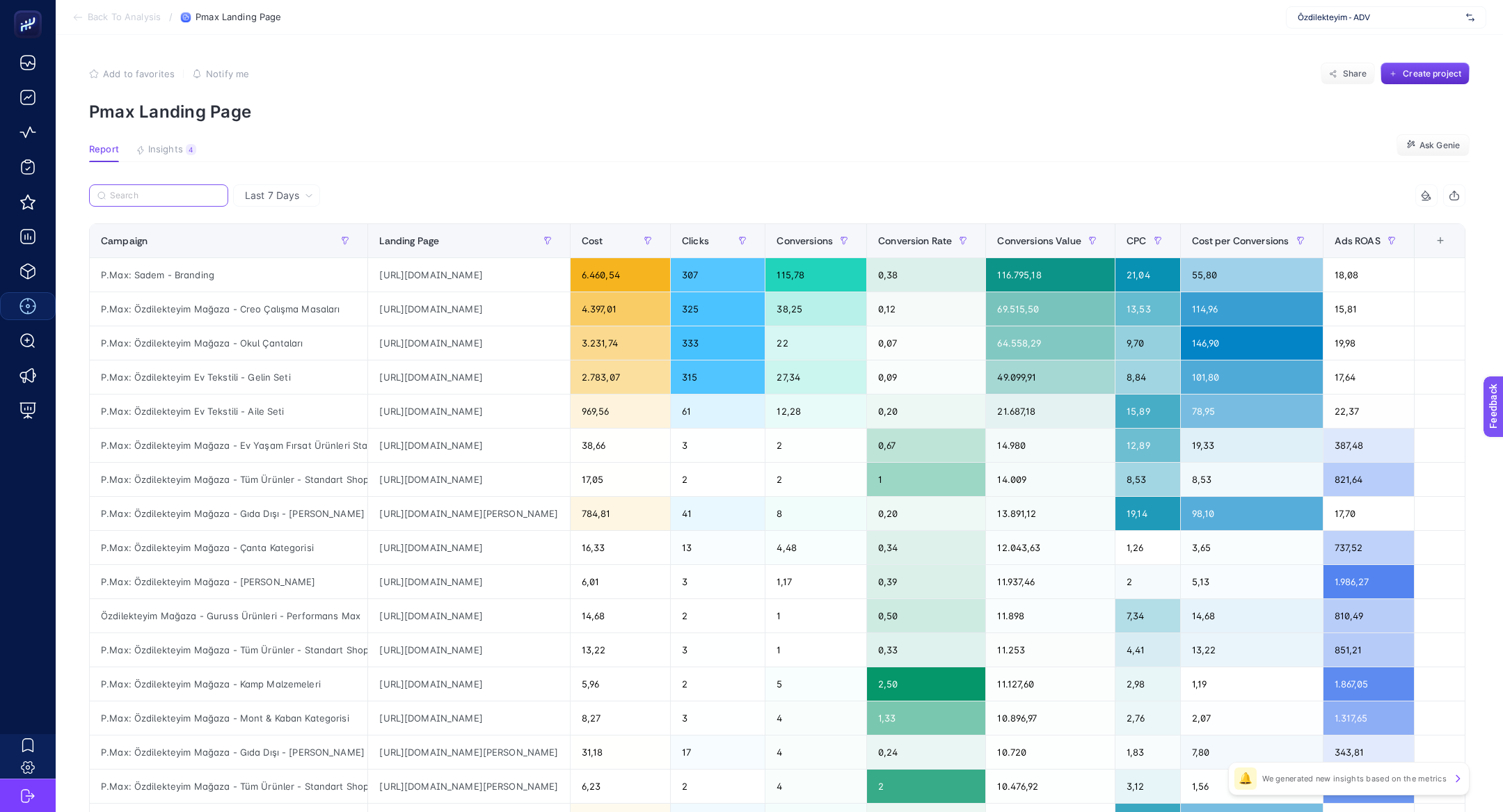
click at [187, 198] on input "Search" at bounding box center [165, 195] width 110 height 10
click at [235, 406] on div "P.Max: Özdilekteyim Ev Tekstili - Aile Seti" at bounding box center [228, 411] width 278 height 34
click at [260, 442] on div "P.Max: Özdilekteyim Mağaza - Ev Yaşam Fırsat Ürünleri Standart Shopping" at bounding box center [228, 445] width 278 height 34
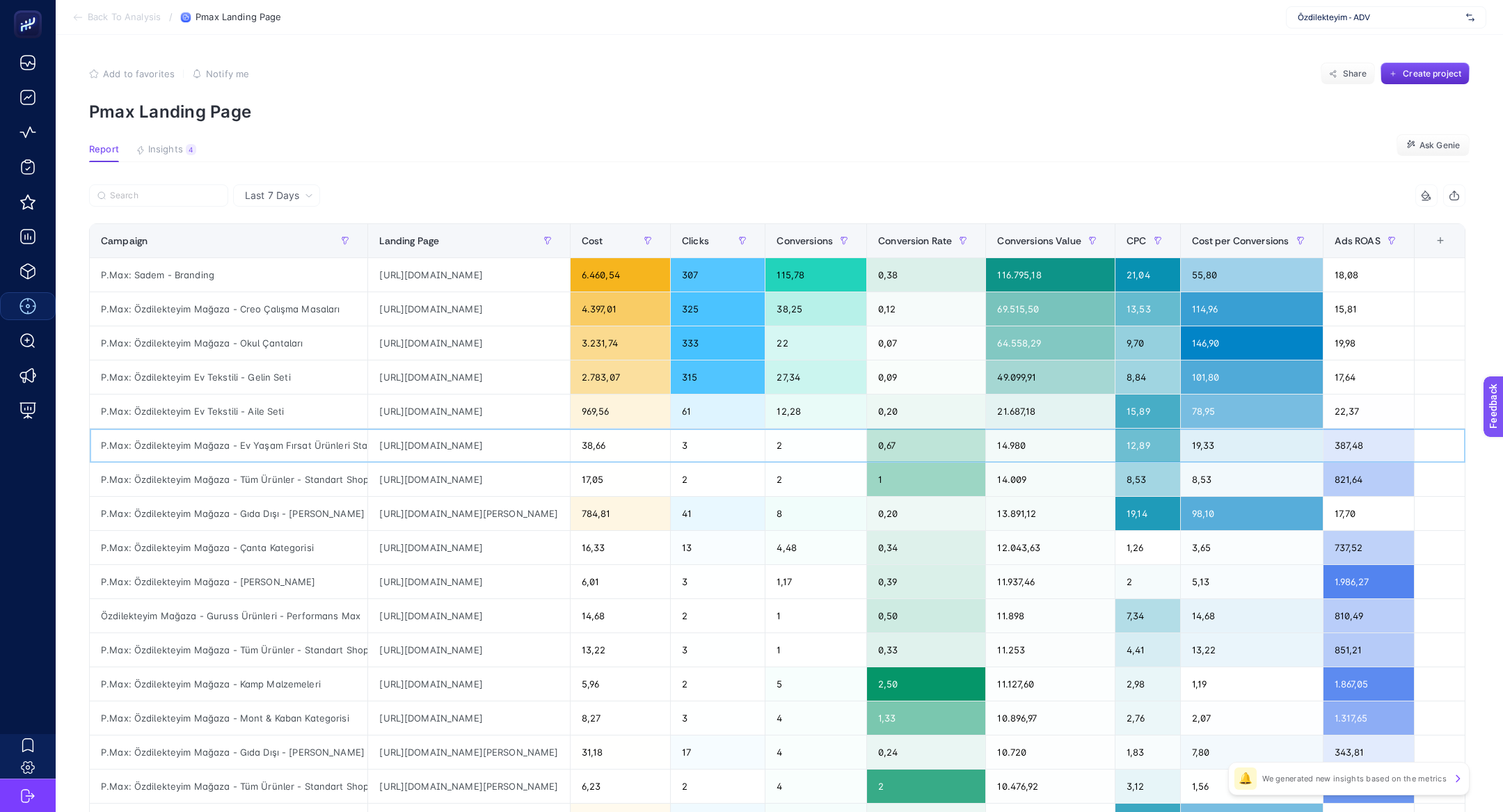
click at [260, 442] on div "P.Max: Özdilekteyim Mağaza - Ev Yaşam Fırsat Ürünleri Standart Shopping" at bounding box center [228, 445] width 278 height 34
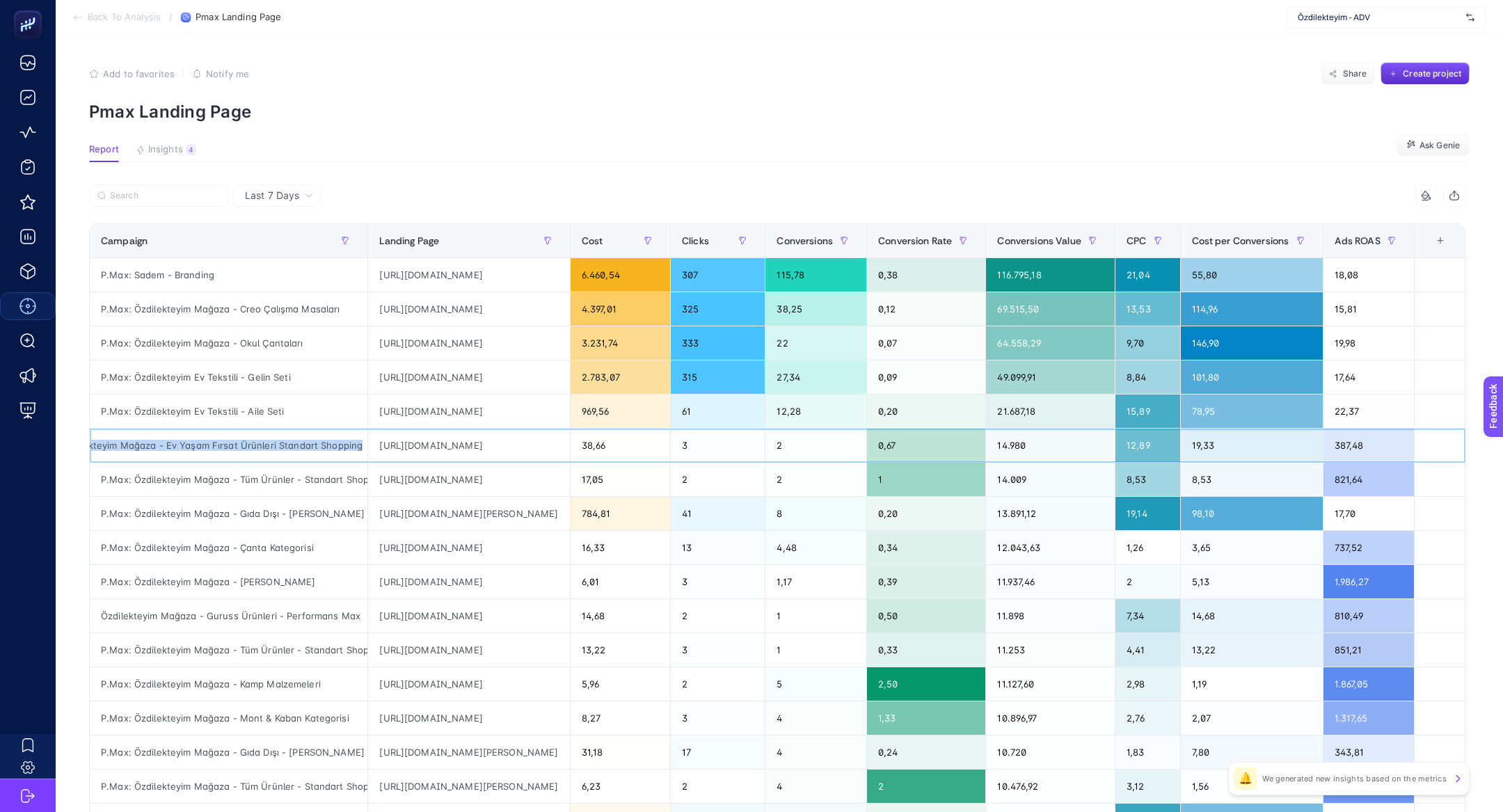
click at [260, 442] on div "P.Max: Özdilekteyim Mağaza - Ev Yaşam Fırsat Ürünleri Standart Shopping" at bounding box center [228, 445] width 278 height 34
copy tr "P.Max: Özdilekteyim Mağaza - Ev Yaşam Fırsat Ürünleri Standart Shopping"
click at [166, 195] on input "Search" at bounding box center [165, 195] width 110 height 10
paste input "P.Max: Özdilekteyim Mağaza - Ev Yaşam Fırsat Ürünleri Standart Shopping"
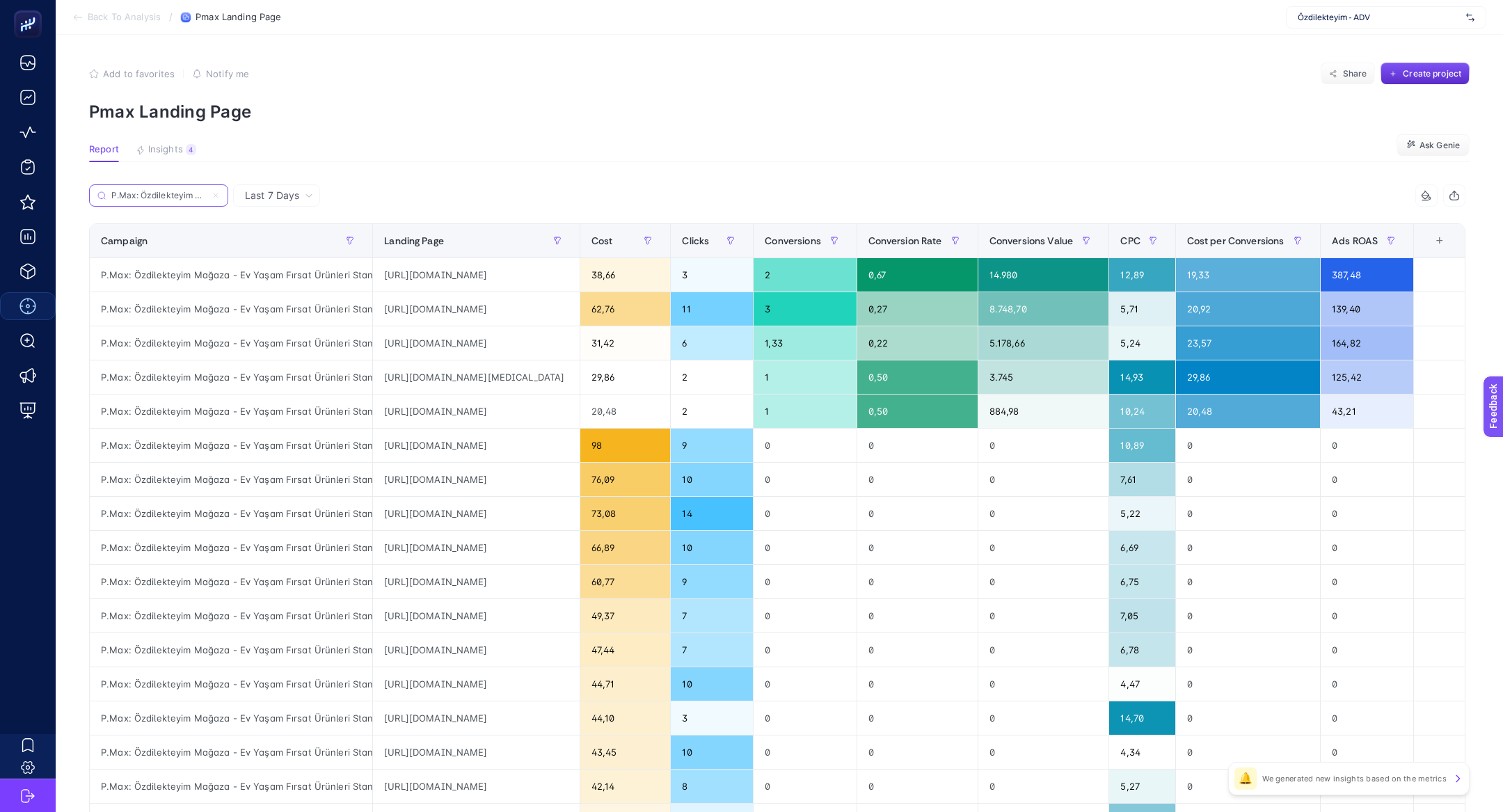
scroll to position [0, 204]
type input "P.Max: Özdilekteyim Mağaza - Ev Yaşam Fırsat Ürünleri Standart Shopping"
click at [660, 244] on div "Cost" at bounding box center [625, 241] width 68 height 22
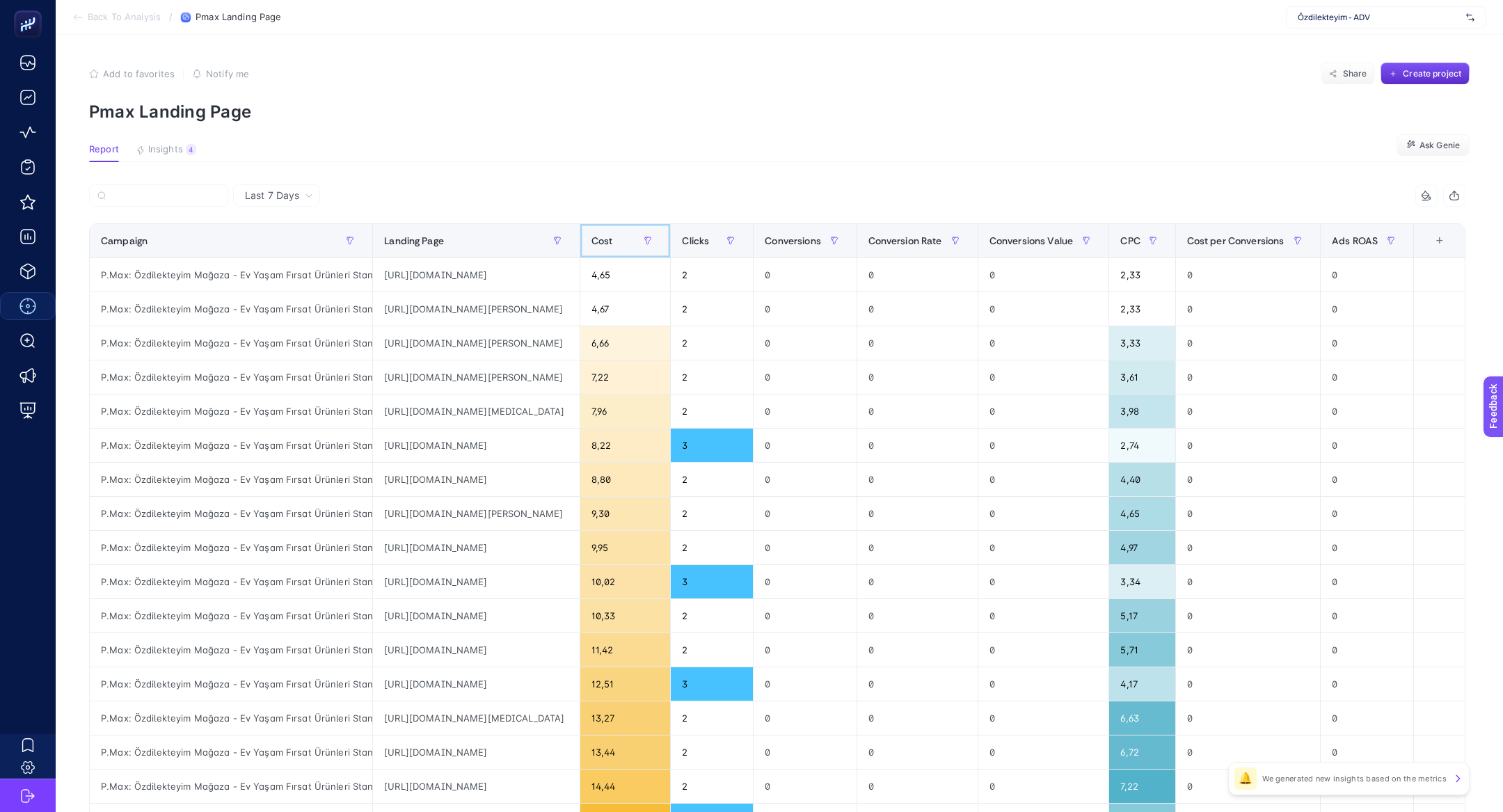
scroll to position [0, 0]
click at [660, 244] on div "Cost" at bounding box center [625, 241] width 68 height 22
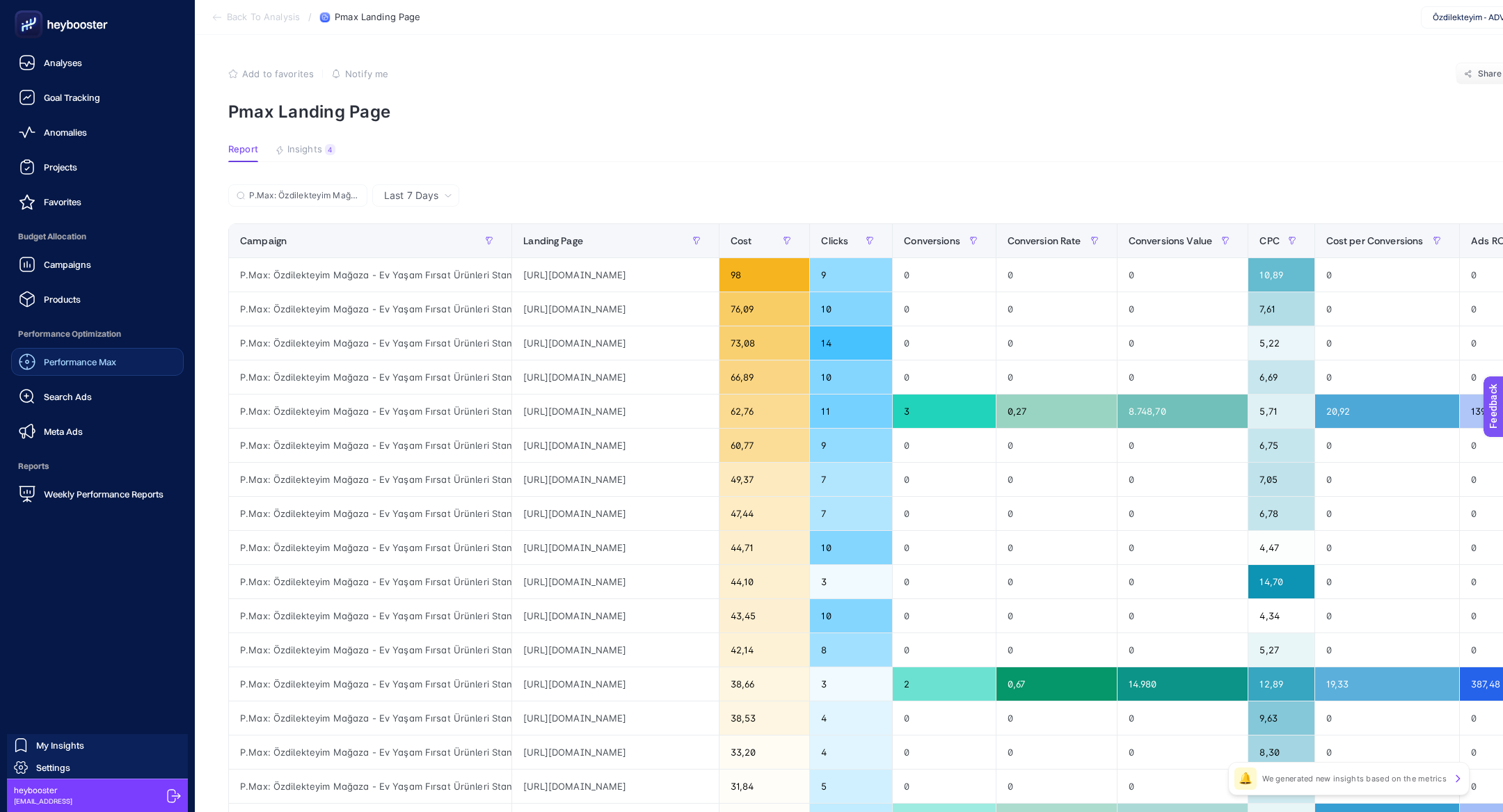
click at [98, 374] on link "Performance Max" at bounding box center [97, 362] width 173 height 28
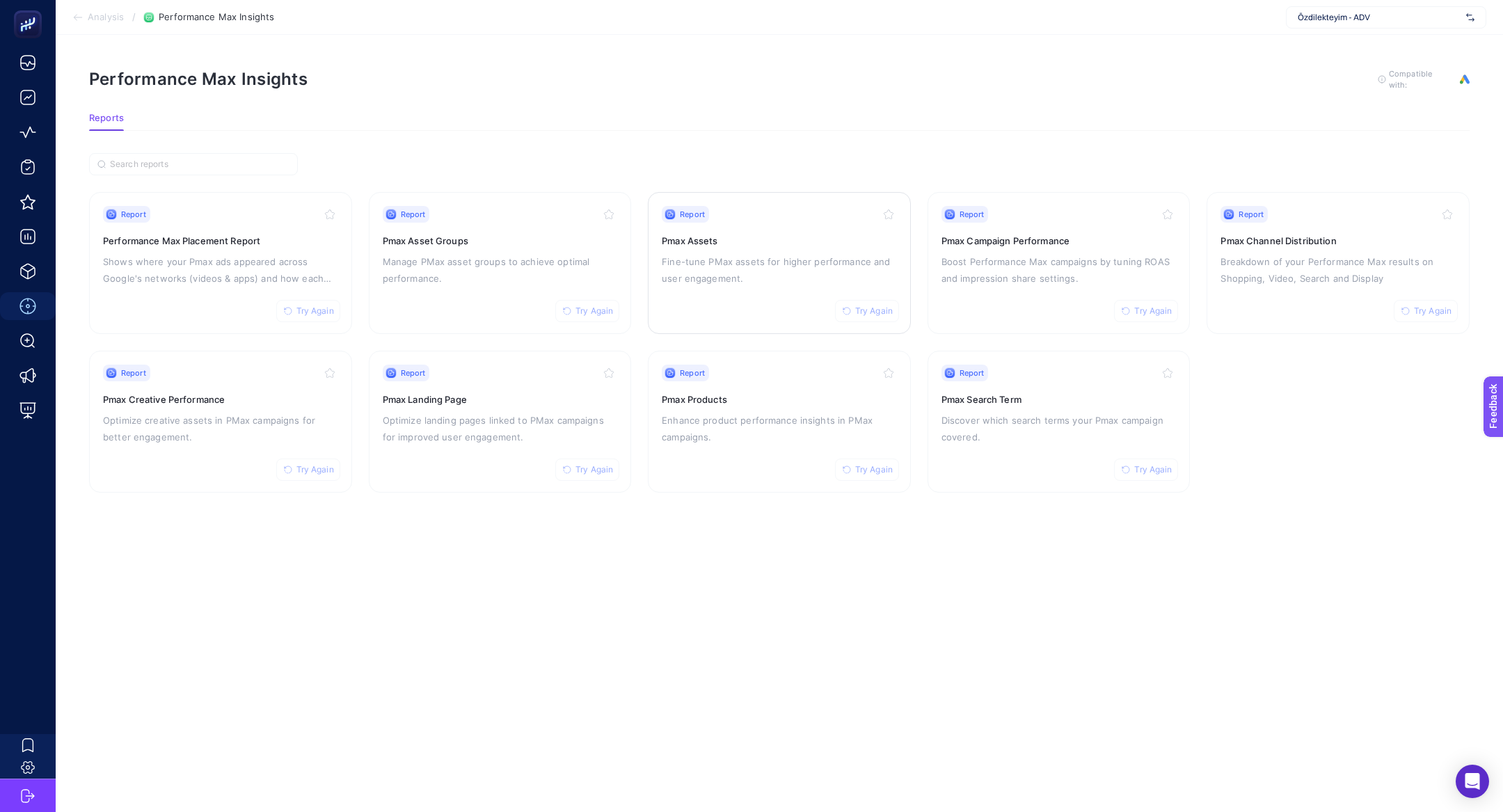
click at [748, 268] on p "Fine-tune PMax assets for higher performance and user engagement." at bounding box center [779, 270] width 235 height 34
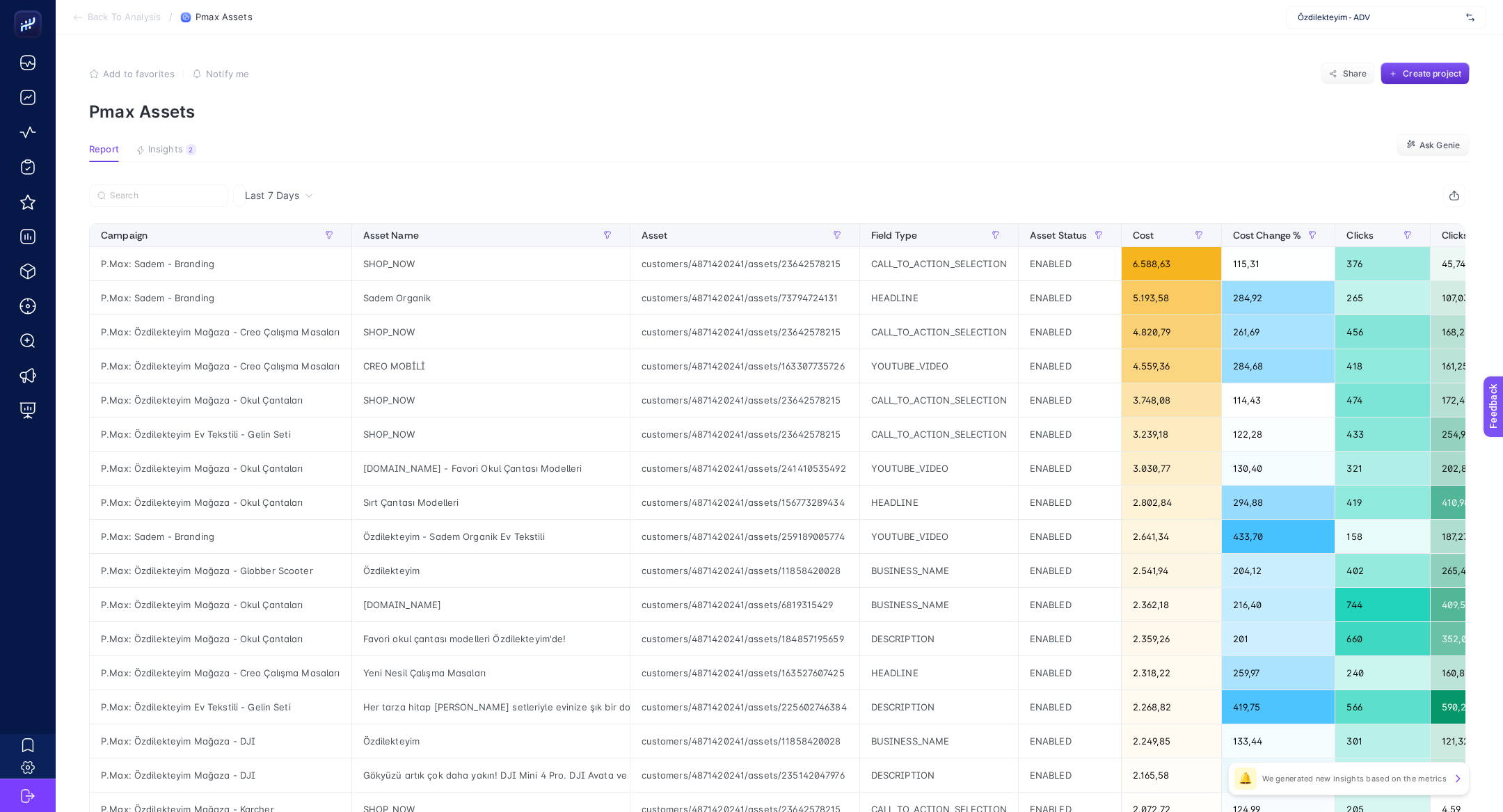
click at [174, 158] on button "Insights 2 We generated new insights based on the metrics" at bounding box center [166, 152] width 60 height 18
click at [169, 145] on span "Insights" at bounding box center [166, 149] width 34 height 11
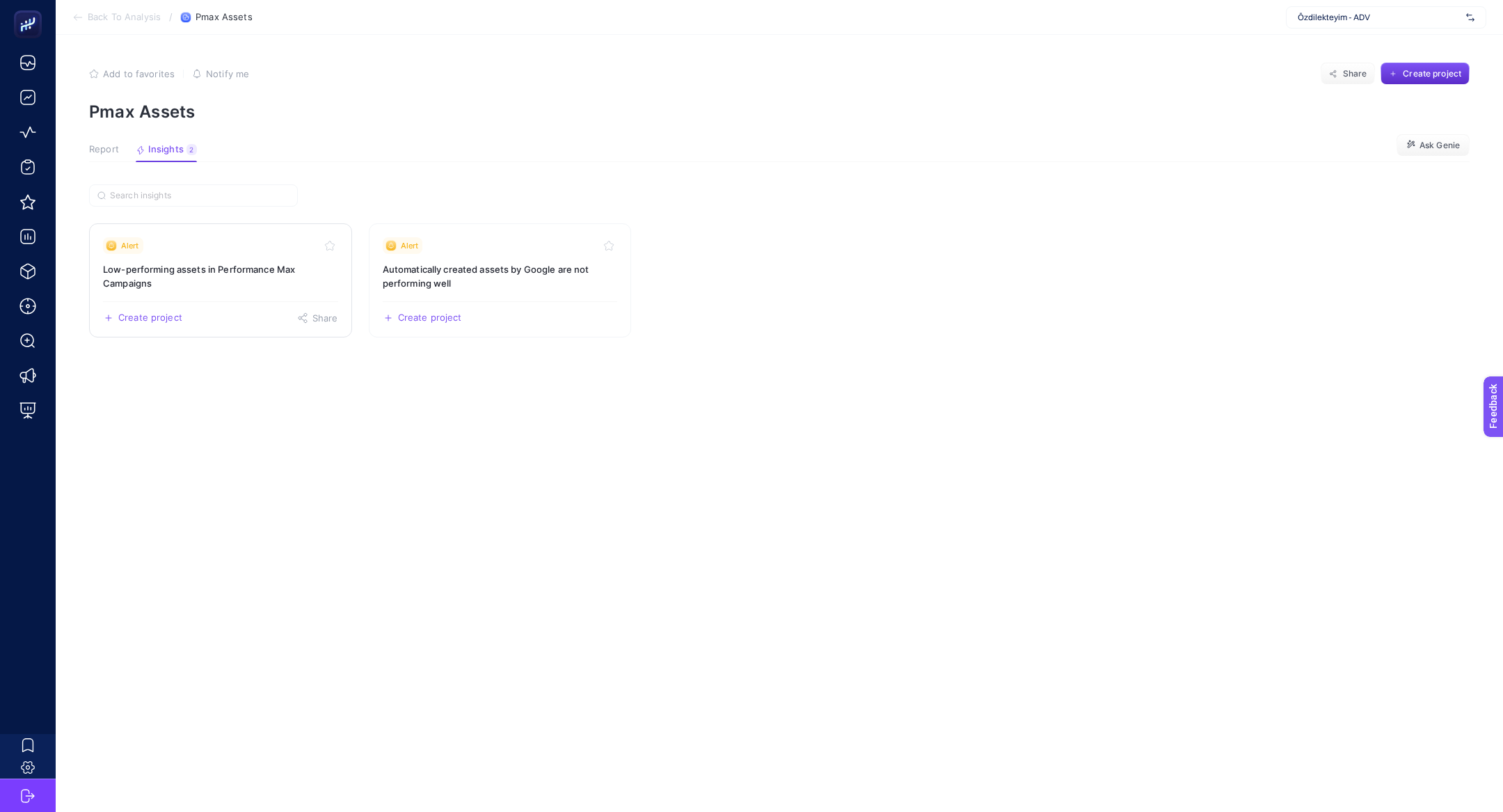
click at [239, 281] on h3 "Low-performing assets in Performance Max Campaigns" at bounding box center [221, 277] width 235 height 28
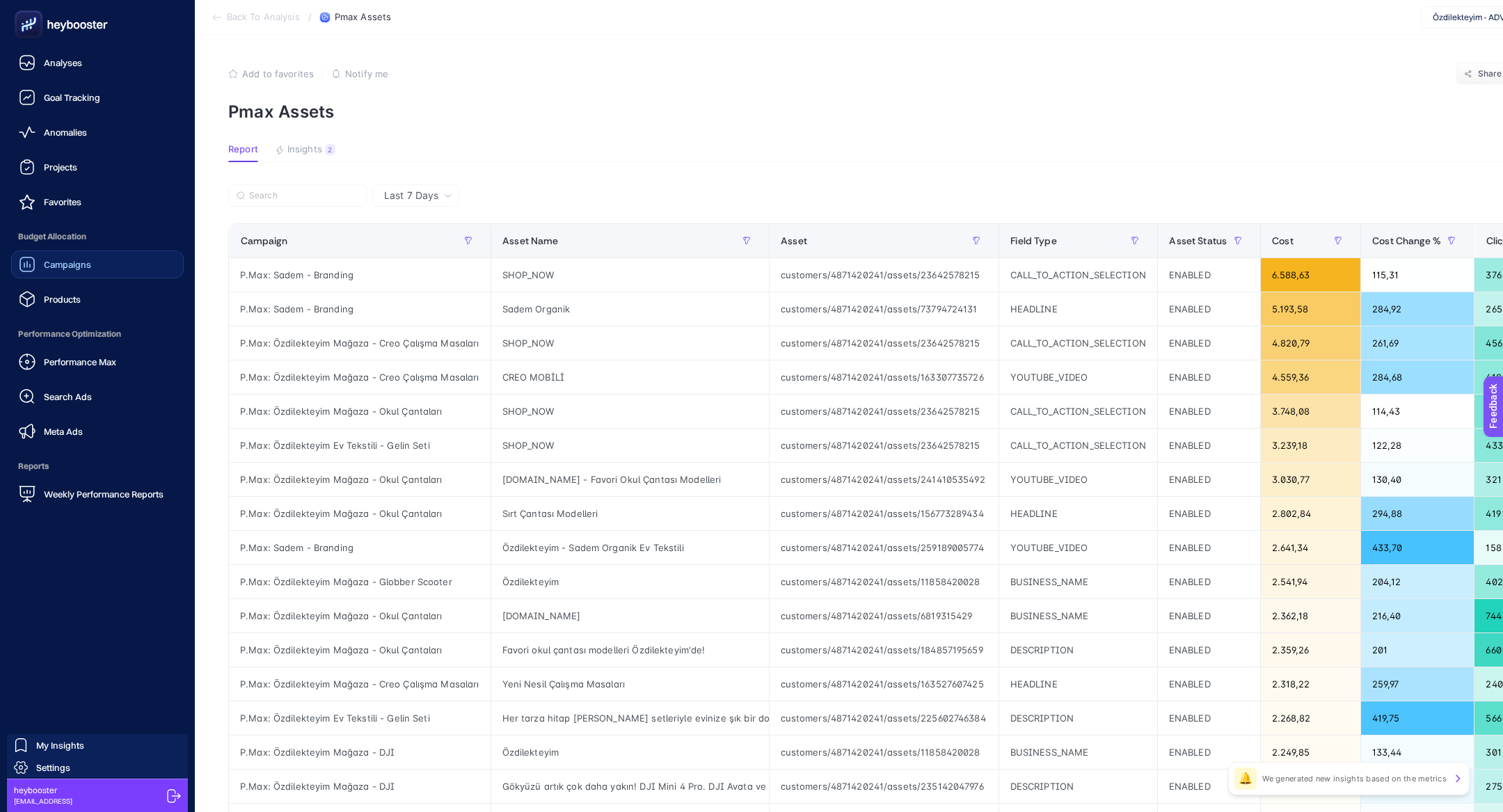
click at [74, 262] on span "Campaigns" at bounding box center [67, 264] width 48 height 11
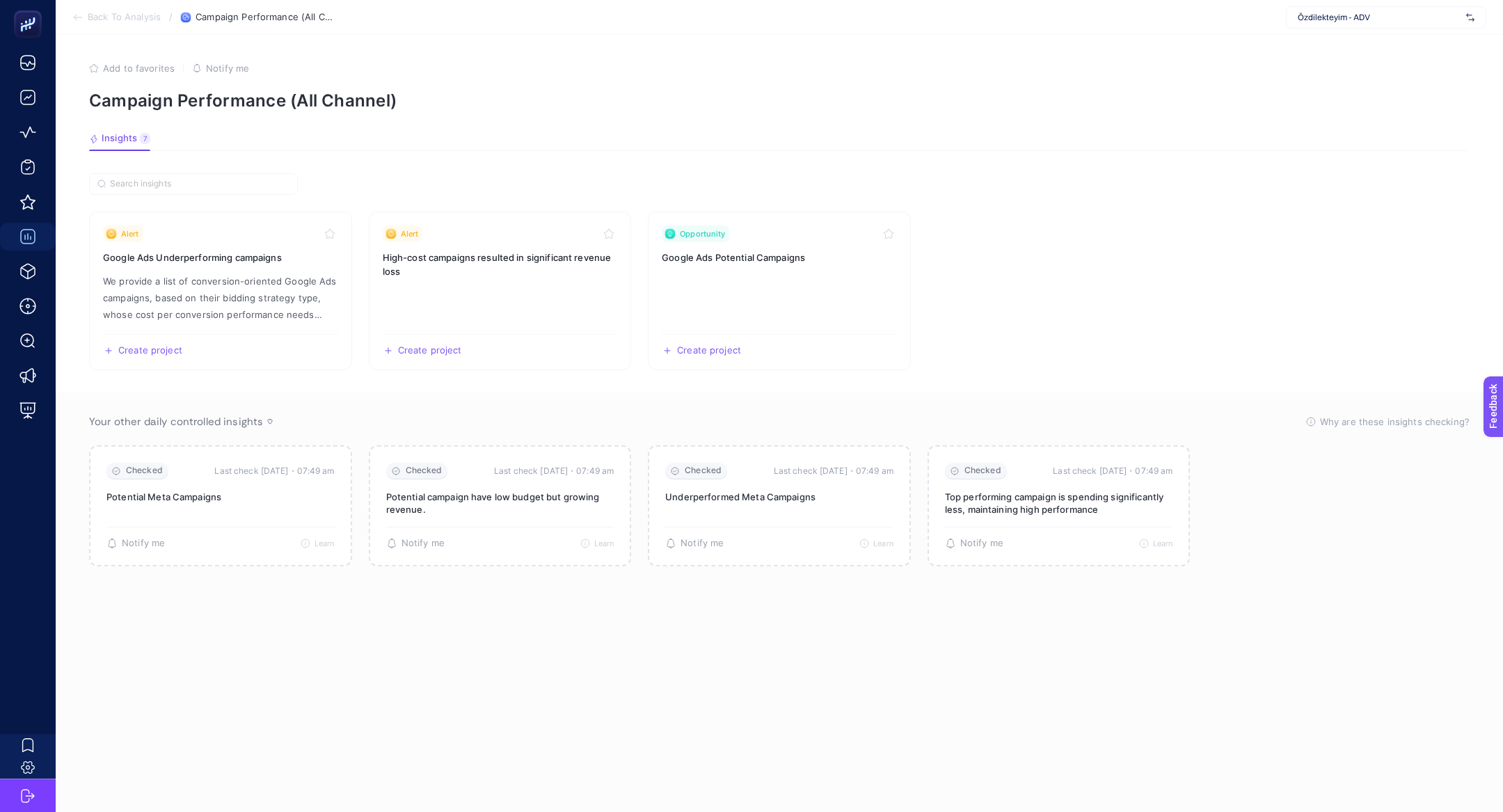
click at [131, 23] on section "Back To Analysis / Campaign Performance (All Channel) Özdilekteyim - ADV" at bounding box center [779, 17] width 1447 height 34
click at [124, 12] on span "Back To Analysis" at bounding box center [124, 17] width 73 height 11
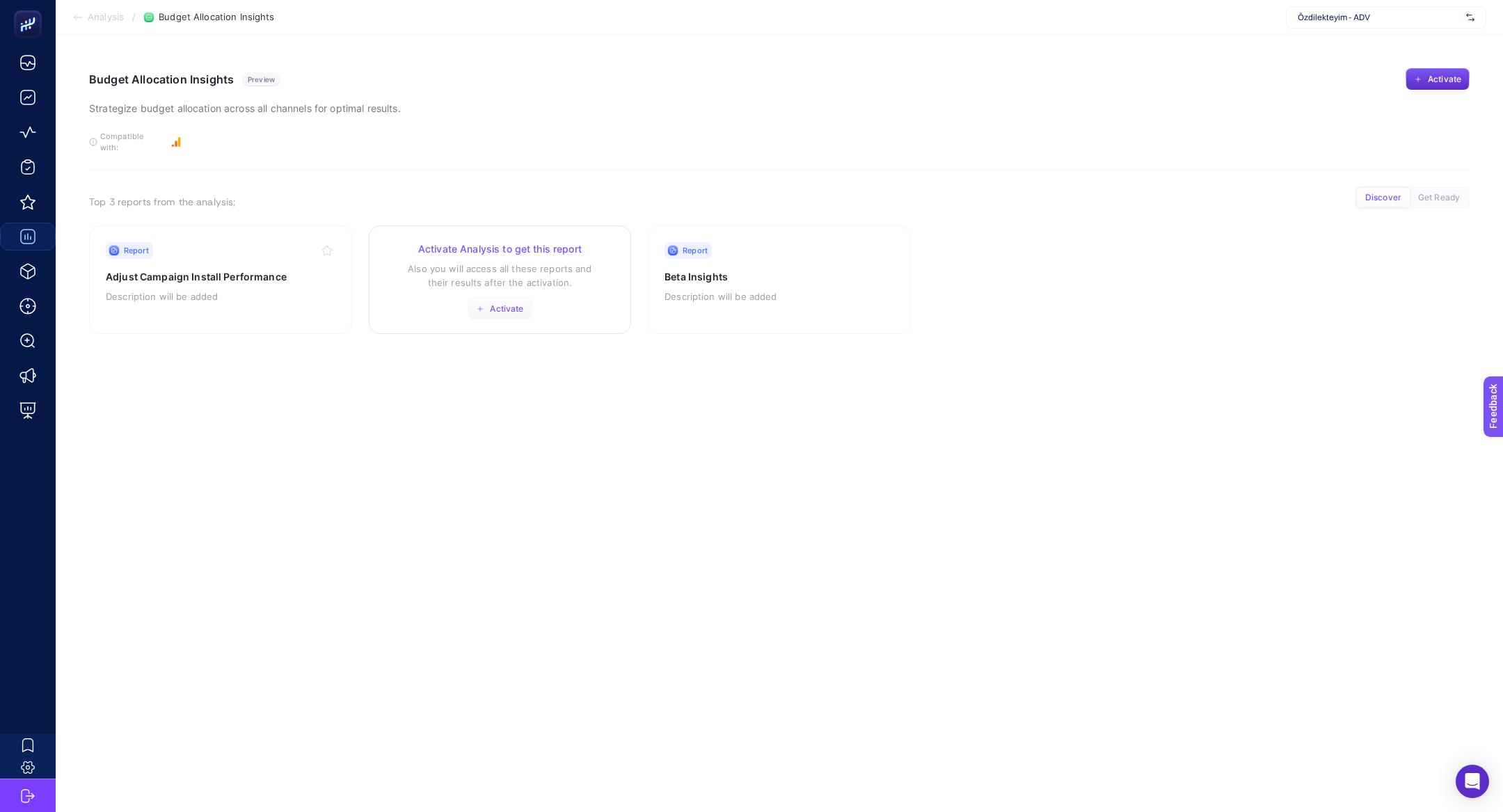
click at [504, 303] on span "Activate" at bounding box center [507, 309] width 34 height 11
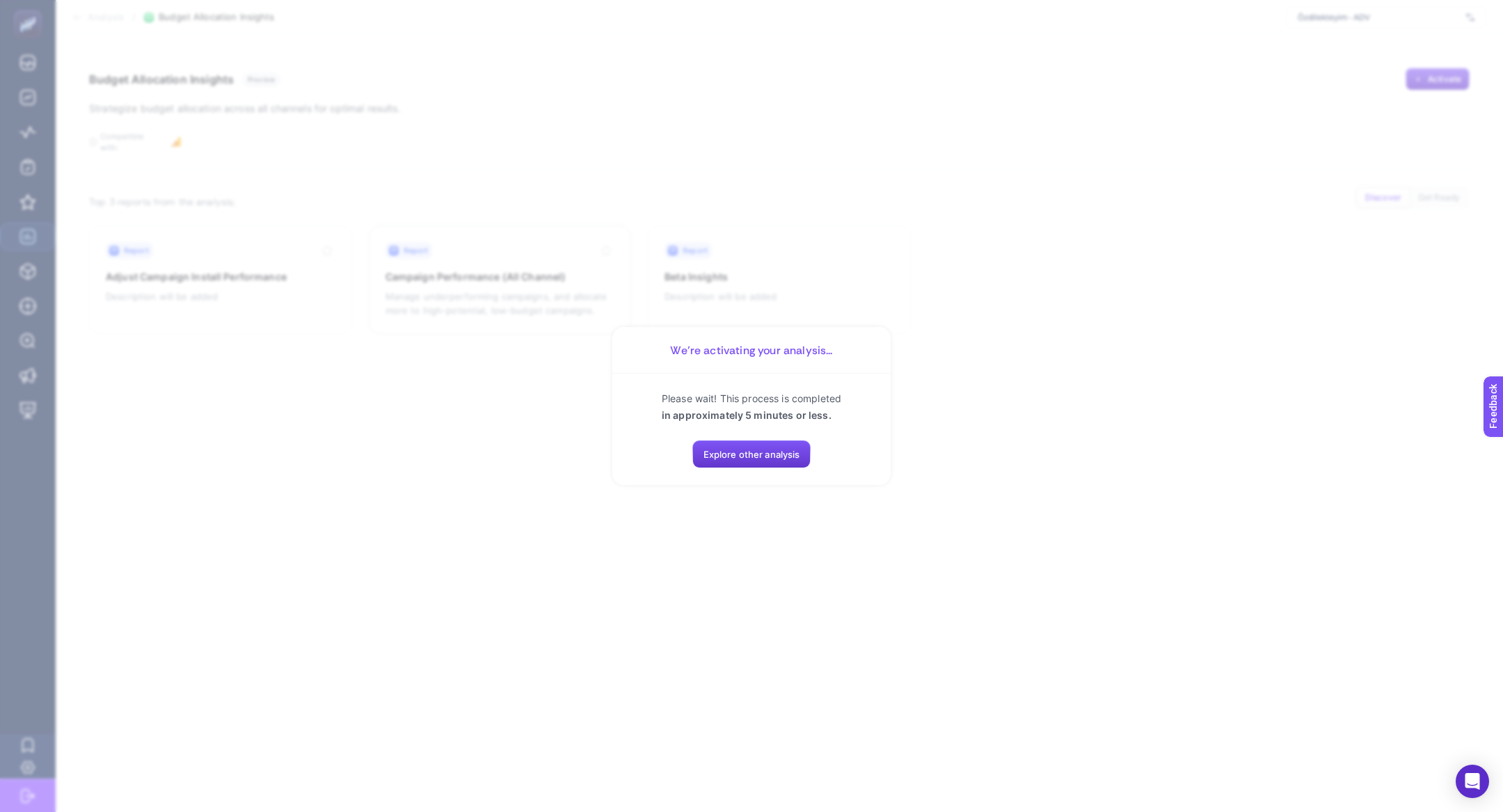
click at [765, 458] on span "Explore other analysis" at bounding box center [752, 454] width 97 height 11
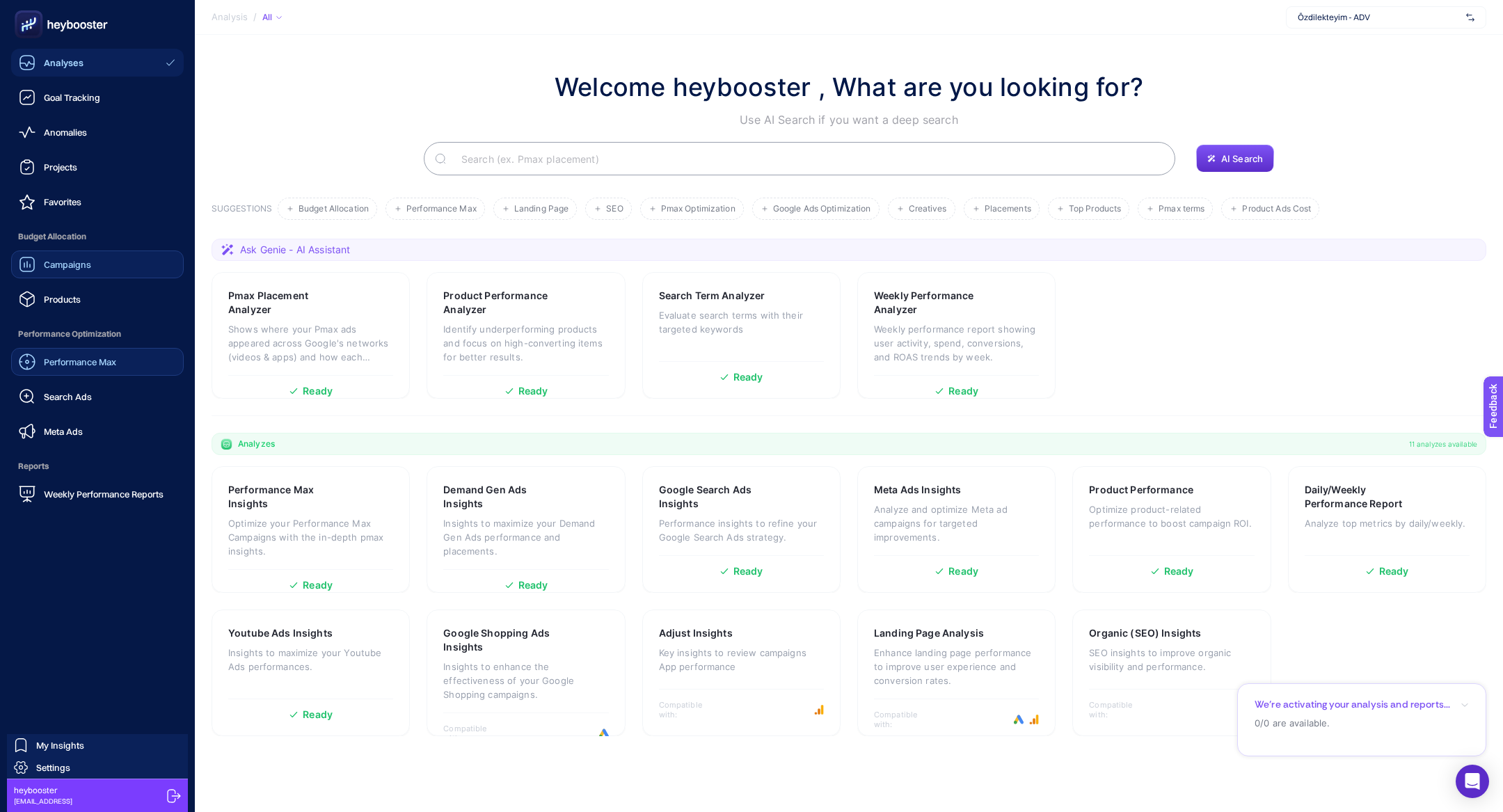
click at [80, 371] on link "Performance Max" at bounding box center [97, 362] width 173 height 28
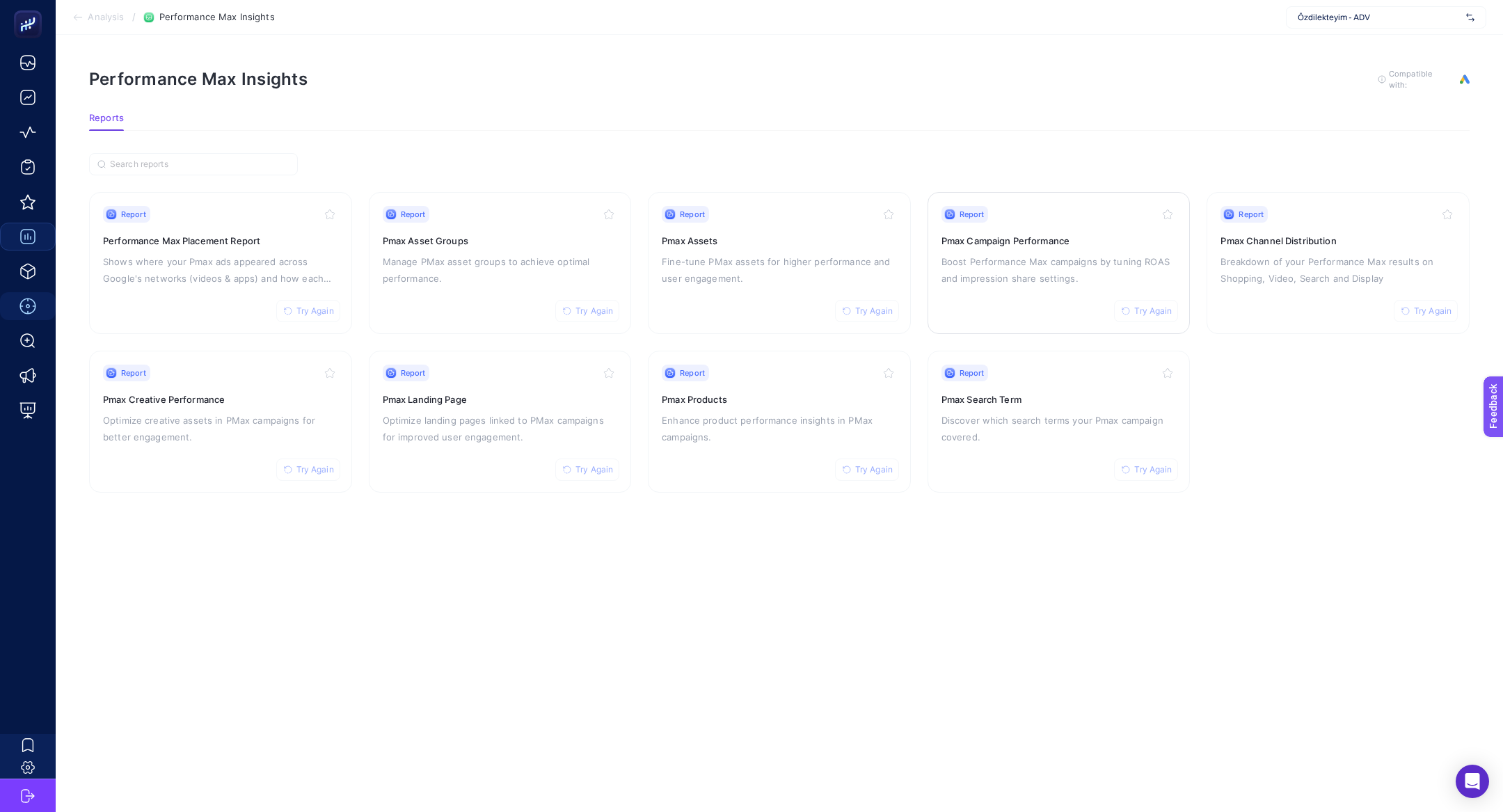
click at [1081, 313] on div "Report Try Again Pmax Campaign Performance Boost Performance Max campaigns by t…" at bounding box center [1059, 263] width 235 height 114
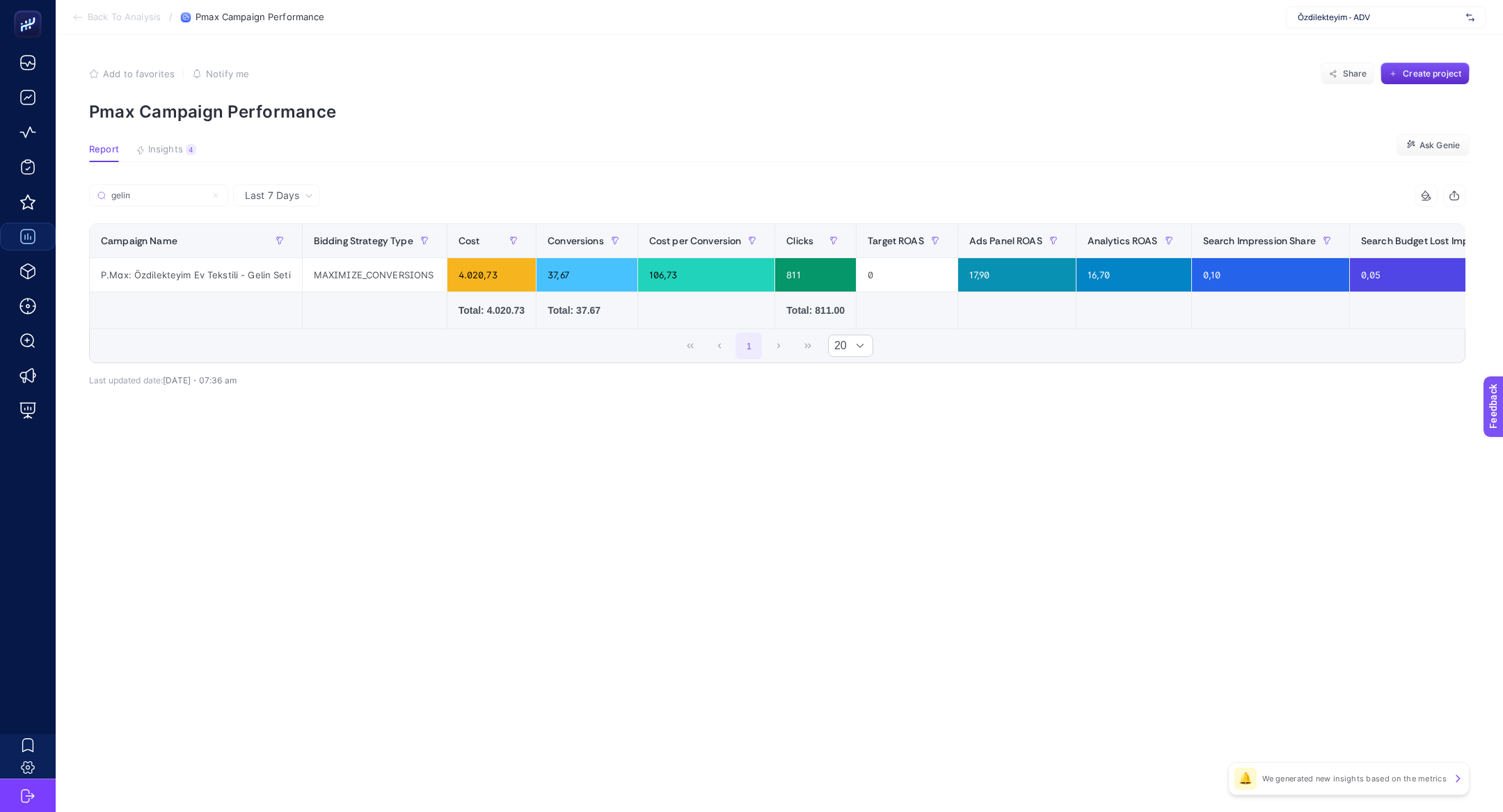
type input "gelin"
click at [236, 277] on div "P.Max: Özdilekteyim Ev Tekstili - Gelin Seti" at bounding box center [195, 274] width 212 height 34
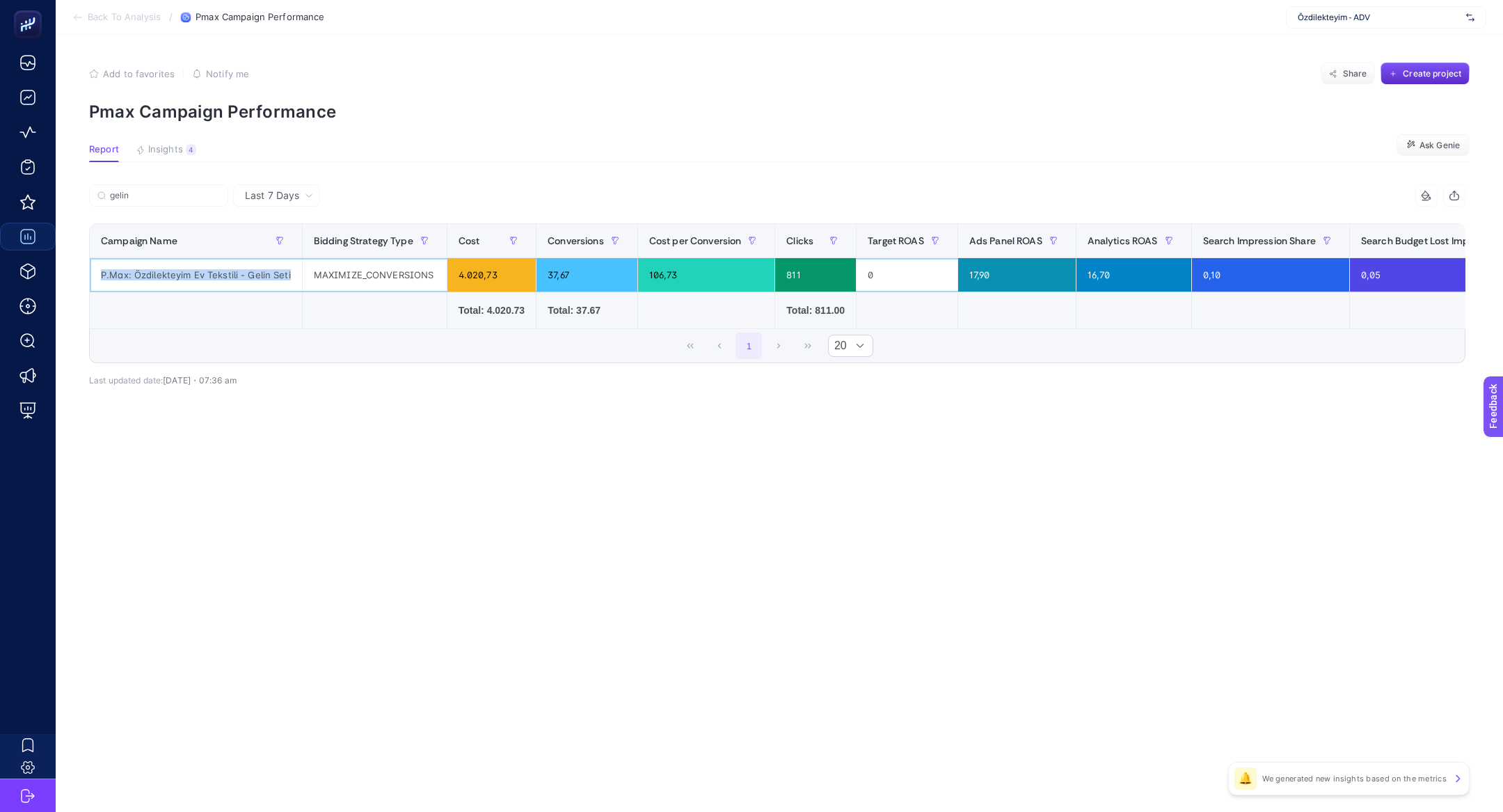
copy tr "P.Max: Özdilekteyim Ev Tekstili - Gelin Seti"
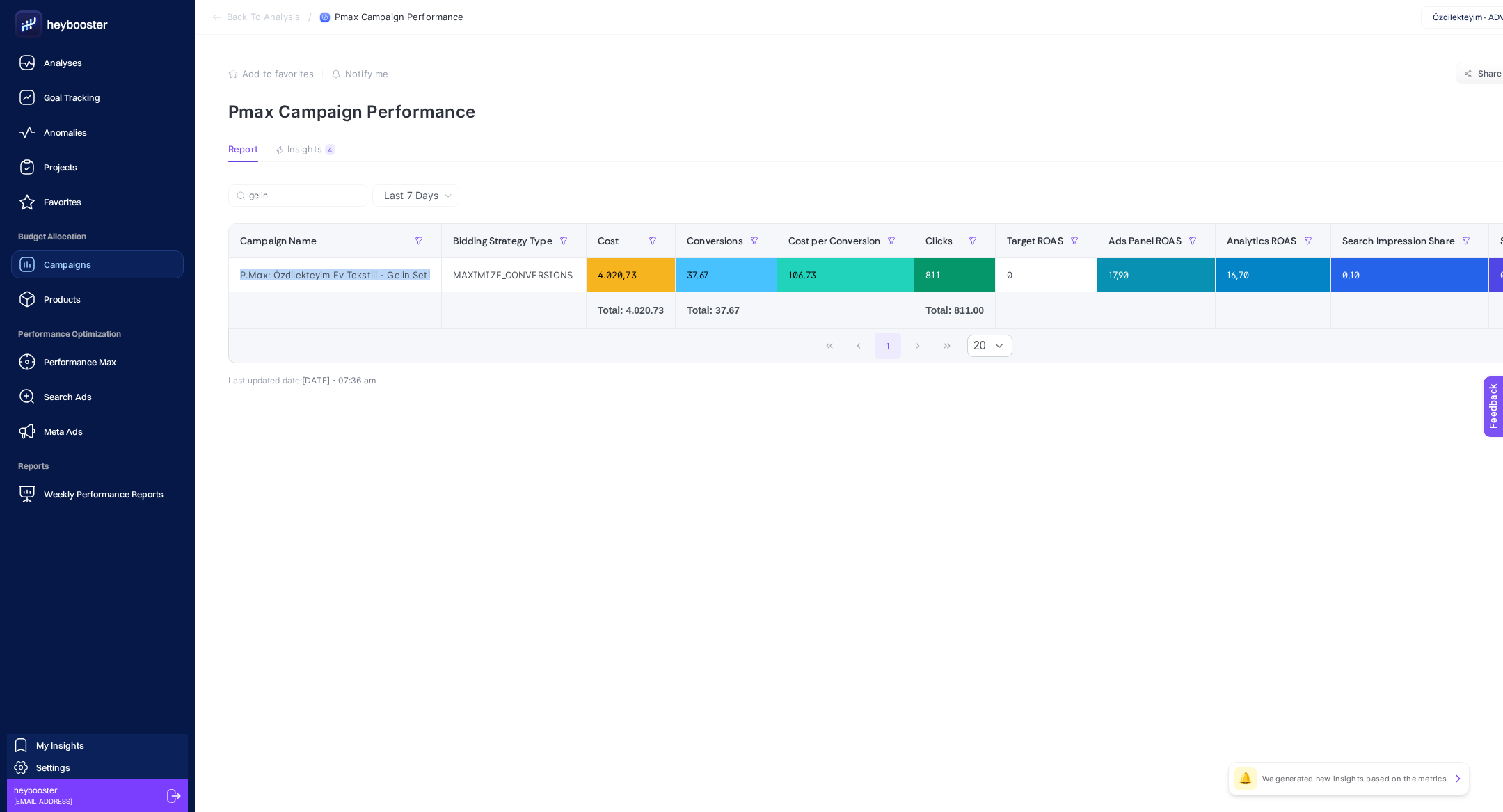
click at [112, 356] on span "Performance Max" at bounding box center [80, 362] width 73 height 11
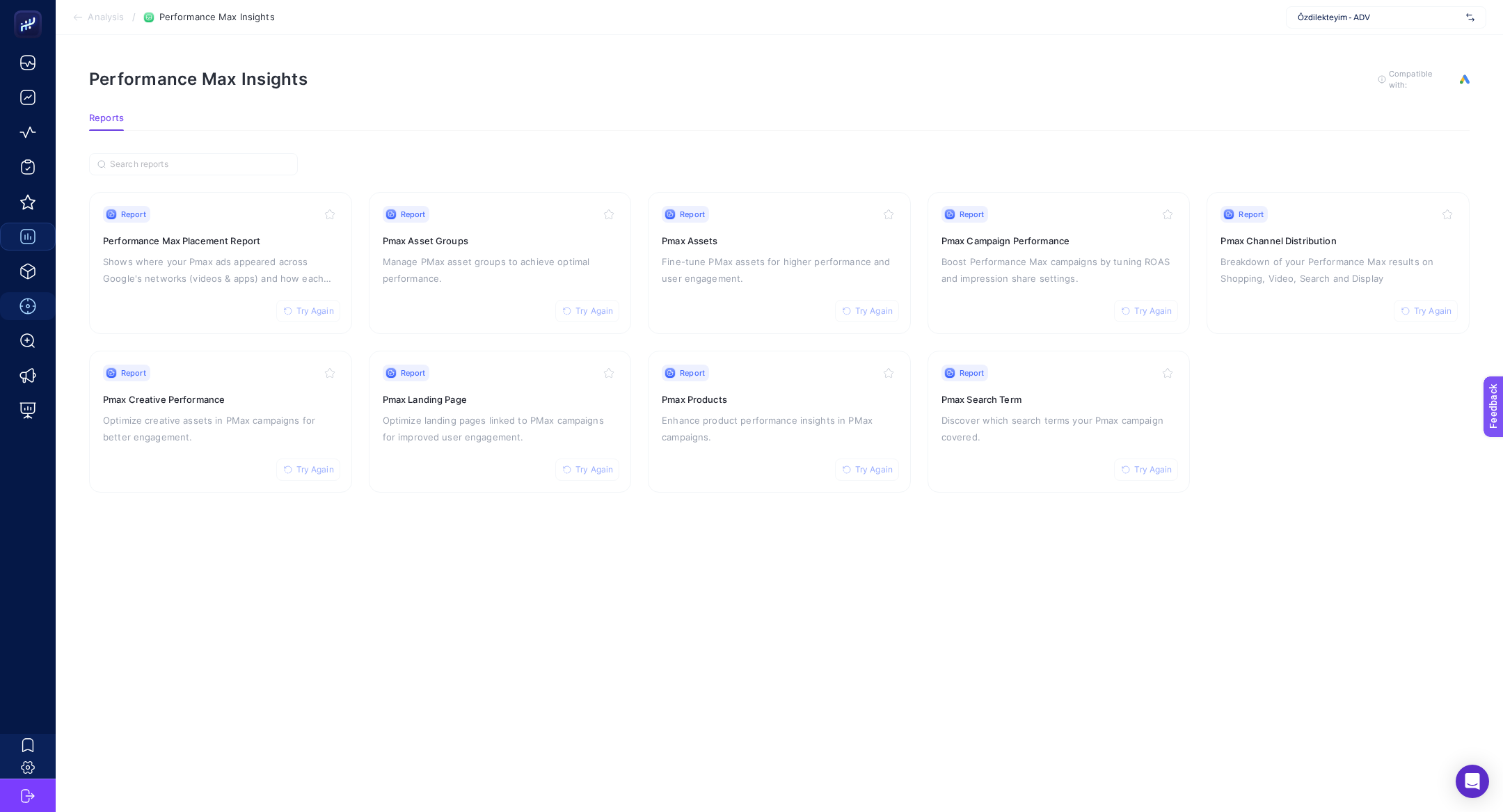
click at [1268, 335] on section "Report Try Again Performance Max Placement Report Shows where your Pmax ads app…" at bounding box center [780, 342] width 1381 height 300
click at [1293, 274] on p "Breakdown of your Performance Max results on Shopping, Video, Search and Display" at bounding box center [1338, 270] width 235 height 34
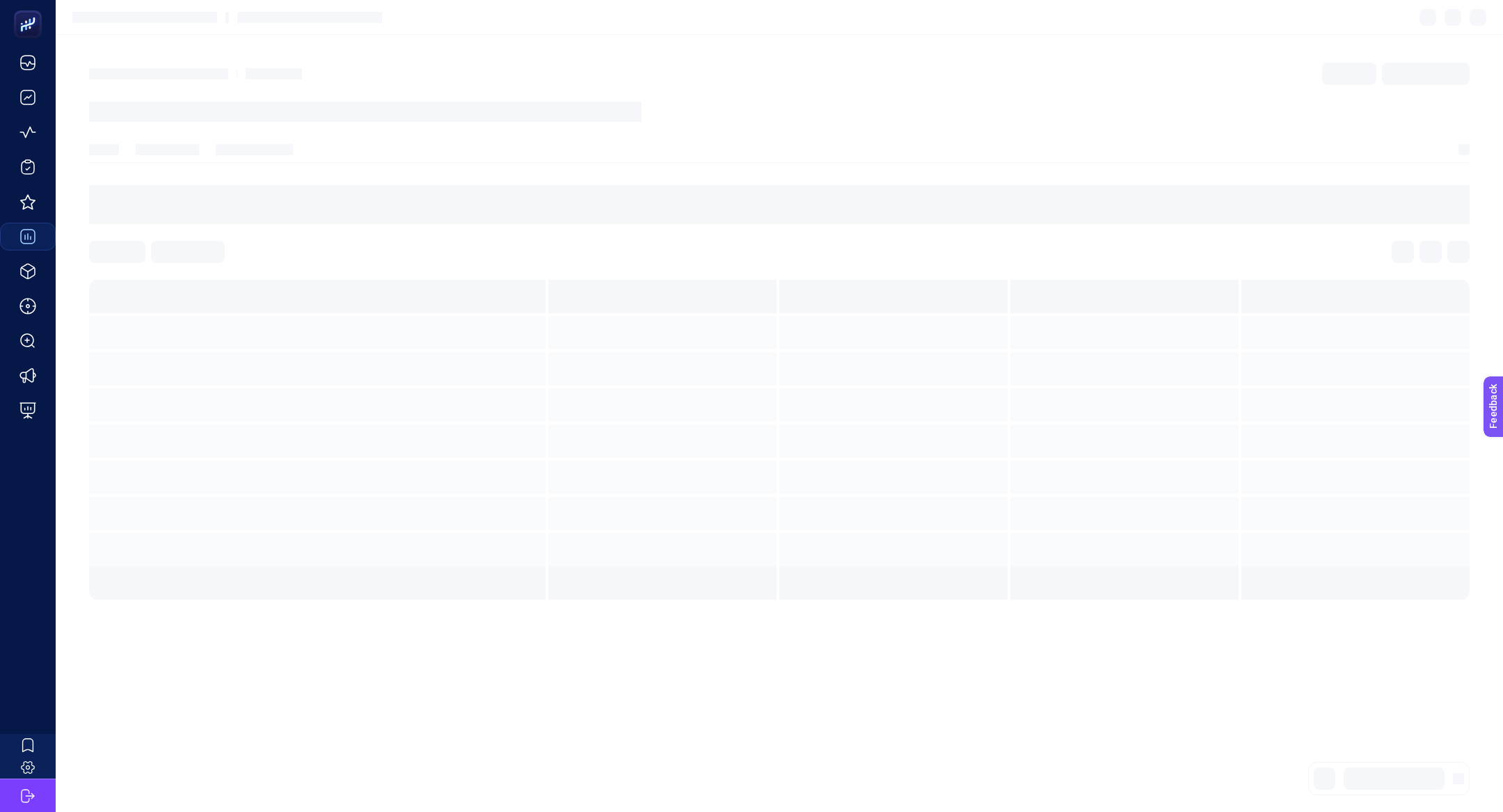
drag, startPoint x: 1293, startPoint y: 274, endPoint x: 564, endPoint y: 269, distance: 729.0
click at [568, 269] on section at bounding box center [780, 392] width 1381 height 414
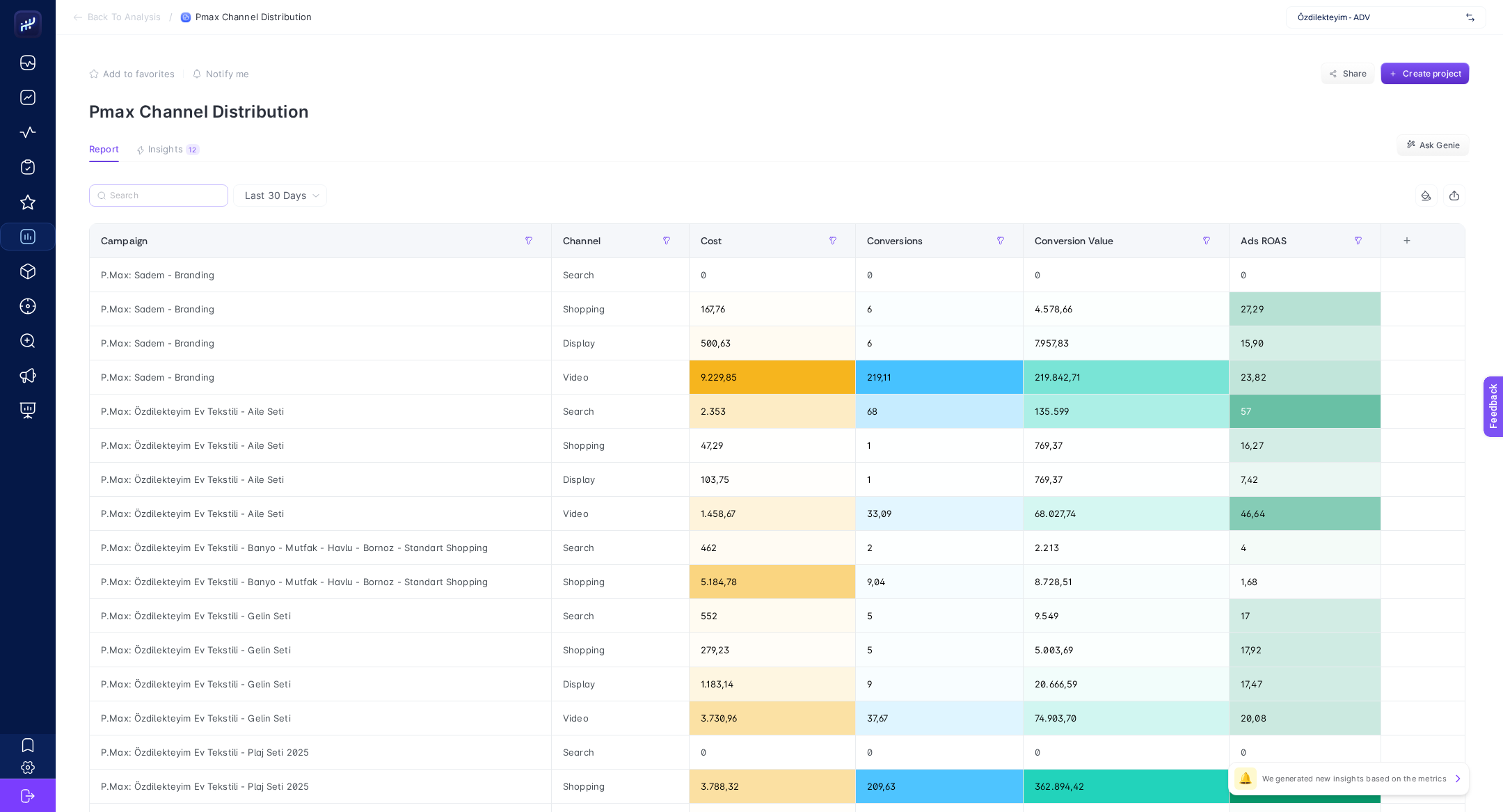
click at [133, 201] on label at bounding box center [159, 195] width 139 height 22
click at [133, 201] on input "Search" at bounding box center [165, 195] width 110 height 10
paste input "P.Max: Özdilekteyim Ev Tekstili - Gelin Seti"
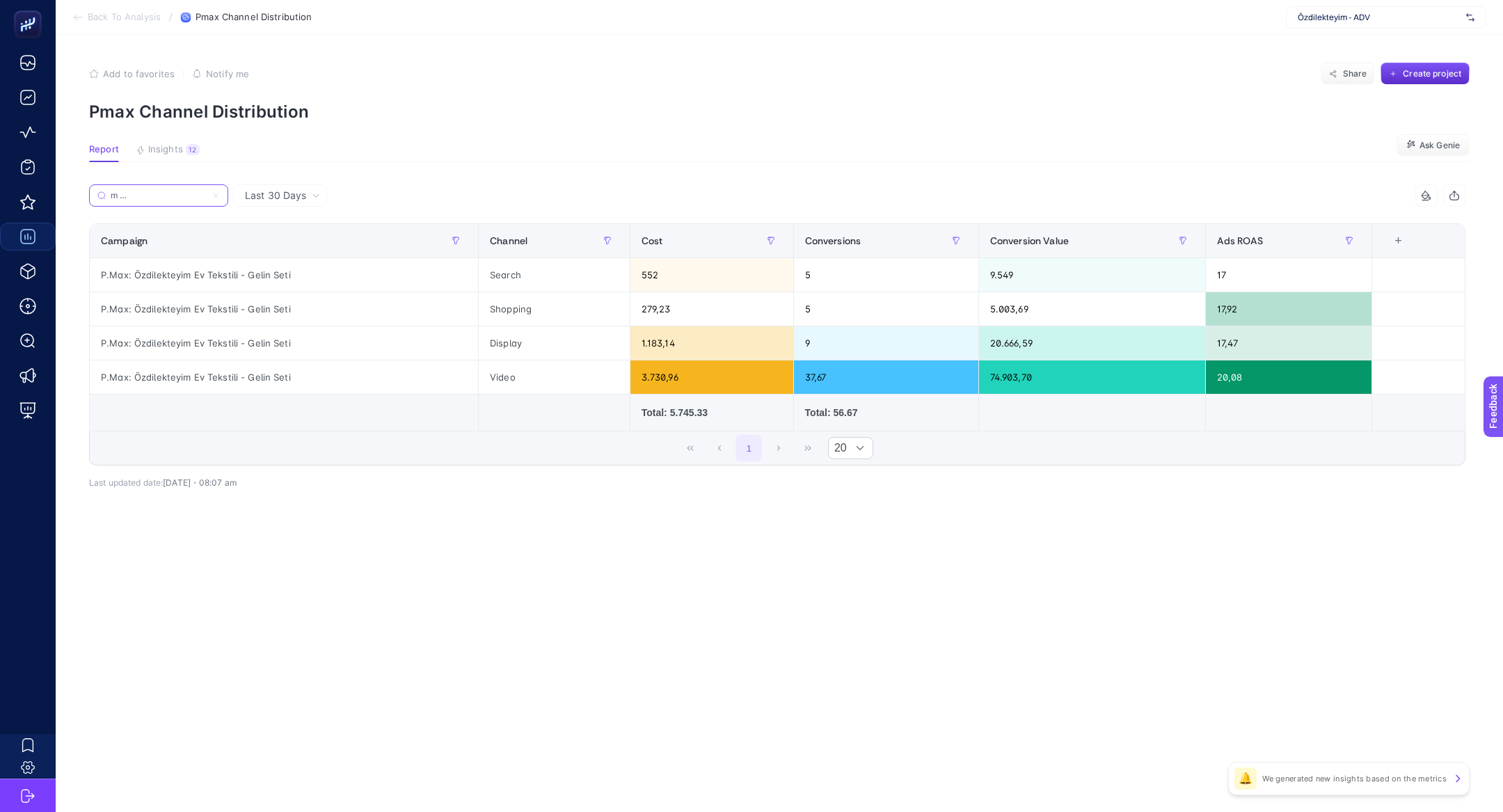
type input "P.Max: Özdilekteyim Ev Tekstili - Gelin Seti"
click at [124, 14] on span "Back To Analysis" at bounding box center [124, 17] width 73 height 11
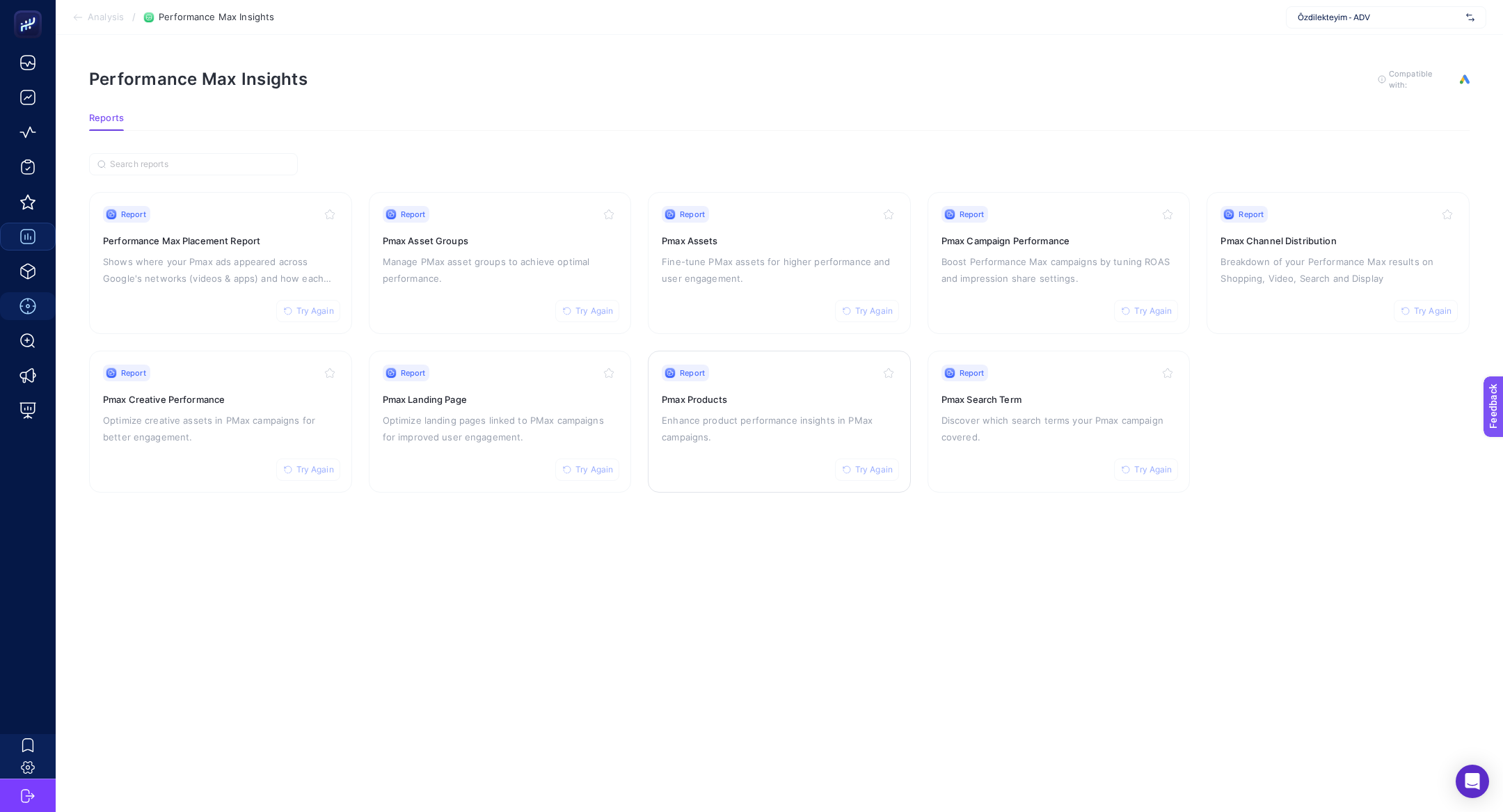
click at [744, 445] on div "Report Try Again Pmax Products Enhance product performance insights in PMax cam…" at bounding box center [779, 421] width 235 height 114
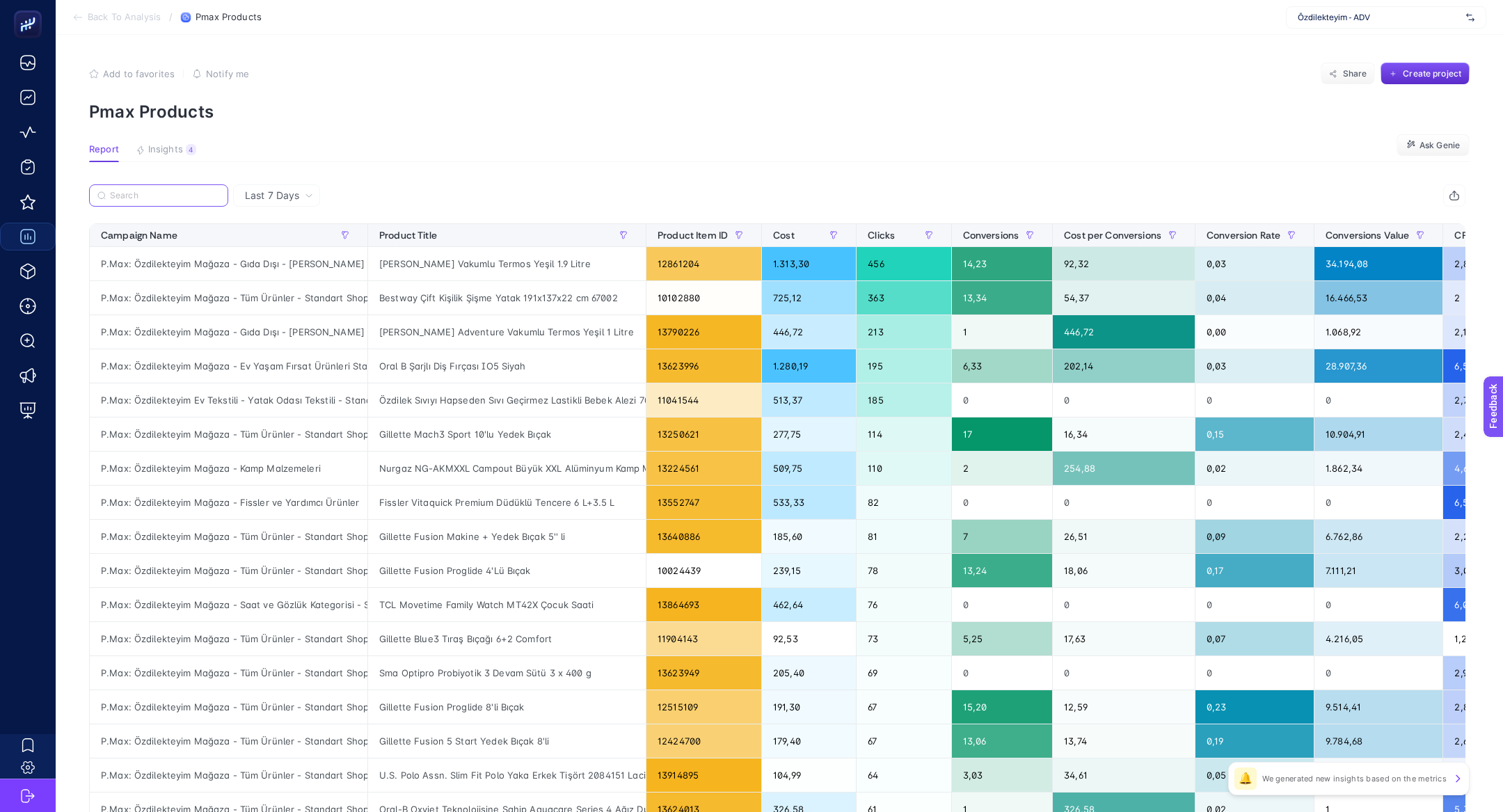
drag, startPoint x: 163, startPoint y: 191, endPoint x: 149, endPoint y: 194, distance: 14.3
click at [149, 194] on input "Search" at bounding box center [165, 195] width 110 height 10
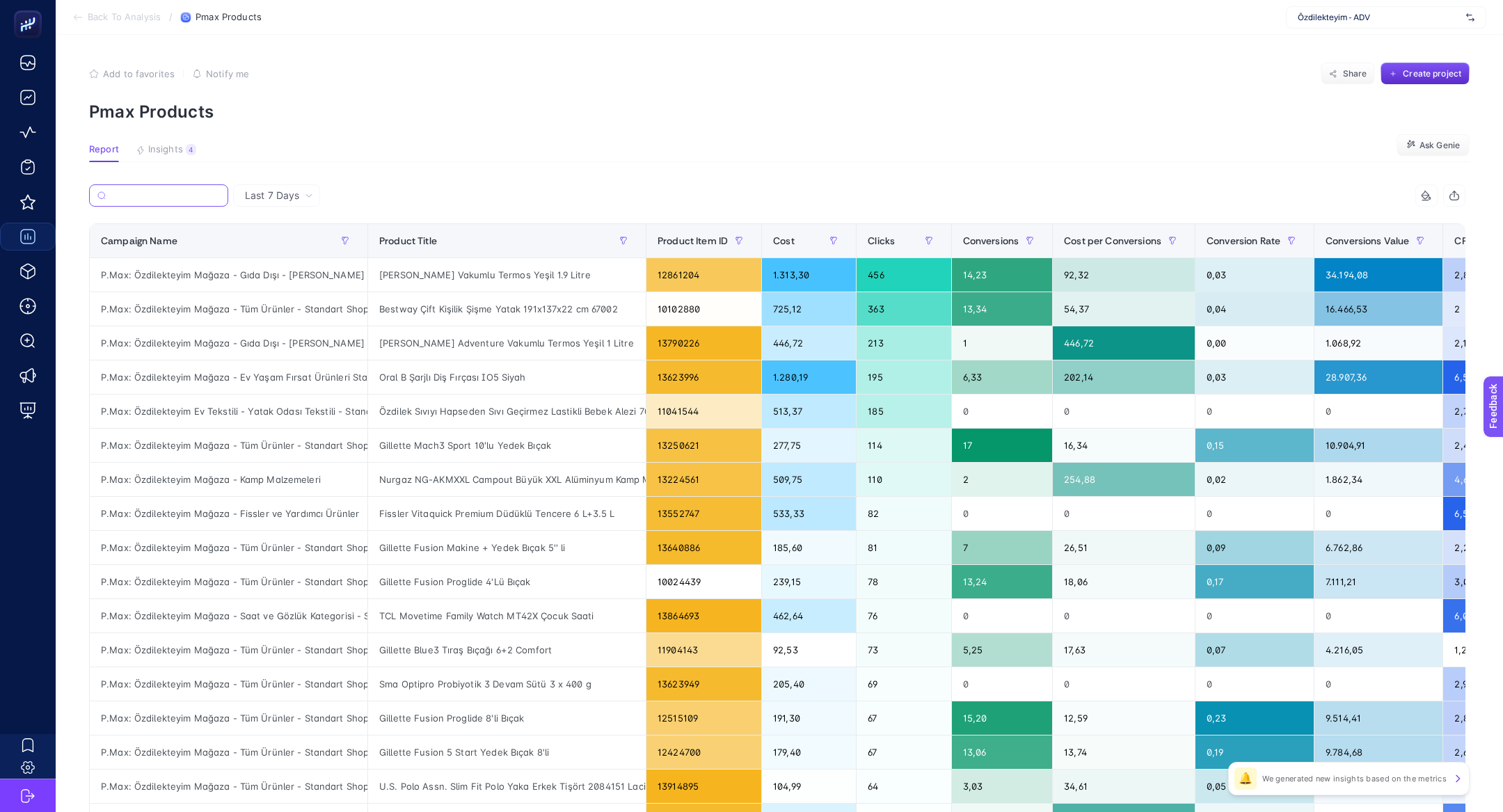
paste input "P.Max: Özdilekteyim Ev Tekstili - Gelin Seti"
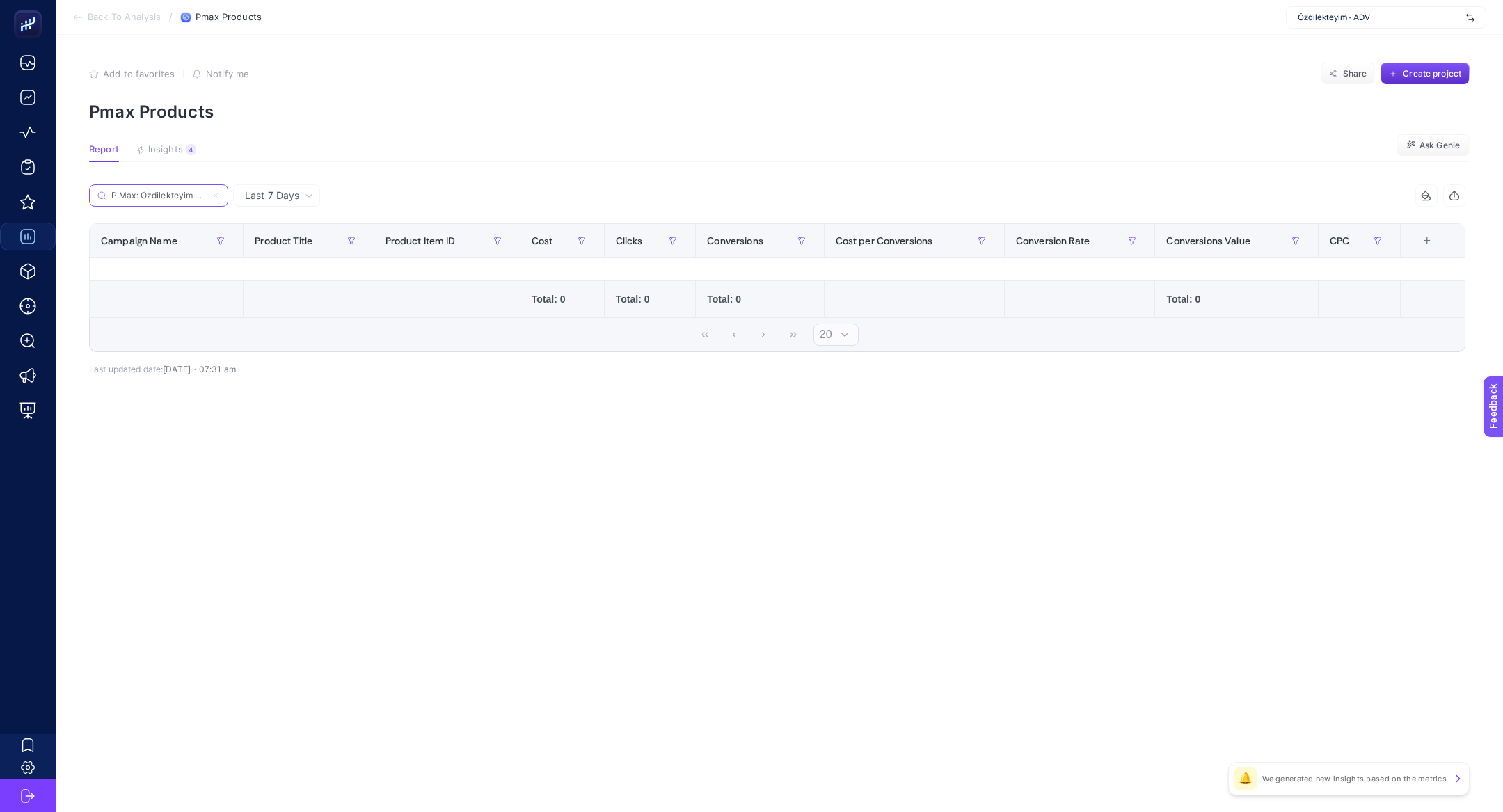
scroll to position [0, 75]
type input "P.Max: Özdilekteyim Ev Tekstili - Gelin Seti"
click at [221, 194] on label "P.Max: Özdilekteyim Ev Tekstili - Gelin Seti" at bounding box center [159, 195] width 139 height 22
click at [206, 194] on input "P.Max: Özdilekteyim Ev Tekstili - Gelin Seti" at bounding box center [158, 195] width 95 height 10
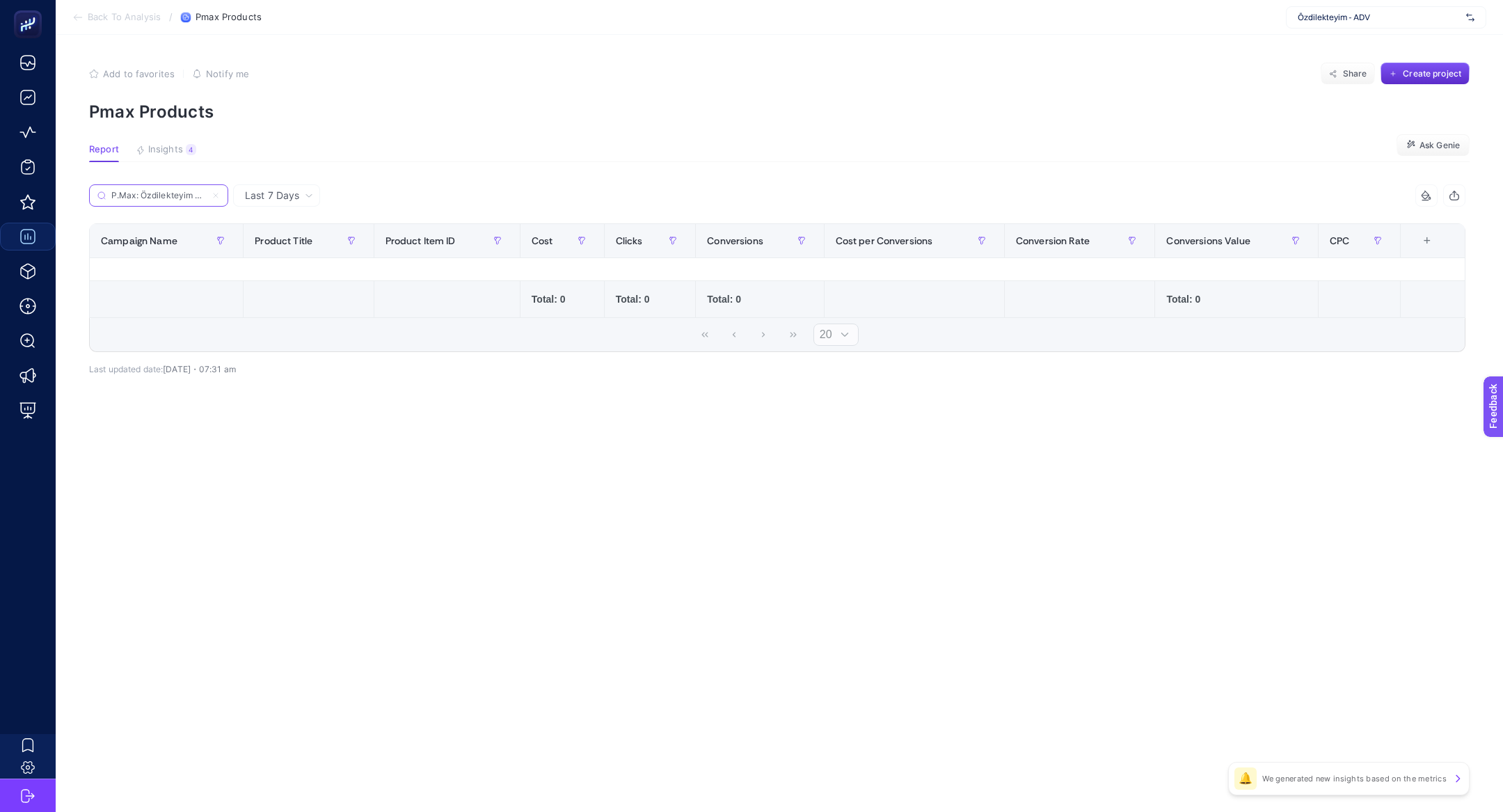
click at [216, 193] on icon at bounding box center [216, 195] width 9 height 9
click at [206, 193] on input "P.Max: Özdilekteyim Ev Tekstili - Gelin Seti" at bounding box center [158, 195] width 95 height 10
type input "gelin seti"
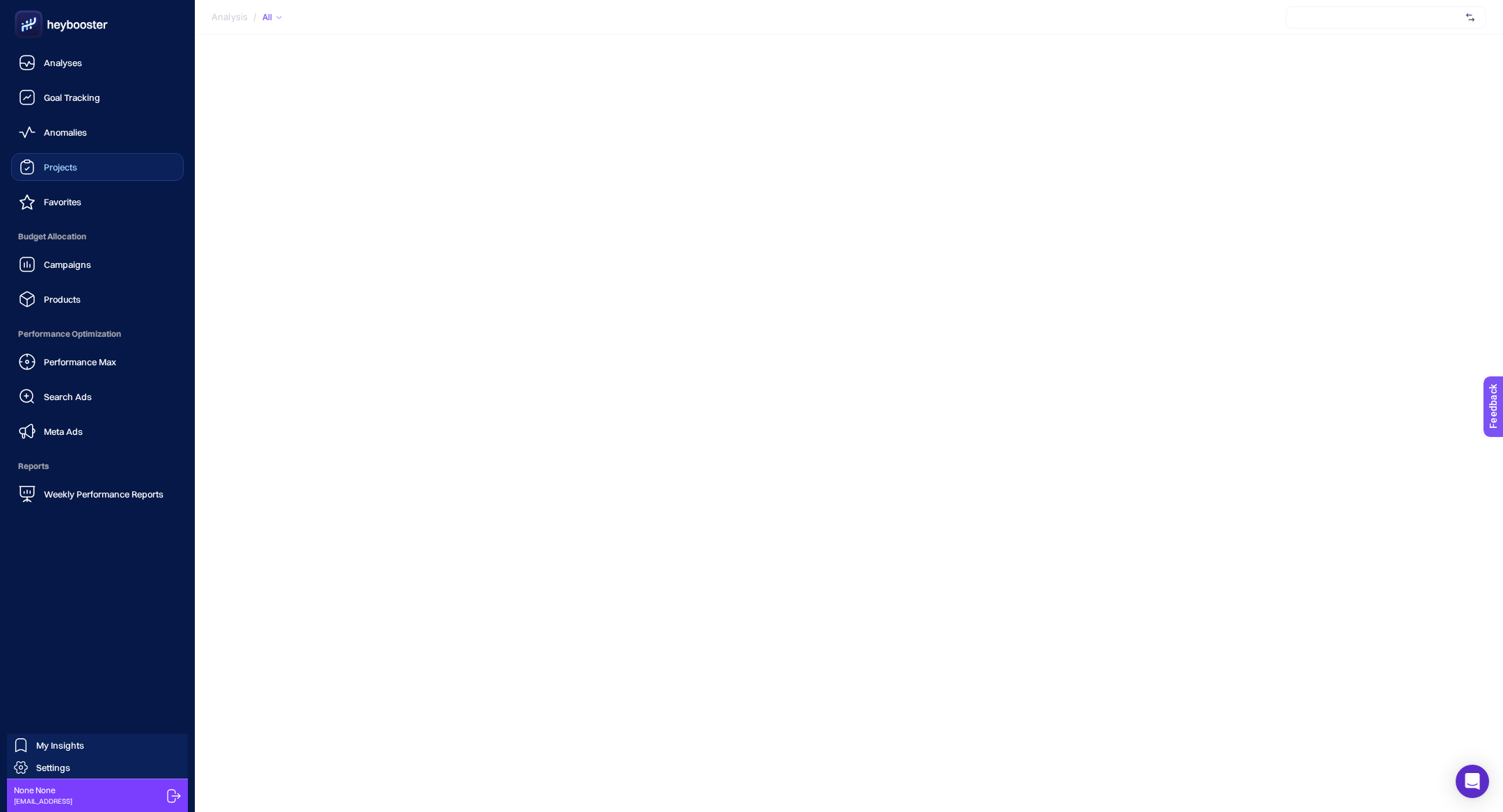
click at [122, 170] on link "Projects" at bounding box center [97, 167] width 173 height 28
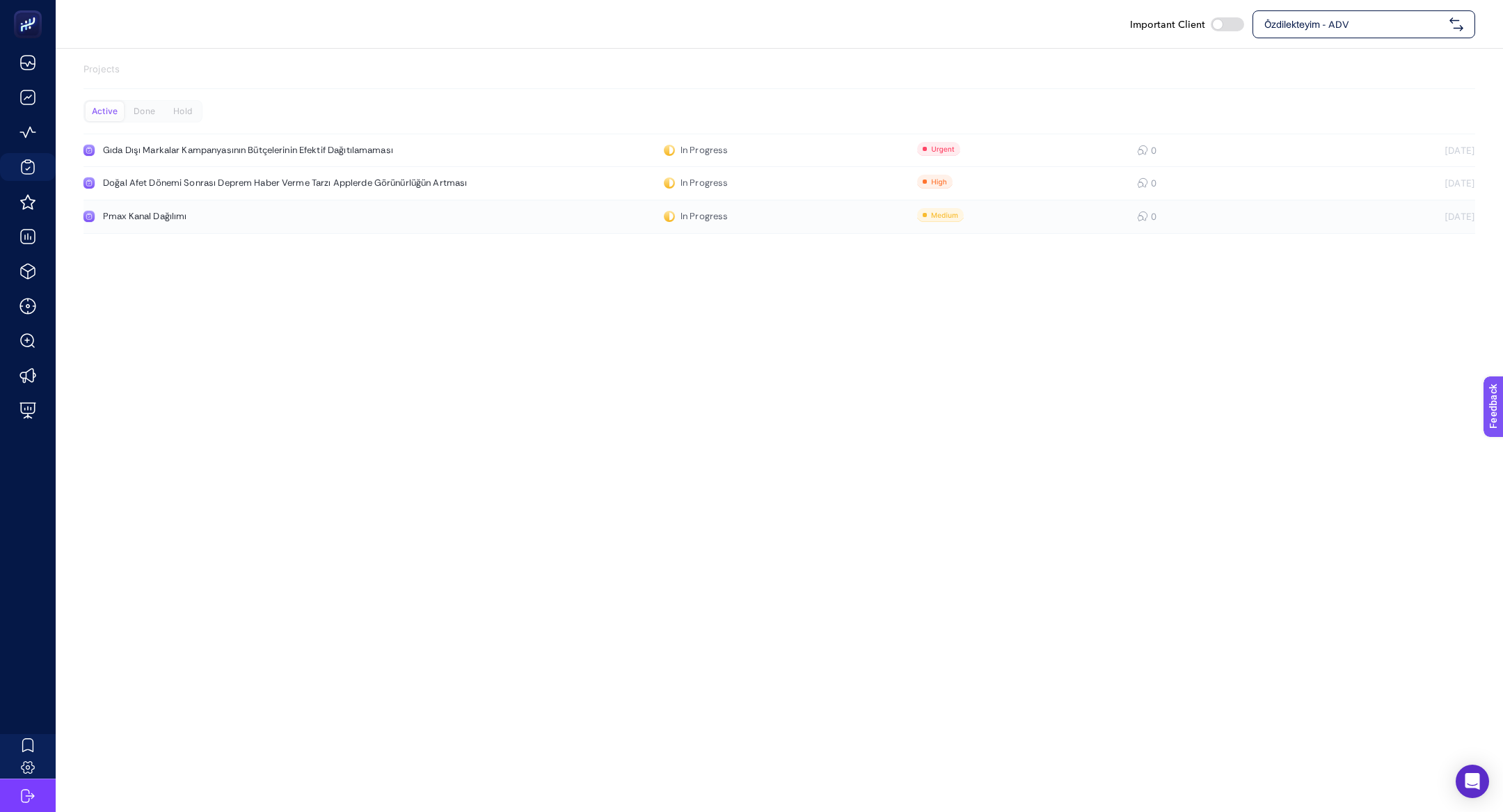
click at [110, 228] on link "Pmax Kanal Dağılımı In Progress 0 [DATE]" at bounding box center [780, 216] width 1392 height 34
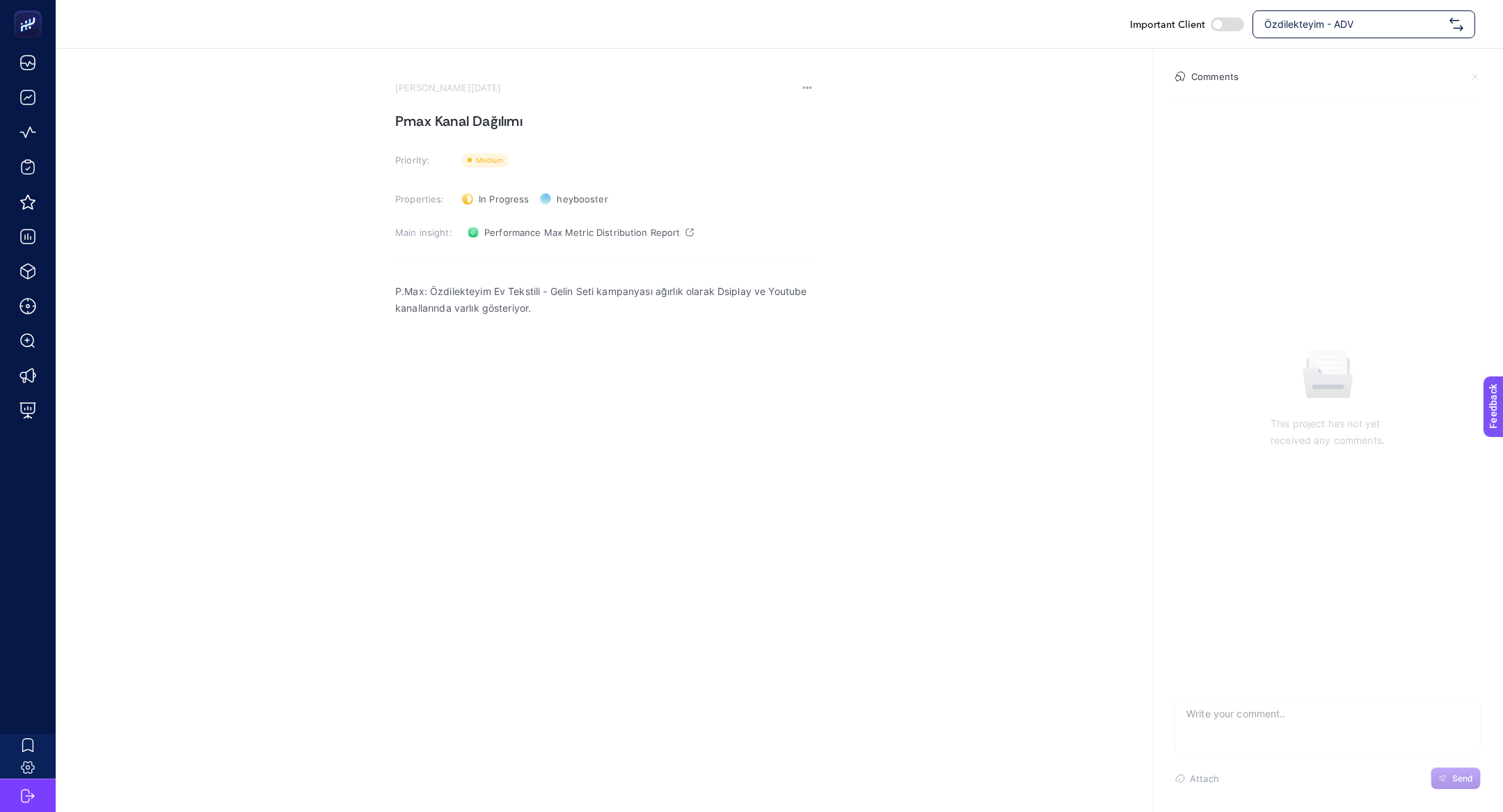
click at [477, 122] on h1 "Pmax Kanal Dağılımı" at bounding box center [604, 121] width 418 height 22
drag, startPoint x: 439, startPoint y: 113, endPoint x: 621, endPoint y: 129, distance: 182.7
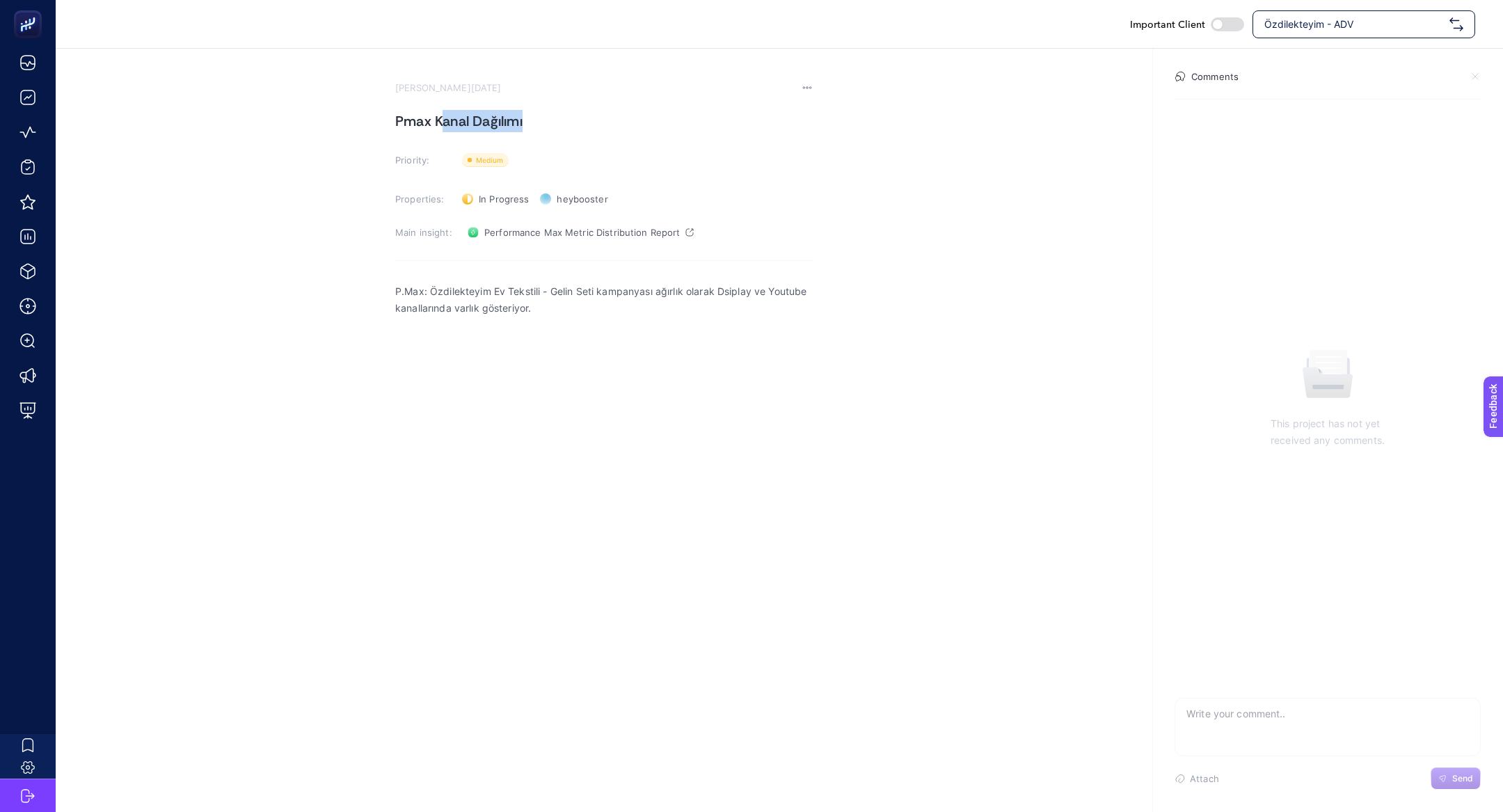
click at [621, 129] on h1 "Pmax Kanal Dağılımı" at bounding box center [604, 121] width 418 height 22
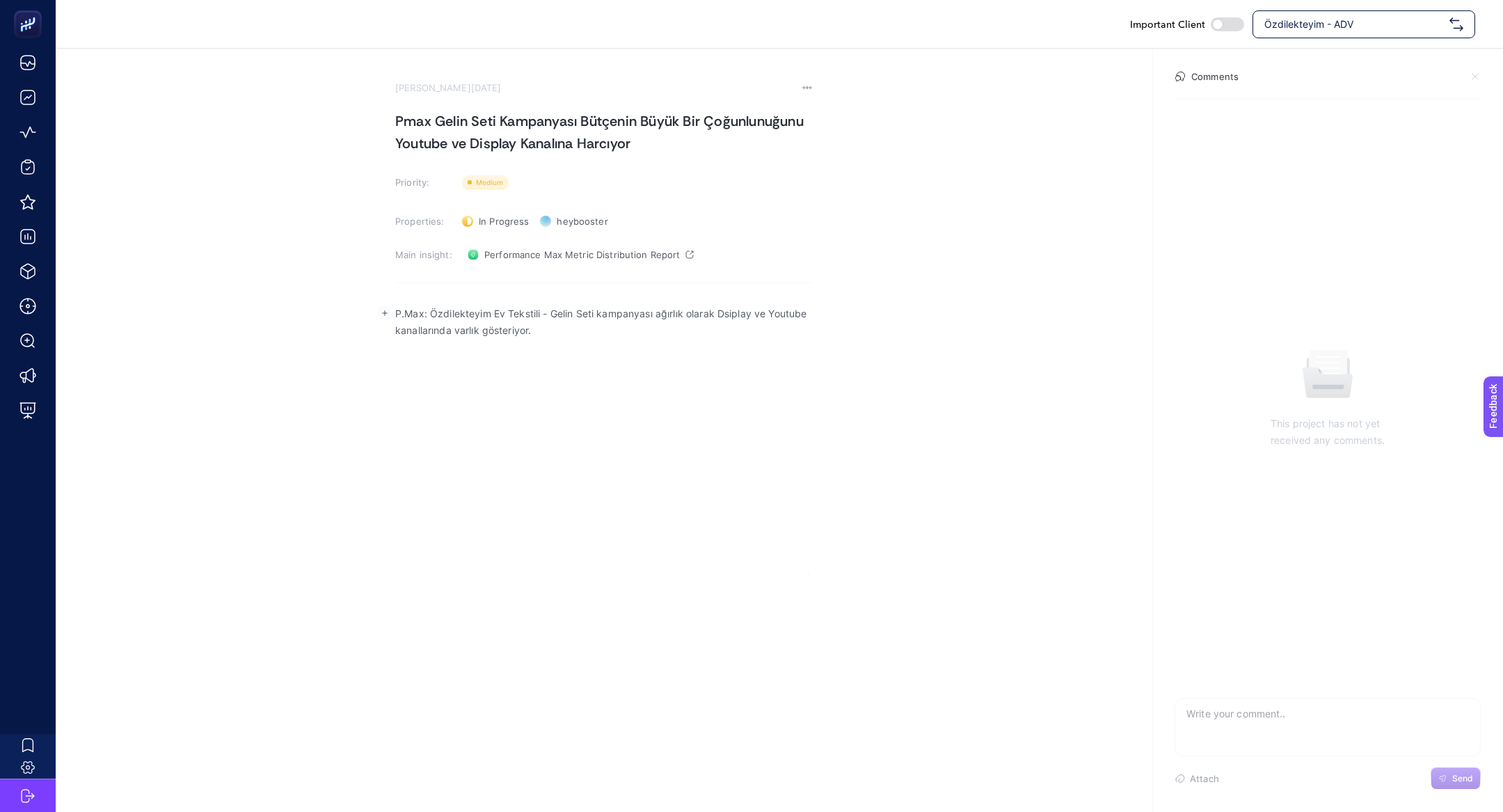
click at [400, 315] on p "P.Max: Özdilekteyim Ev Tekstili - Gelin Seti kampanyası ağırlık olarak Dsiplay …" at bounding box center [604, 322] width 418 height 34
click at [447, 317] on strong "Problem: Pmax kampanyası ürün reklamları için çok az harcama yapıyor." at bounding box center [571, 313] width 350 height 12
click at [445, 317] on strong "Problem: Pmax kampanyası ürün reklamları için çok az harcama yapıyor." at bounding box center [571, 313] width 350 height 12
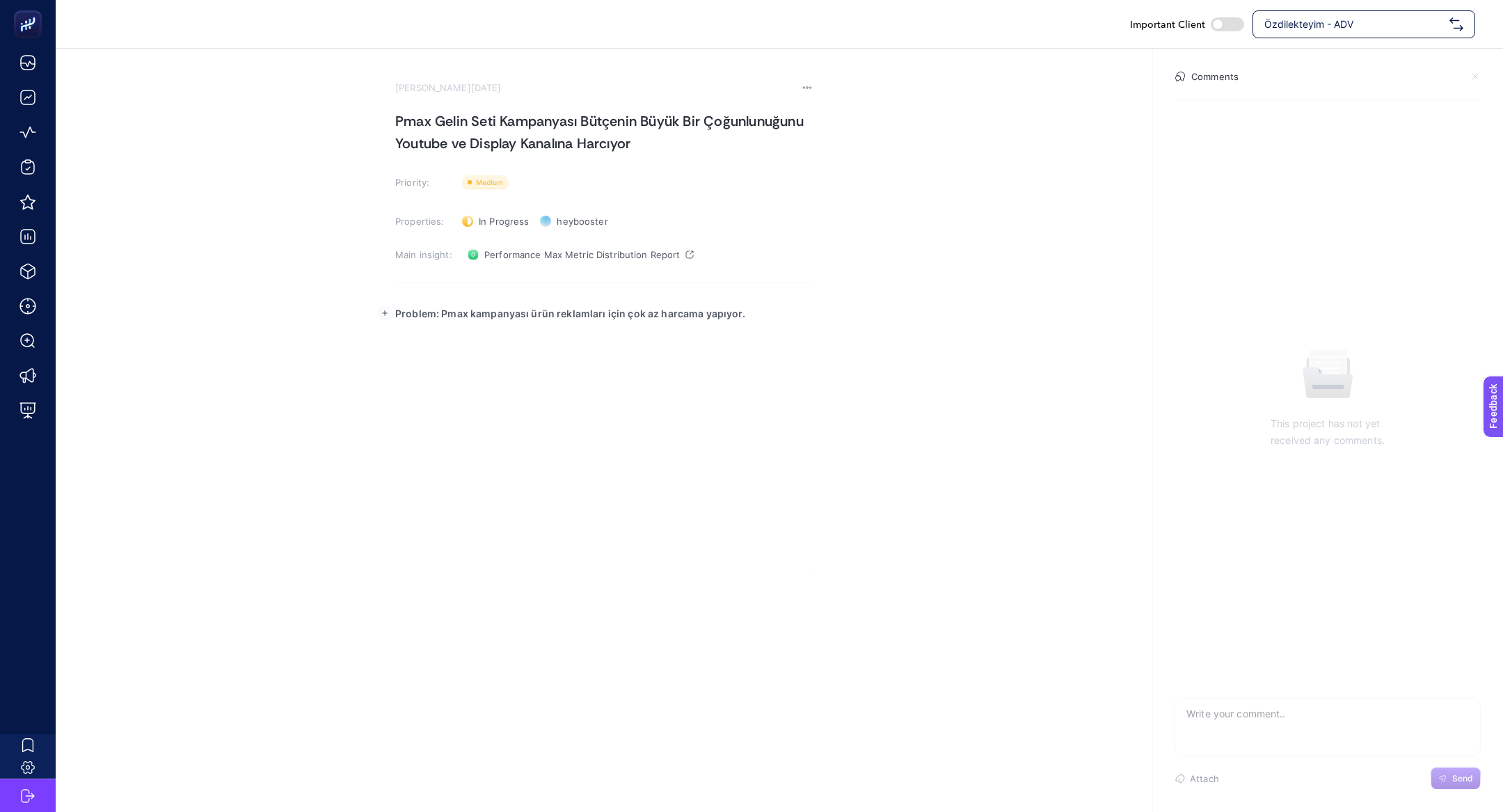
click at [468, 317] on strong "Problem: Pmax kampanyası ürün reklamları için çok az harcama yapıyor." at bounding box center [571, 313] width 350 height 12
click at [473, 310] on strong "Problem: Pmax Gelin Seti kampanyası ürün reklamları için çok az harcama yapıyor." at bounding box center [596, 313] width 400 height 12
drag, startPoint x: 443, startPoint y: 313, endPoint x: 1029, endPoint y: 323, distance: 586.1
click at [1029, 323] on section "[PERSON_NAME][DATE] Pmax Gelin Seti Kampanyası Bütçenin Büyük Bir Çoğunlunuğunu…" at bounding box center [779, 311] width 1447 height 526
click at [905, 320] on section "[PERSON_NAME][DATE] Pmax Gelin Seti Kampanyası Bütçenin Büyük Bir Çoğunlunuğunu…" at bounding box center [779, 311] width 1447 height 526
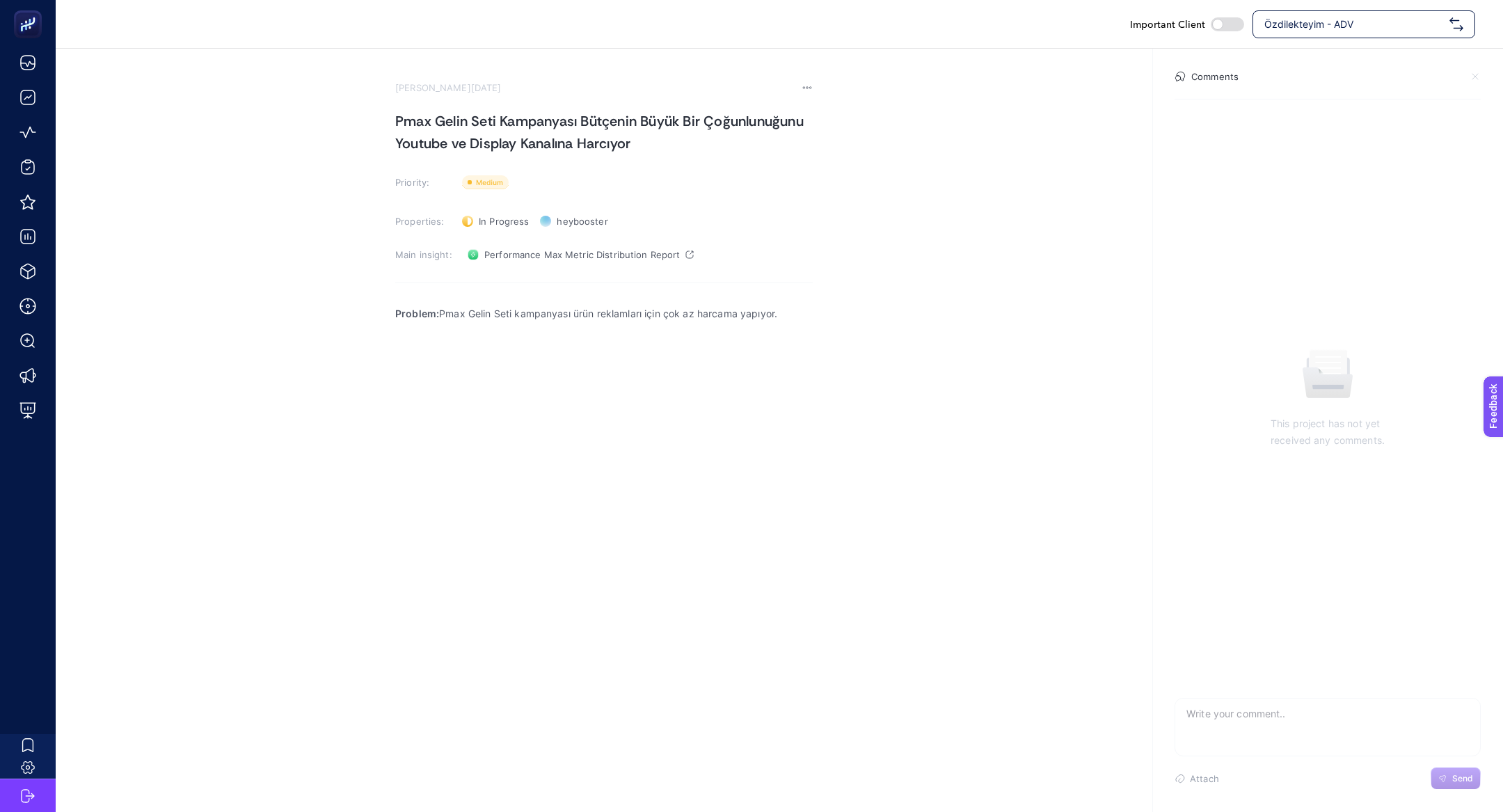
click at [805, 316] on p "Problem: Pmax Gelin Seti kampanyası ürün reklamları için çok az harcama yapıyor." at bounding box center [604, 313] width 418 height 16
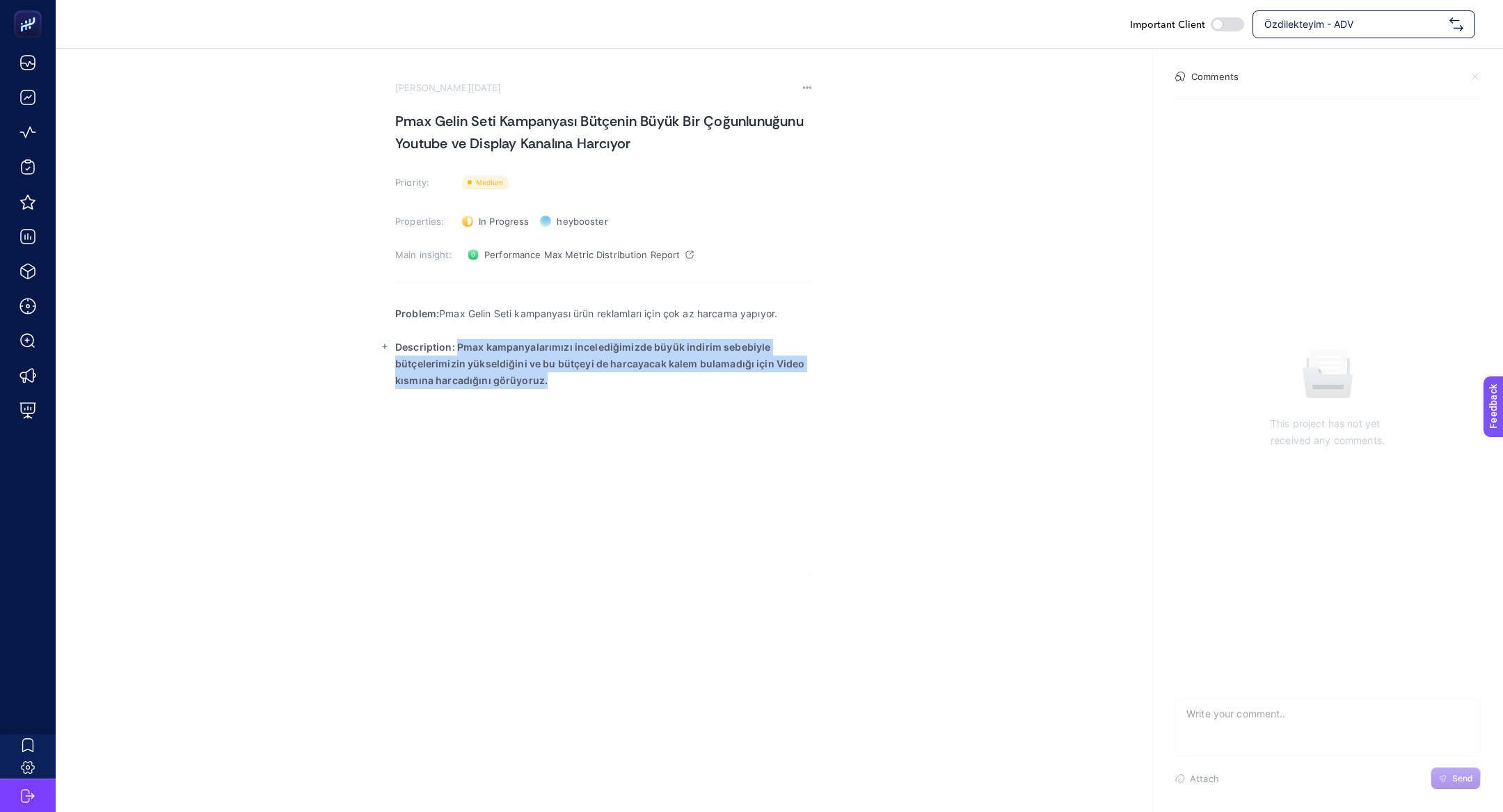
drag, startPoint x: 457, startPoint y: 346, endPoint x: 644, endPoint y: 431, distance: 205.4
click at [647, 438] on div "Problem: Pmax Gelin Seti kampanyası ürün reklamları için çok az harcama yapıyor…" at bounding box center [604, 435] width 418 height 278
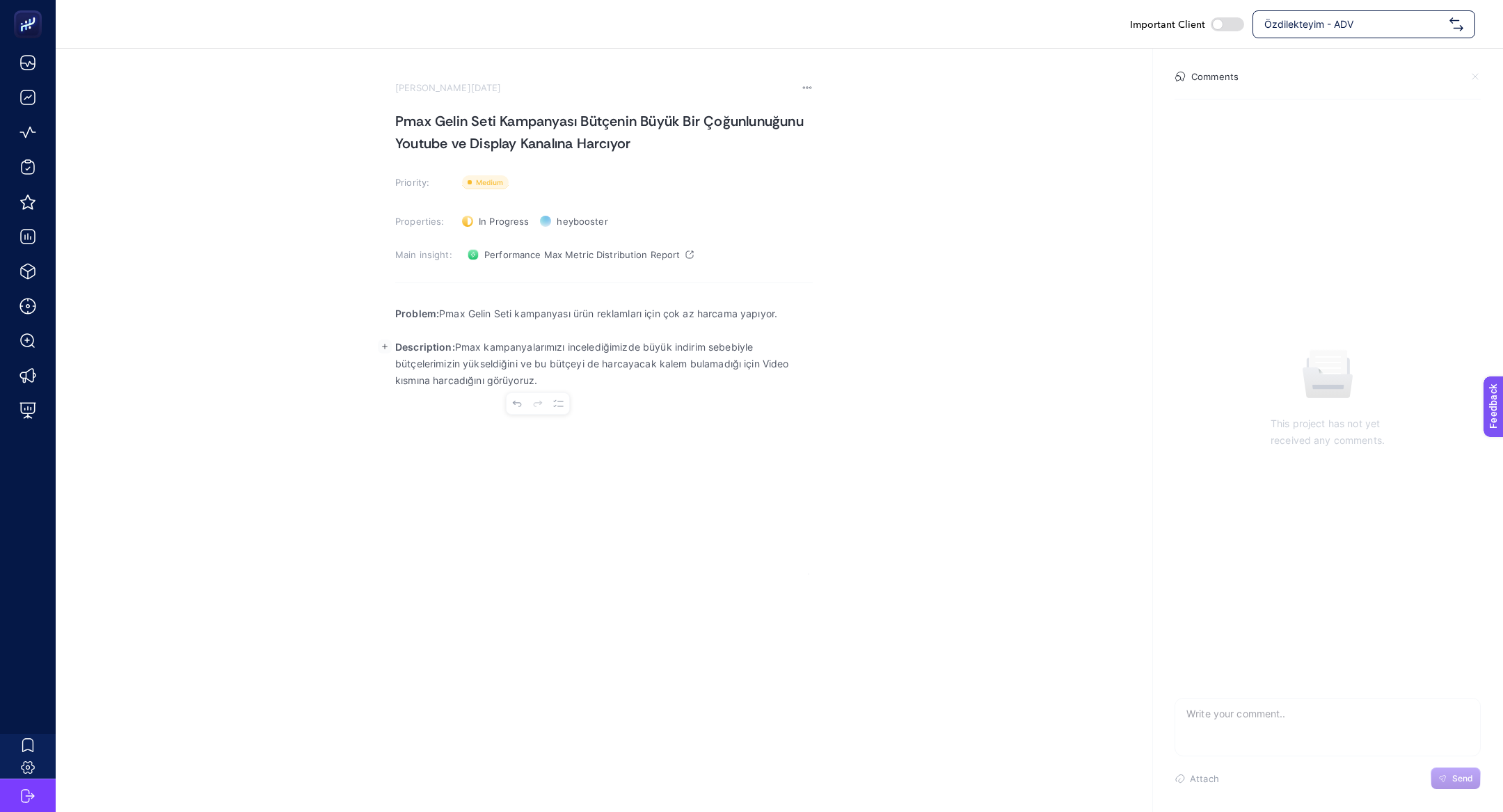
click at [615, 367] on p "Description: Pmax kampanyalarımızı incelediğimizde büyük indirim sebebiyle bütç…" at bounding box center [604, 363] width 418 height 50
drag, startPoint x: 644, startPoint y: 345, endPoint x: 695, endPoint y: 429, distance: 98.3
click at [695, 431] on div "Problem: Pmax Gelin Seti kampanyası ürün reklamları için çok az harcama yapıyor…" at bounding box center [604, 435] width 418 height 278
click at [385, 396] on icon "button" at bounding box center [385, 396] width 14 height 14
click at [367, 431] on section "[PERSON_NAME][DATE] Pmax Gelin Seti Kampanyası Bütçenin Büyük Bir Çoğunlunuğunu…" at bounding box center [779, 311] width 1447 height 526
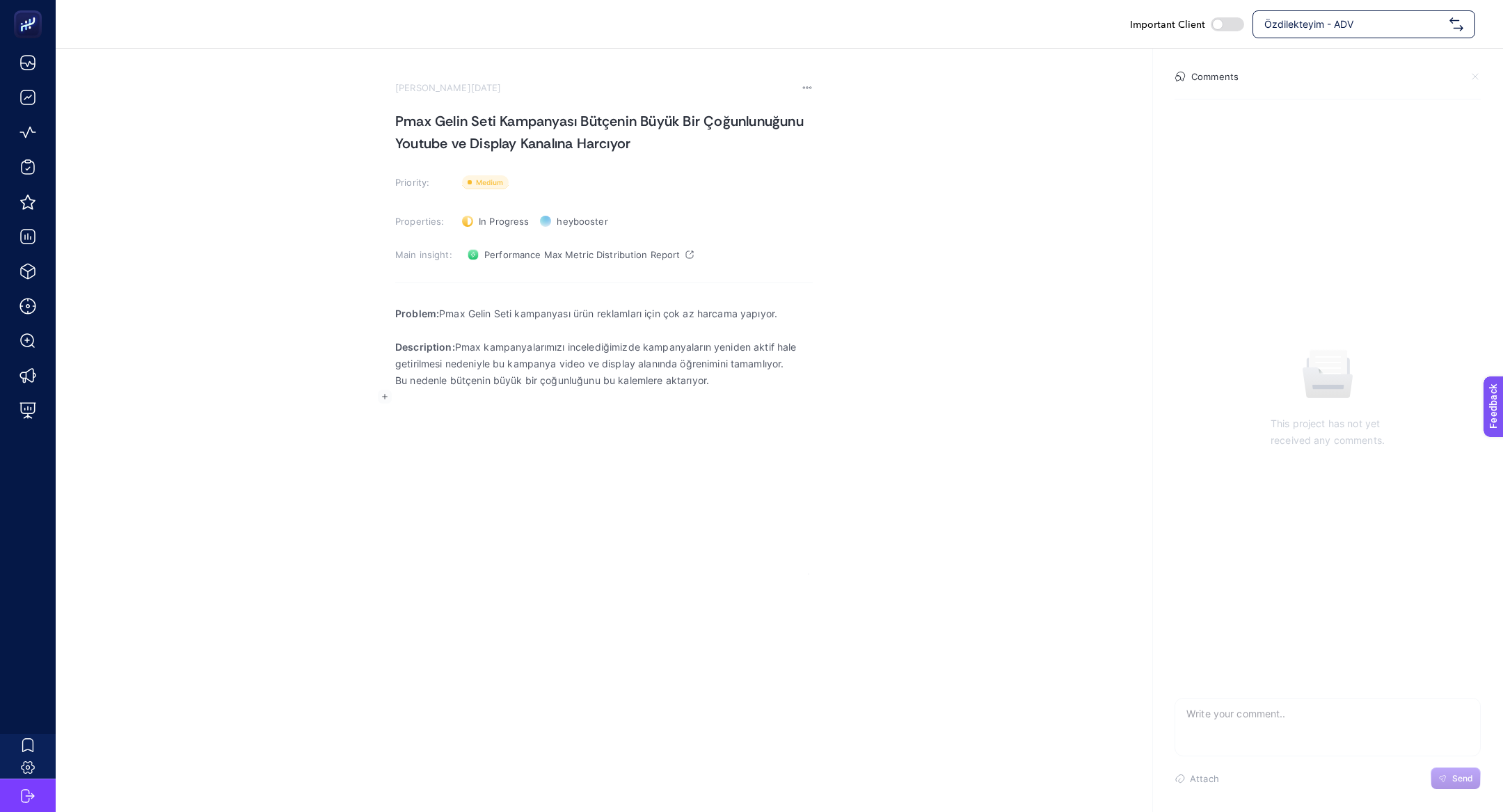
click at [398, 398] on p "Rich Text Editor. Editing area: main" at bounding box center [604, 396] width 418 height 16
click at [385, 399] on rect "button" at bounding box center [385, 396] width 14 height 14
click at [381, 421] on icon "Editor block content toolbar" at bounding box center [382, 425] width 11 height 11
click at [626, 241] on section "[PERSON_NAME][DATE] Pmax Gelin Seti Kampanyası Bütçenin Büyük Bir Çoğunlunuğunu…" at bounding box center [604, 328] width 418 height 492
click at [626, 249] on span "Performance Max Metric Distribution Report" at bounding box center [582, 255] width 195 height 11
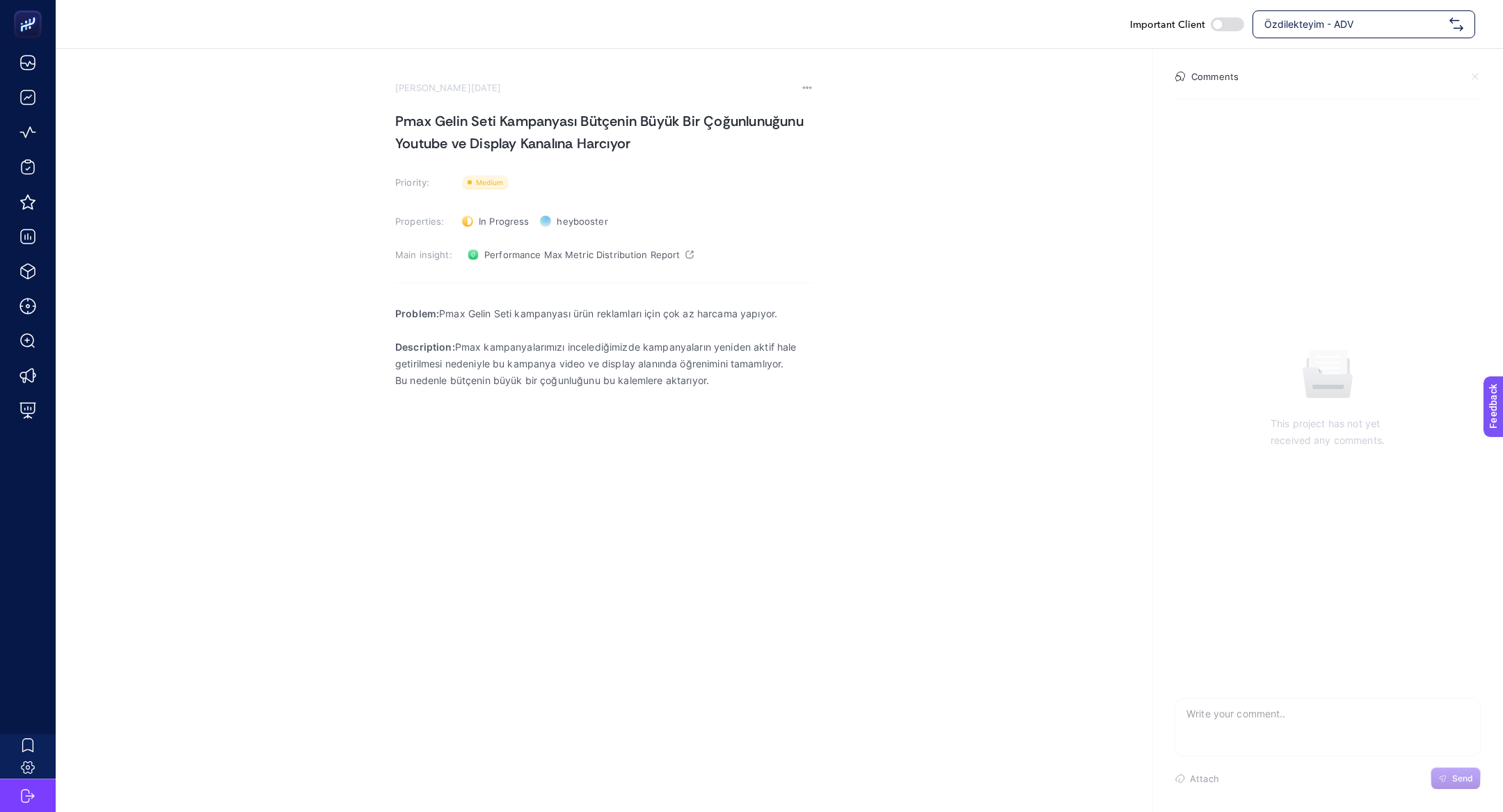
click at [769, 402] on p "Rich Text Editor. Editing area: main" at bounding box center [604, 396] width 418 height 16
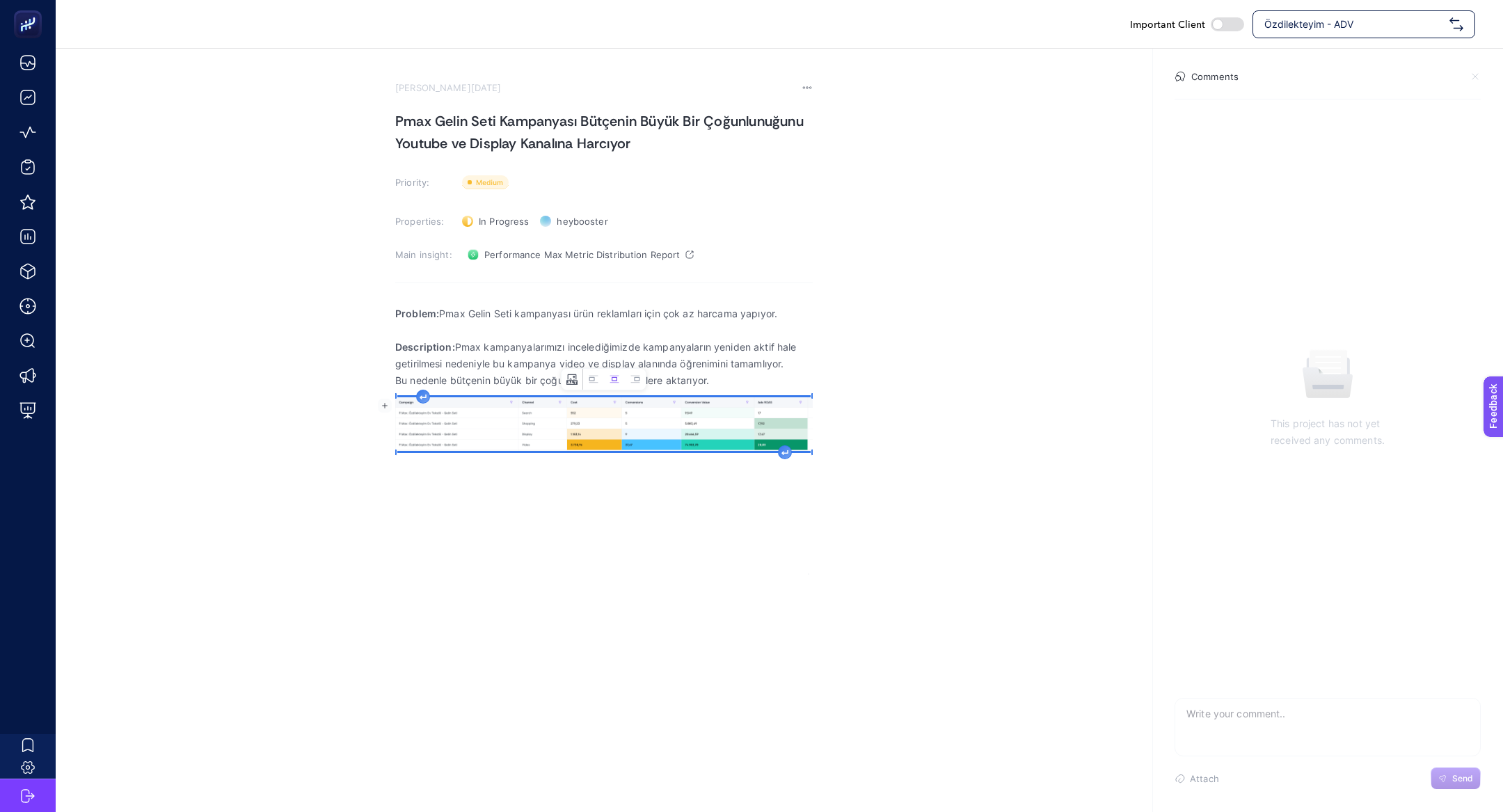
click at [580, 382] on button "Change image text alternative" at bounding box center [572, 379] width 21 height 21
click at [705, 369] on icon "button" at bounding box center [701, 371] width 14 height 14
click at [590, 381] on icon "Image toolbar" at bounding box center [591, 378] width 5 height 4
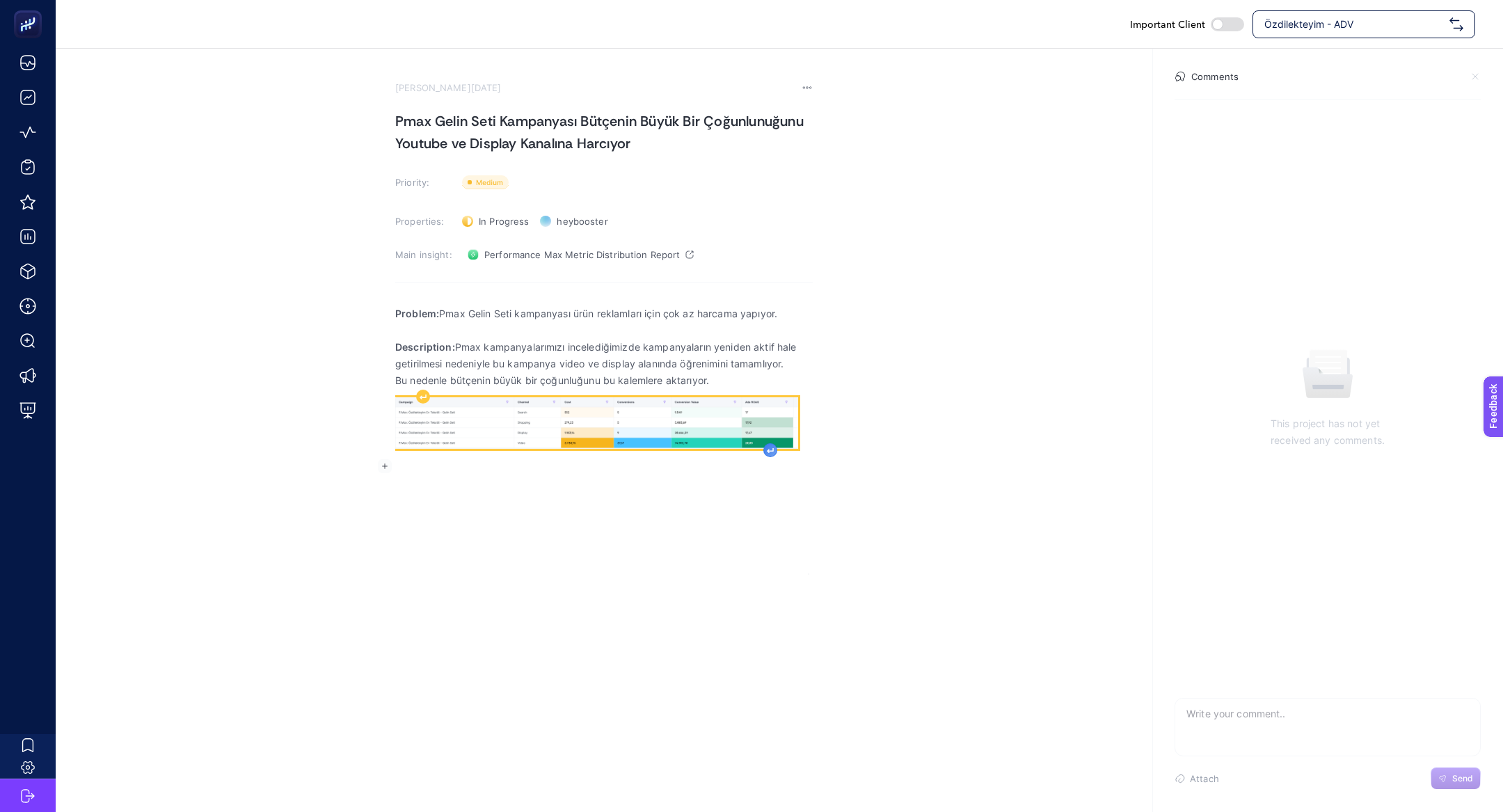
click at [769, 451] on icon "Rich Text Editor. Editing area: main" at bounding box center [770, 449] width 5 height 4
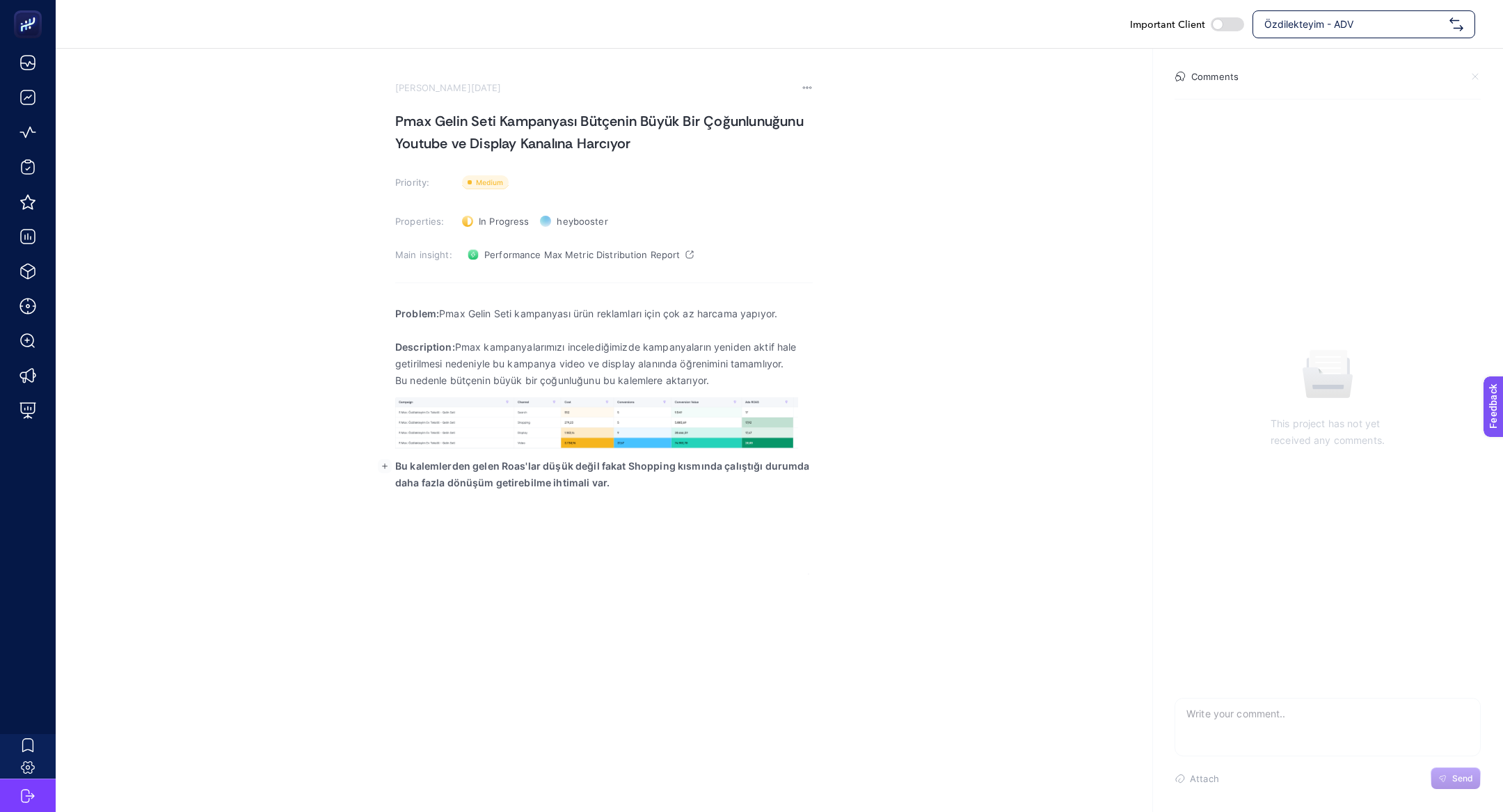
click at [600, 460] on strong "Bu kalemlerden gelen Roas'lar düşük değil fakat Shopping kısmında çalıştığı dur…" at bounding box center [603, 474] width 414 height 28
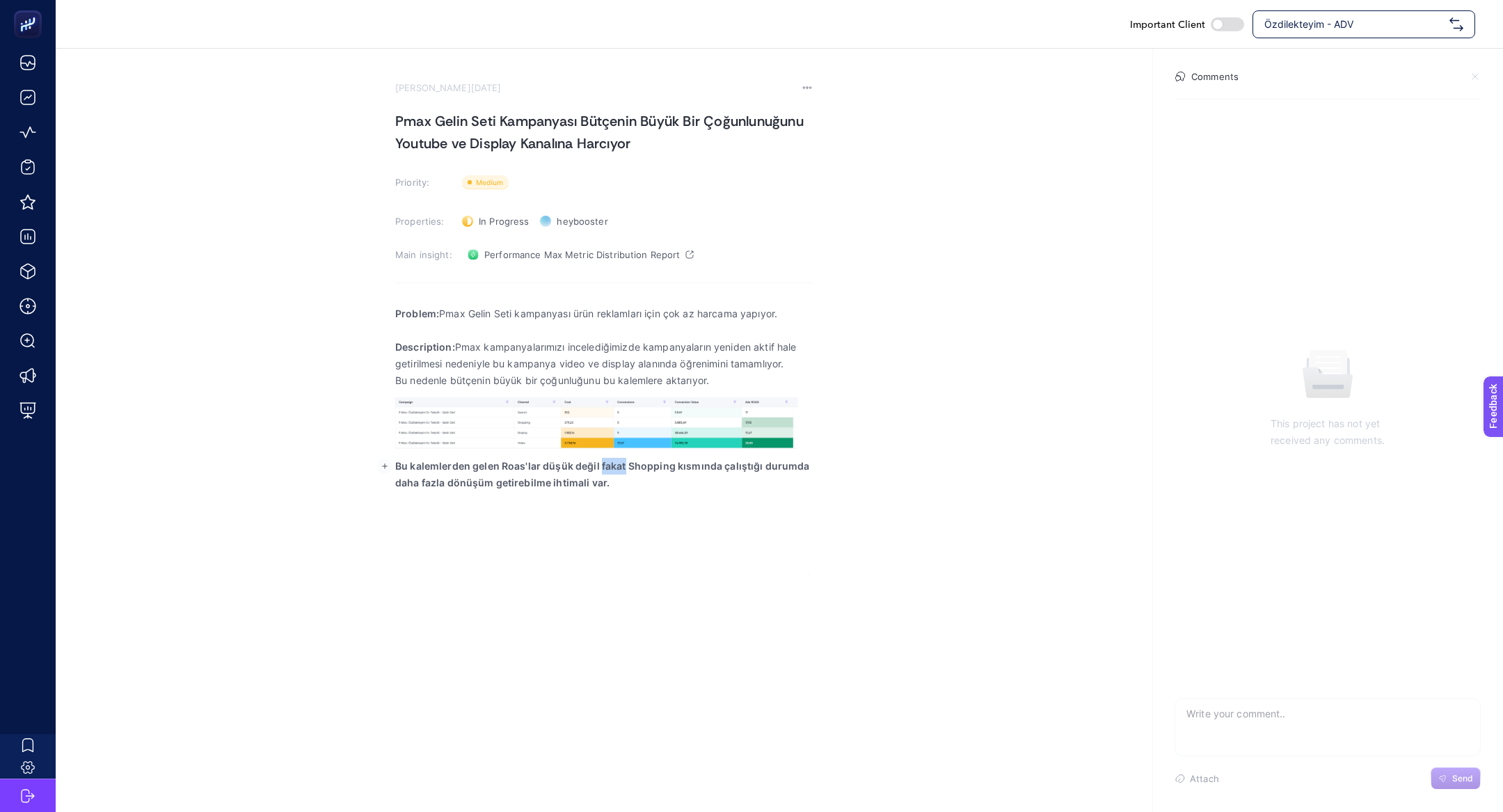
click at [600, 460] on strong "Bu kalemlerden gelen Roas'lar düşük değil fakat Shopping kısmında çalıştığı dur…" at bounding box center [603, 474] width 414 height 28
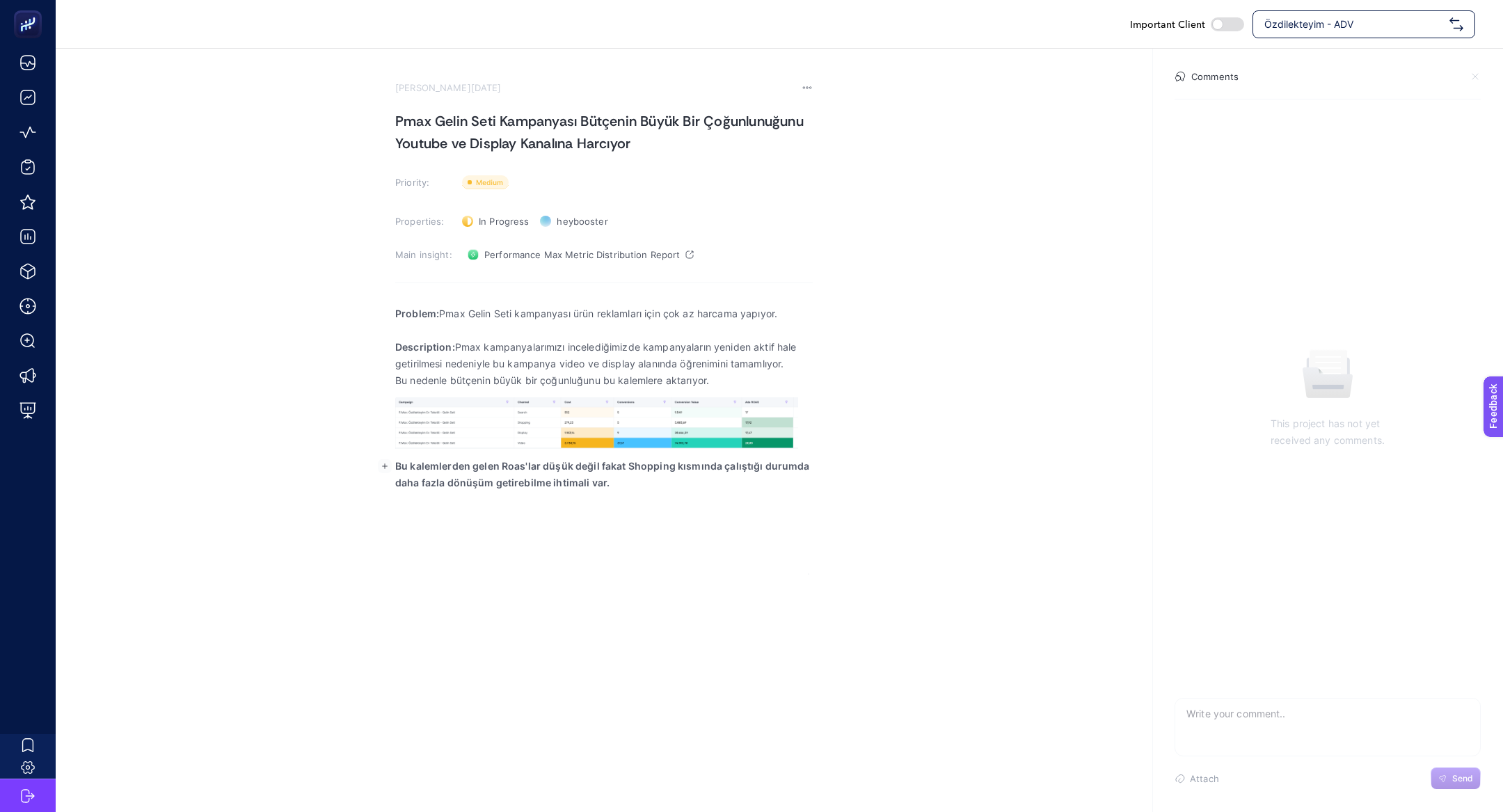
click at [600, 460] on strong "Bu kalemlerden gelen Roas'lar düşük değil fakat Shopping kısmında çalıştığı dur…" at bounding box center [603, 474] width 414 height 28
click at [635, 493] on div "Problem: Pmax Gelin Seti kampanyası ürün reklamları için çok az harcama yapıyor…" at bounding box center [604, 435] width 418 height 278
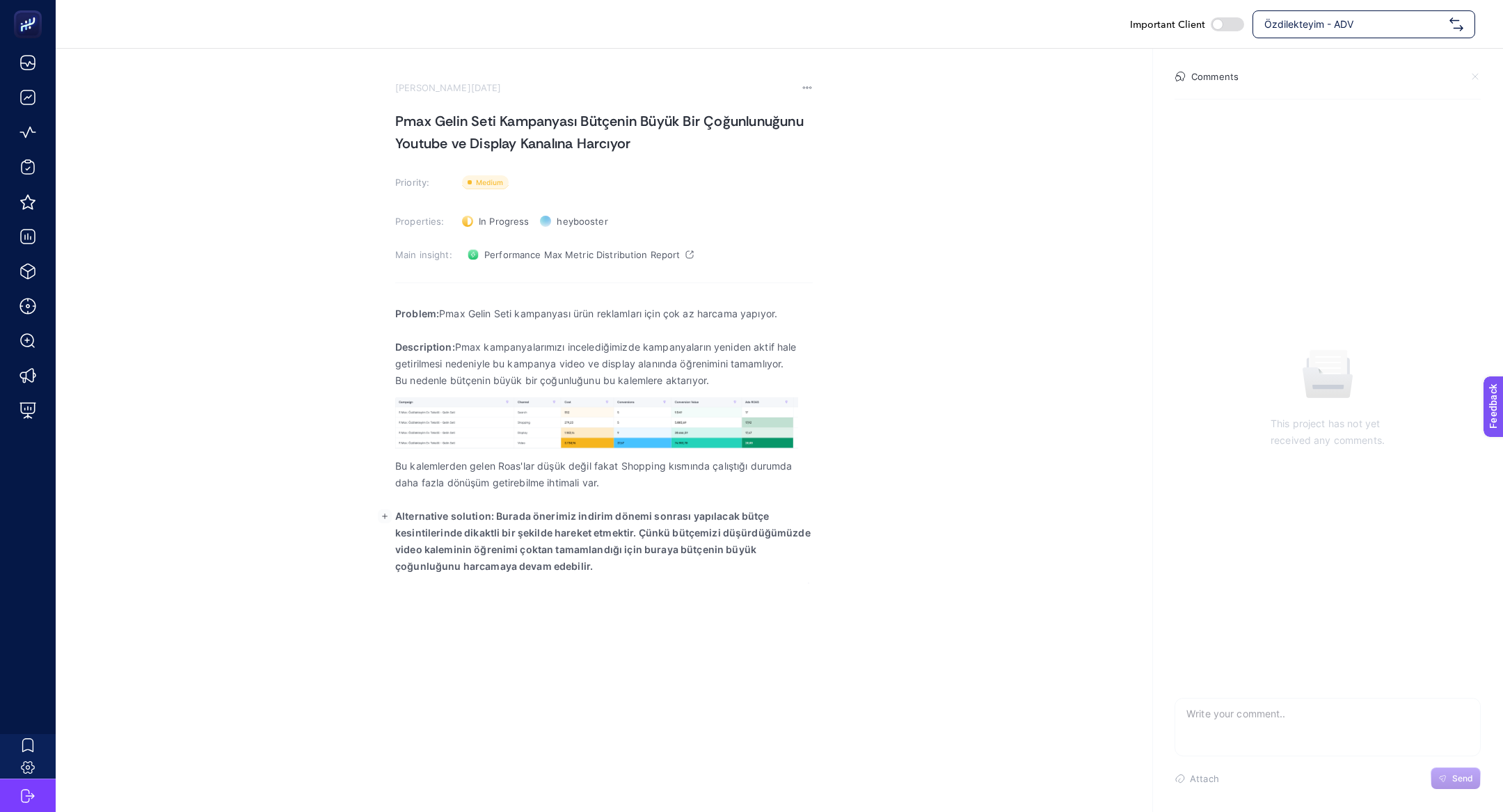
drag, startPoint x: 493, startPoint y: 514, endPoint x: 620, endPoint y: 582, distance: 144.1
click at [621, 582] on div "Problem: Pmax Gelin Seti kampanyası ürün reklamları için çok az harcama yapıyor…" at bounding box center [604, 440] width 418 height 288
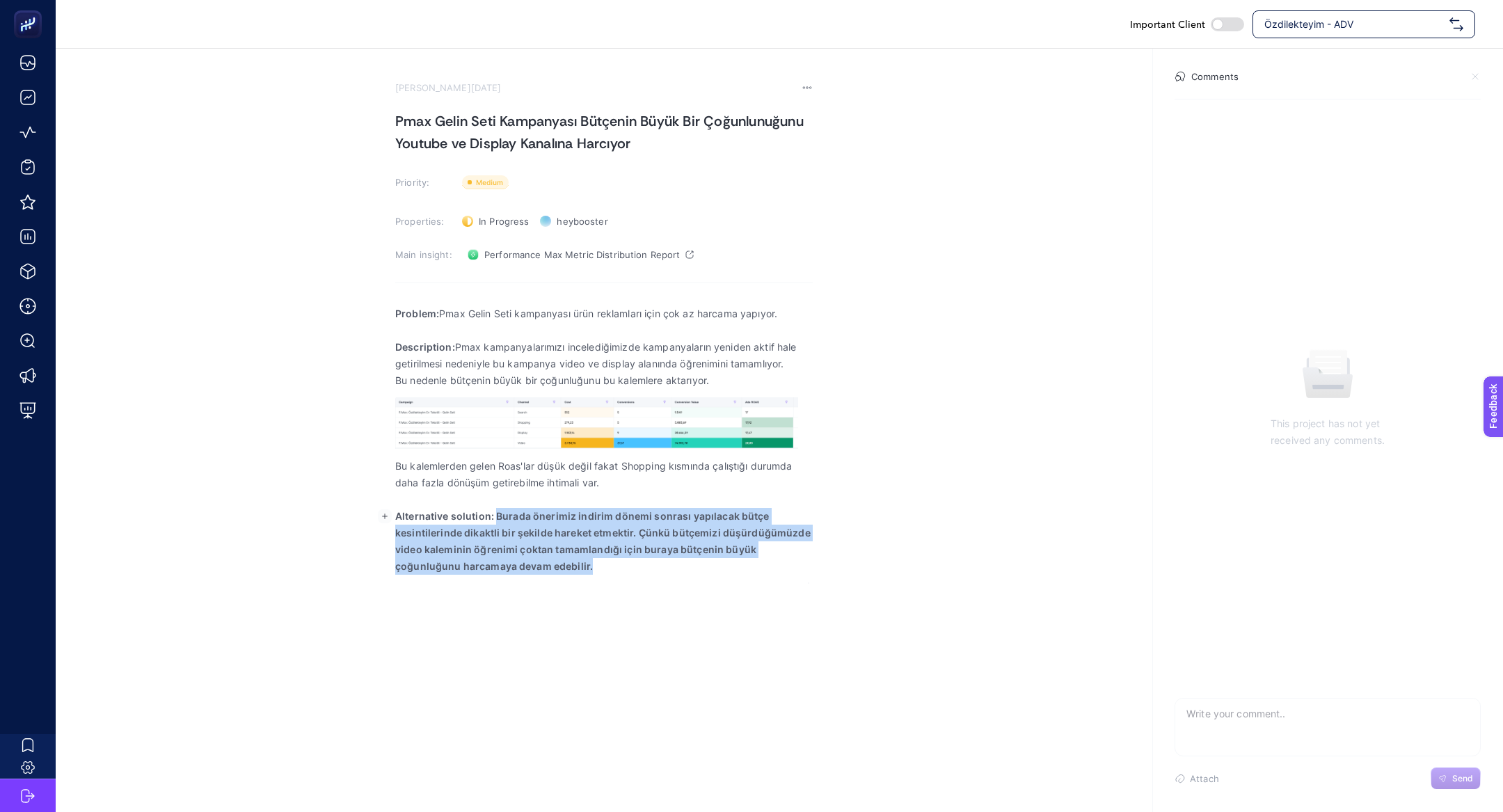
drag, startPoint x: 620, startPoint y: 582, endPoint x: 494, endPoint y: 515, distance: 142.7
click at [494, 515] on div "Problem: Pmax Gelin Seti kampanyası ürün reklamları için çok az harcama yapıyor…" at bounding box center [604, 440] width 418 height 288
click at [613, 538] on p "Alternative solution: Burada önerimiz indirim dönemi sonrası yapılacak bütçe ke…" at bounding box center [604, 541] width 418 height 66
drag, startPoint x: 579, startPoint y: 515, endPoint x: 655, endPoint y: 585, distance: 103.3
click at [655, 585] on div "Important Client Özdilekteyim - ADV [PERSON_NAME][DATE] Pmax Gelin Seti Kampany…" at bounding box center [752, 406] width 1503 height 812
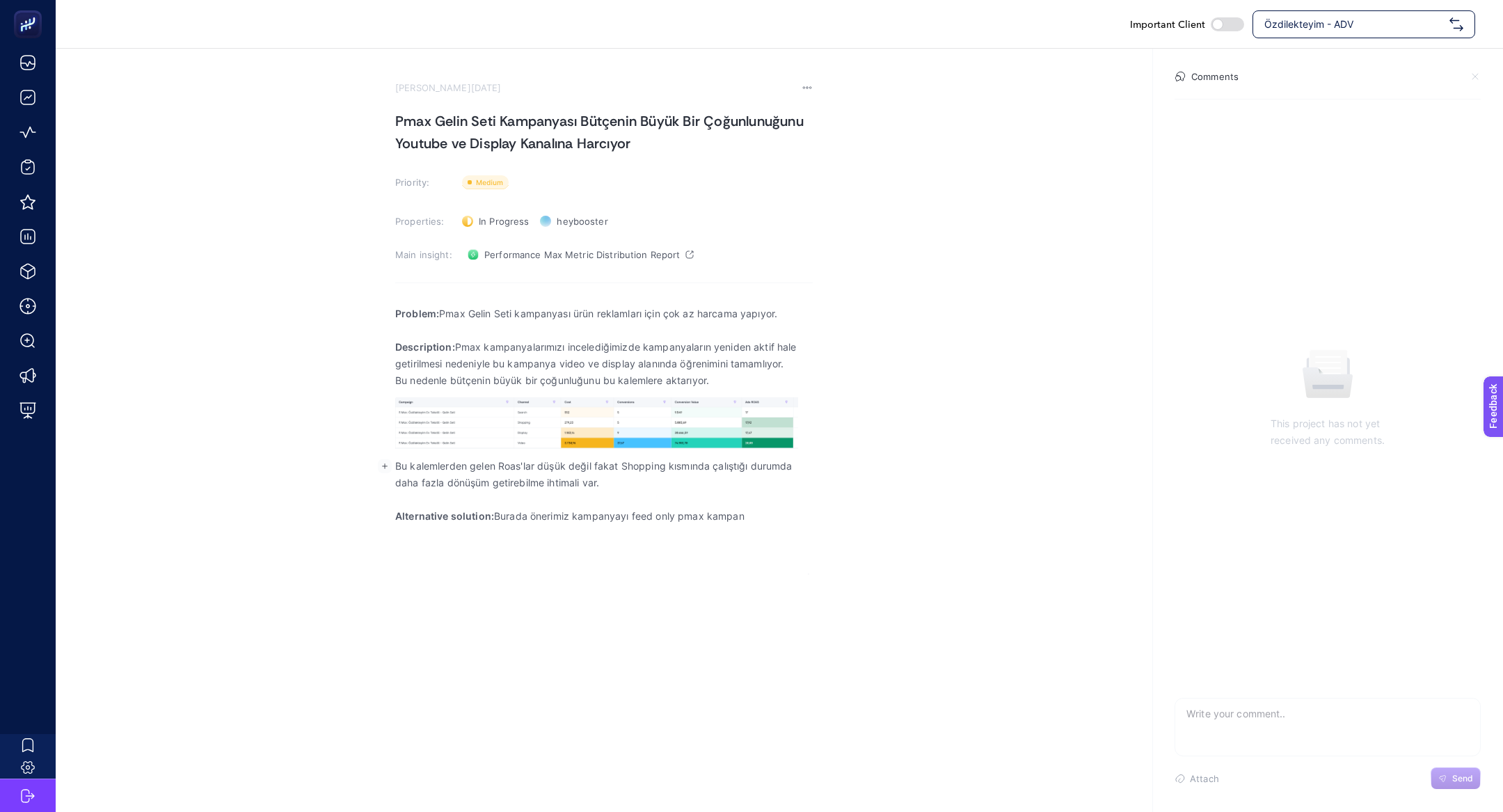
click at [668, 469] on p "Bu kalemlerden gelen Roas'lar düşük değil fakat Shopping kısmında çalıştığı dur…" at bounding box center [604, 474] width 418 height 34
click at [762, 513] on p "Alternative solution: Burada önerimiz kampanyayı feed only pmax kampan" at bounding box center [604, 516] width 418 height 16
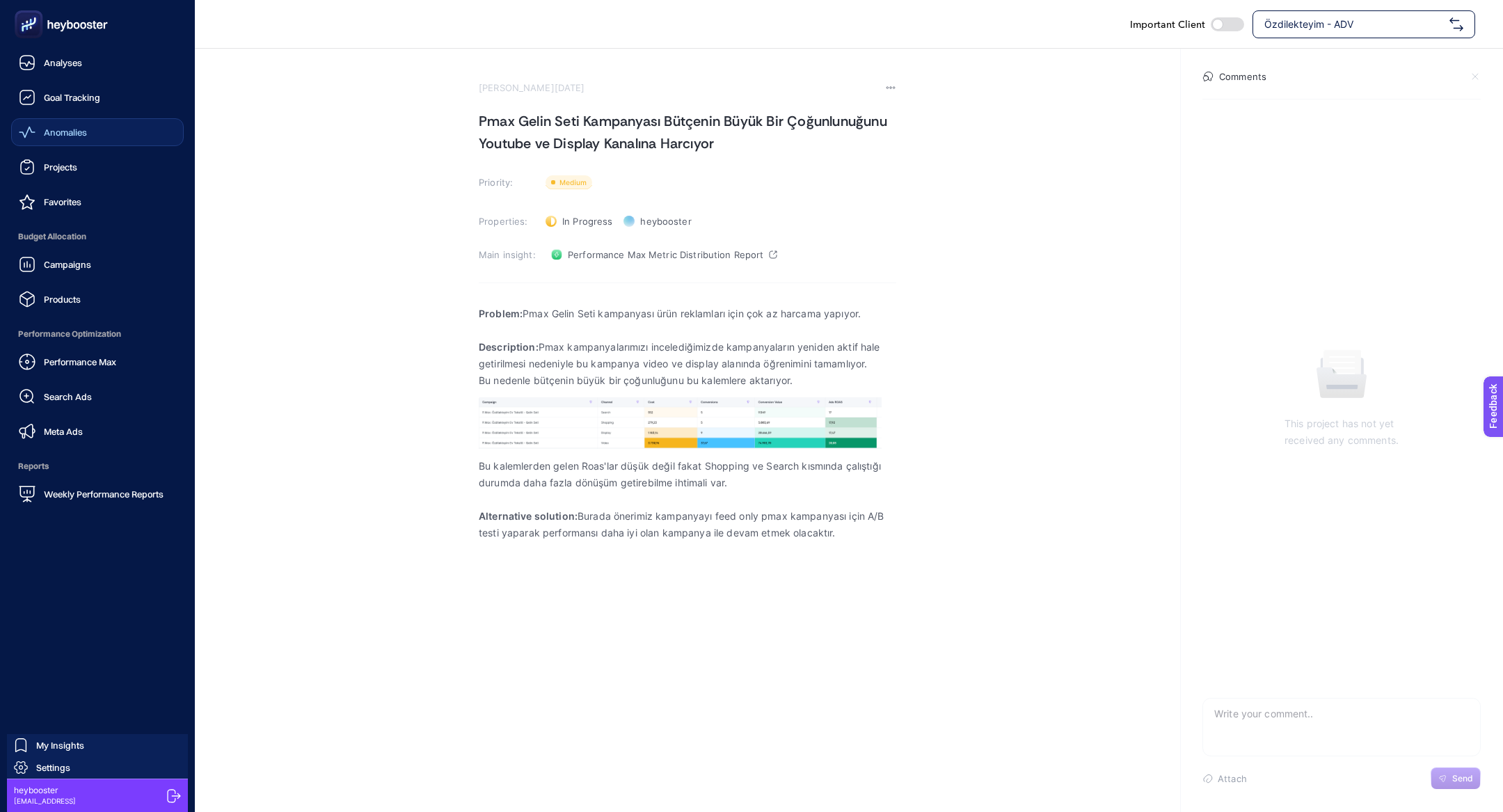
click at [70, 136] on span "Anomalies" at bounding box center [65, 132] width 43 height 11
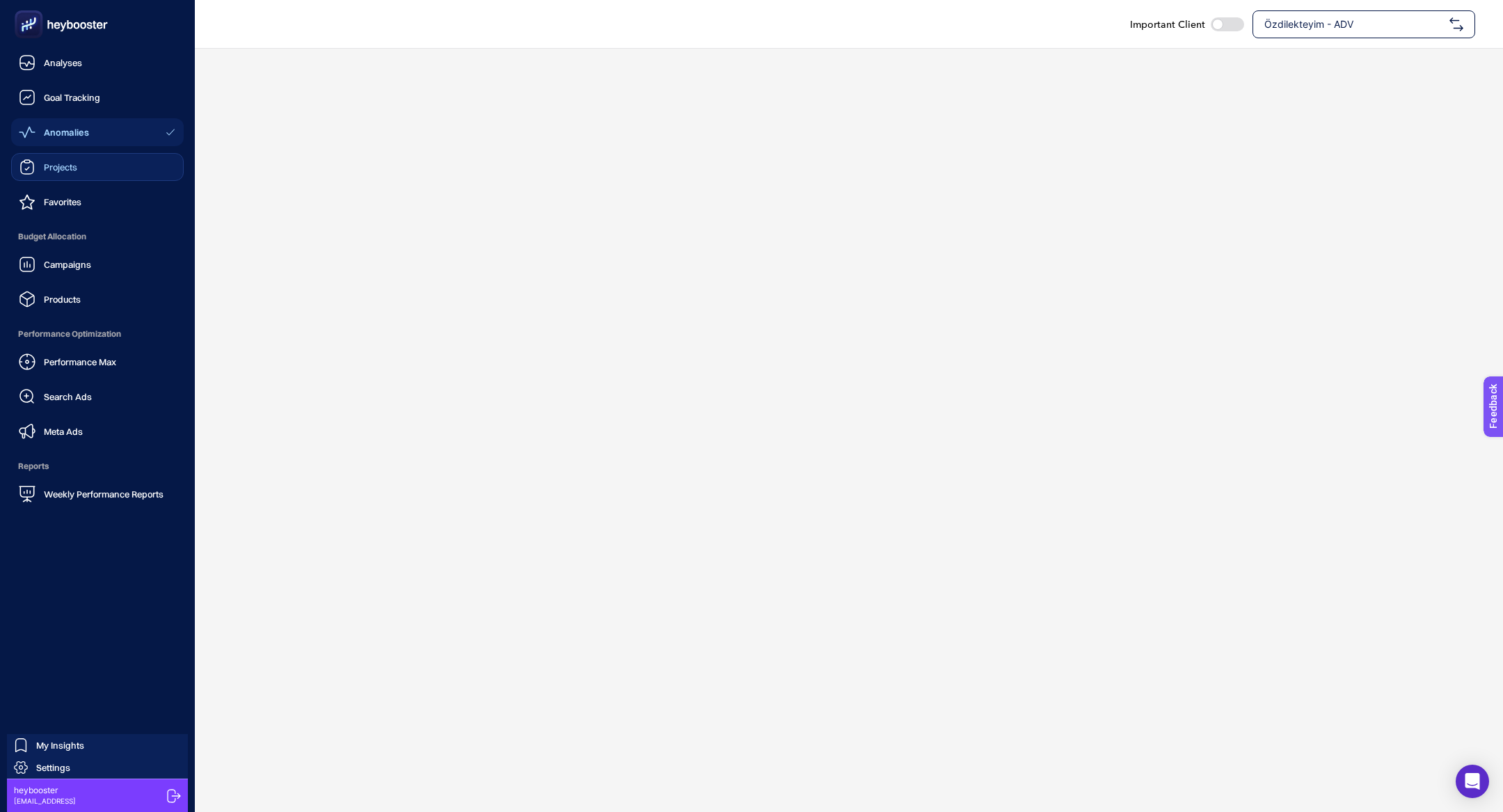
click at [75, 155] on link "Projects" at bounding box center [97, 167] width 173 height 28
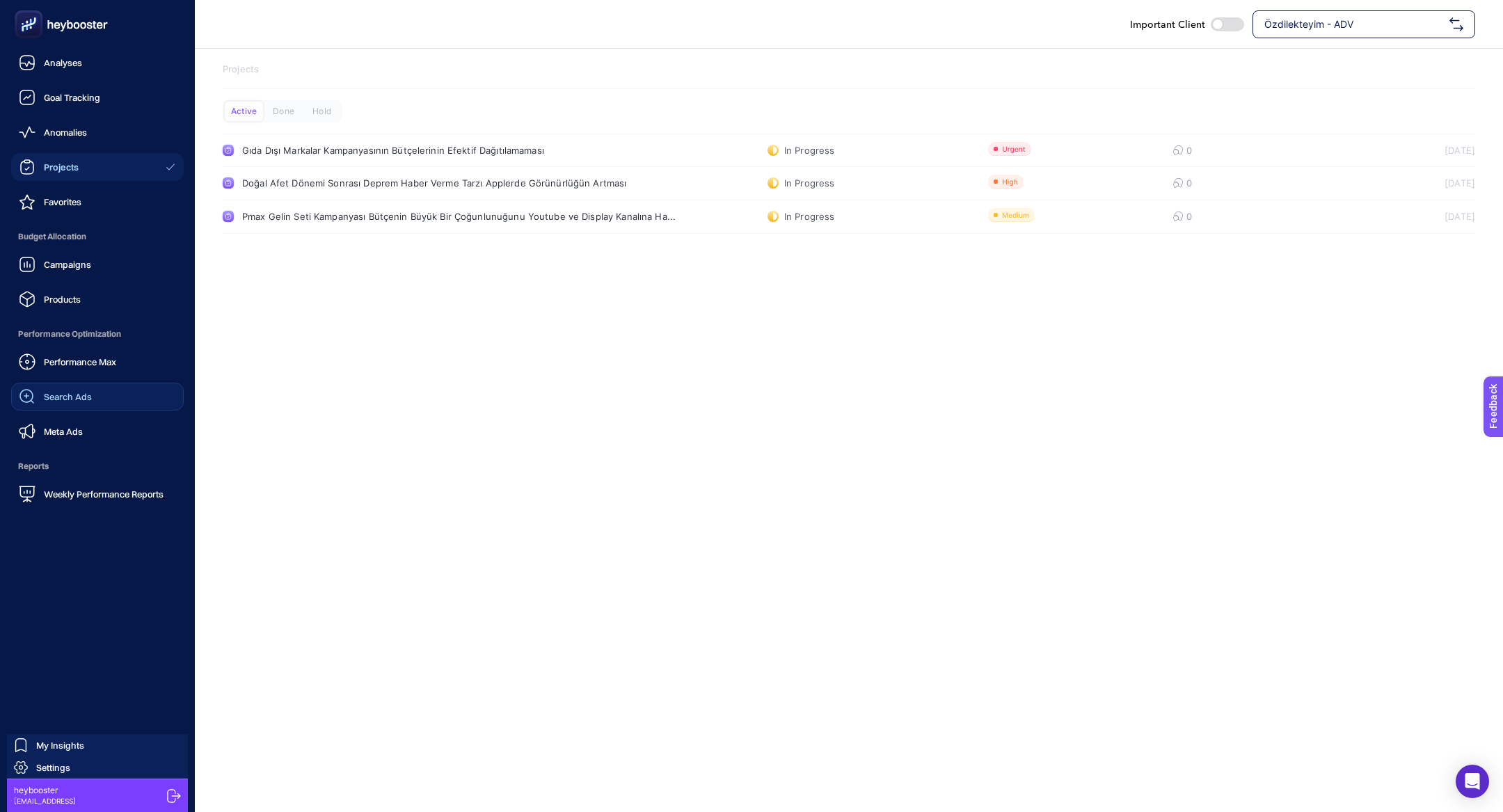
click at [128, 395] on link "Search Ads" at bounding box center [97, 396] width 173 height 28
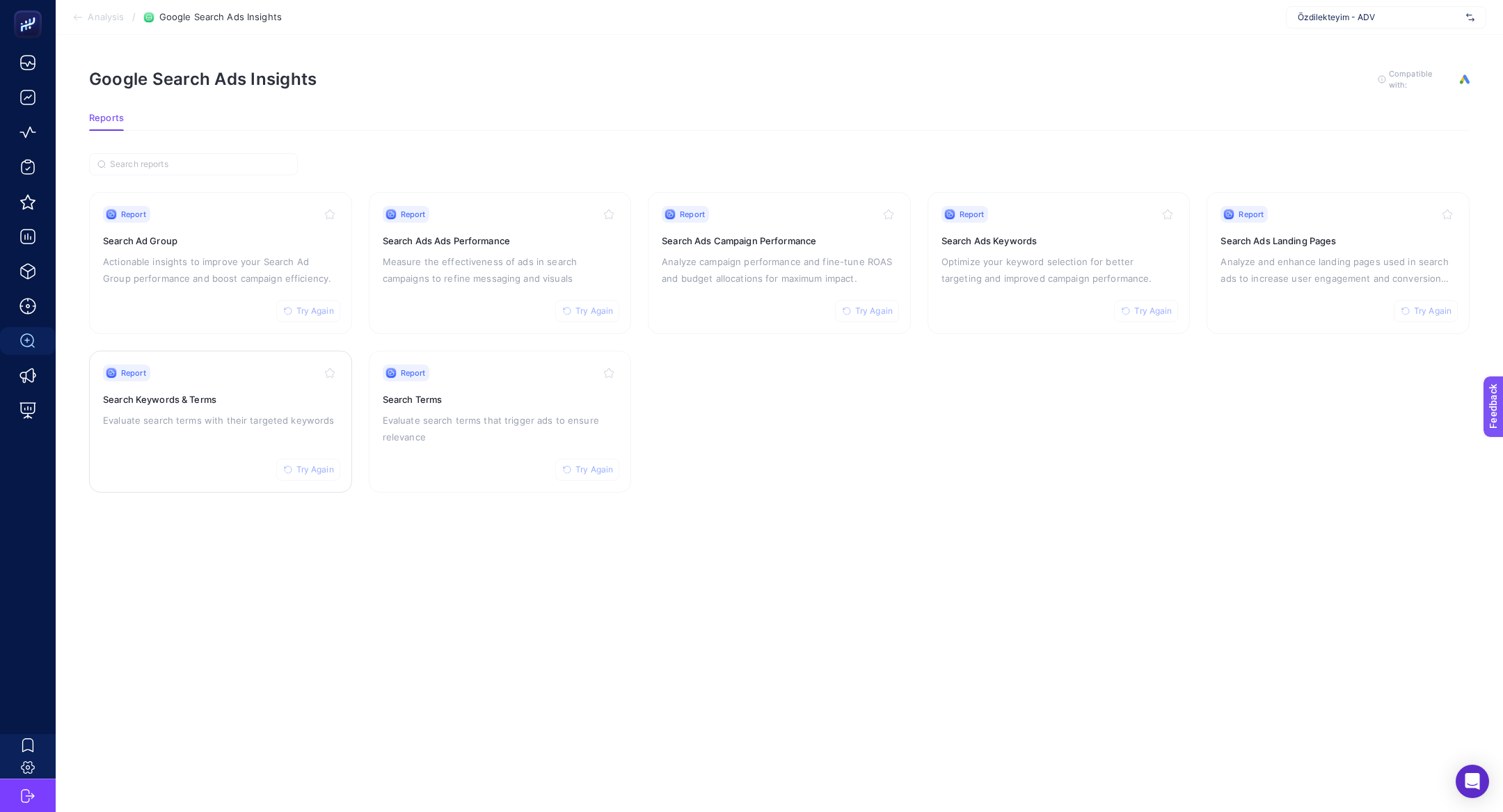
click at [218, 394] on h3 "Search Keywords & Terms" at bounding box center [221, 399] width 235 height 14
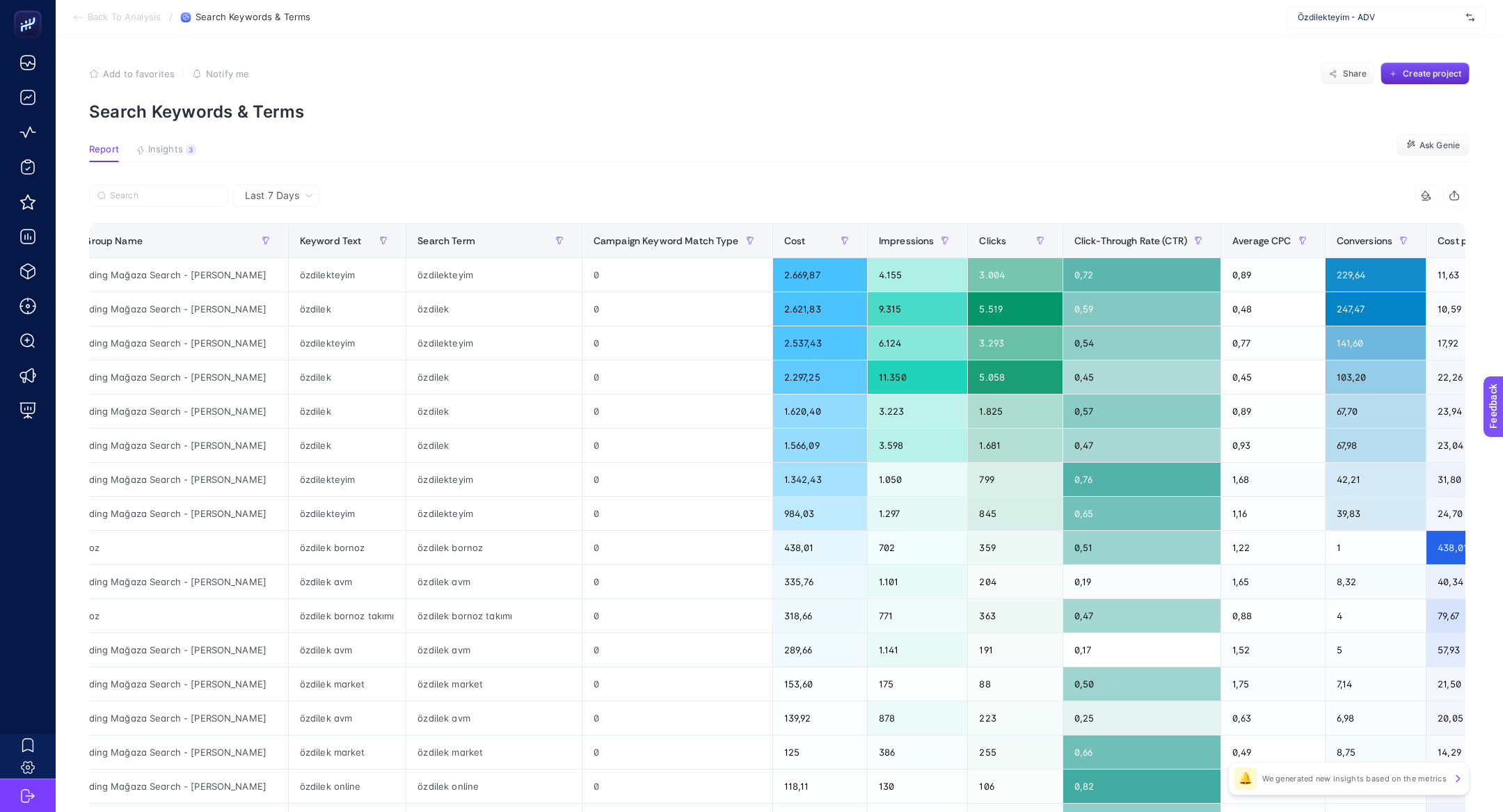
scroll to position [0, 314]
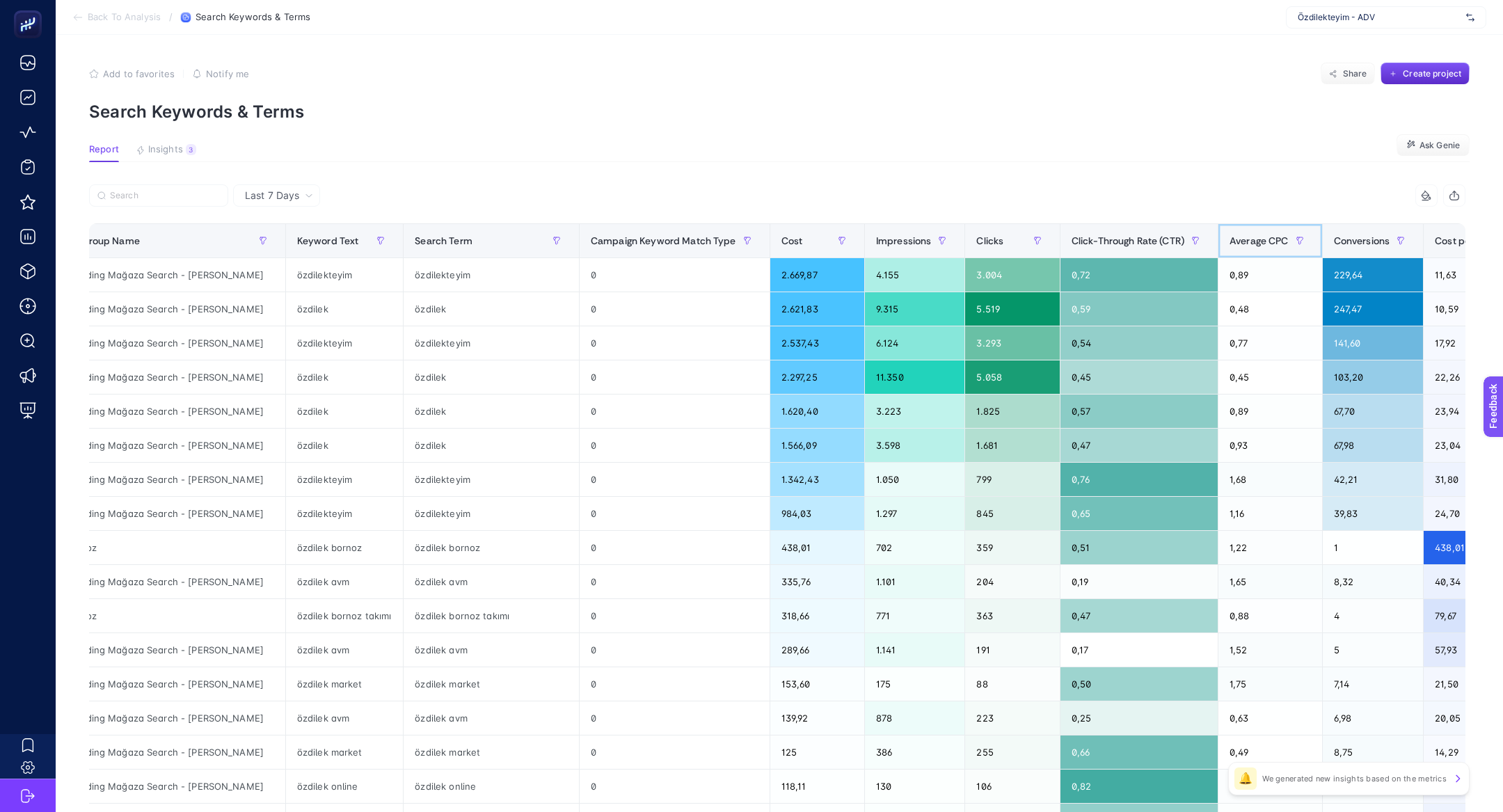
click at [1218, 227] on th "Average CPC" at bounding box center [1270, 241] width 104 height 34
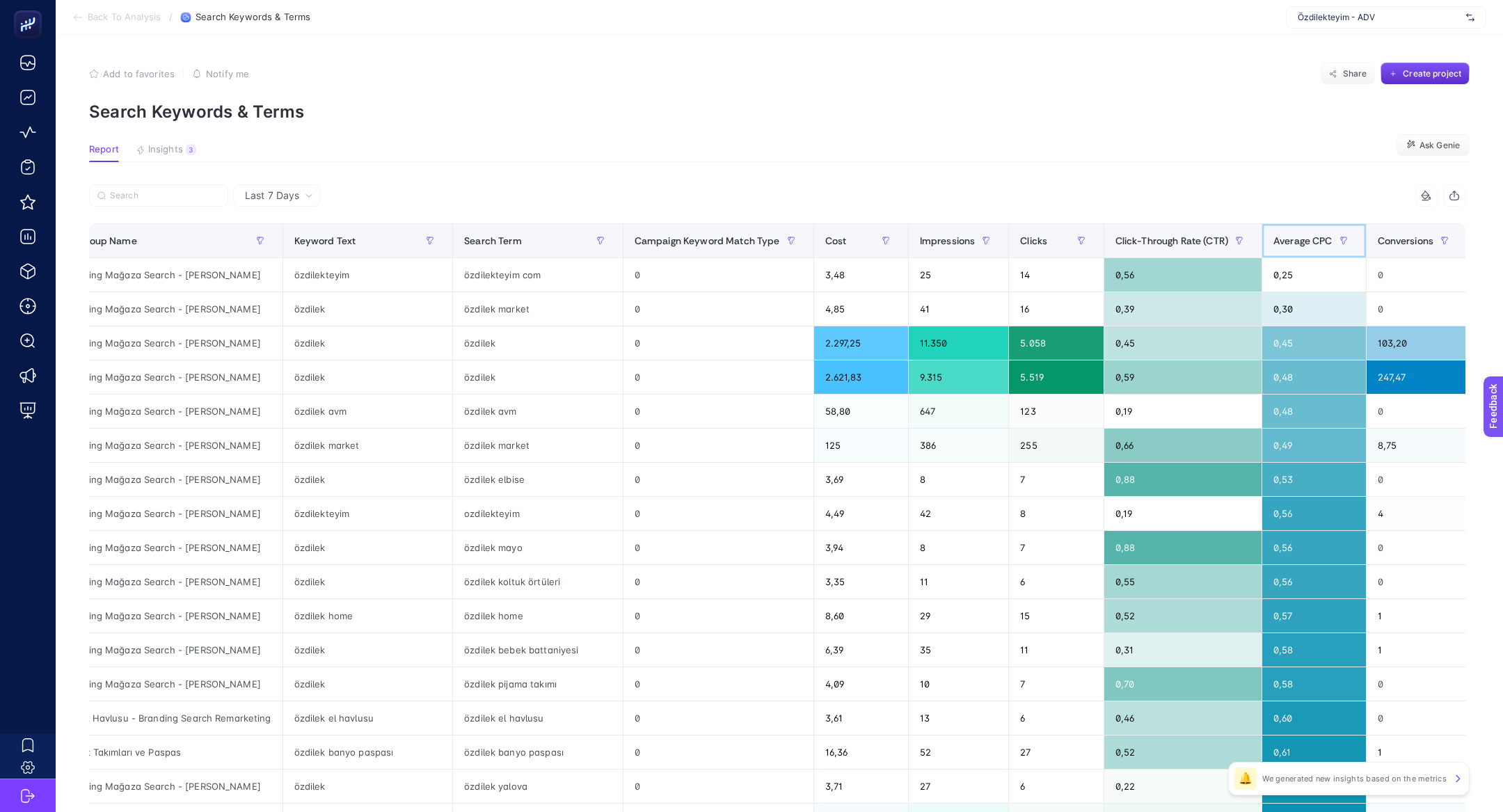
click at [1313, 232] on div "Average CPC" at bounding box center [1315, 241] width 81 height 22
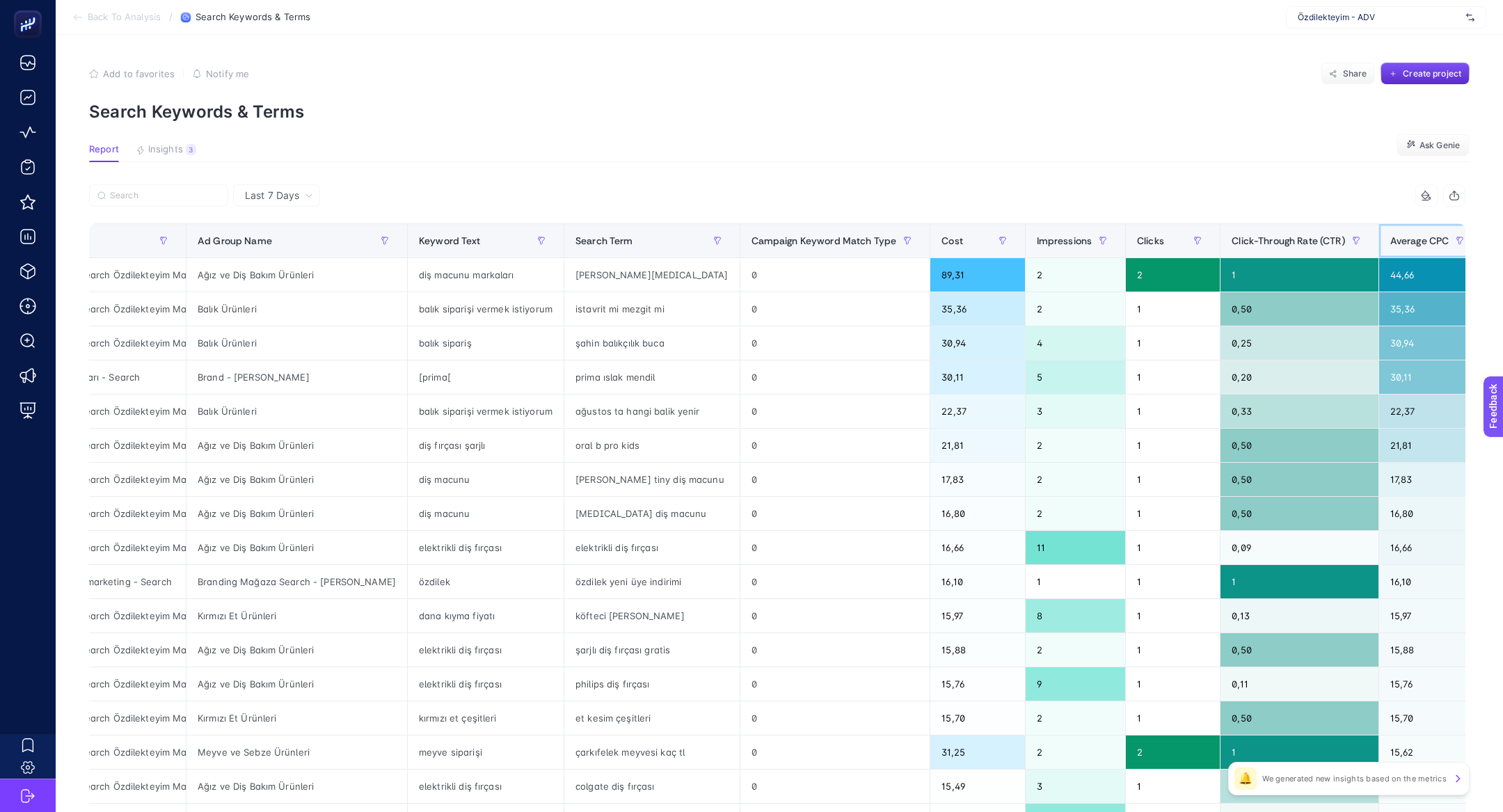
scroll to position [0, 180]
click at [162, 170] on article "Add to favorites false Notify me Share Create project Search Keywords & Terms R…" at bounding box center [779, 578] width 1447 height 1087
click at [156, 157] on button "Insights 3 We generated new insights based on the metrics" at bounding box center [166, 152] width 60 height 18
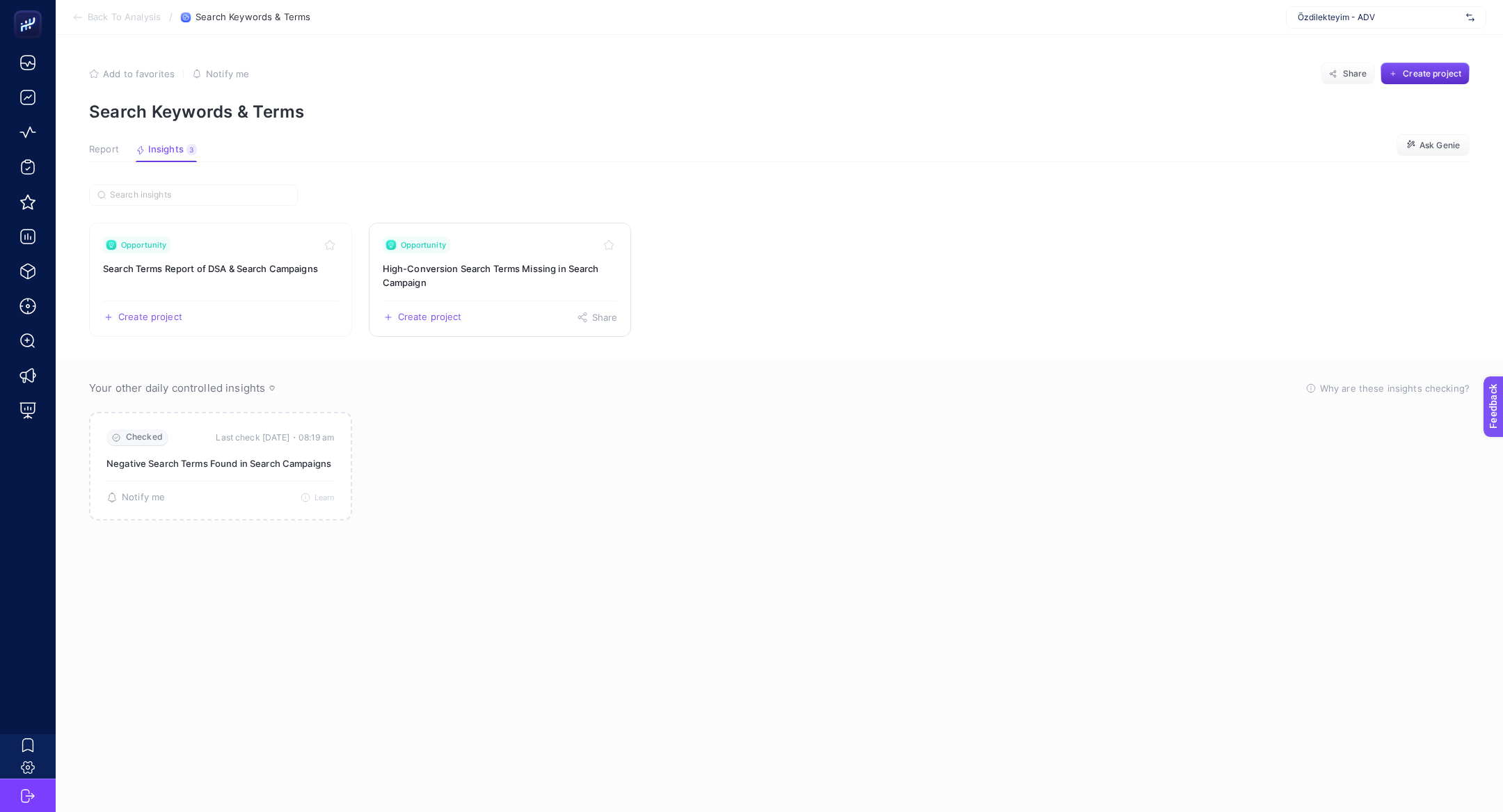
click at [489, 271] on h3 "High-Conversion Search Terms Missing in Search Campaign" at bounding box center [500, 276] width 235 height 28
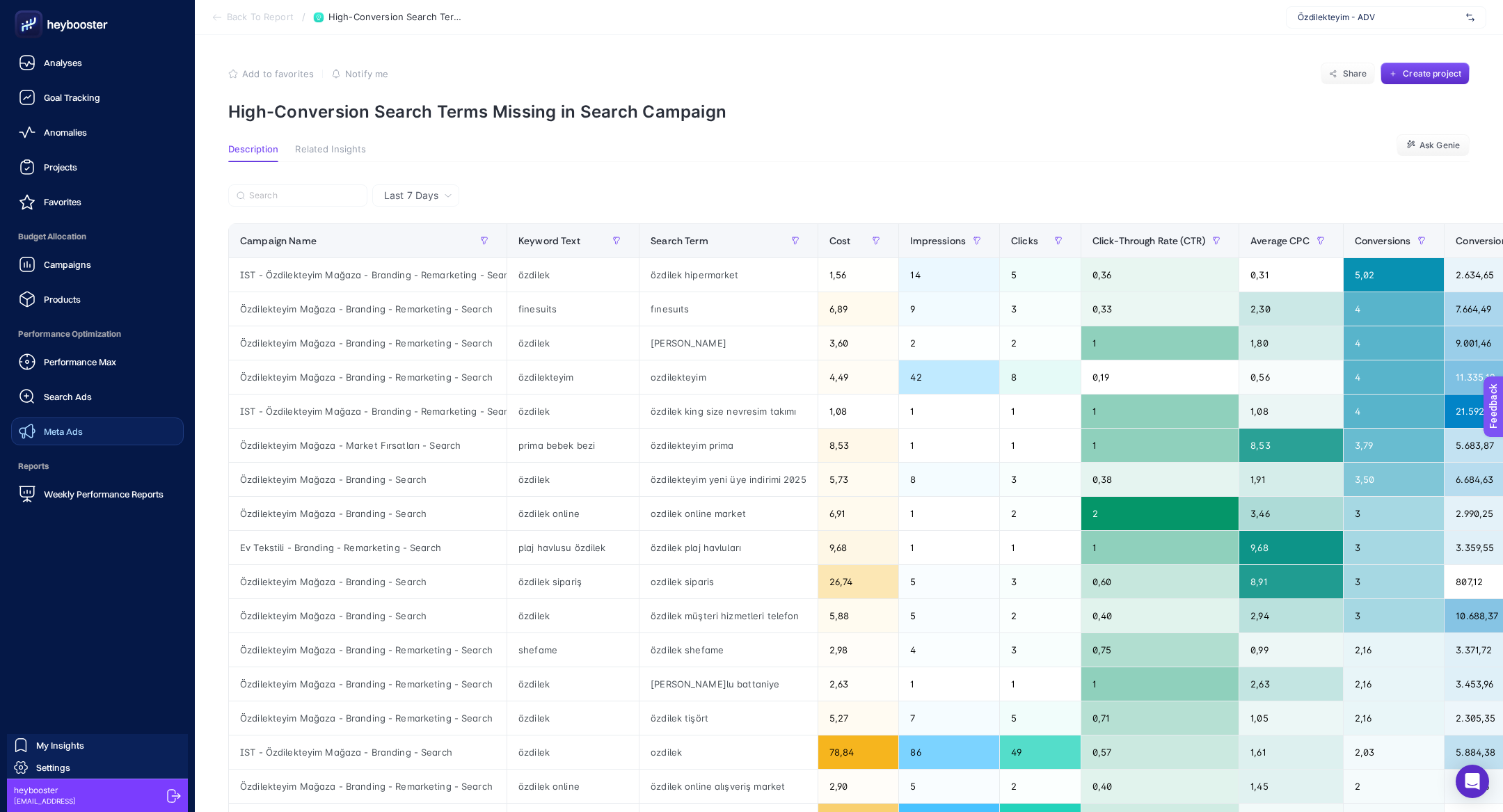
click at [74, 431] on span "Meta Ads" at bounding box center [63, 431] width 39 height 11
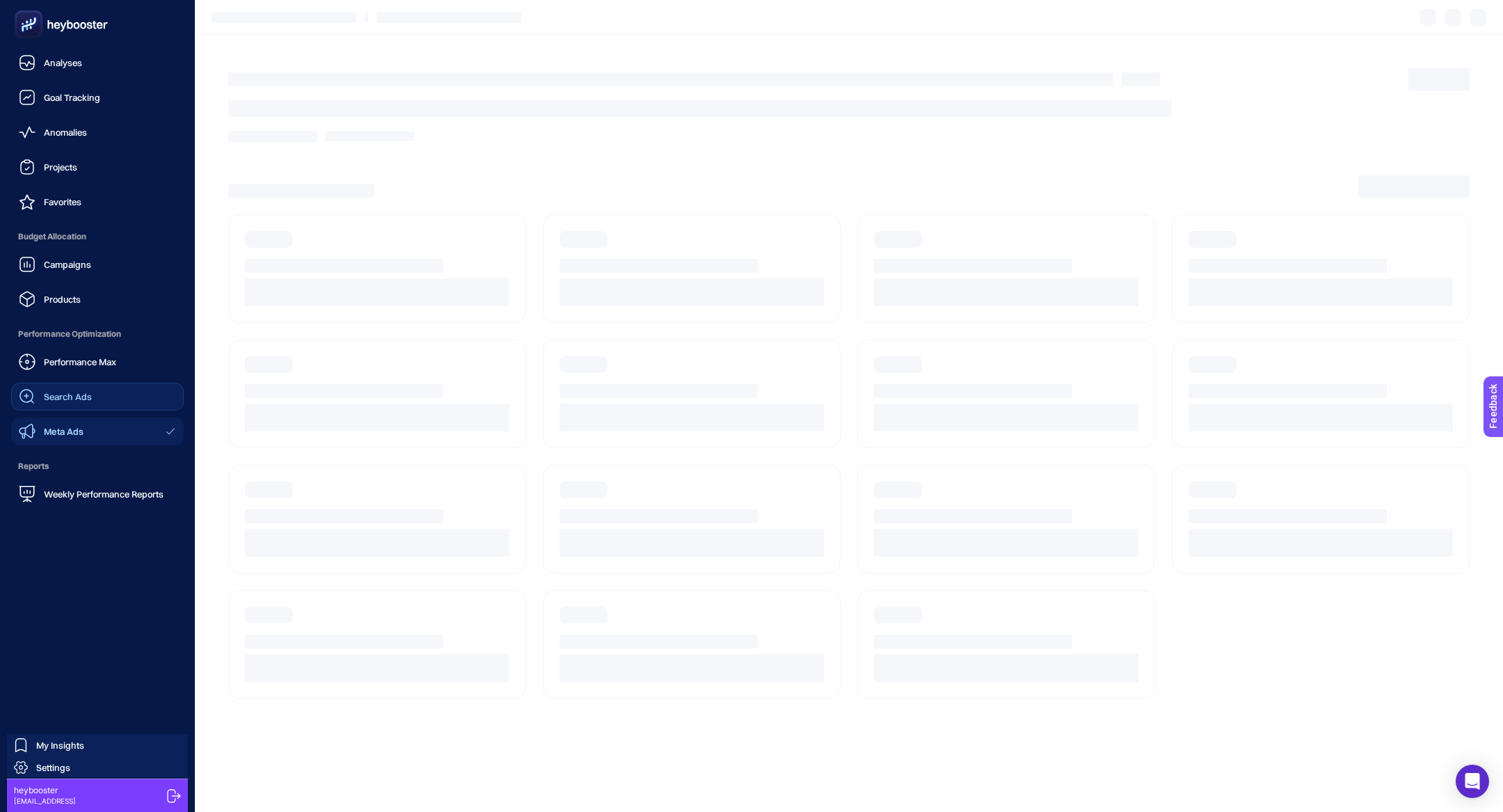
click at [91, 399] on link "Search Ads" at bounding box center [97, 396] width 173 height 28
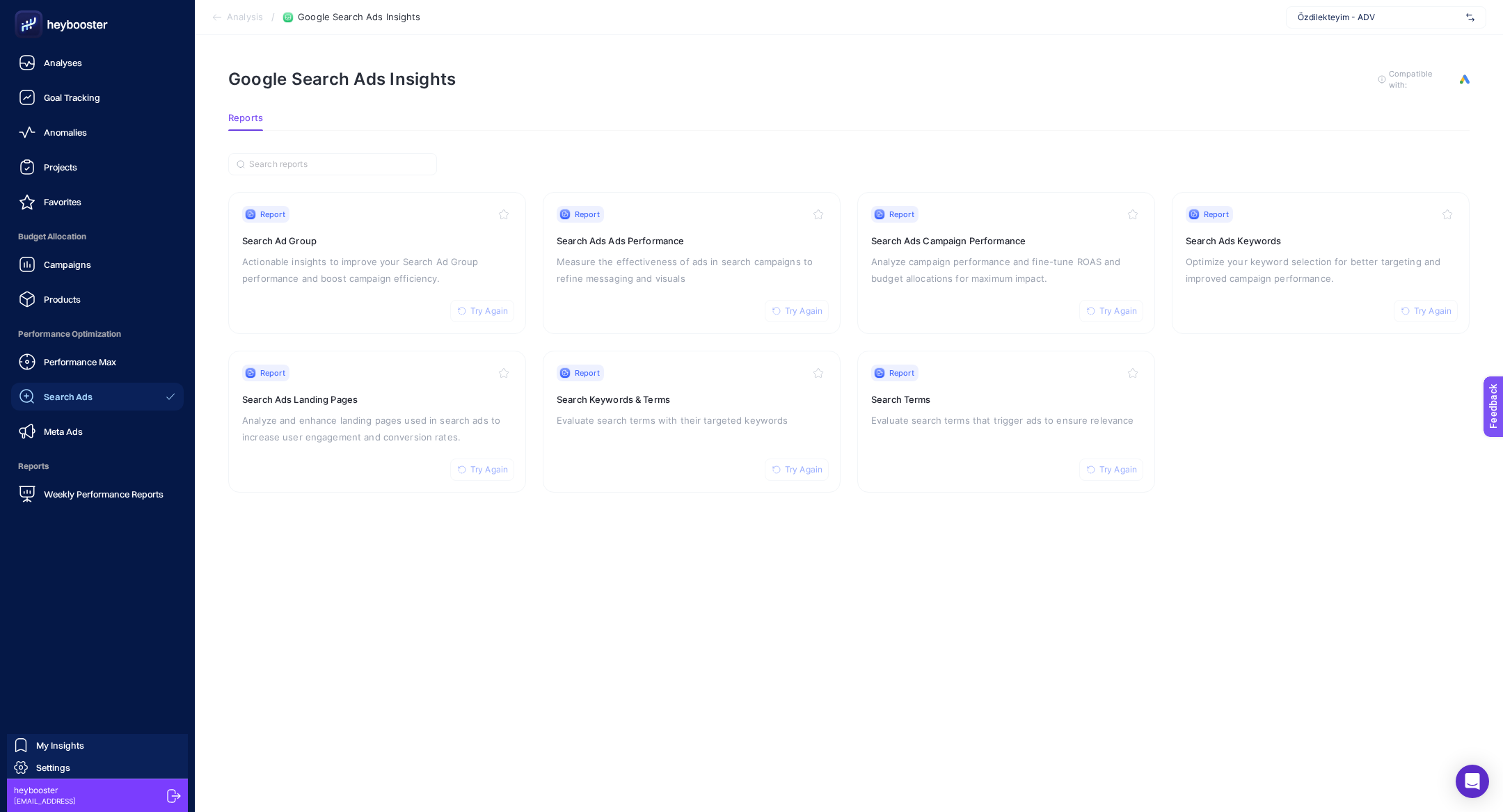
click at [73, 23] on icon at bounding box center [69, 25] width 5 height 9
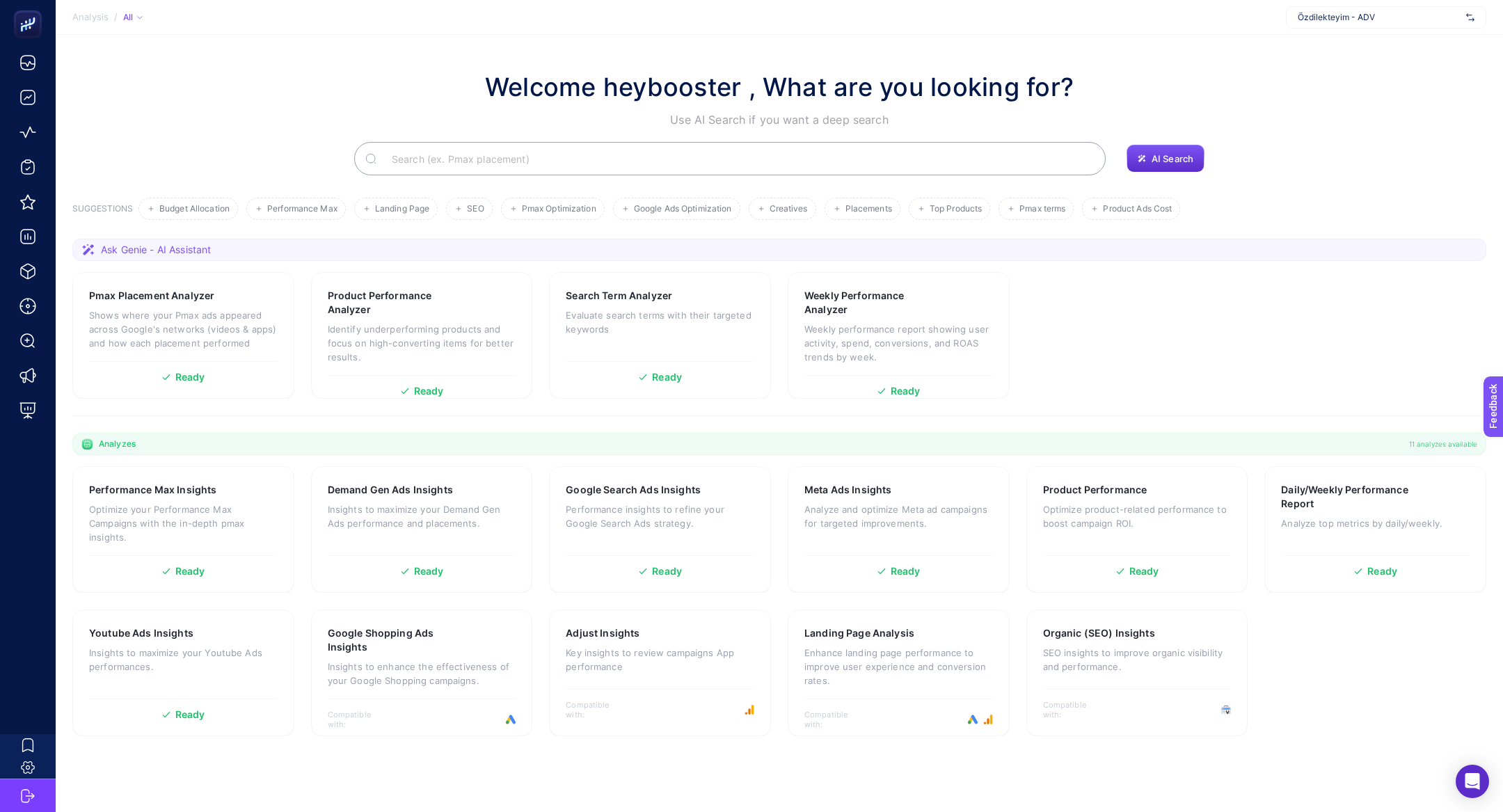
click at [491, 163] on input "Search" at bounding box center [737, 159] width 714 height 39
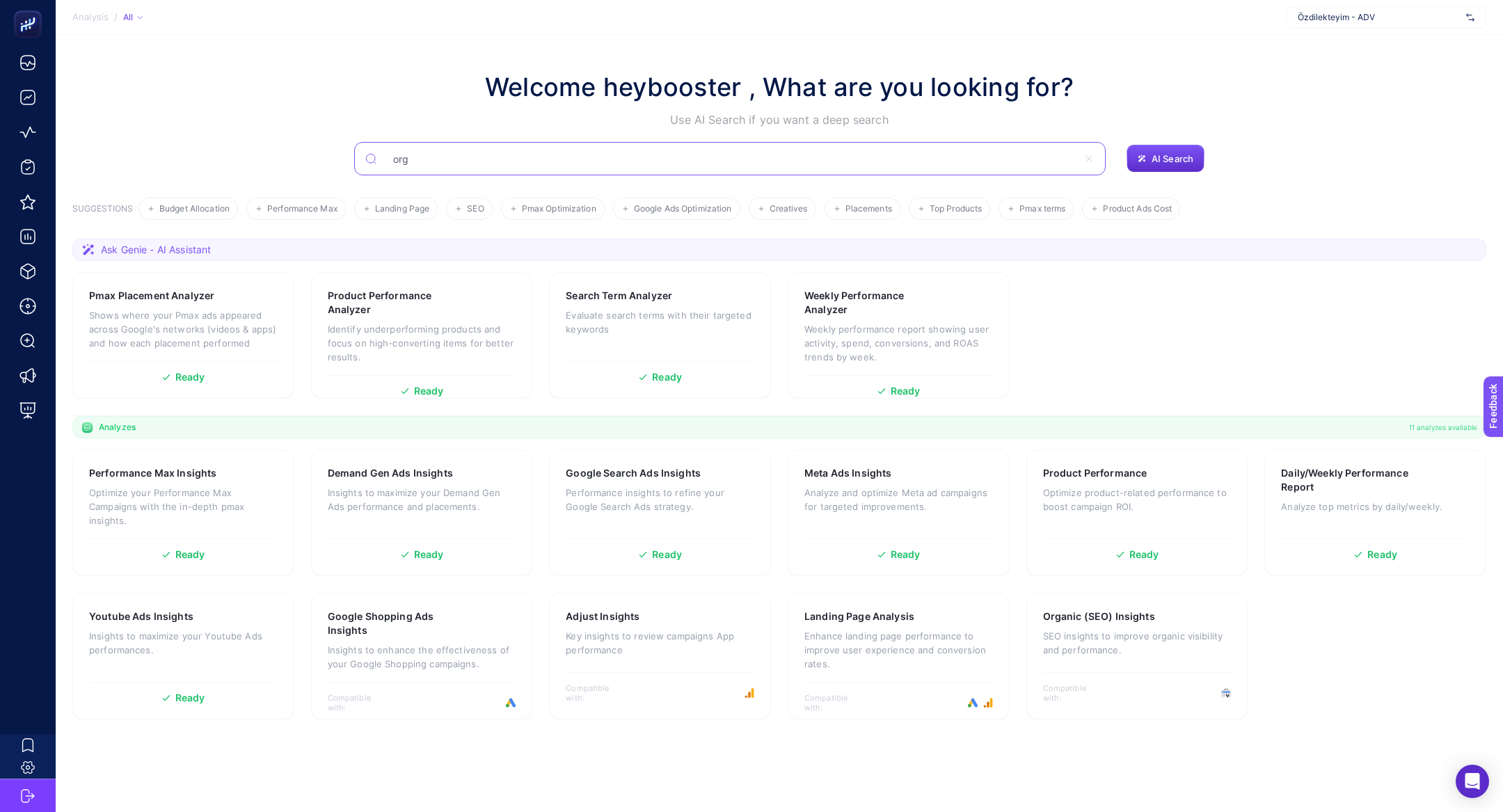
type input "org"
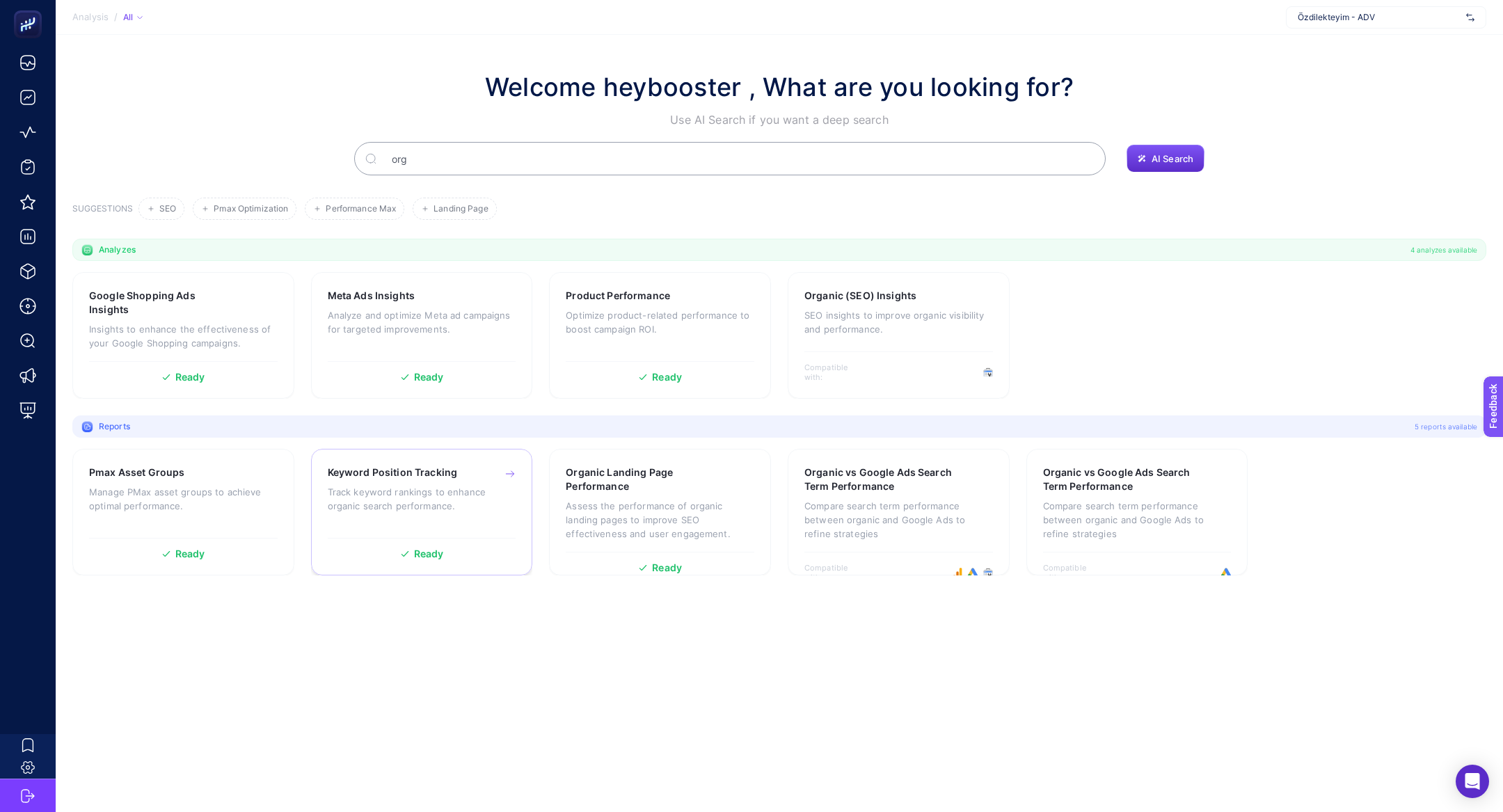
click at [425, 500] on p "Track keyword rankings to enhance organic search performance." at bounding box center [421, 499] width 188 height 28
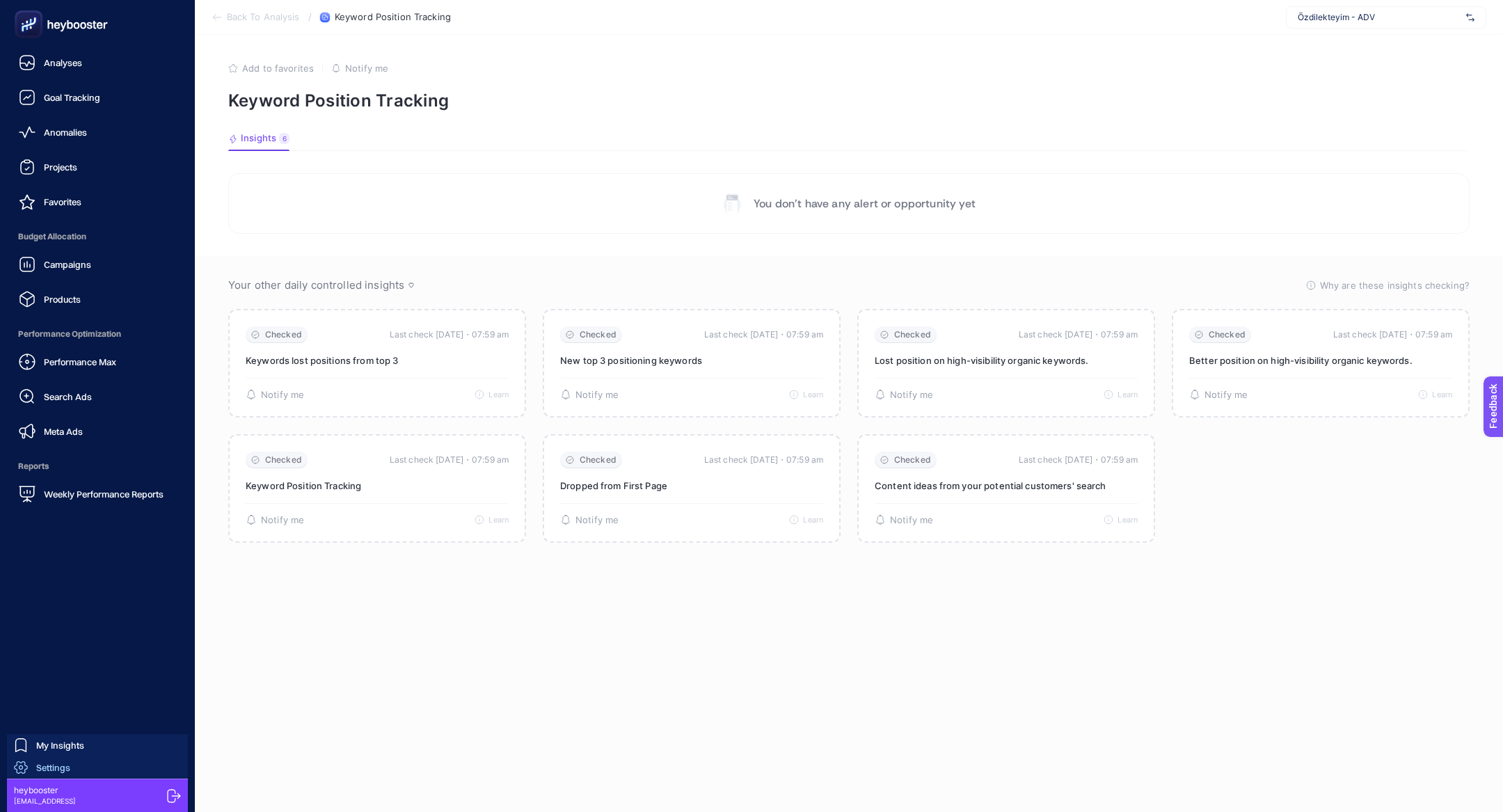
click at [63, 766] on span "Settings" at bounding box center [53, 767] width 34 height 11
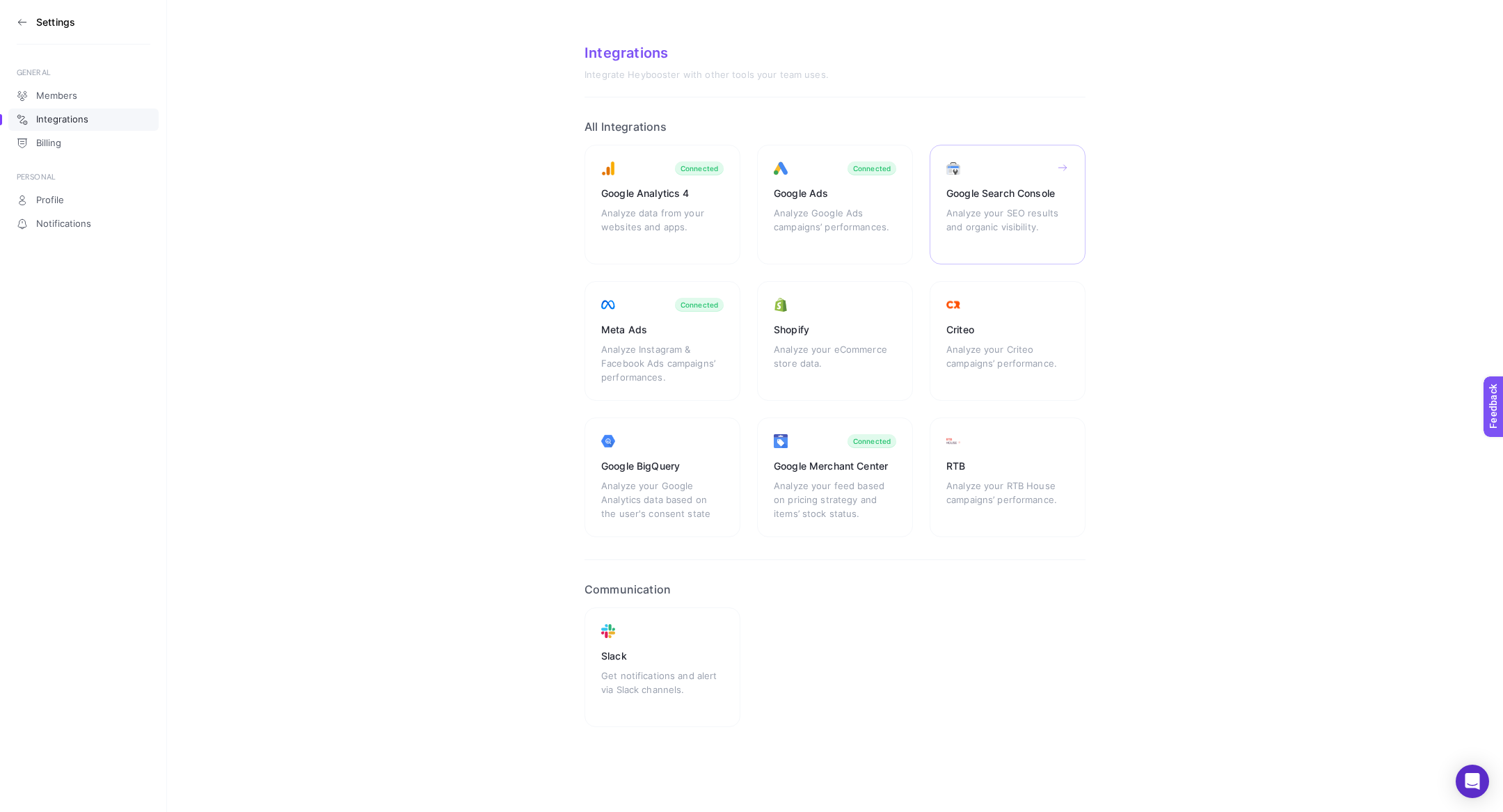
click at [741, 281] on div "Google Search Console Analyze your SEO results and organic visibility." at bounding box center [662, 341] width 156 height 120
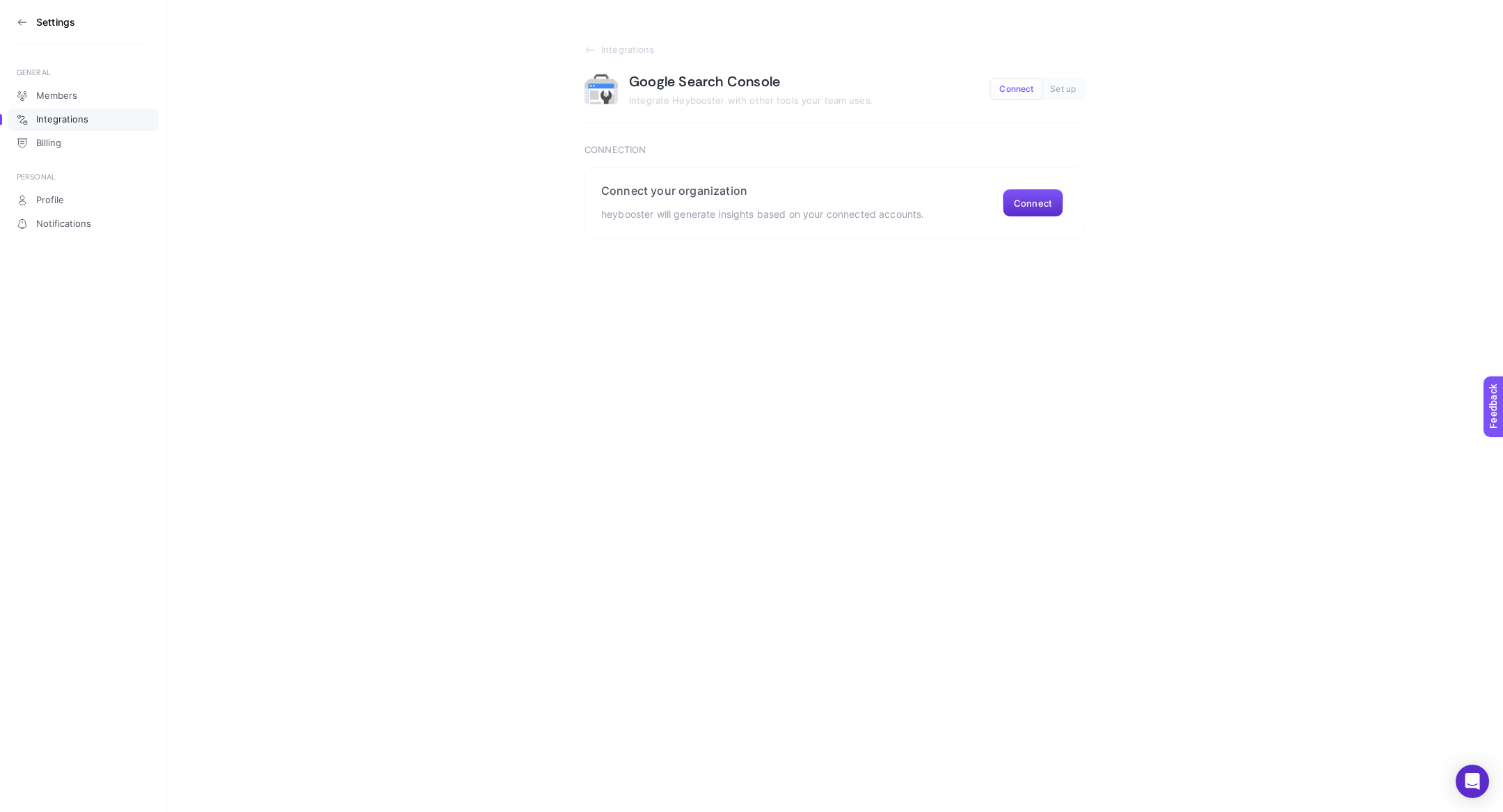
click at [20, 15] on section "Settings" at bounding box center [83, 22] width 134 height 45
click at [25, 22] on icon at bounding box center [22, 22] width 11 height 11
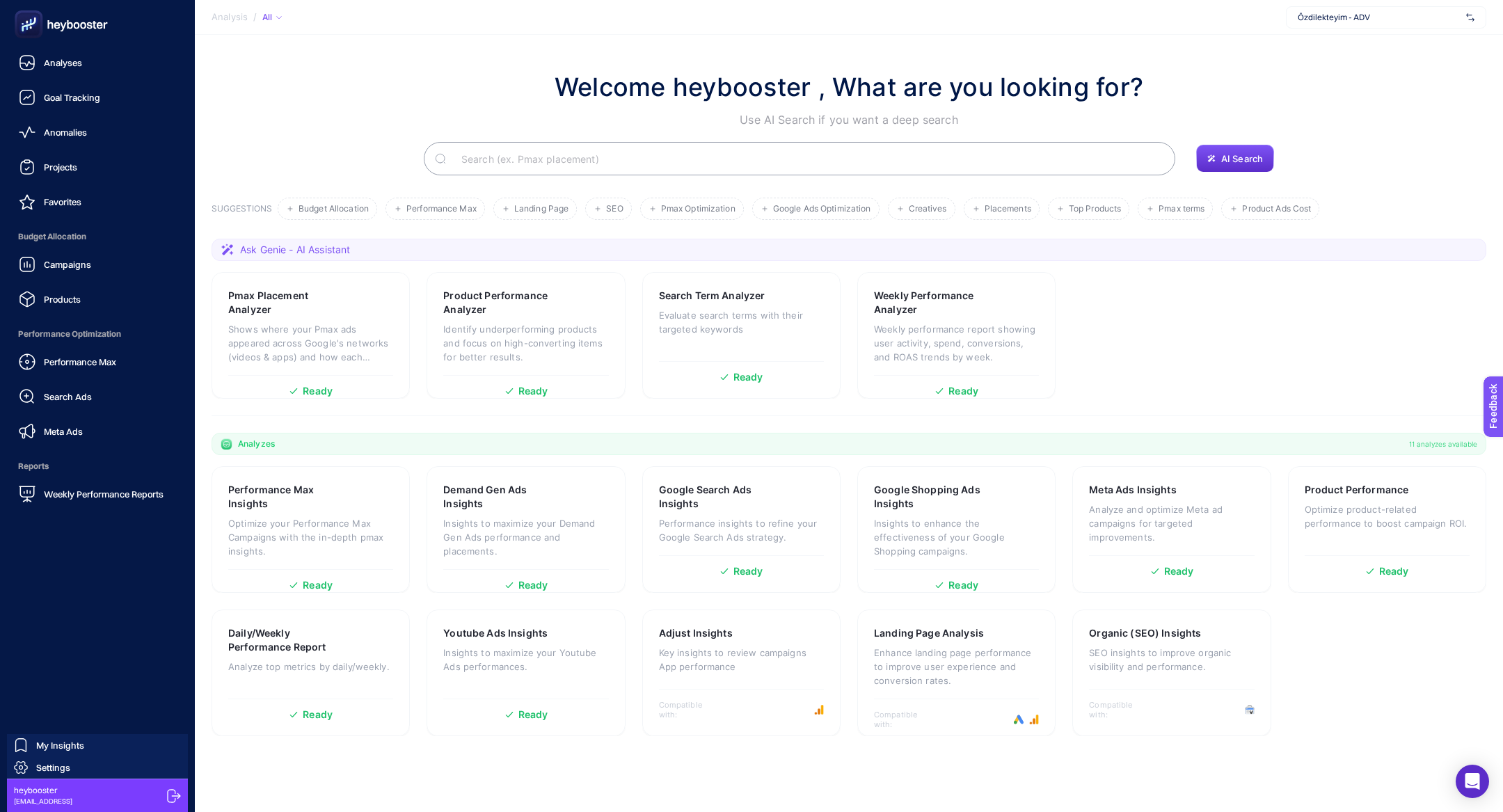
click at [25, 22] on rect at bounding box center [28, 24] width 23 height 23
click at [79, 376] on div "Performance Max Search Ads Meta Ads" at bounding box center [97, 396] width 173 height 98
click at [67, 370] on link "Performance Max" at bounding box center [97, 362] width 173 height 28
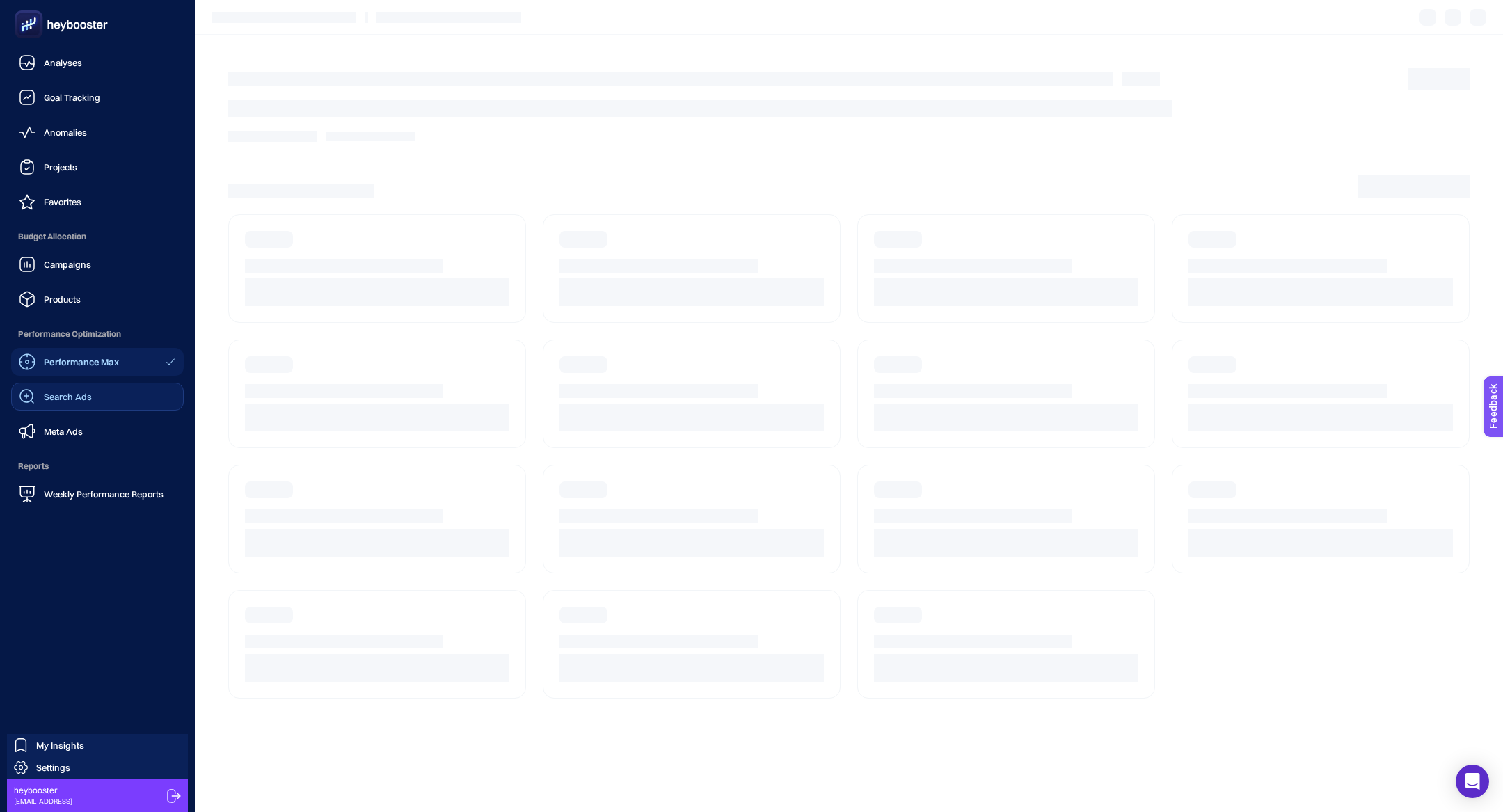
click at [76, 400] on span "Search Ads" at bounding box center [67, 396] width 48 height 11
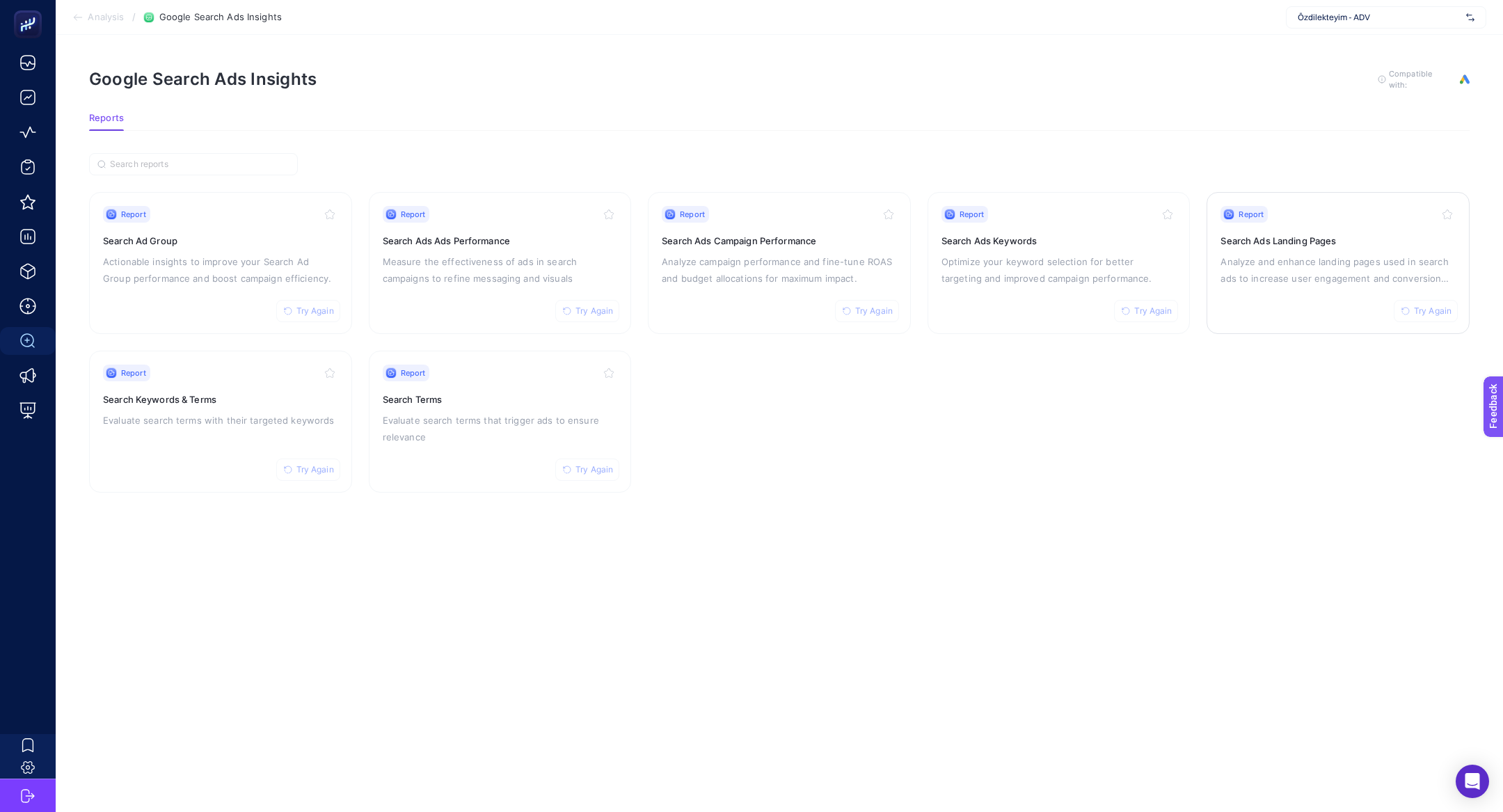
click at [1290, 295] on div "Report Try Again Search Ads Landing Pages Analyze and enhance landing pages use…" at bounding box center [1338, 263] width 235 height 114
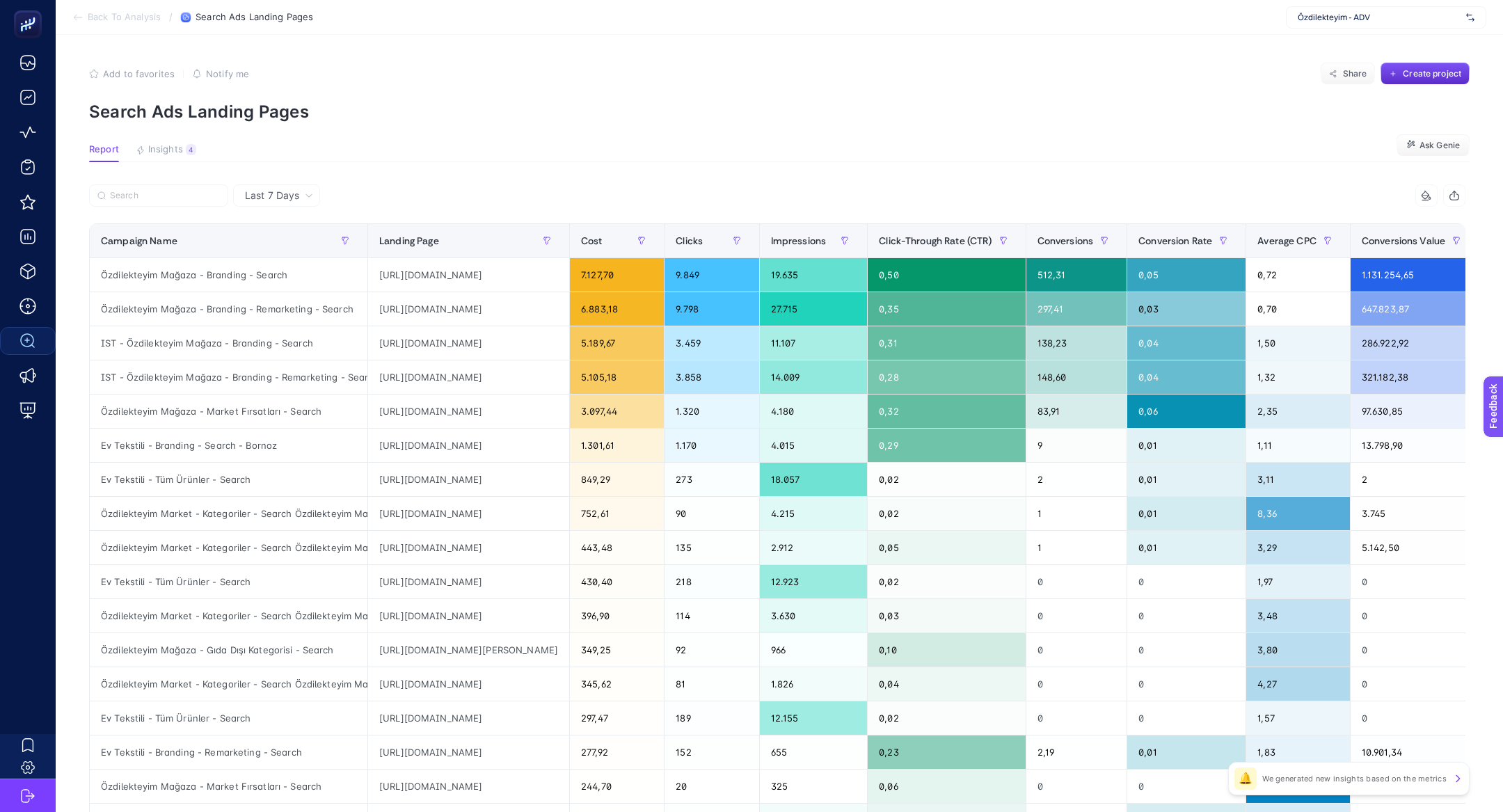
click at [178, 138] on article "Add to favorites false Notify me Share Create project Search Ads Landing Pages …" at bounding box center [779, 578] width 1447 height 1087
click at [177, 145] on span "Insights" at bounding box center [166, 149] width 34 height 11
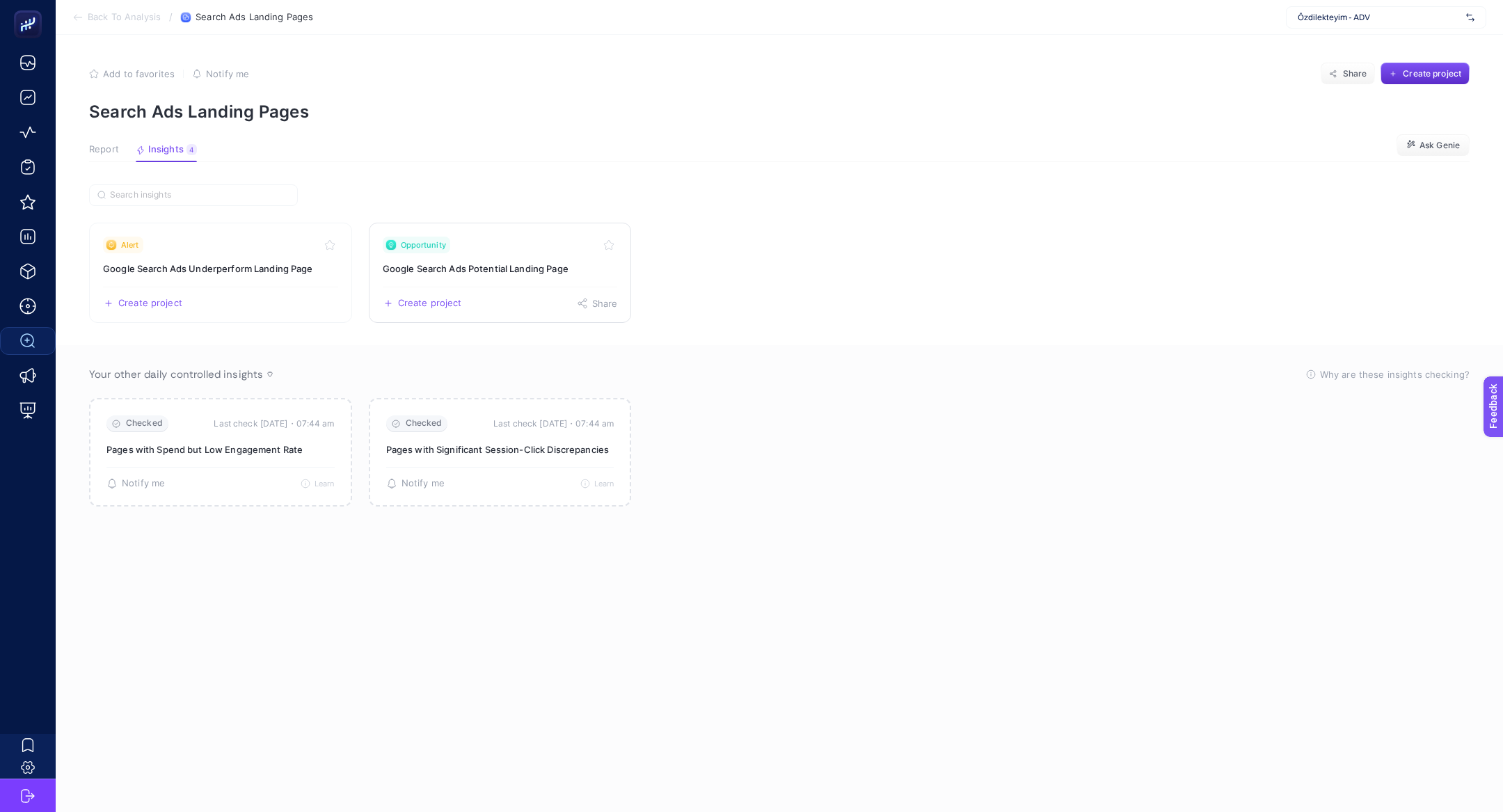
click at [509, 276] on link "Opportunity Google Search Ads Potential Landing Page Create project Share" at bounding box center [500, 273] width 263 height 100
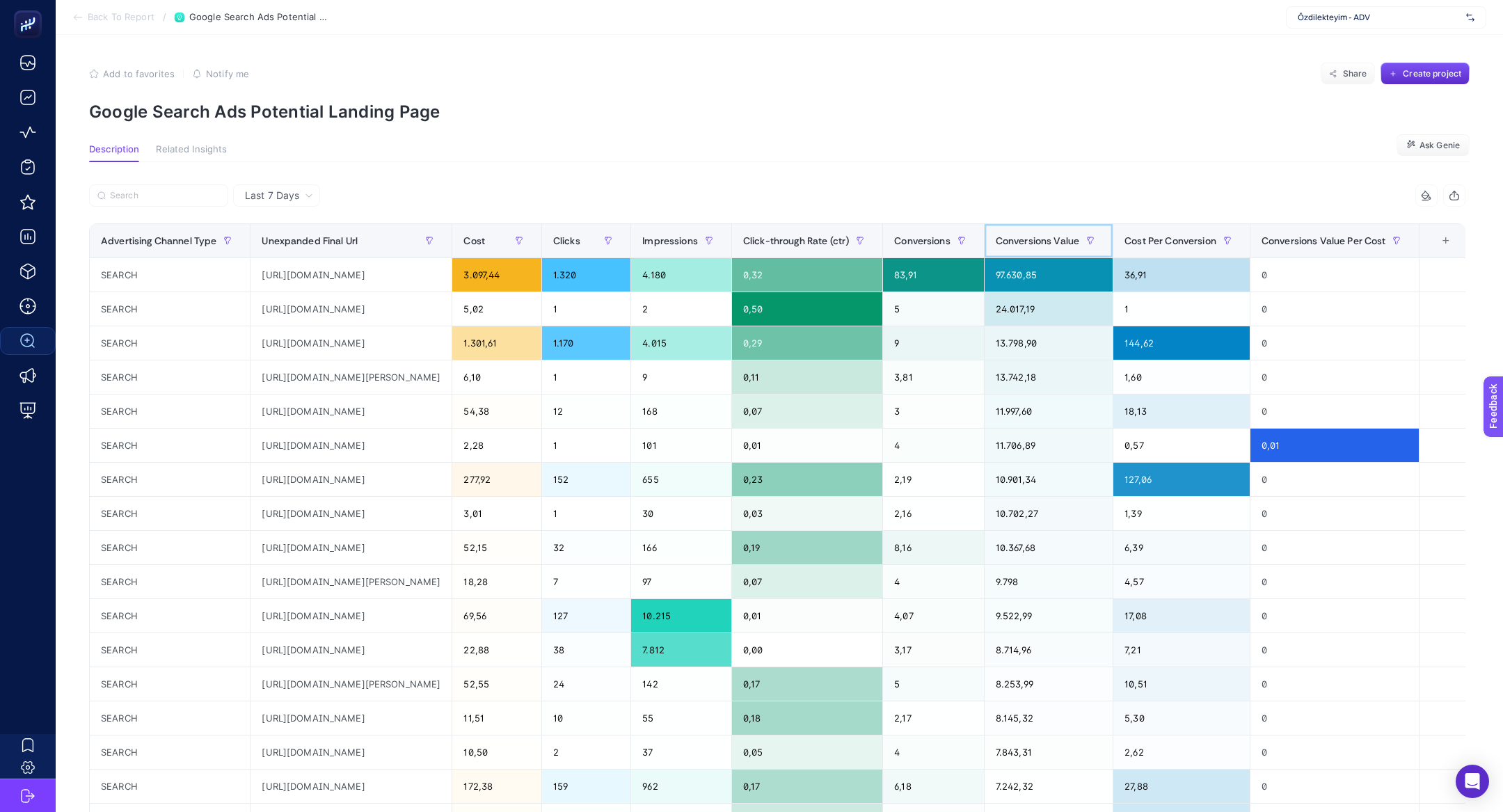
click at [1079, 238] on span "Conversions Value" at bounding box center [1038, 241] width 84 height 11
click at [442, 306] on div "[URL][DOMAIN_NAME]" at bounding box center [350, 309] width 201 height 34
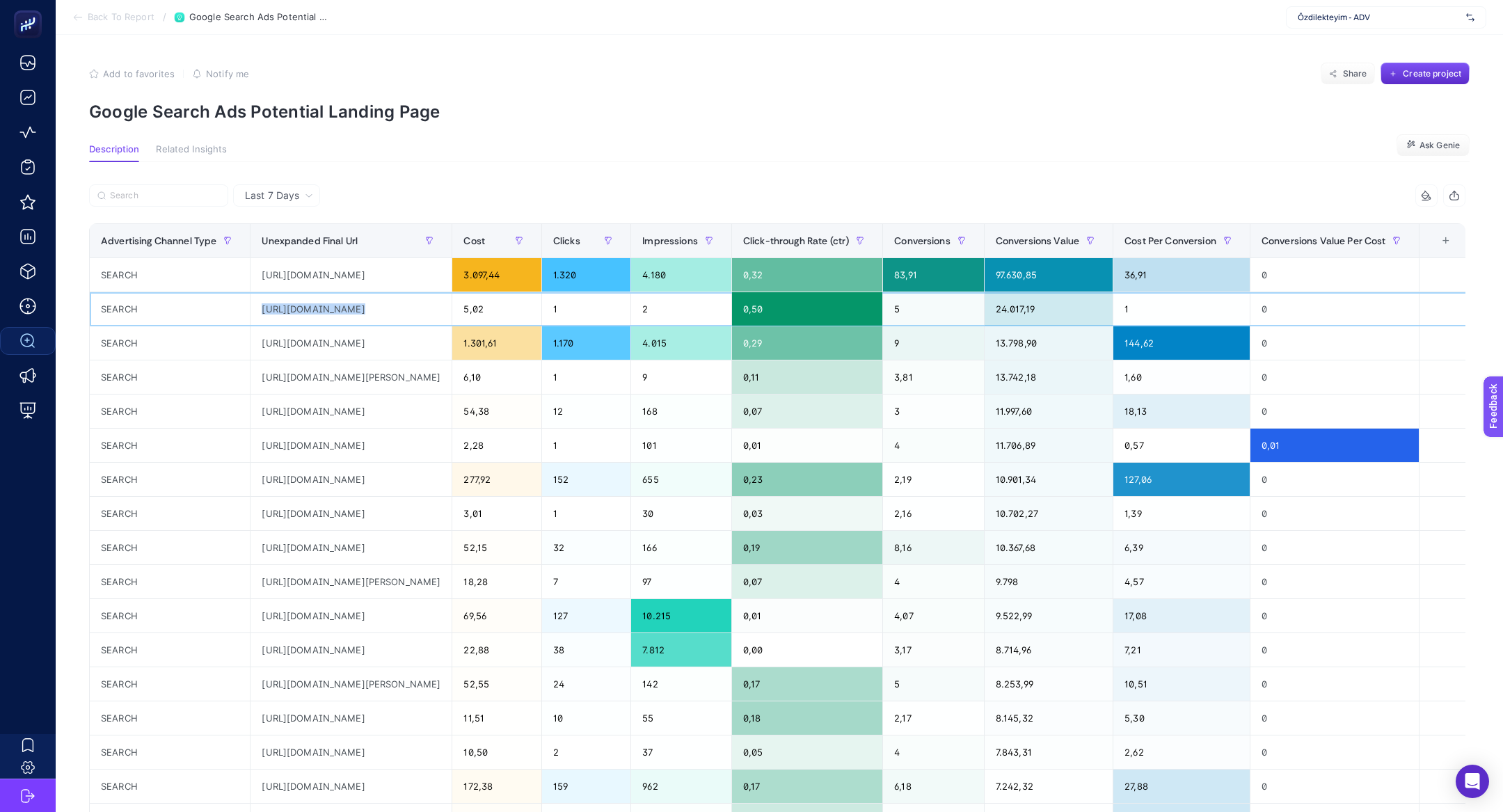
click at [442, 306] on div "[URL][DOMAIN_NAME]" at bounding box center [350, 309] width 201 height 34
click at [408, 381] on div "[URL][DOMAIN_NAME][PERSON_NAME]" at bounding box center [350, 377] width 201 height 34
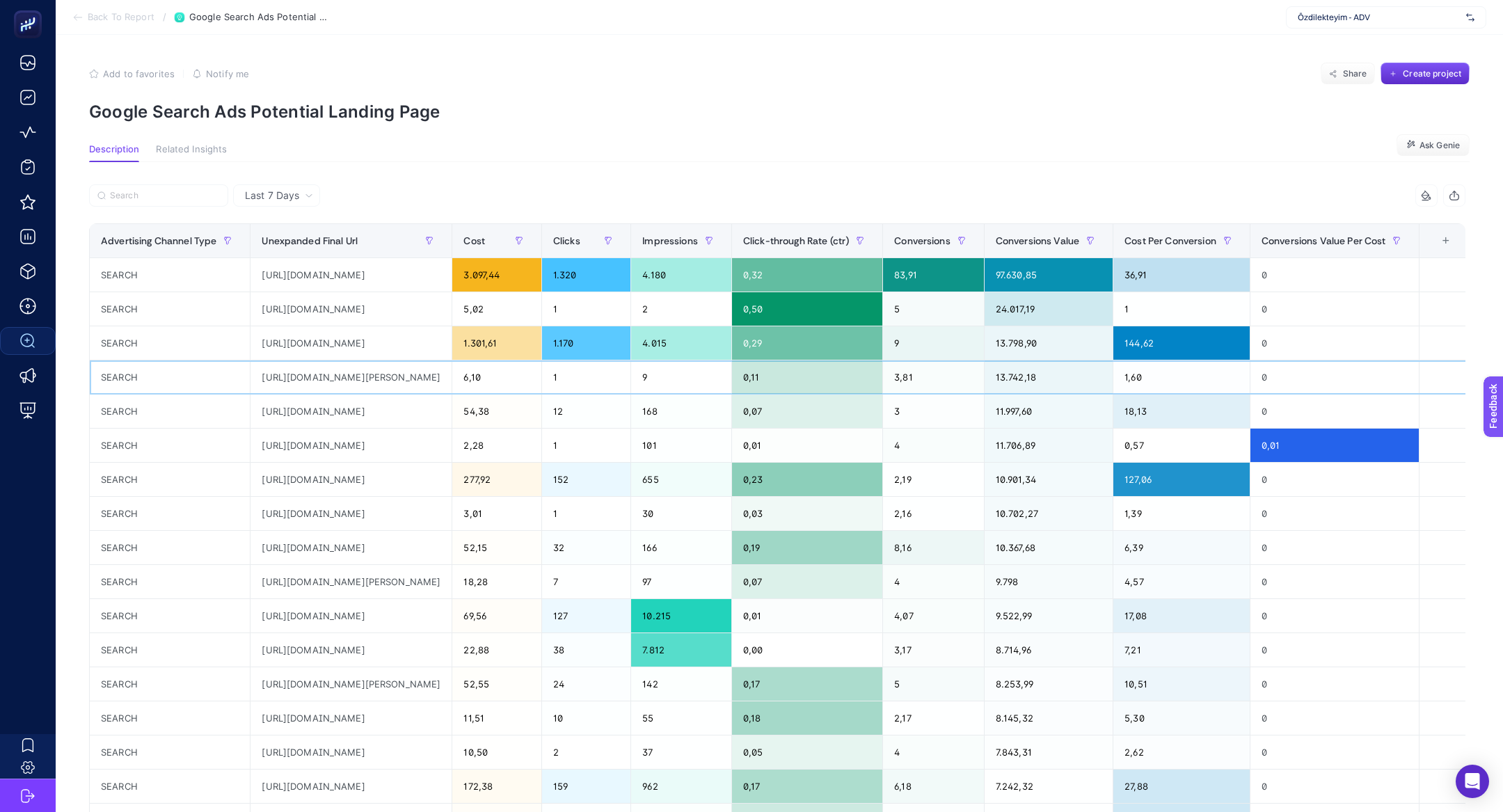
click at [408, 381] on div "[URL][DOMAIN_NAME][PERSON_NAME]" at bounding box center [350, 377] width 201 height 34
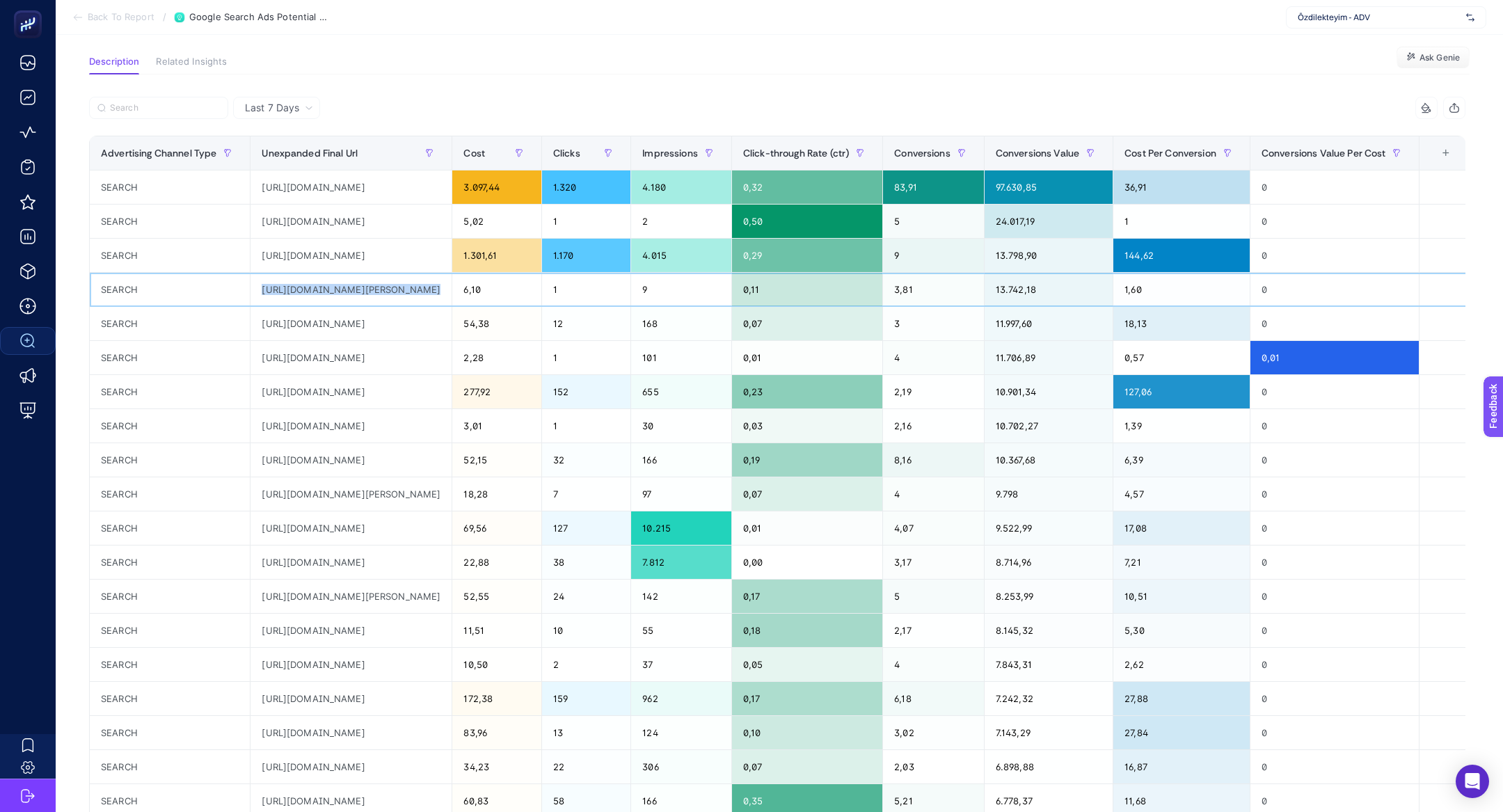
scroll to position [0, 145]
click at [452, 286] on div "[URL][DOMAIN_NAME][PERSON_NAME]" at bounding box center [350, 289] width 201 height 34
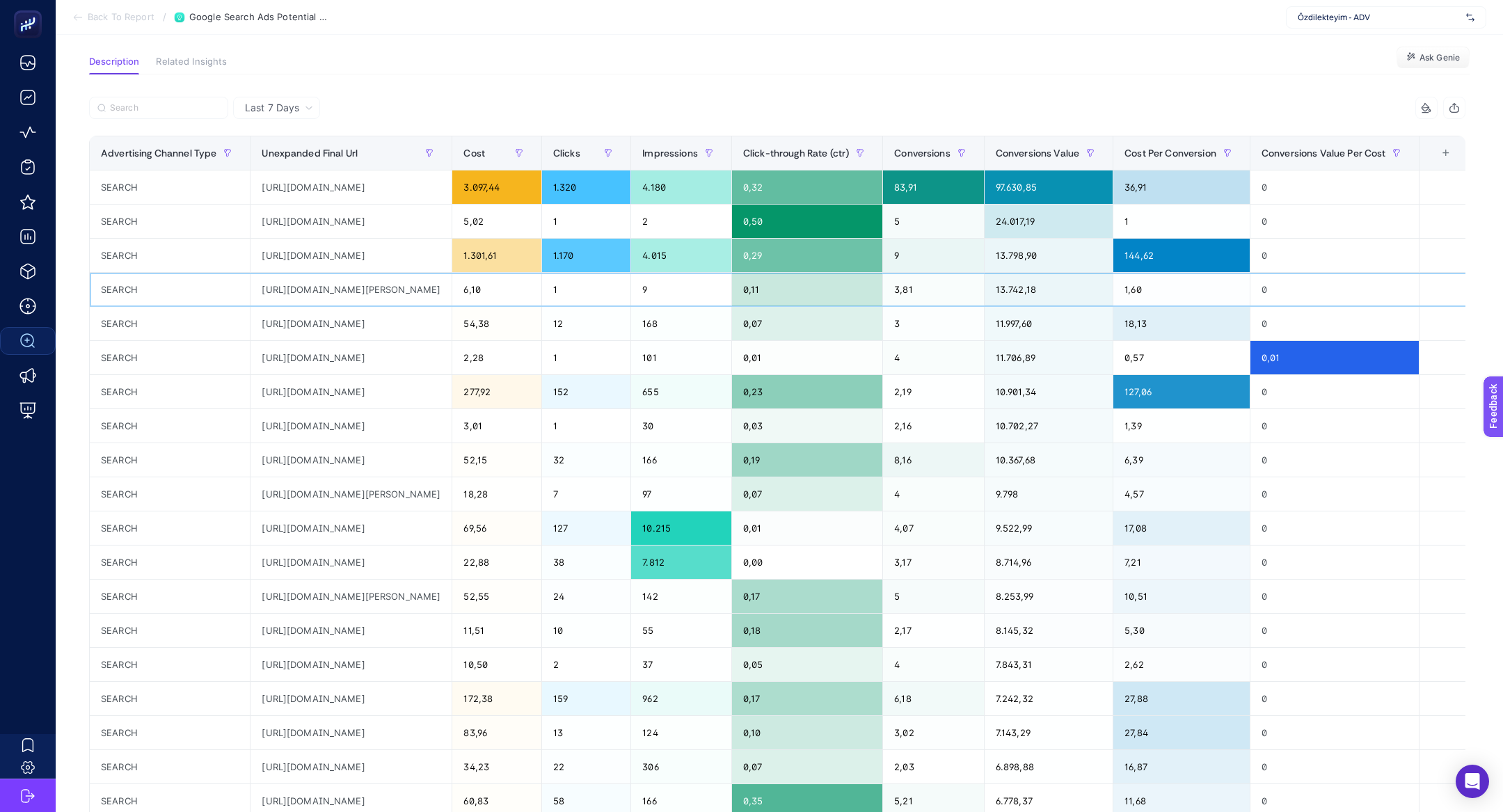
click at [452, 286] on div "[URL][DOMAIN_NAME][PERSON_NAME]" at bounding box center [350, 289] width 201 height 34
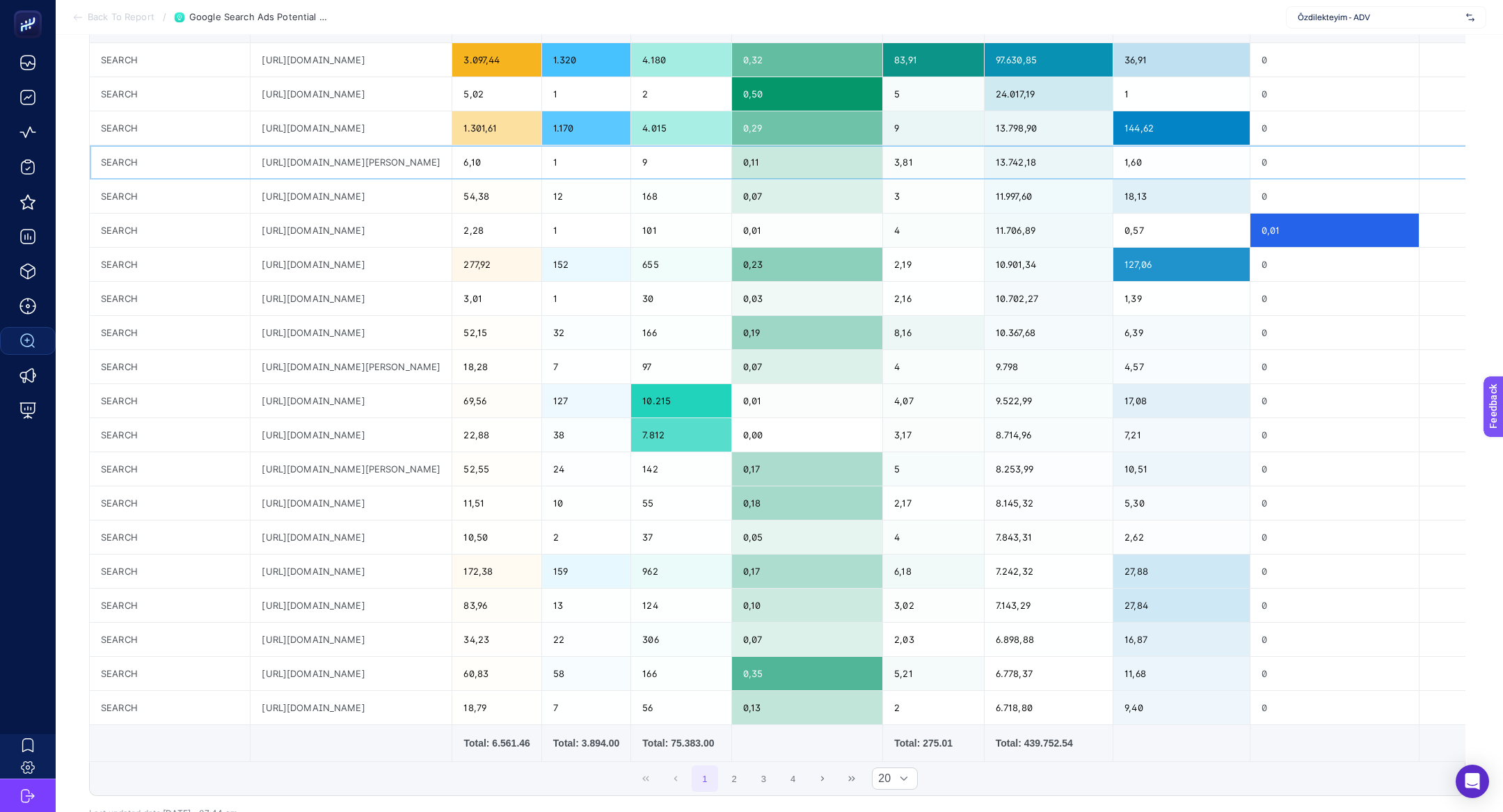
scroll to position [216, 0]
click at [452, 458] on div "[URL][DOMAIN_NAME][PERSON_NAME]" at bounding box center [350, 468] width 201 height 34
